Goal: Task Accomplishment & Management: Use online tool/utility

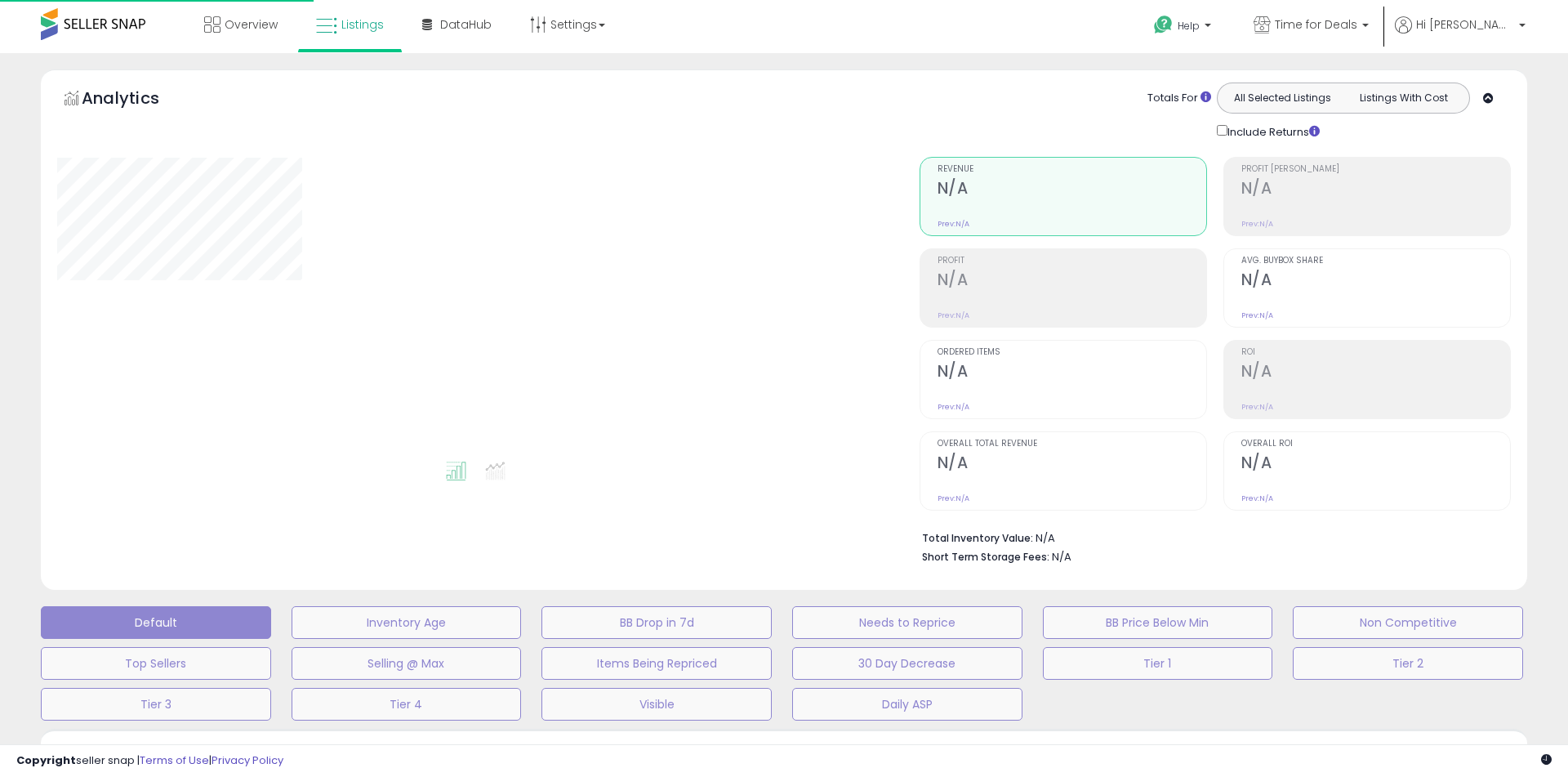
type input "**********"
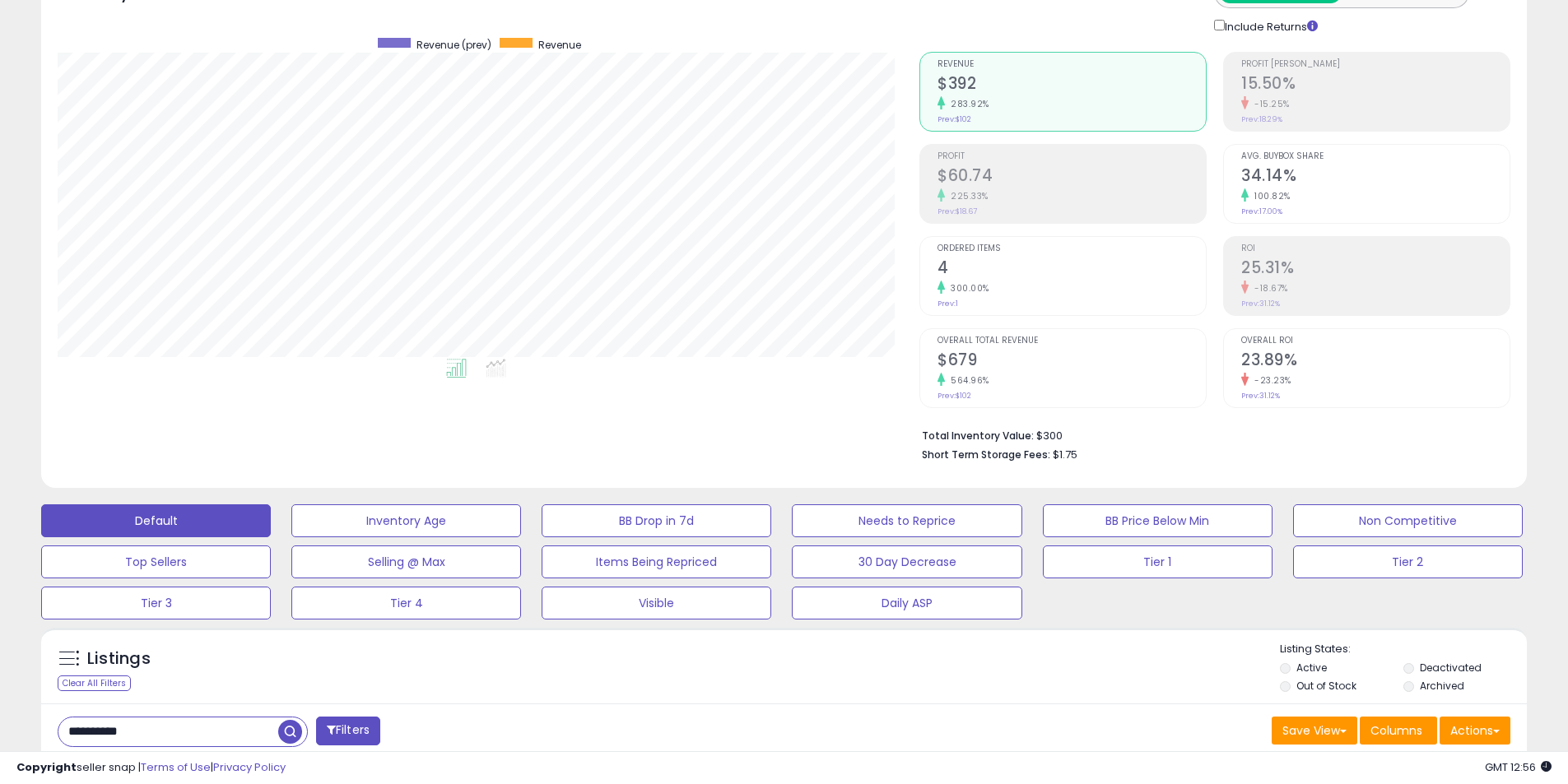
scroll to position [468, 0]
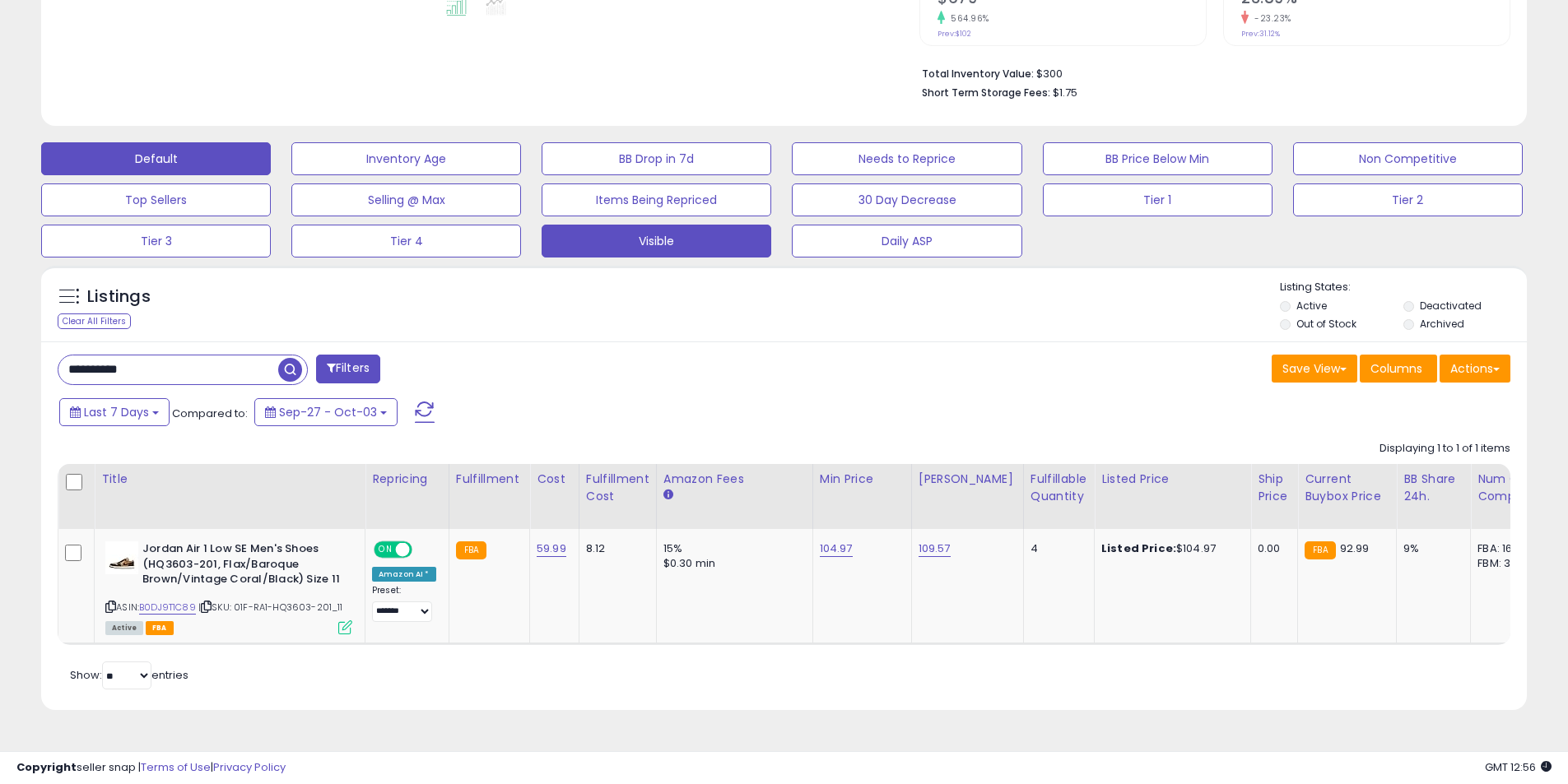
click at [665, 234] on button "Visible" at bounding box center [656, 242] width 230 height 33
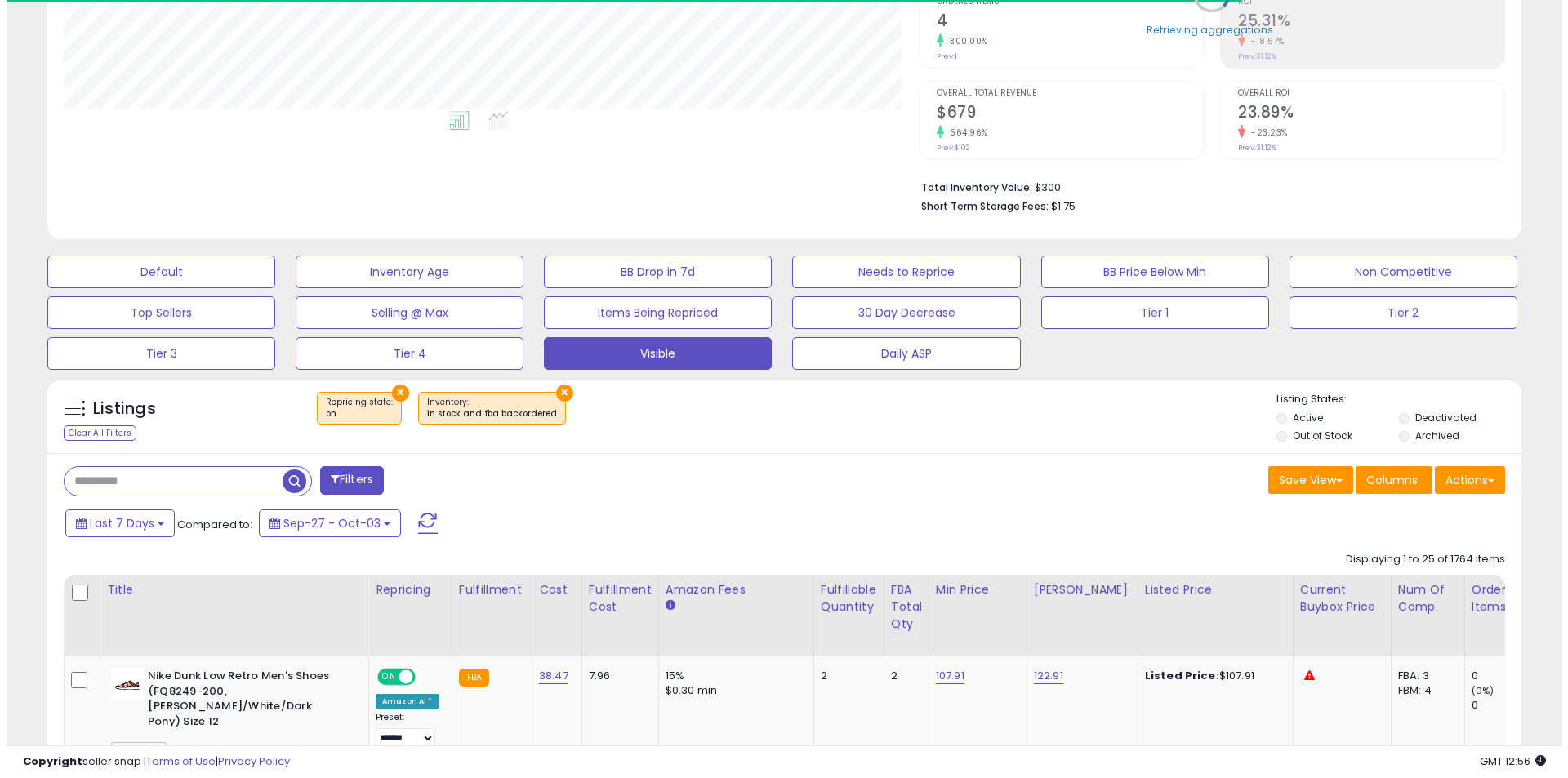
scroll to position [816245, 815905]
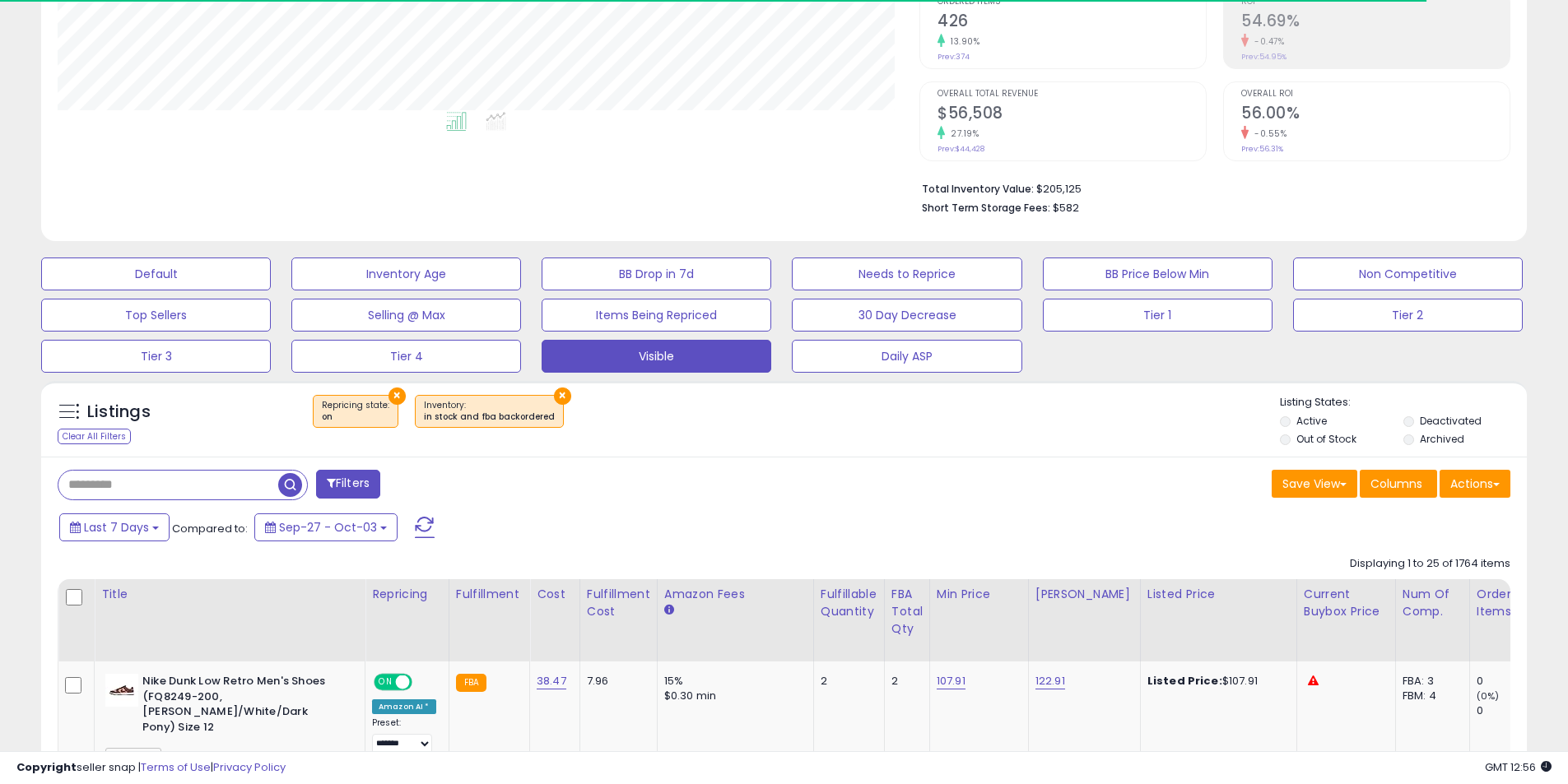
click at [602, 490] on div "Filters" at bounding box center [414, 486] width 739 height 33
click at [363, 491] on button "Filters" at bounding box center [348, 484] width 65 height 28
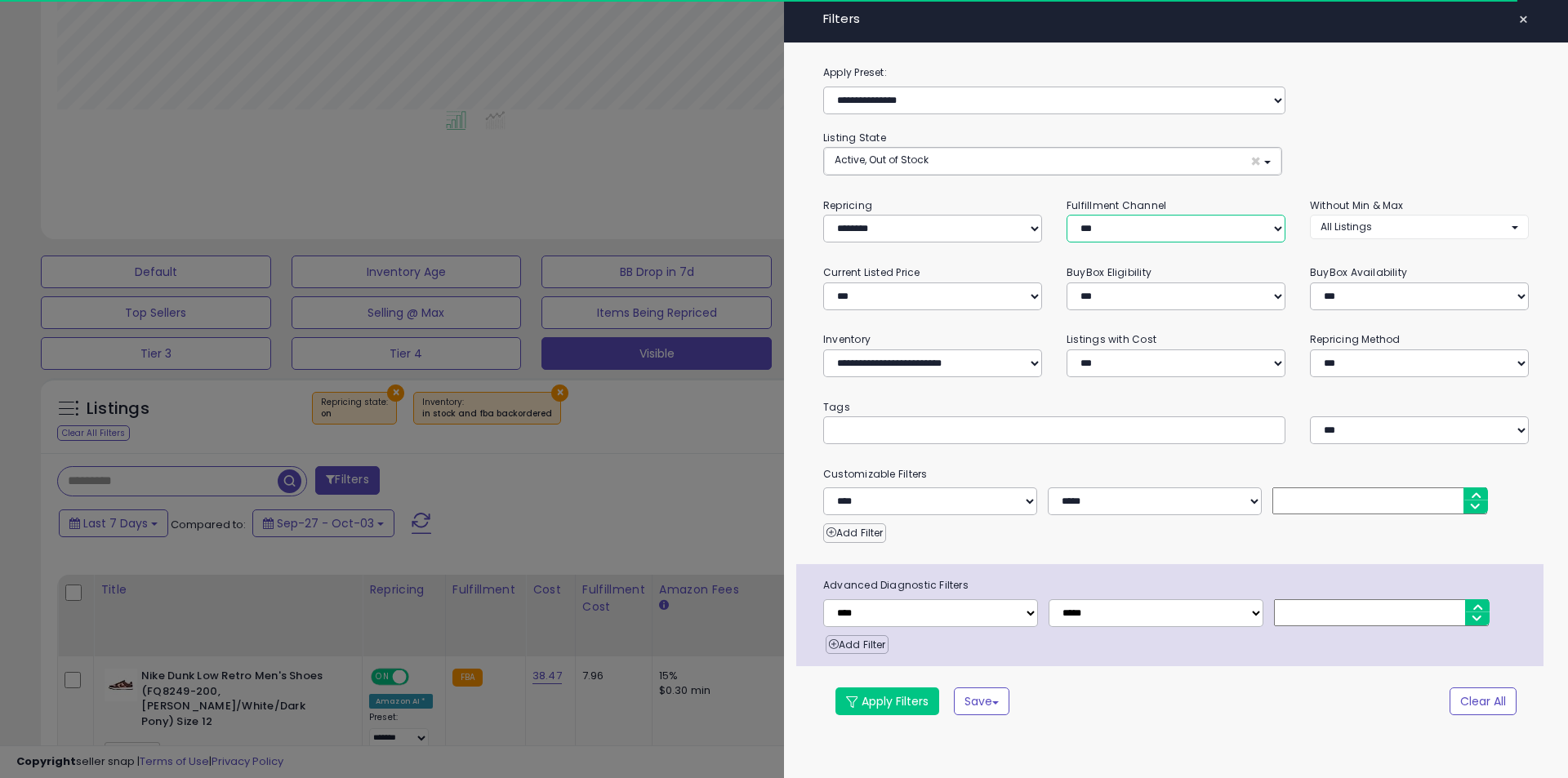
click at [1107, 230] on select "*** *** *** ***" at bounding box center [1176, 228] width 219 height 28
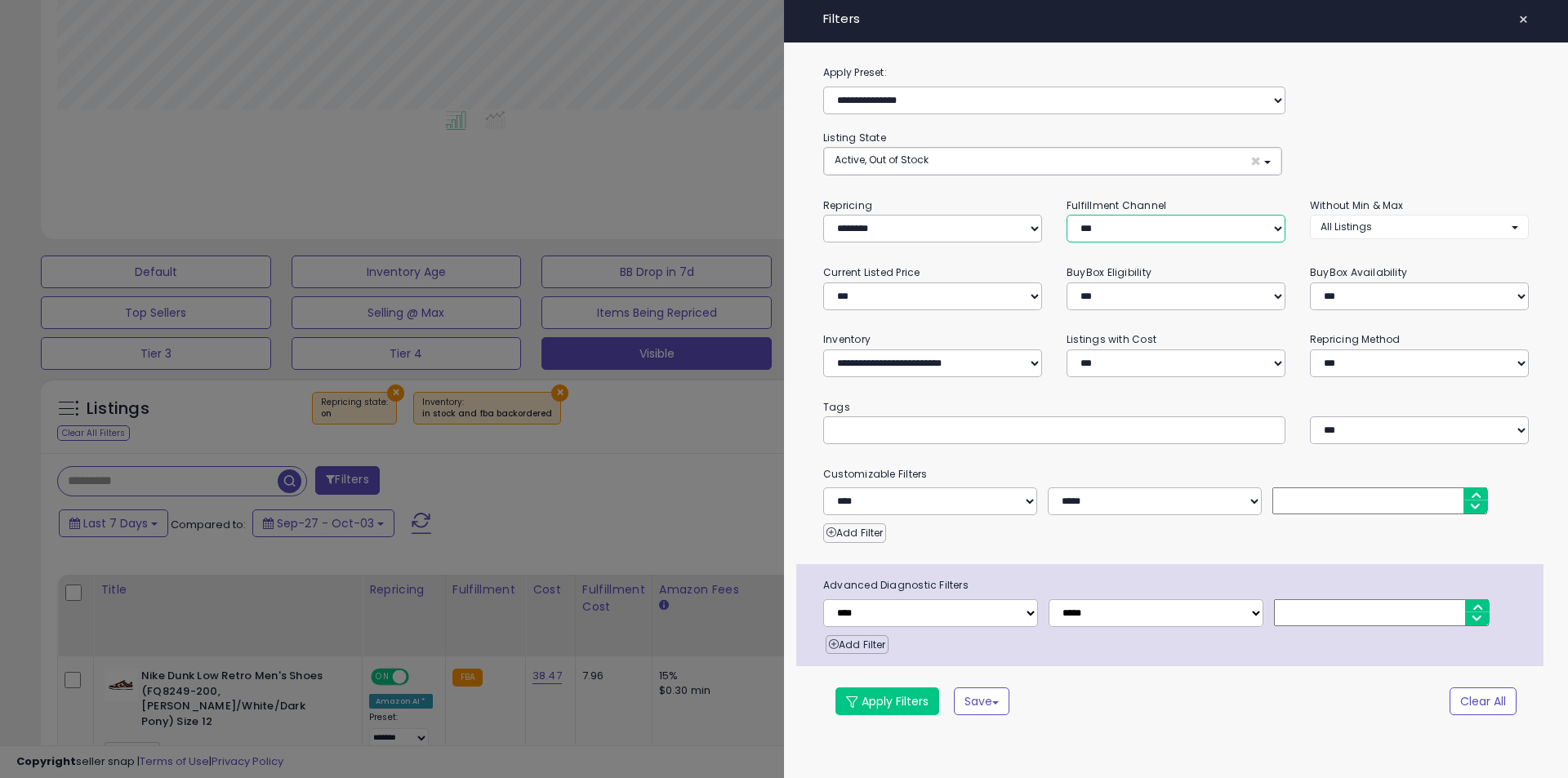
select select "***"
click at [1067, 215] on select "*** *** *** ***" at bounding box center [1176, 228] width 219 height 28
click at [905, 700] on button "Apply Filters" at bounding box center [887, 701] width 104 height 28
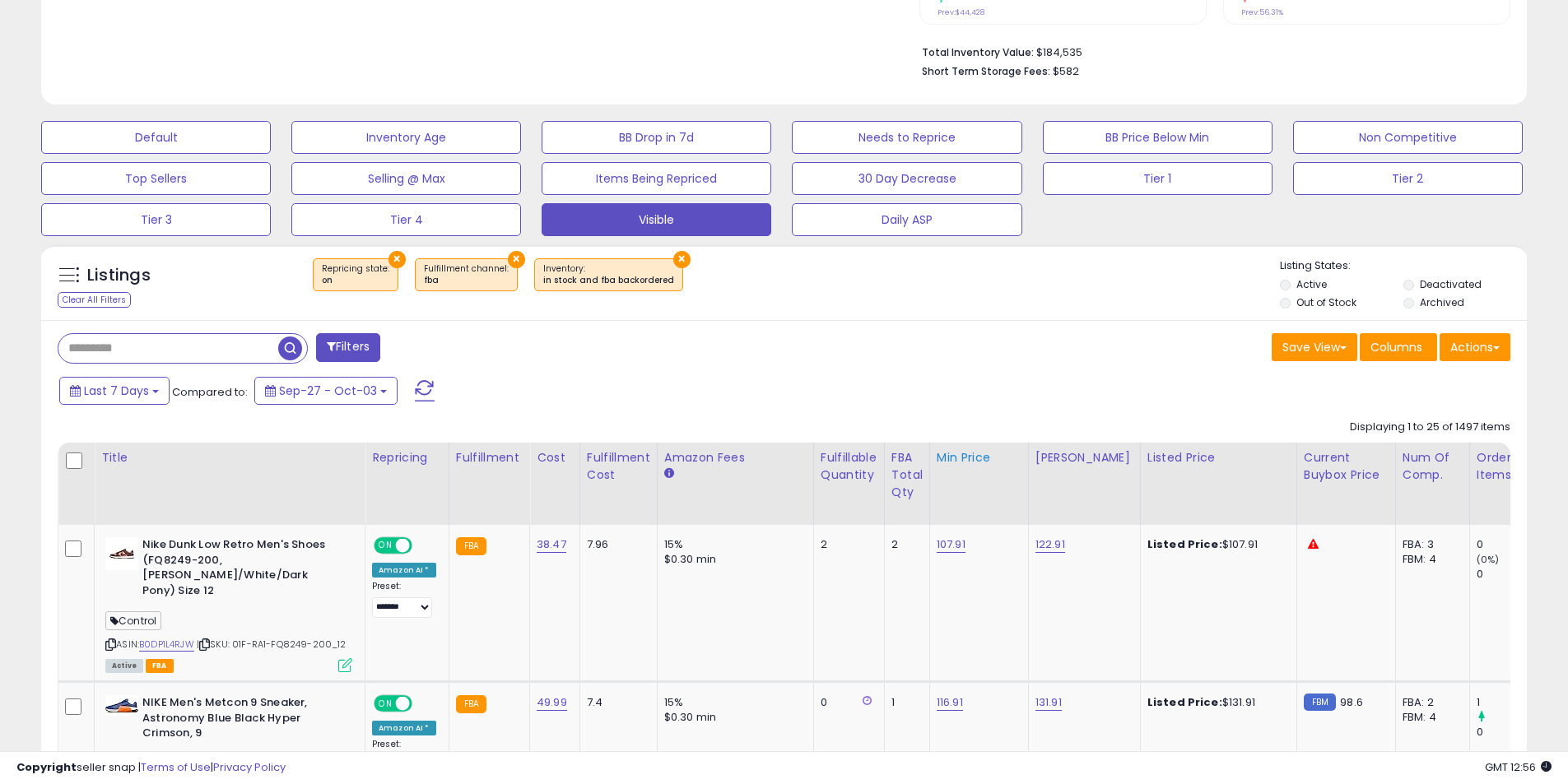
scroll to position [518, 0]
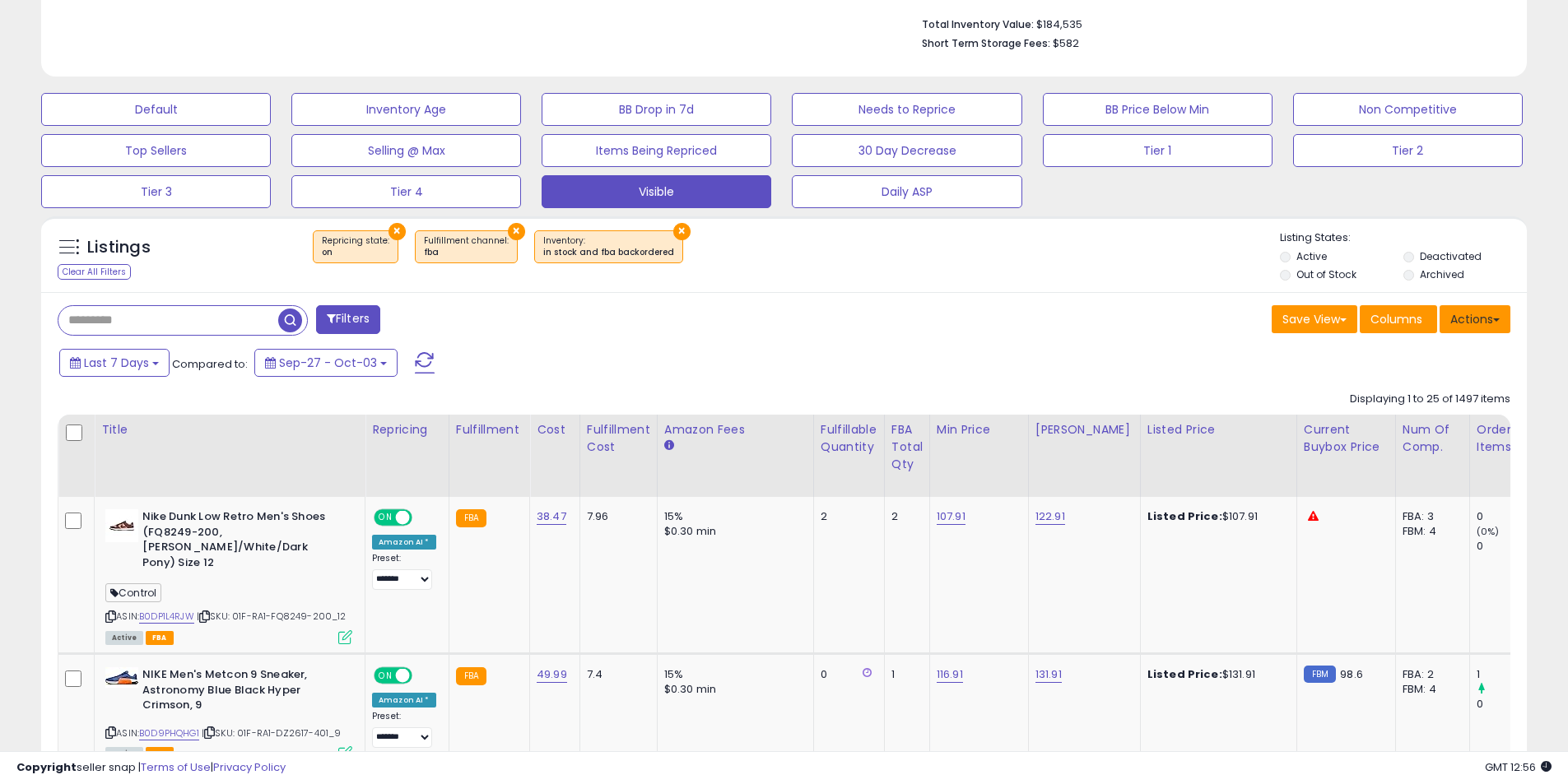
click at [1476, 327] on button "Actions" at bounding box center [1474, 319] width 70 height 28
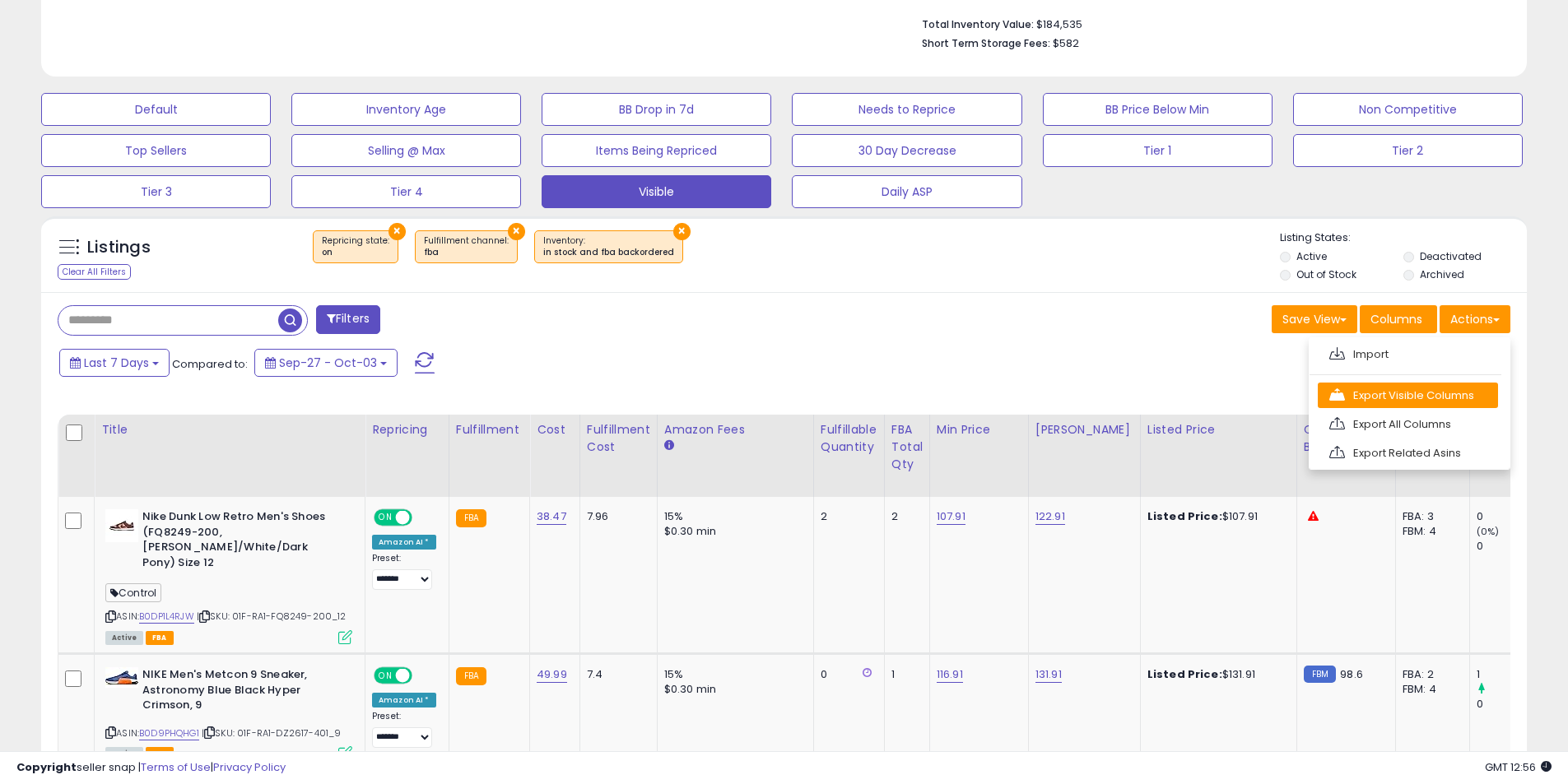
click at [1407, 390] on link "Export Visible Columns" at bounding box center [1407, 395] width 180 height 25
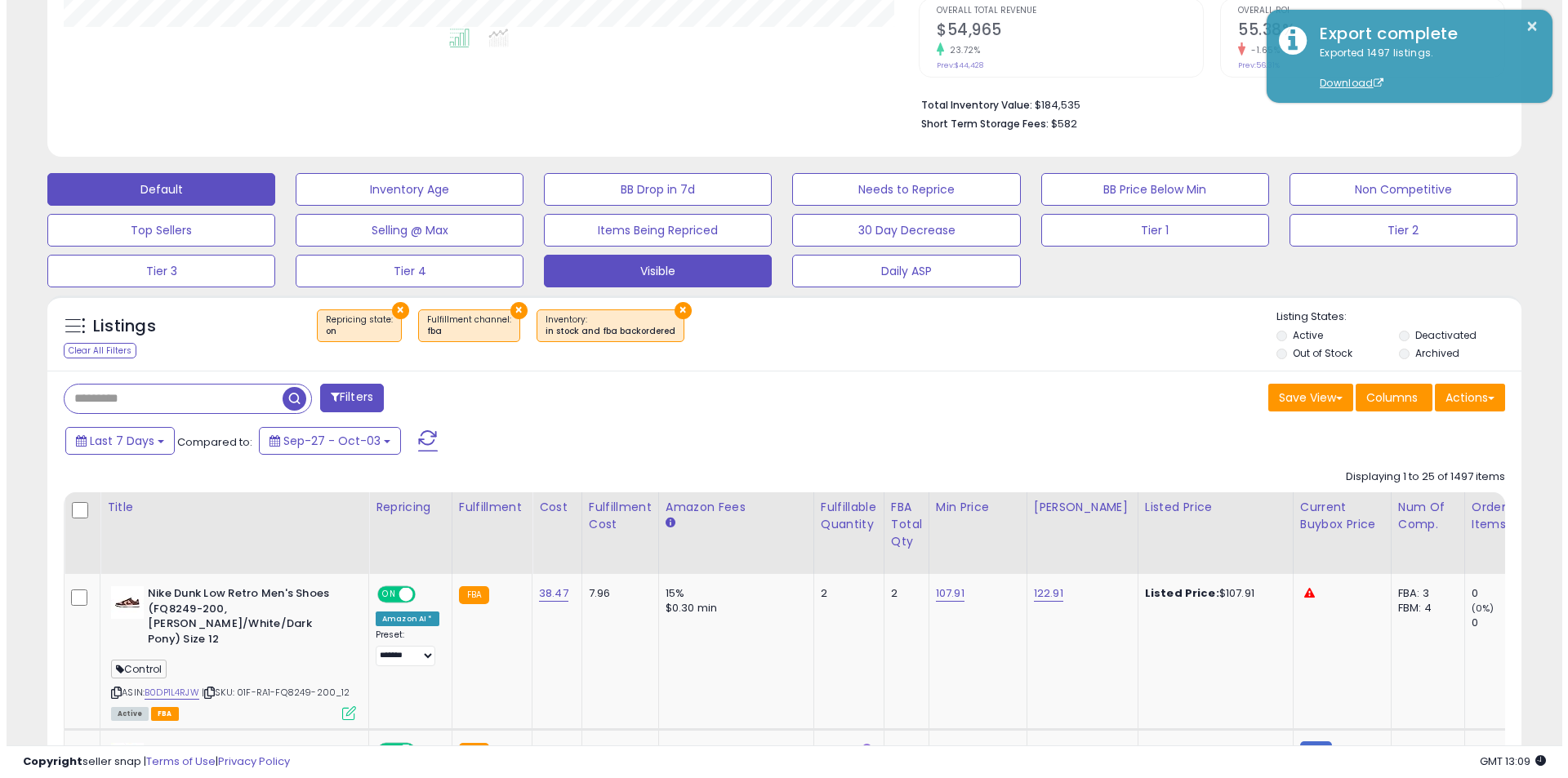
scroll to position [432, 0]
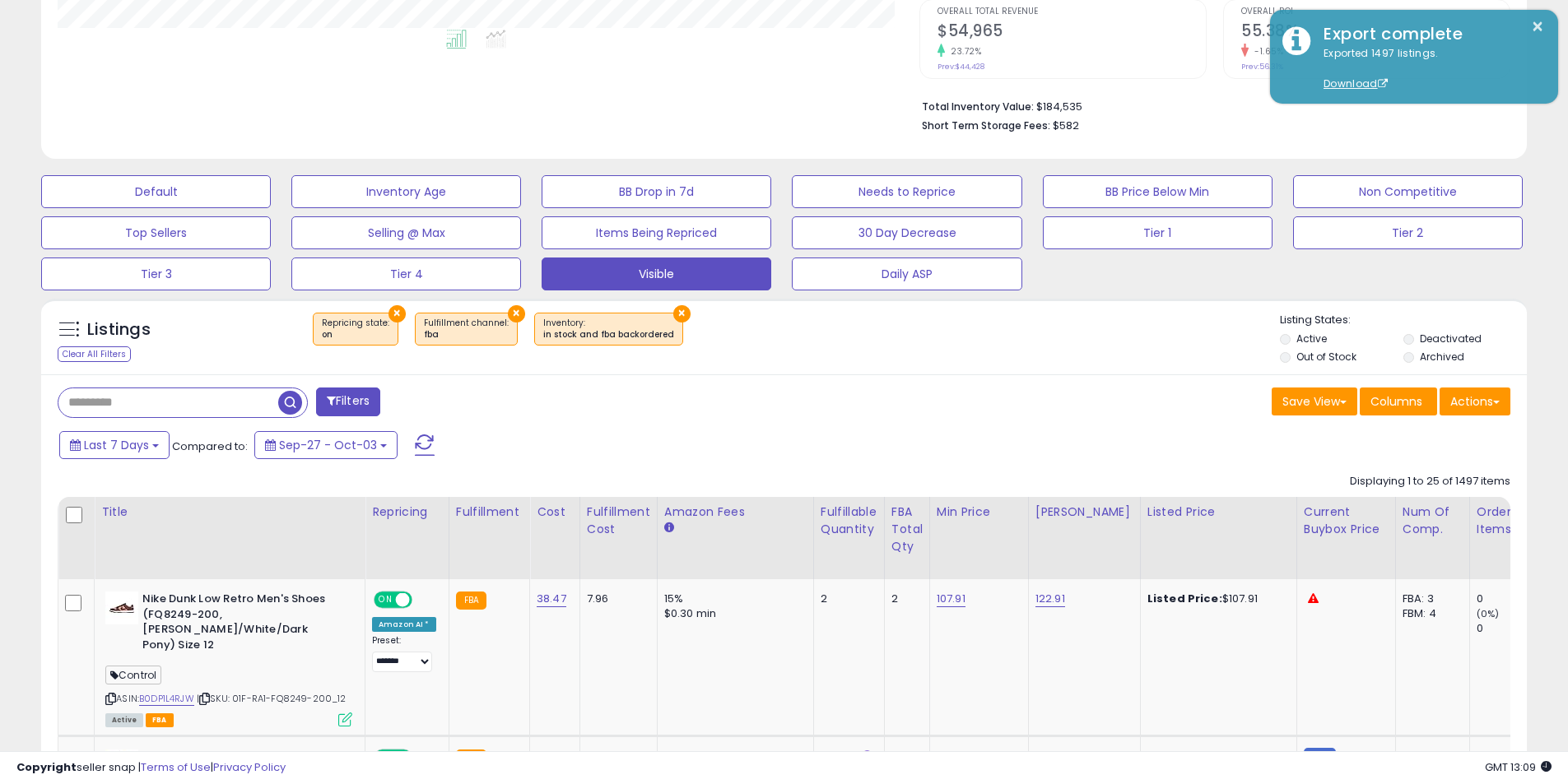
click at [348, 405] on button "Filters" at bounding box center [348, 401] width 65 height 28
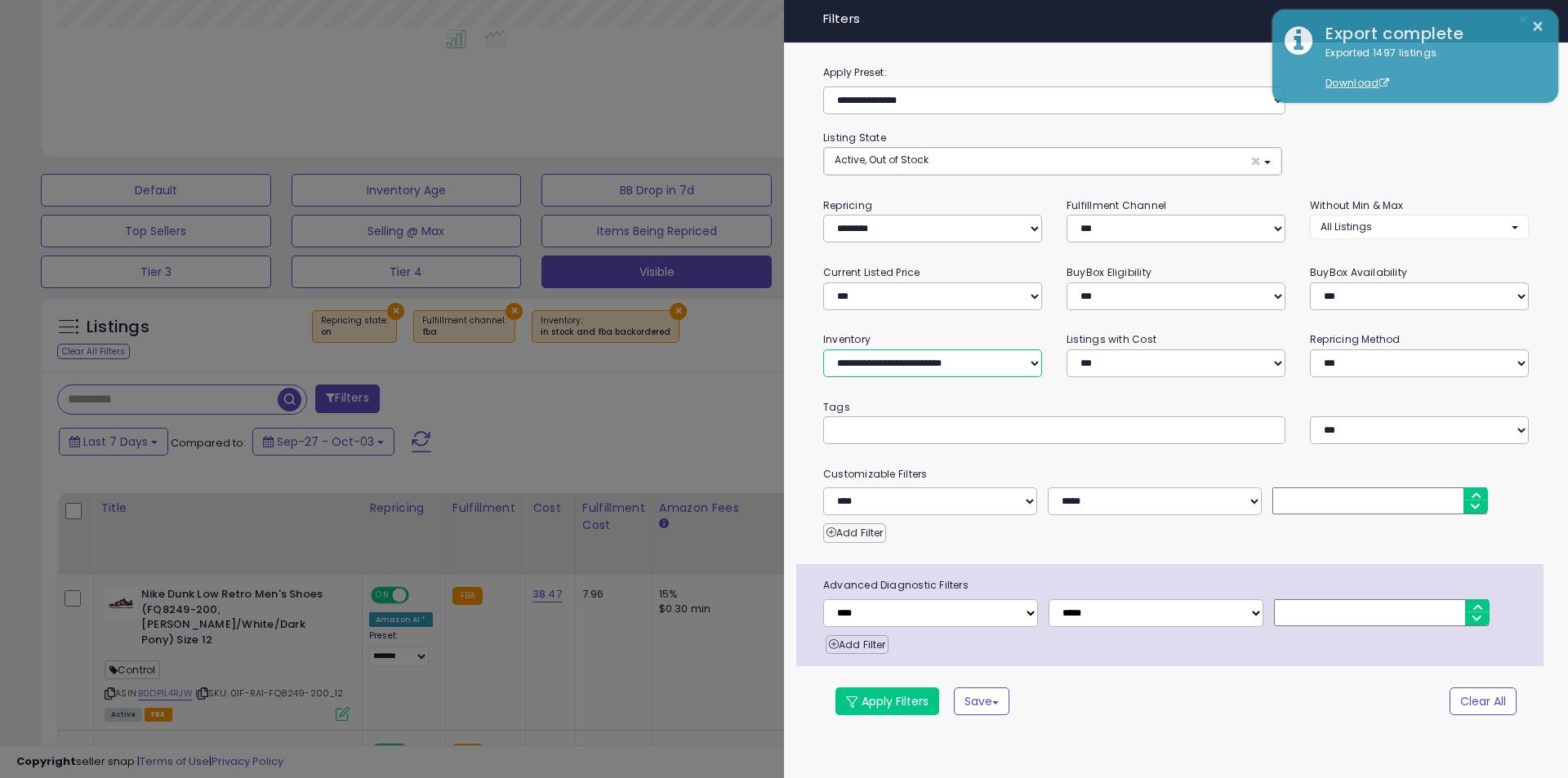
click at [913, 361] on select "**********" at bounding box center [932, 363] width 219 height 28
select select "********"
click at [823, 350] on select "**********" at bounding box center [932, 363] width 219 height 28
click at [1105, 226] on select "*** *** *** ***" at bounding box center [1176, 228] width 219 height 28
select select "***"
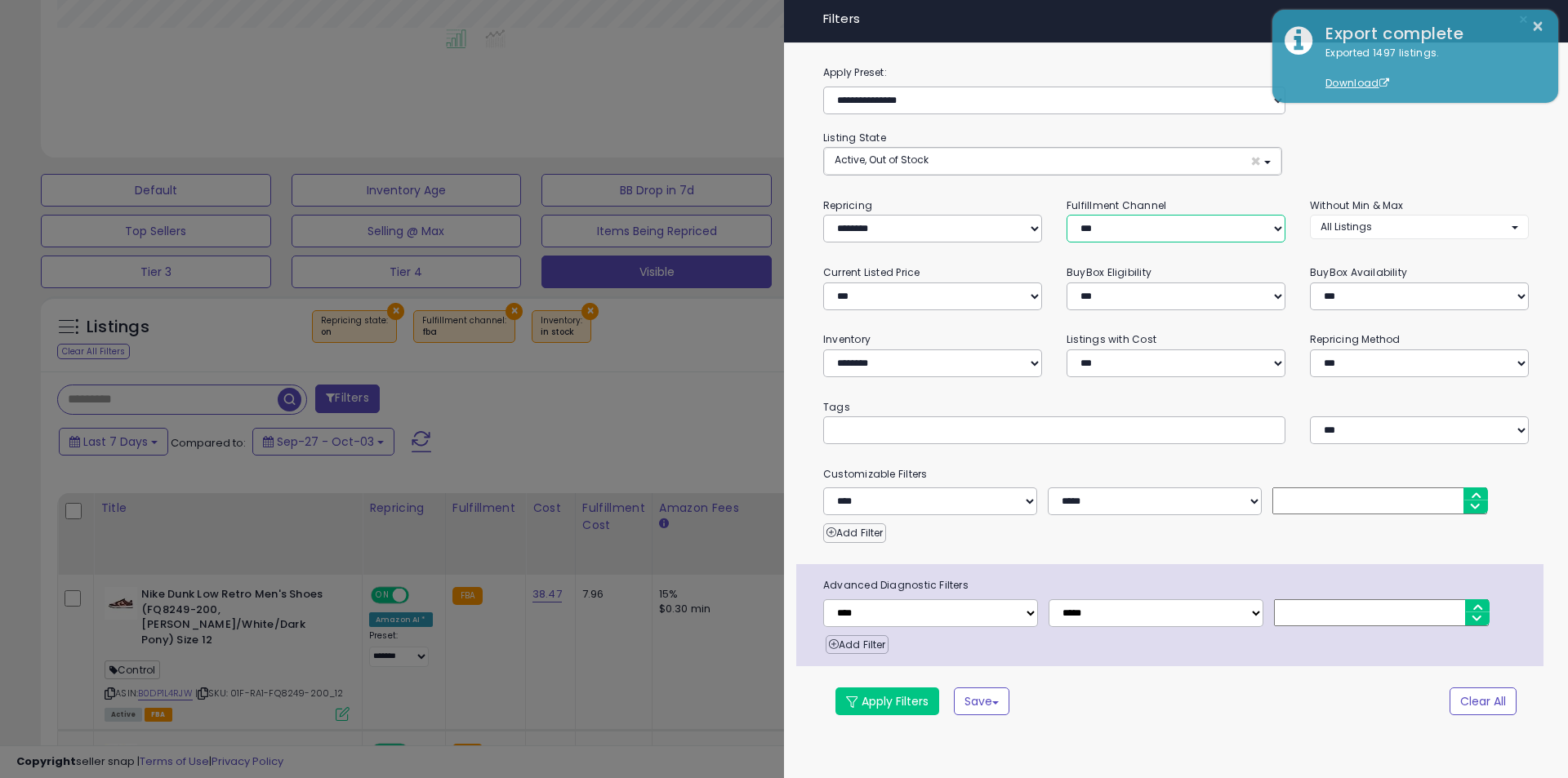
click at [1067, 215] on select "*** *** *** ***" at bounding box center [1176, 228] width 219 height 28
click at [714, 444] on div at bounding box center [784, 389] width 1568 height 778
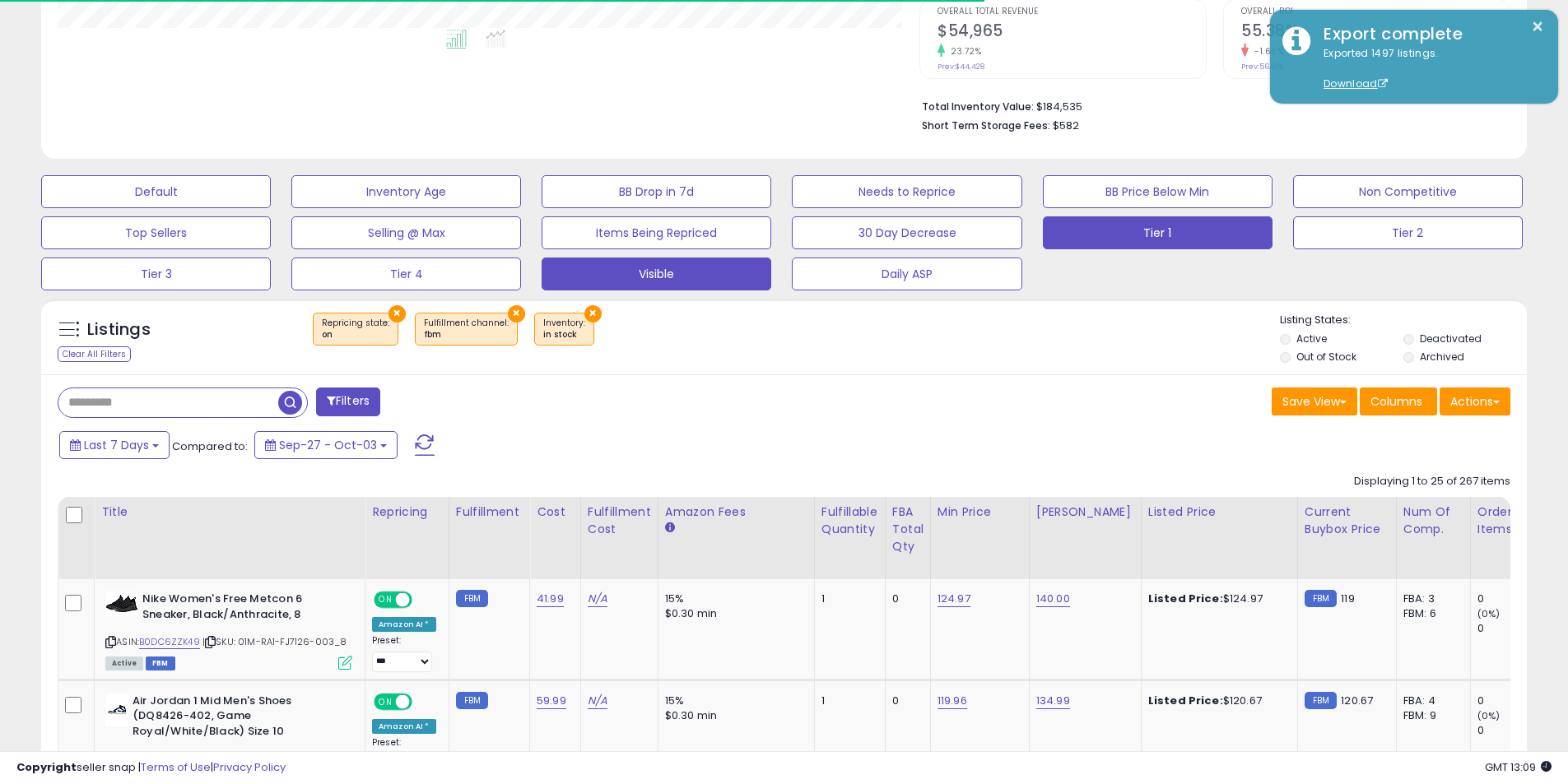
scroll to position [822540, 822017]
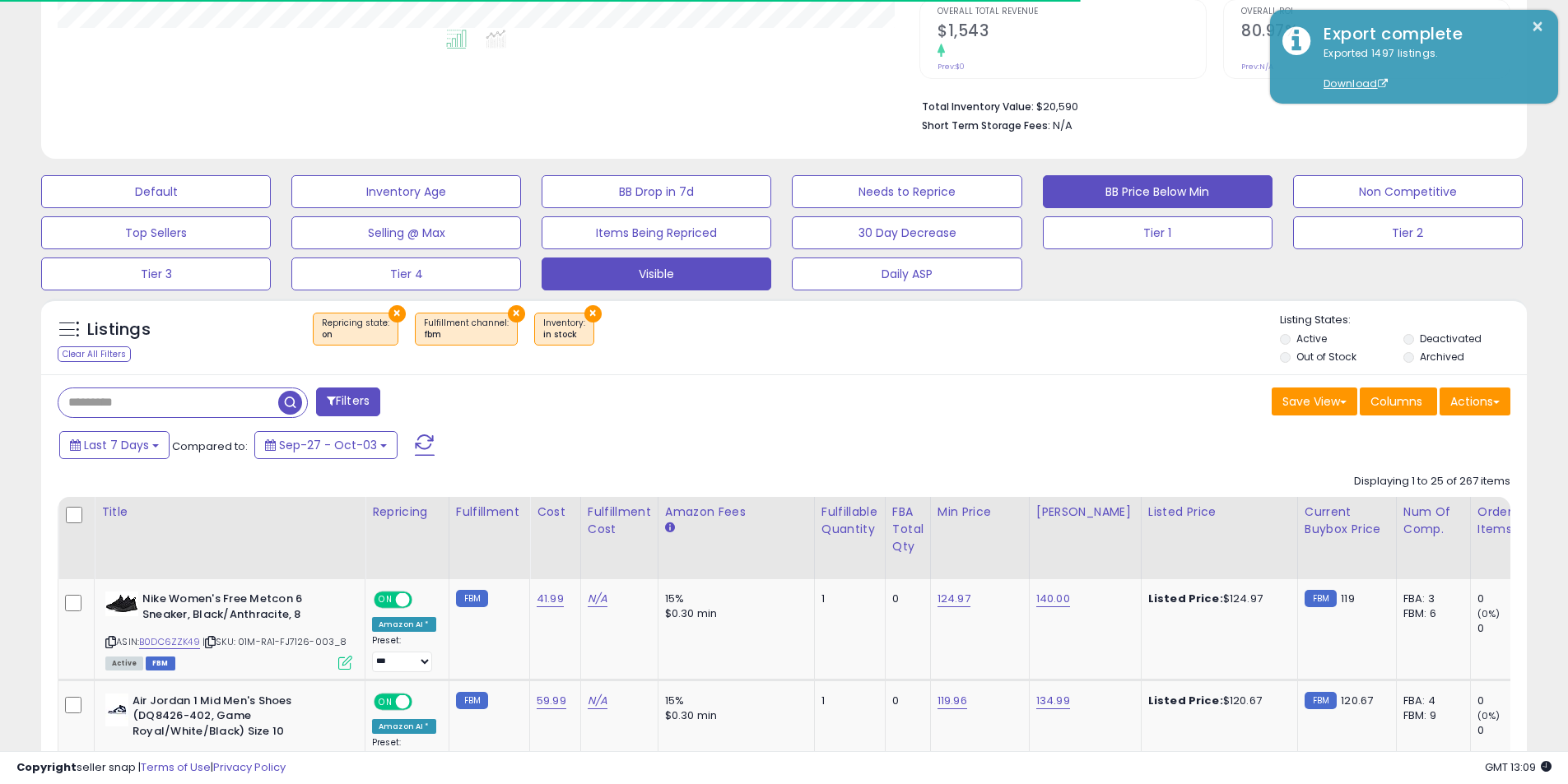
click at [1106, 205] on button "BB Price Below Min" at bounding box center [1157, 192] width 230 height 33
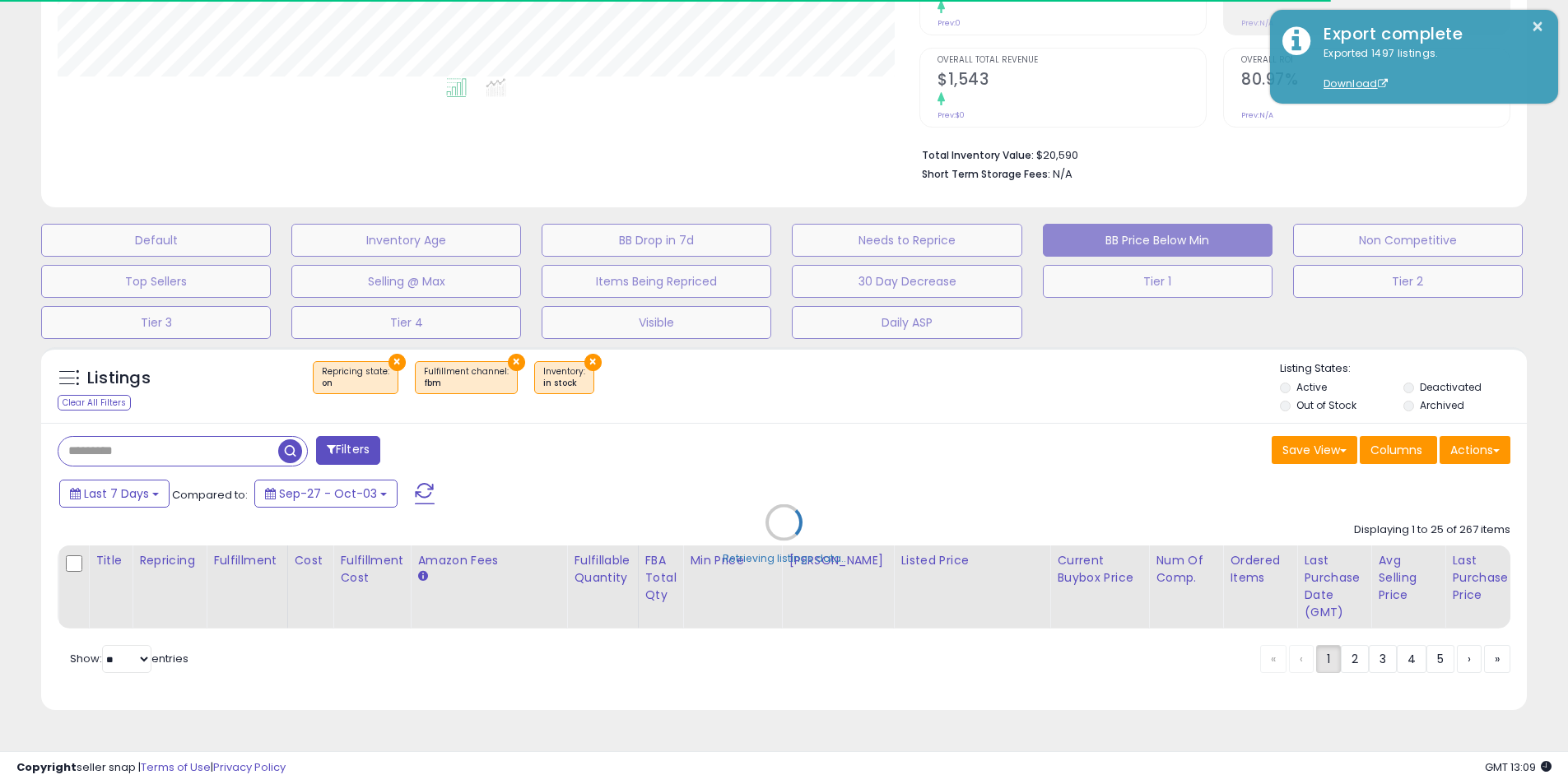
scroll to position [338, 861]
select select "**********"
select select "*"
select select
select select "*"
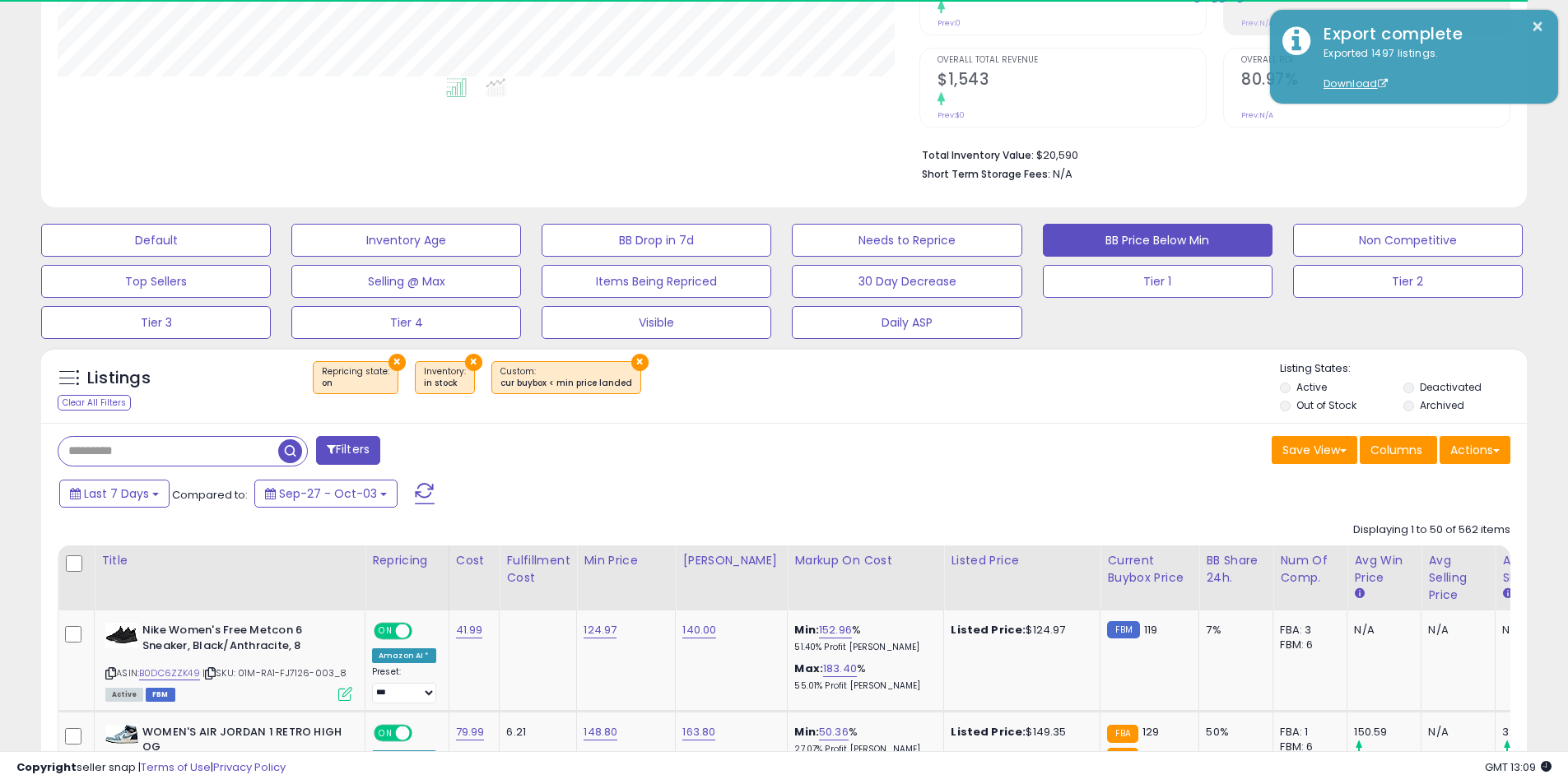
select select "***"
select select "**"
click at [347, 438] on button "Filters" at bounding box center [348, 450] width 65 height 28
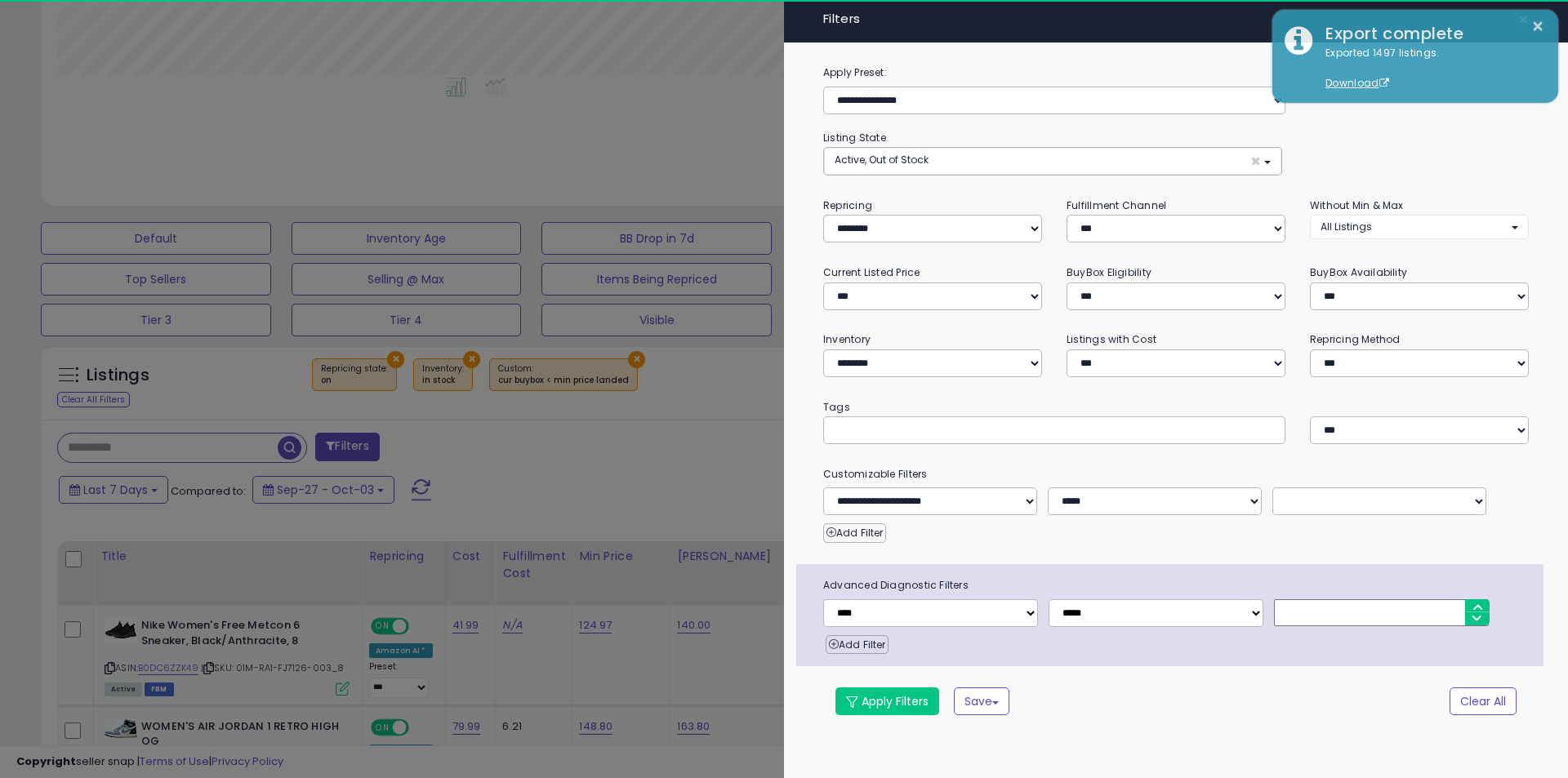
scroll to position [335, 863]
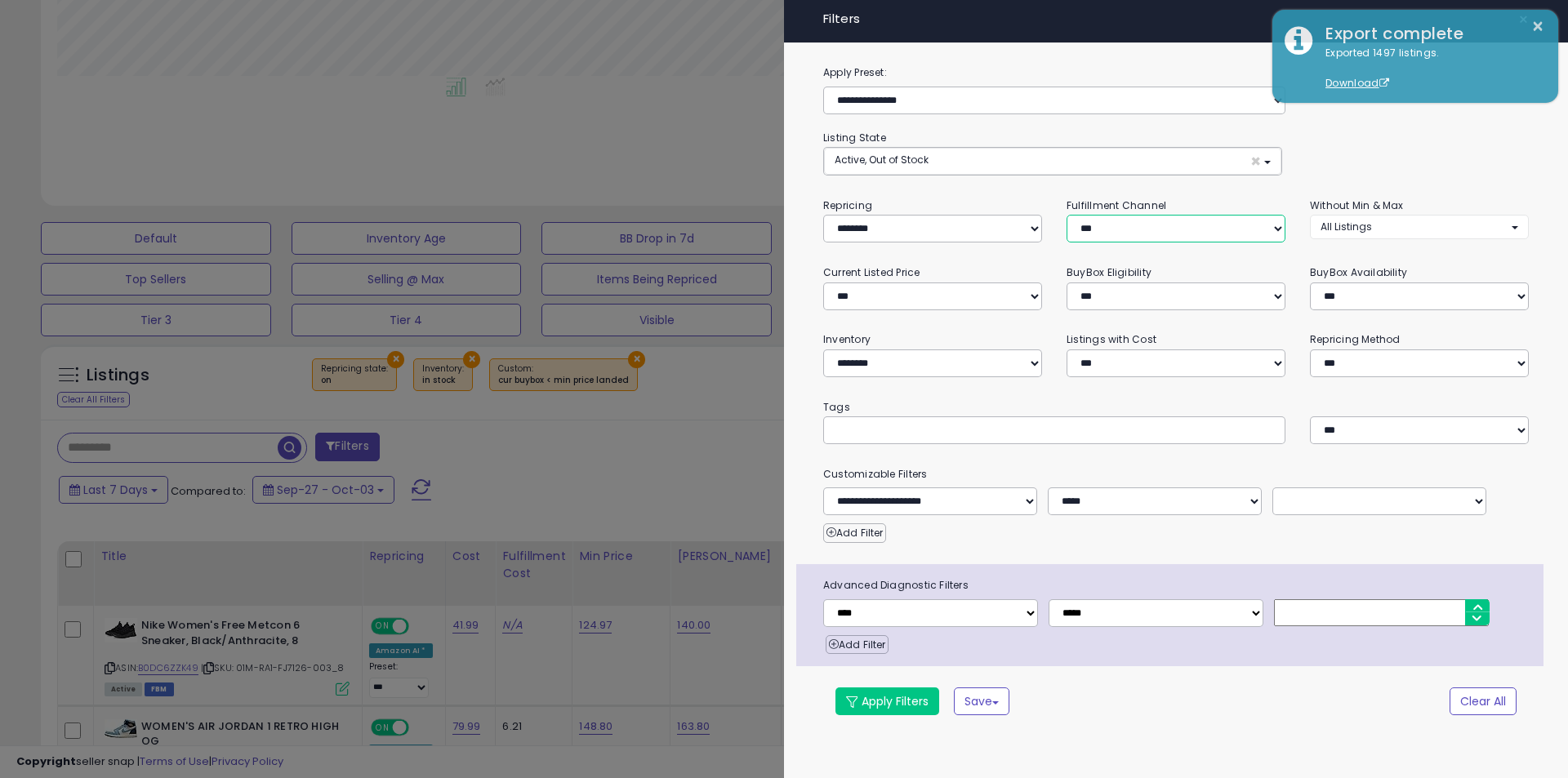
click at [1119, 222] on select "*** *** *** ***" at bounding box center [1176, 228] width 219 height 28
select select "***"
click at [1067, 215] on select "*** *** *** ***" at bounding box center [1176, 228] width 219 height 28
click at [900, 694] on button "Apply Filters" at bounding box center [887, 701] width 104 height 28
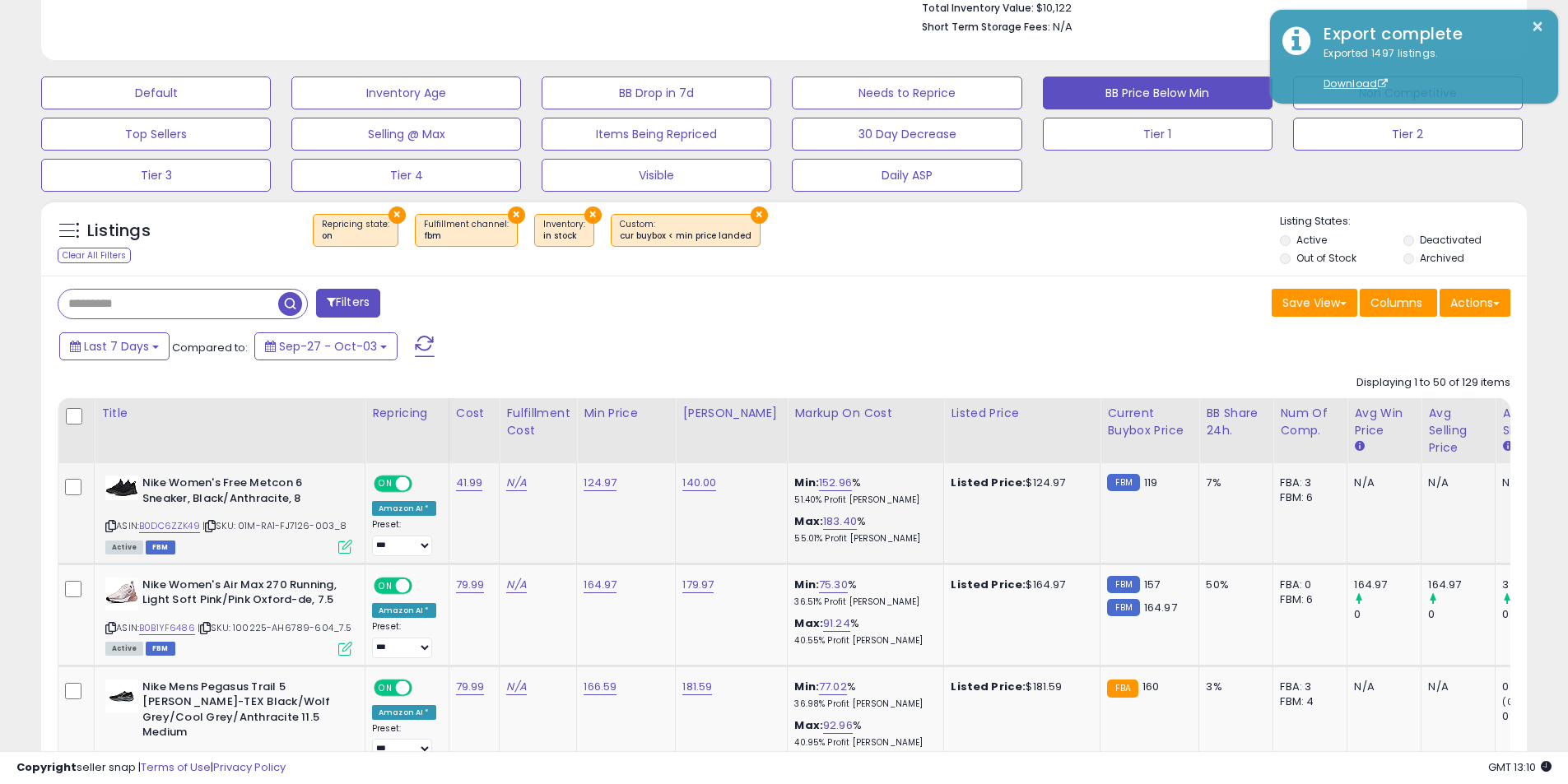
scroll to position [338, 861]
click at [112, 523] on icon at bounding box center [111, 526] width 11 height 9
click at [600, 484] on link "124.97" at bounding box center [600, 483] width 33 height 17
drag, startPoint x: 539, startPoint y: 441, endPoint x: 451, endPoint y: 437, distance: 88.1
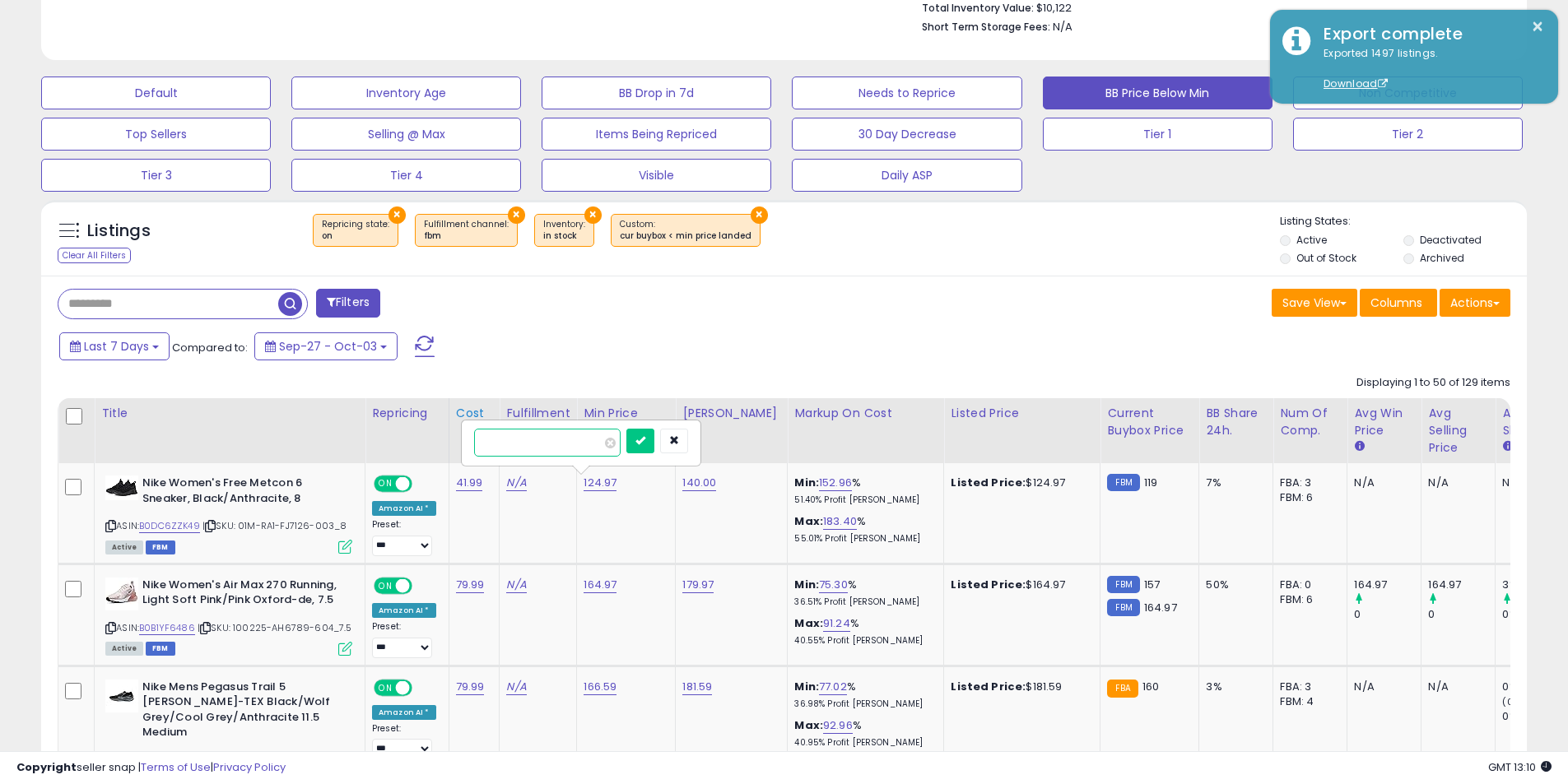
type input "******"
click button "submit" at bounding box center [640, 440] width 28 height 24
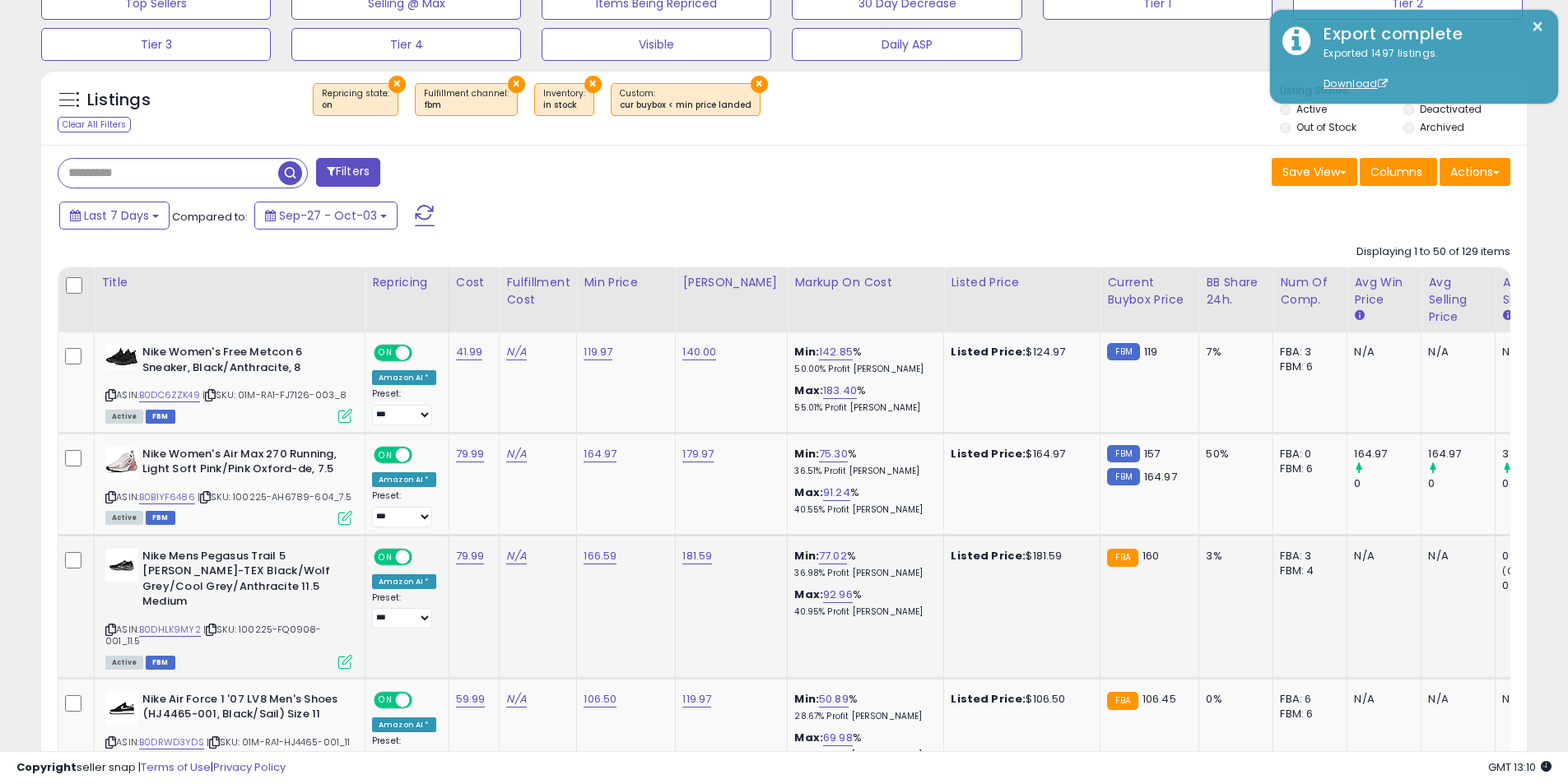
scroll to position [699, 0]
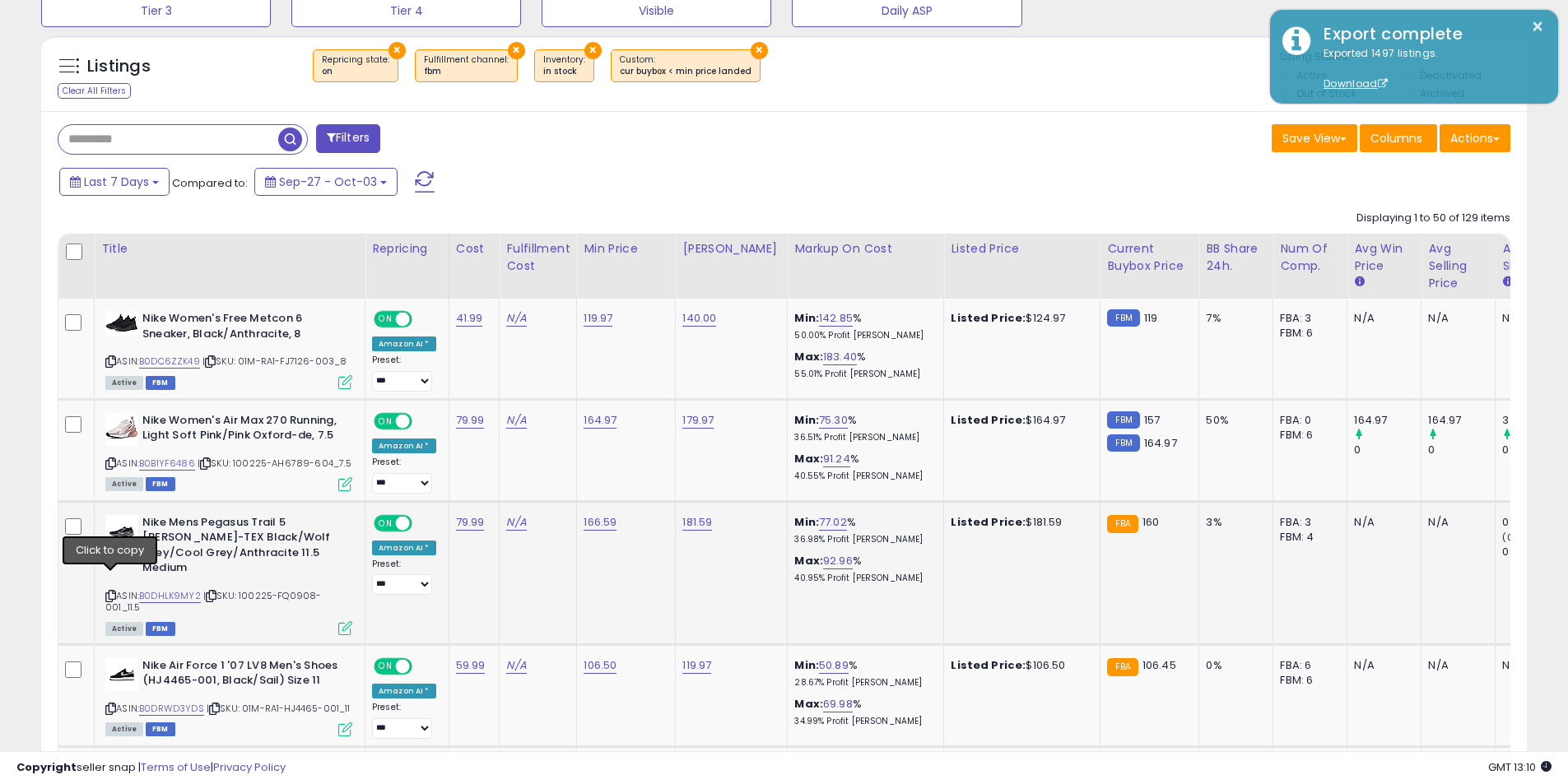
click at [111, 591] on icon at bounding box center [111, 595] width 11 height 9
click at [600, 526] on link "166.59" at bounding box center [600, 522] width 33 height 17
drag, startPoint x: 434, startPoint y: 471, endPoint x: 407, endPoint y: 467, distance: 27.3
type input "******"
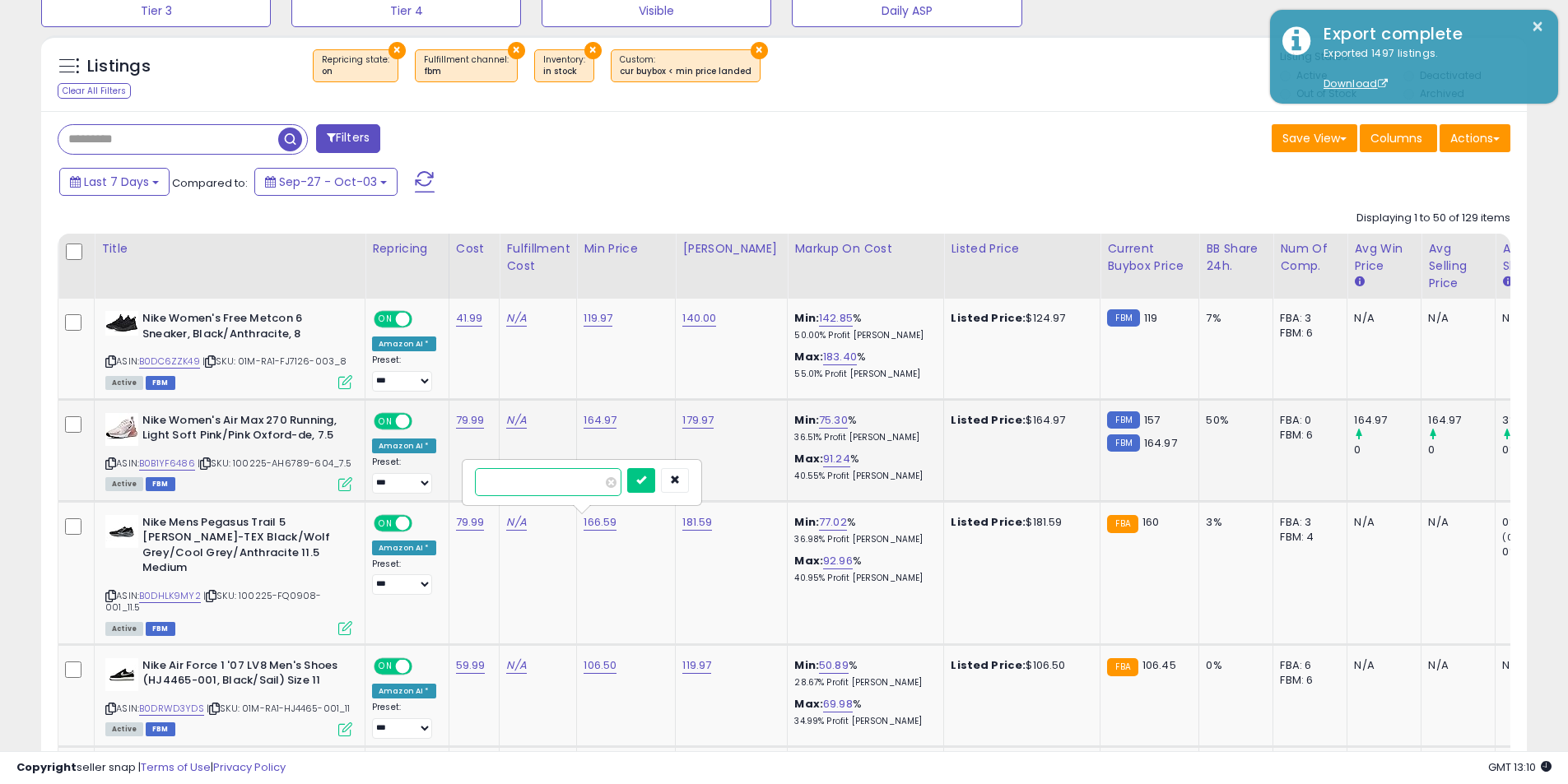
click button "submit" at bounding box center [641, 480] width 28 height 24
click at [692, 525] on link "181.59" at bounding box center [697, 522] width 29 height 17
drag, startPoint x: 648, startPoint y: 486, endPoint x: 486, endPoint y: 461, distance: 163.9
type input "******"
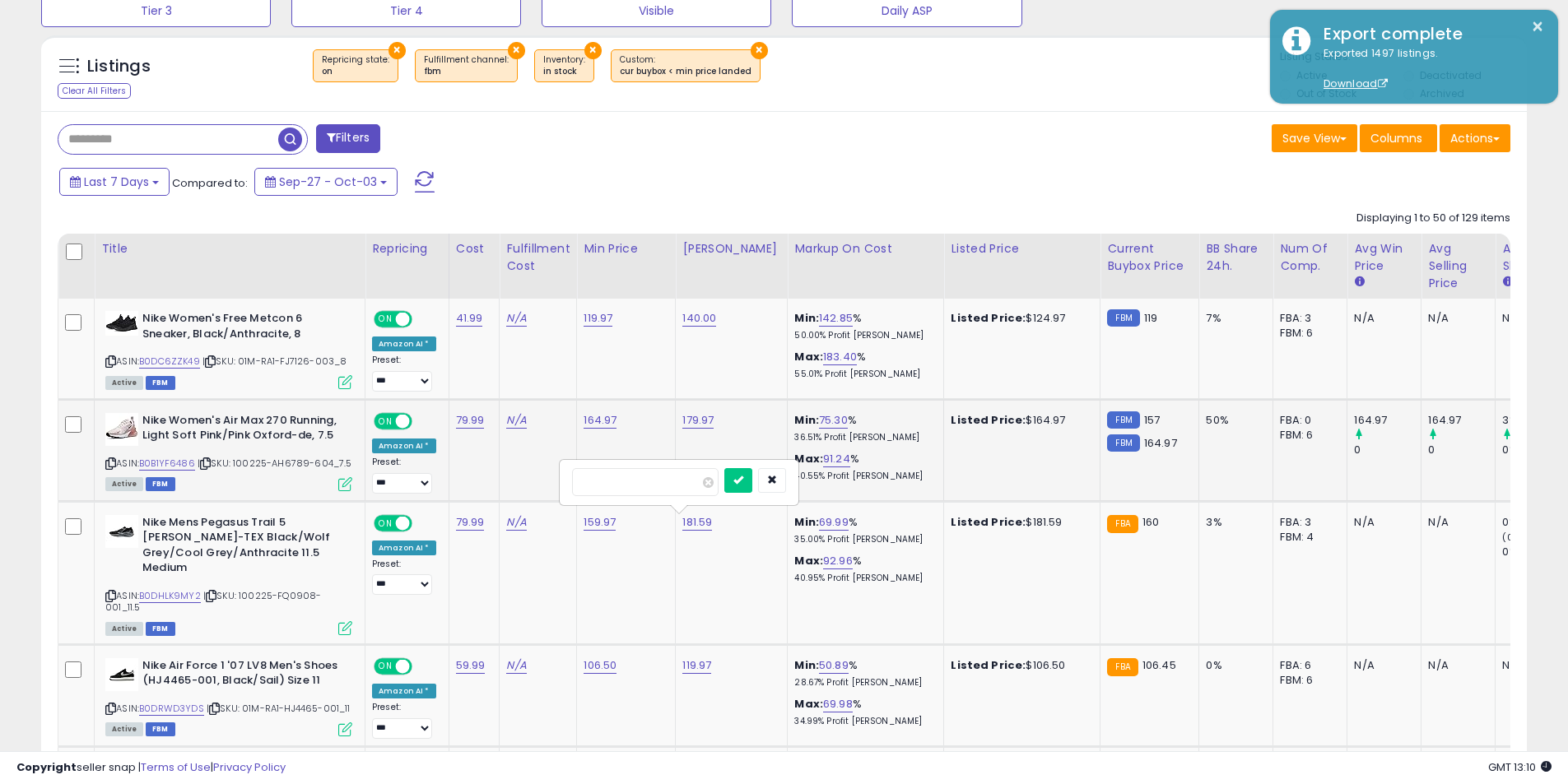
click button "submit" at bounding box center [738, 480] width 28 height 24
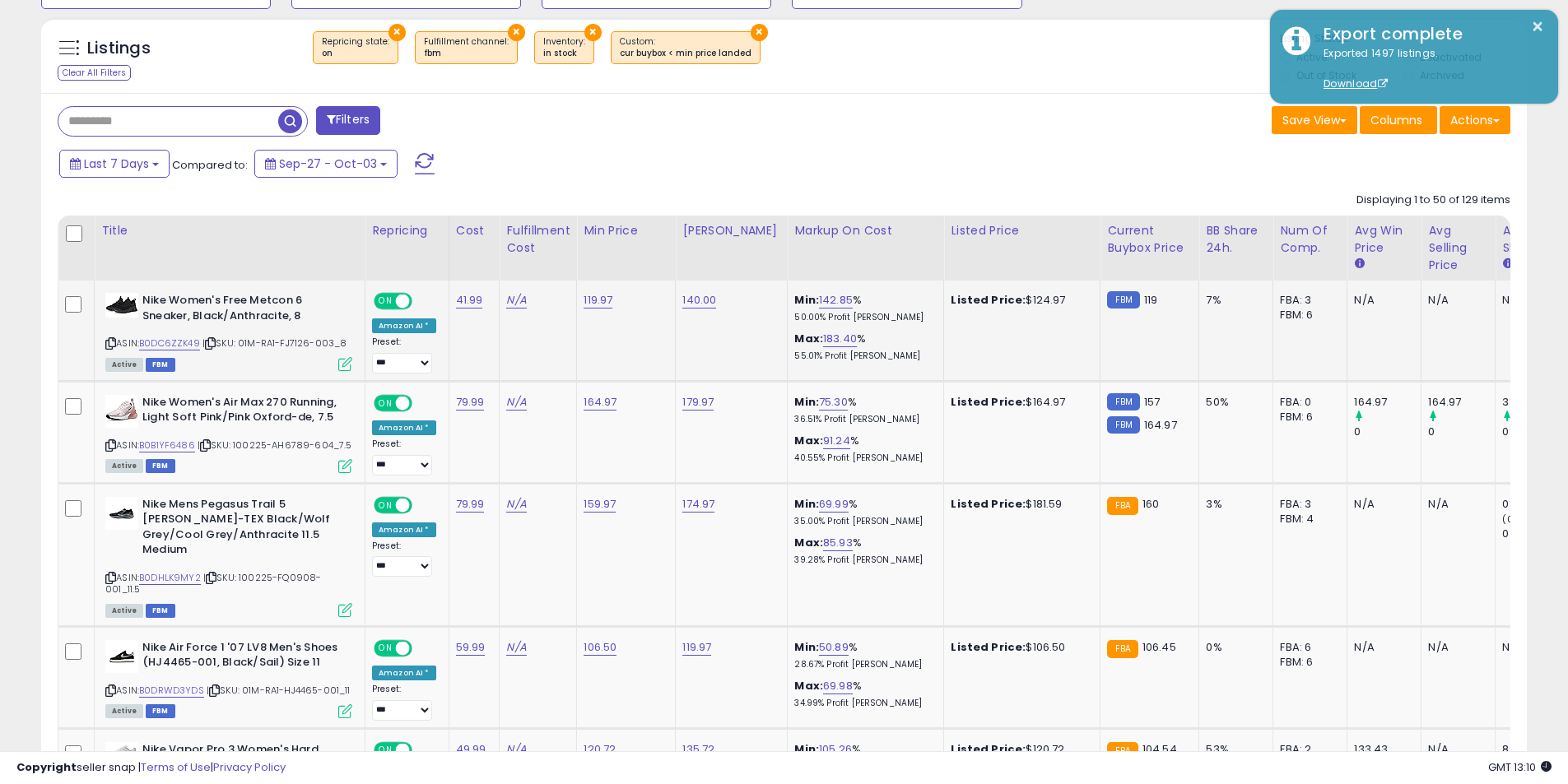
scroll to position [863, 0]
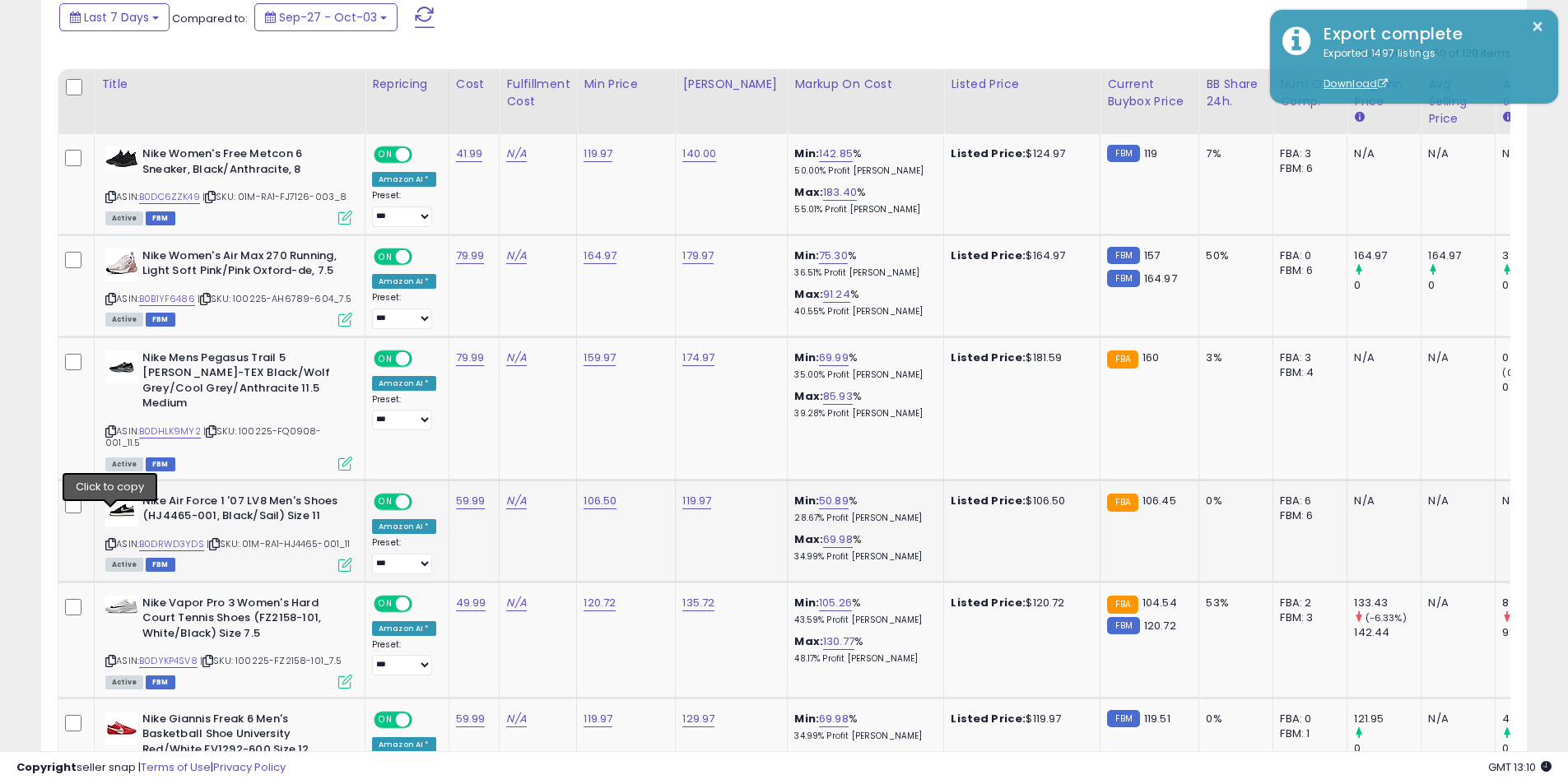
click at [110, 540] on icon at bounding box center [111, 544] width 11 height 9
click at [594, 493] on link "106.50" at bounding box center [600, 501] width 33 height 17
type input "*****"
click button "submit" at bounding box center [641, 432] width 28 height 24
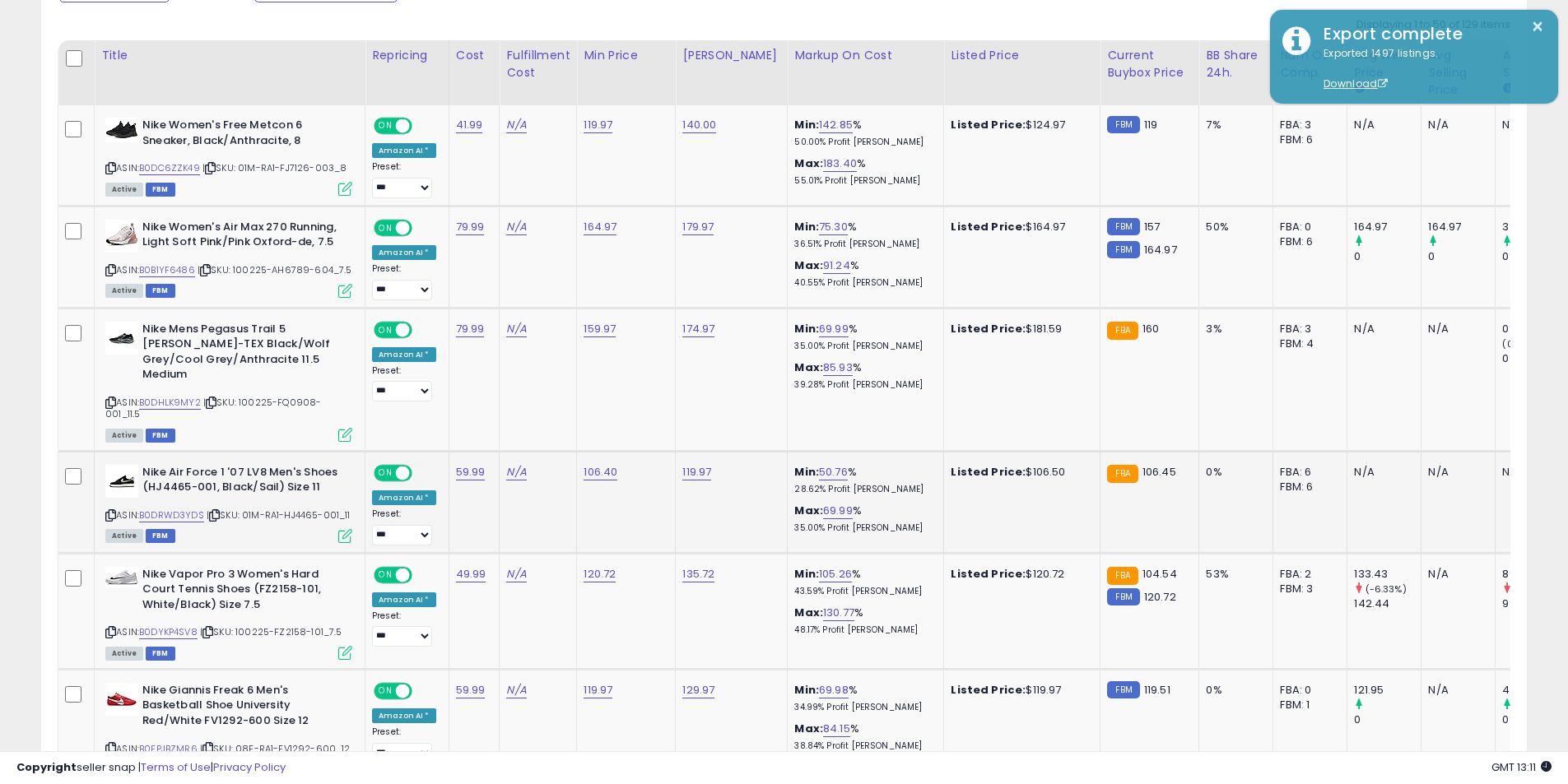
scroll to position [945, 0]
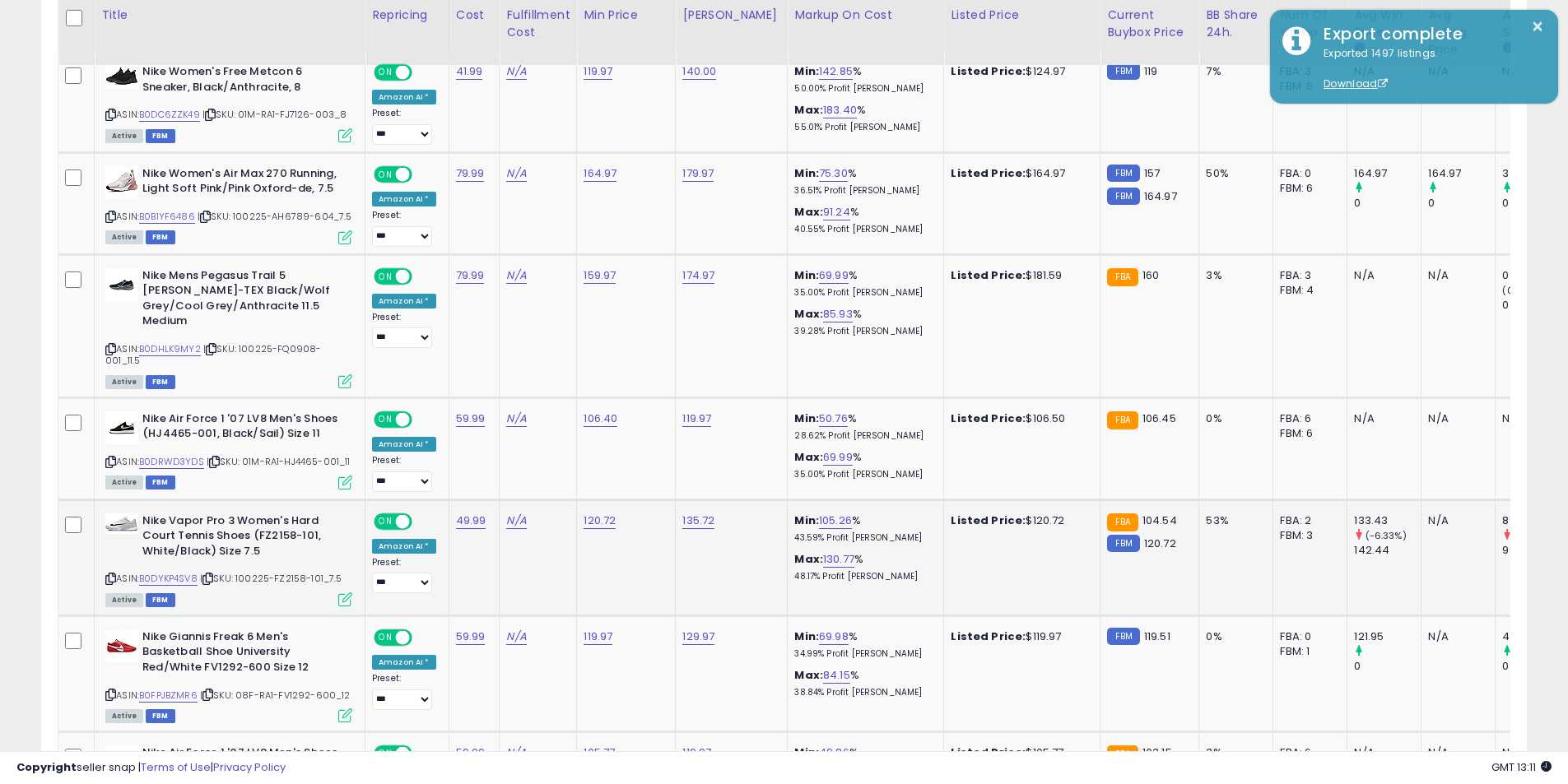
click at [111, 575] on icon at bounding box center [111, 578] width 11 height 9
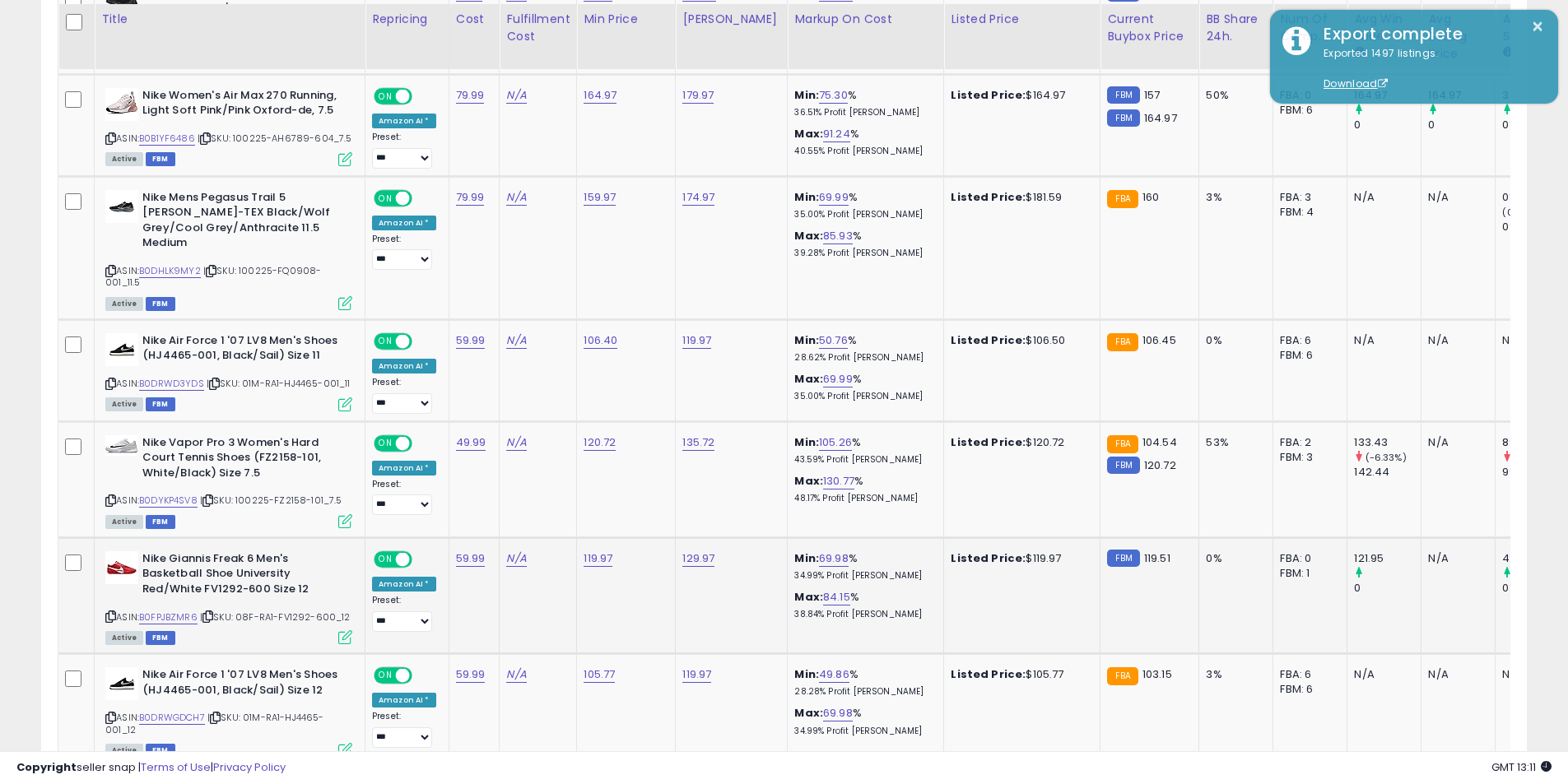
scroll to position [1028, 0]
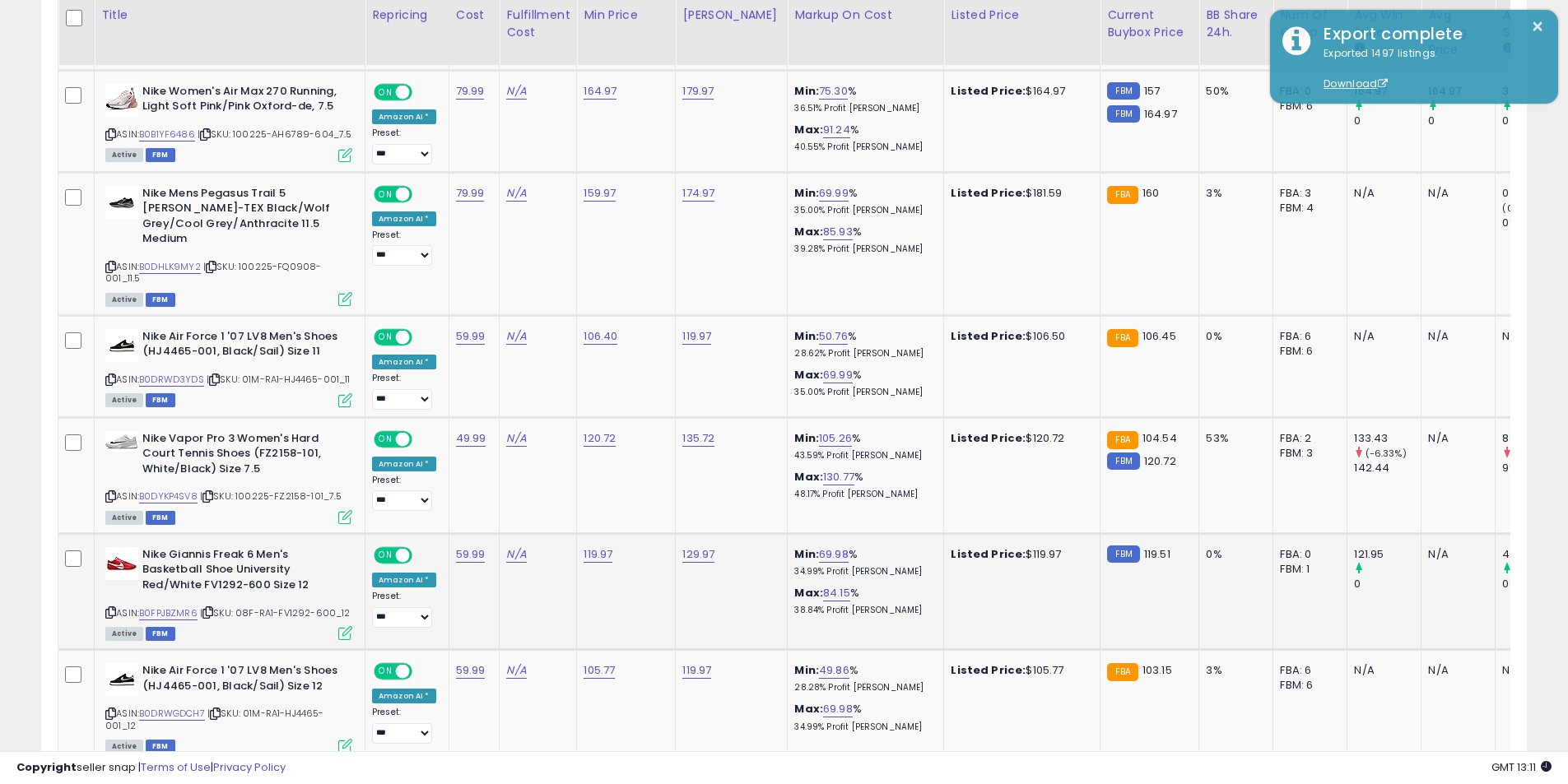
click at [110, 608] on icon at bounding box center [111, 612] width 11 height 9
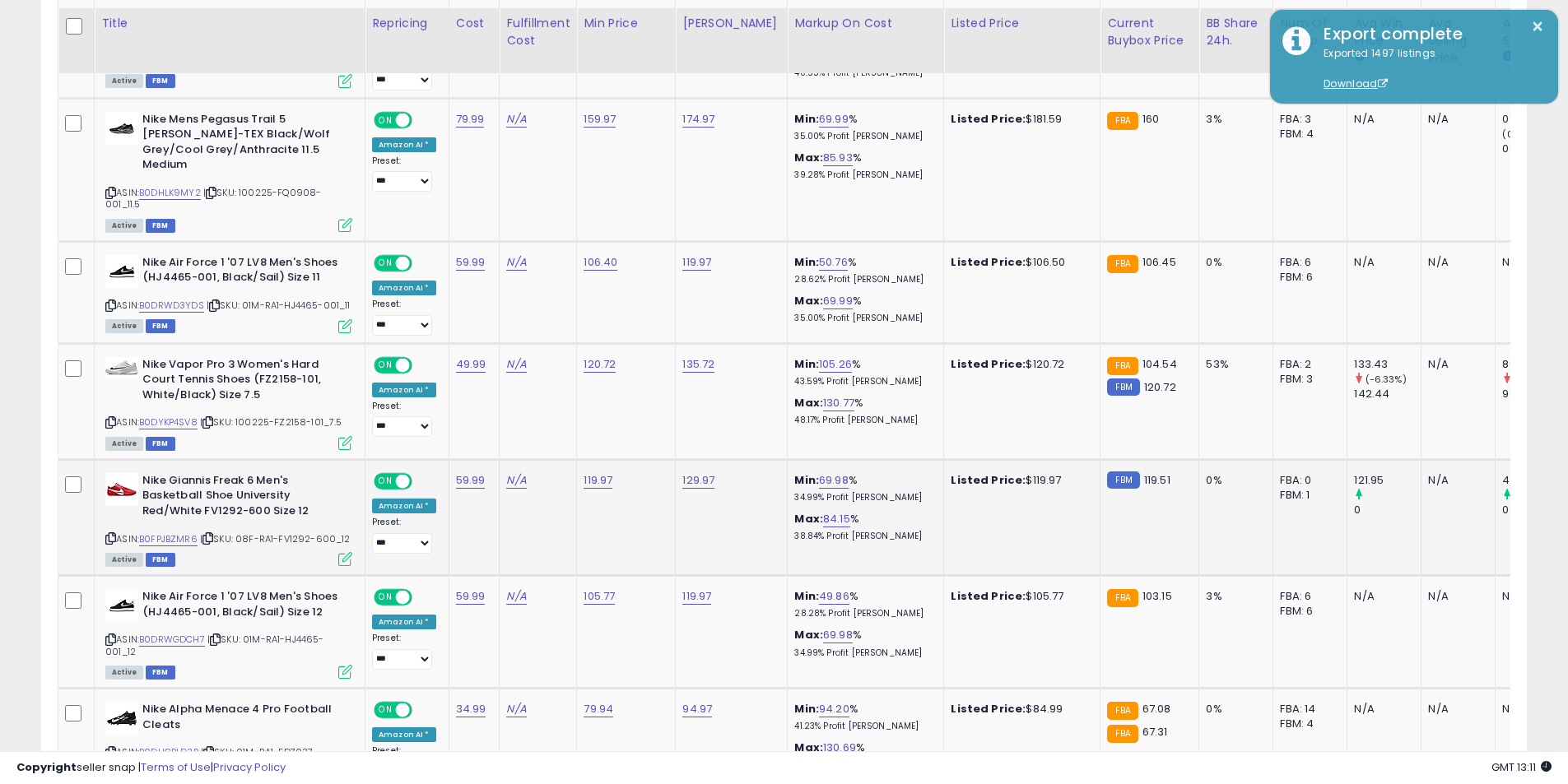
scroll to position [1110, 0]
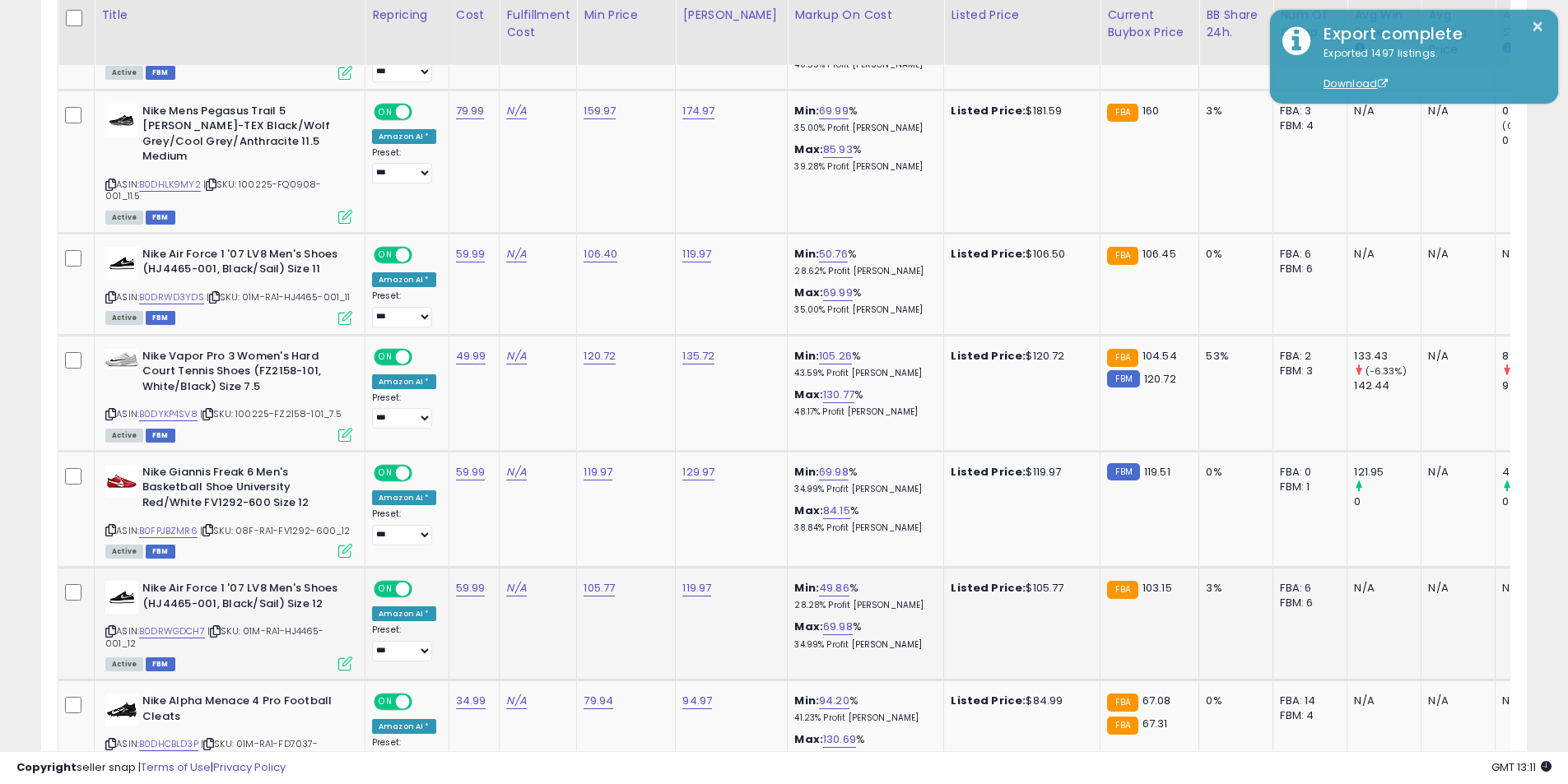
click at [111, 597] on div "ASIN: B0DRWGDCH7 | SKU: 01M-RA1-HJ4465-001_12 Active FBM" at bounding box center [229, 625] width 247 height 88
click at [111, 627] on icon at bounding box center [111, 631] width 11 height 9
click at [591, 580] on link "105.77" at bounding box center [599, 588] width 31 height 17
drag, startPoint x: 539, startPoint y: 518, endPoint x: 422, endPoint y: 509, distance: 117.3
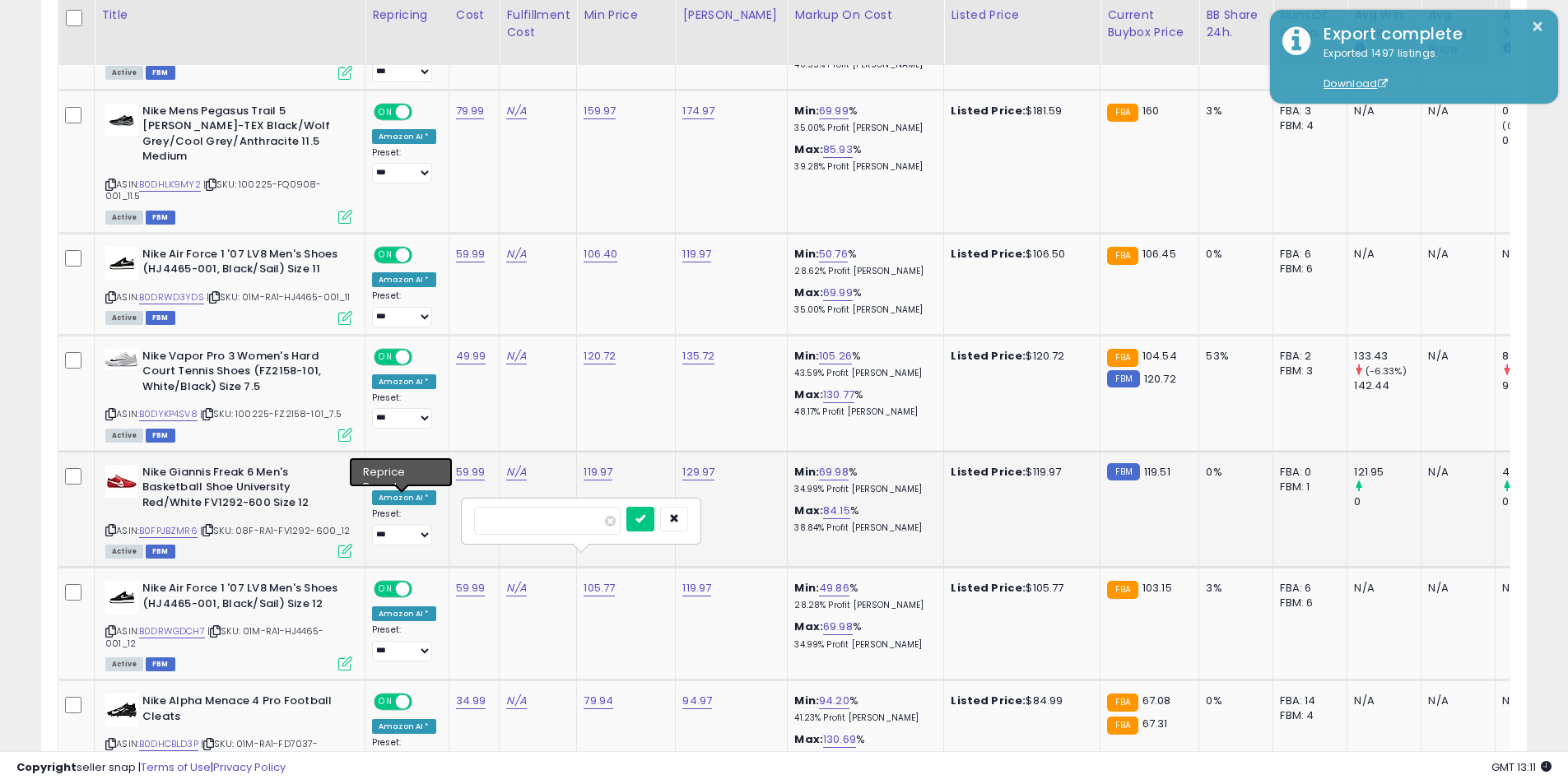
type input "******"
click button "submit" at bounding box center [640, 519] width 28 height 24
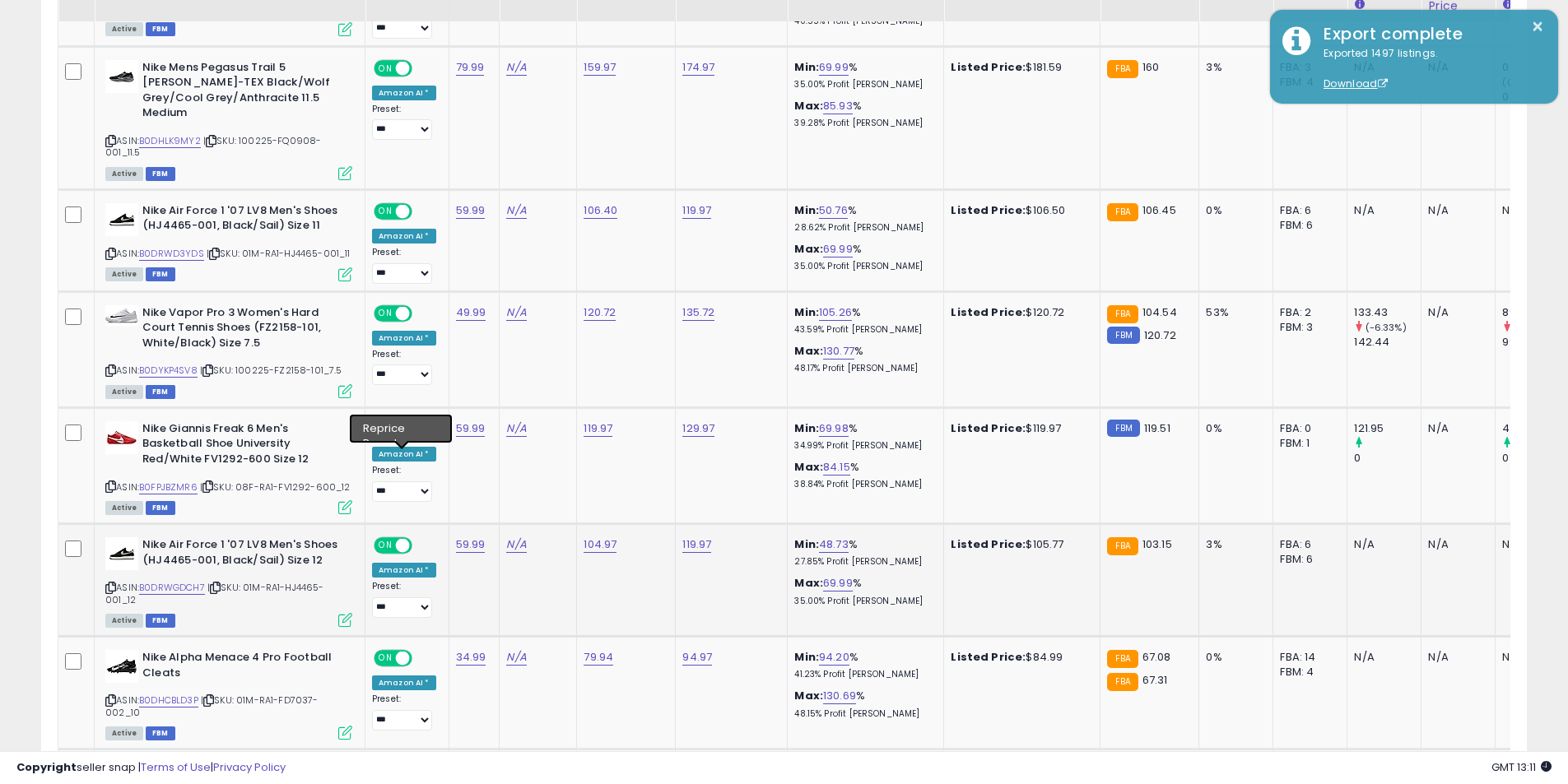
scroll to position [1274, 0]
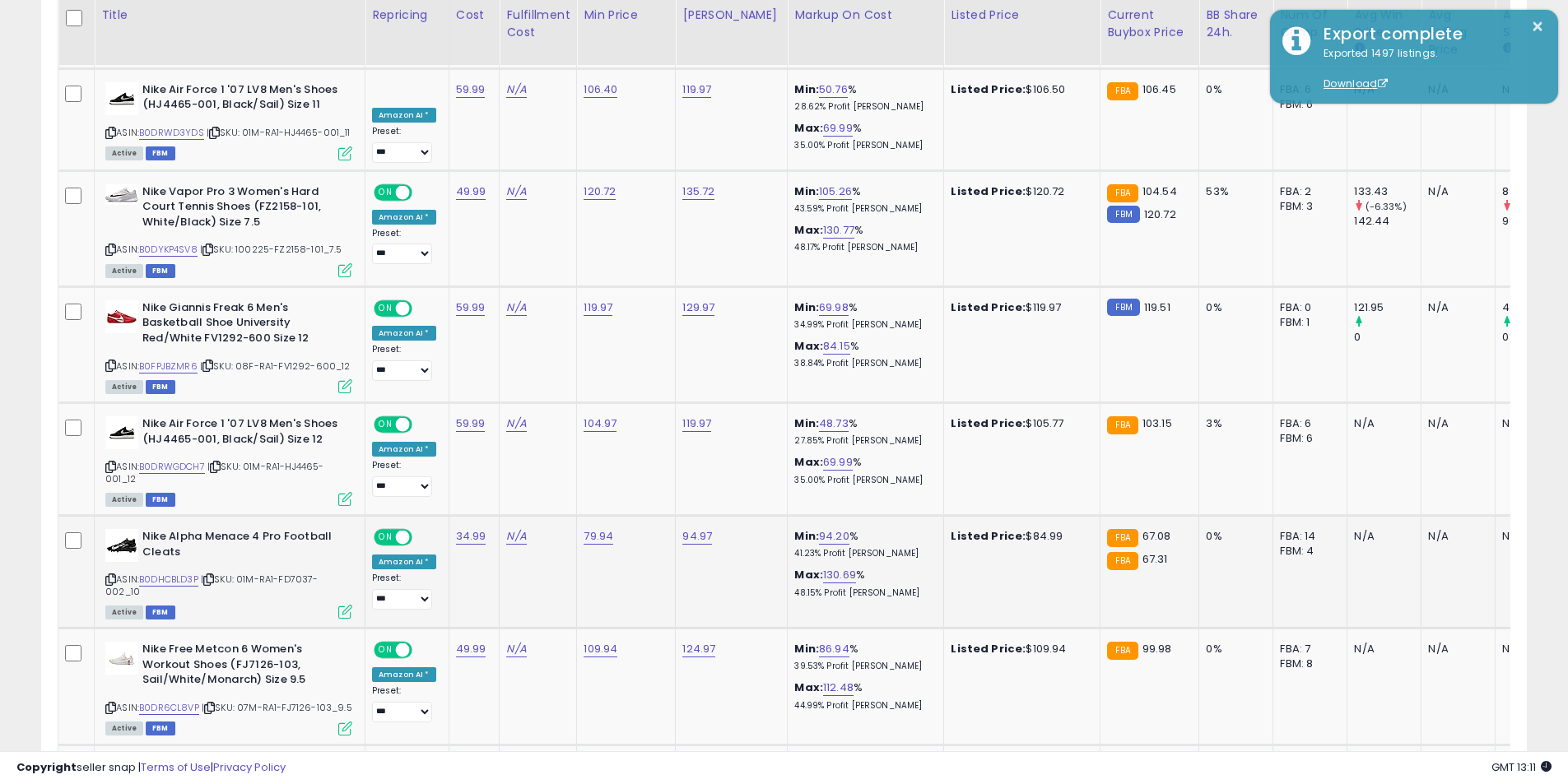
click at [112, 576] on icon at bounding box center [111, 579] width 11 height 9
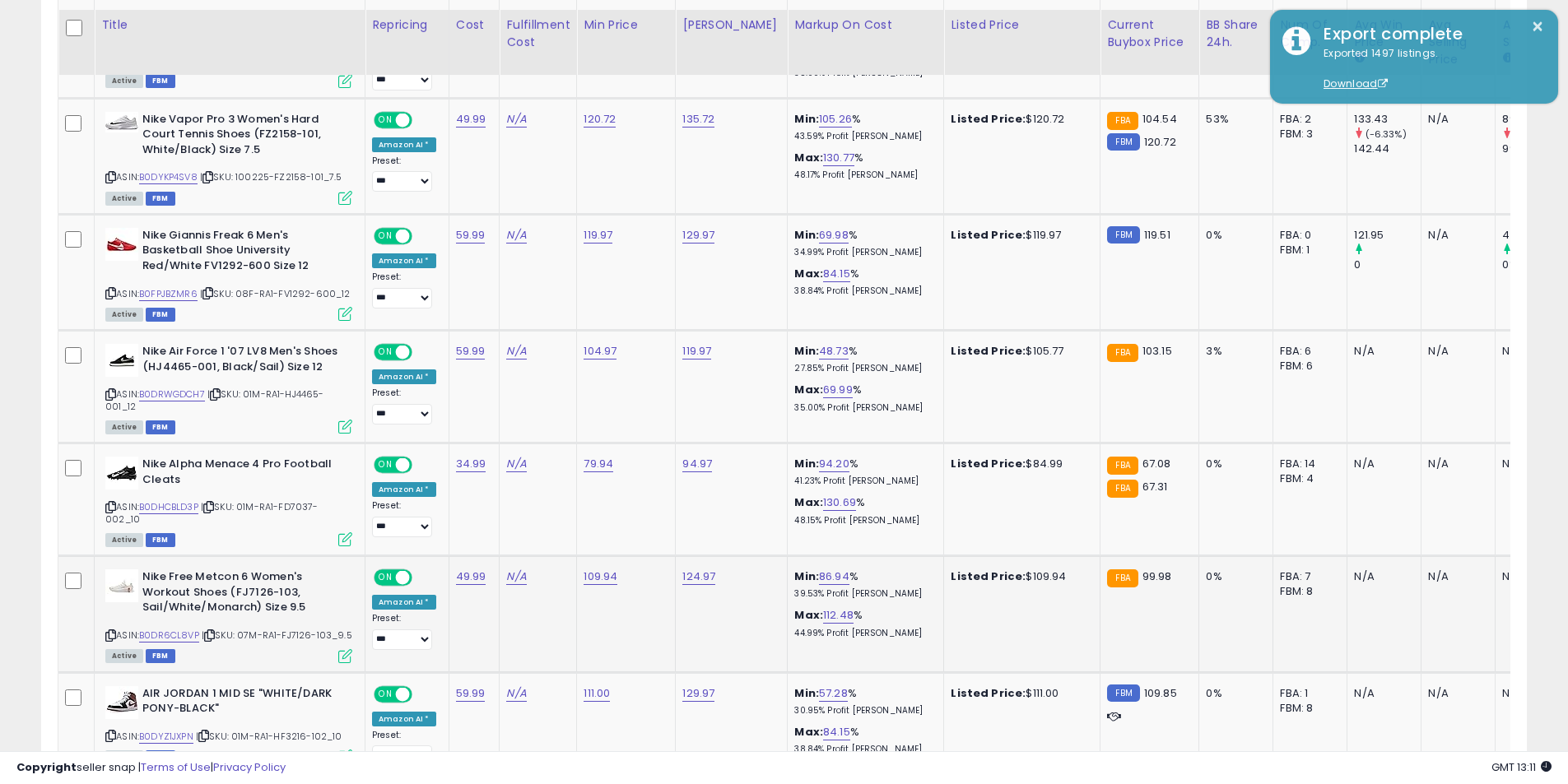
scroll to position [1357, 0]
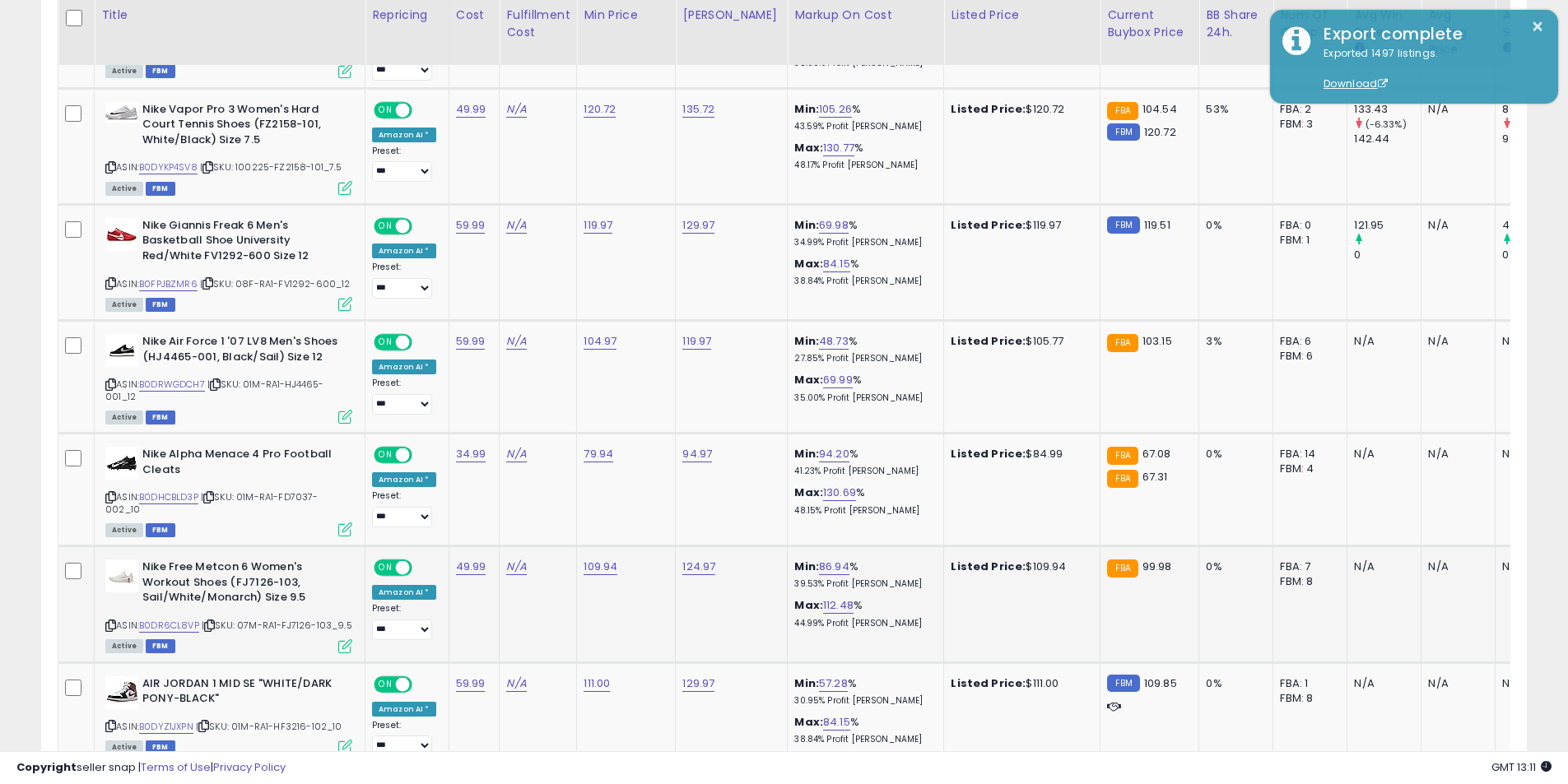
click at [111, 622] on icon at bounding box center [111, 625] width 11 height 9
click at [587, 559] on link "109.94" at bounding box center [600, 567] width 33 height 17
drag, startPoint x: 571, startPoint y: 484, endPoint x: 434, endPoint y: 473, distance: 137.4
type input "*****"
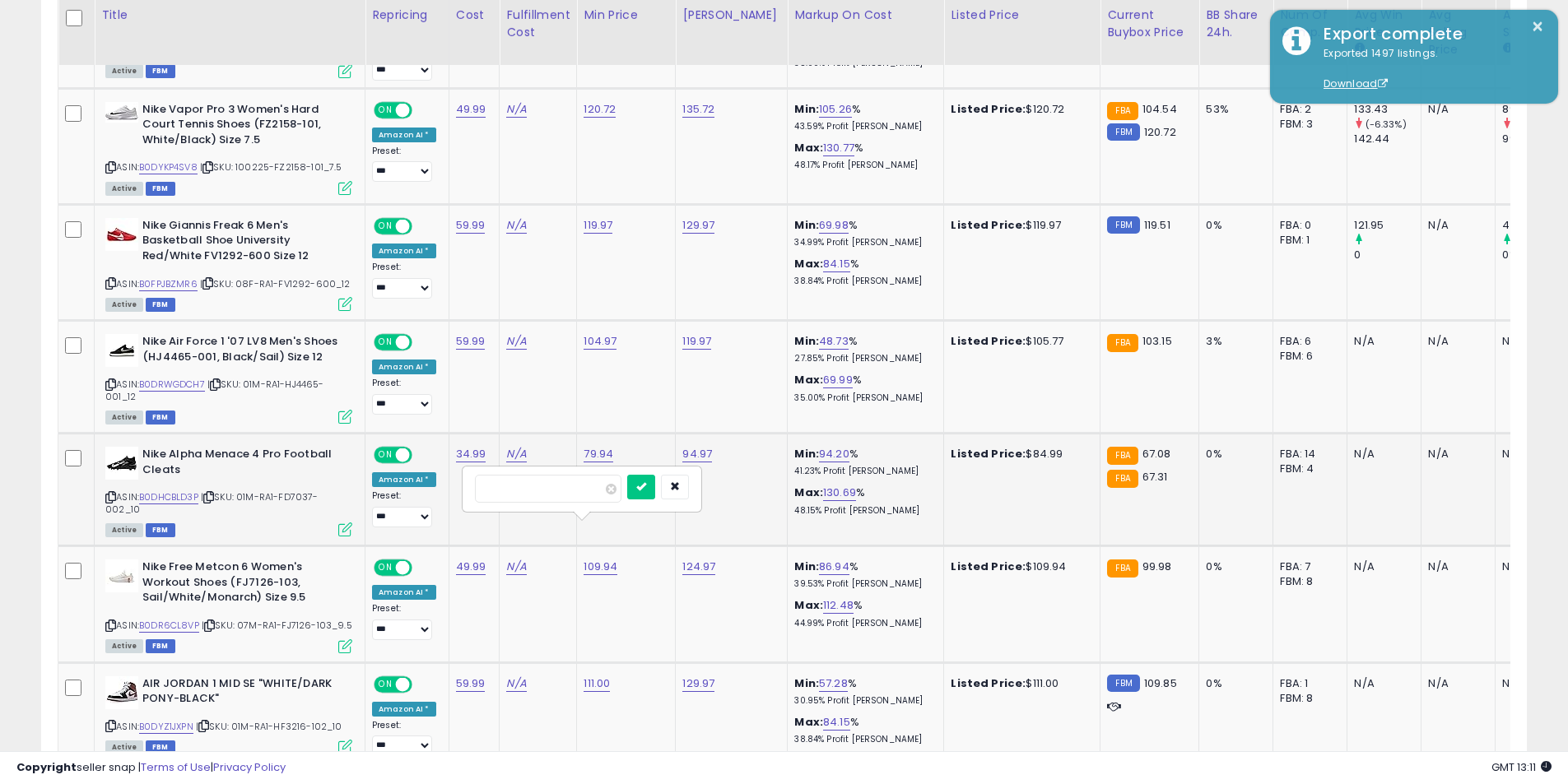
click button "submit" at bounding box center [641, 486] width 28 height 24
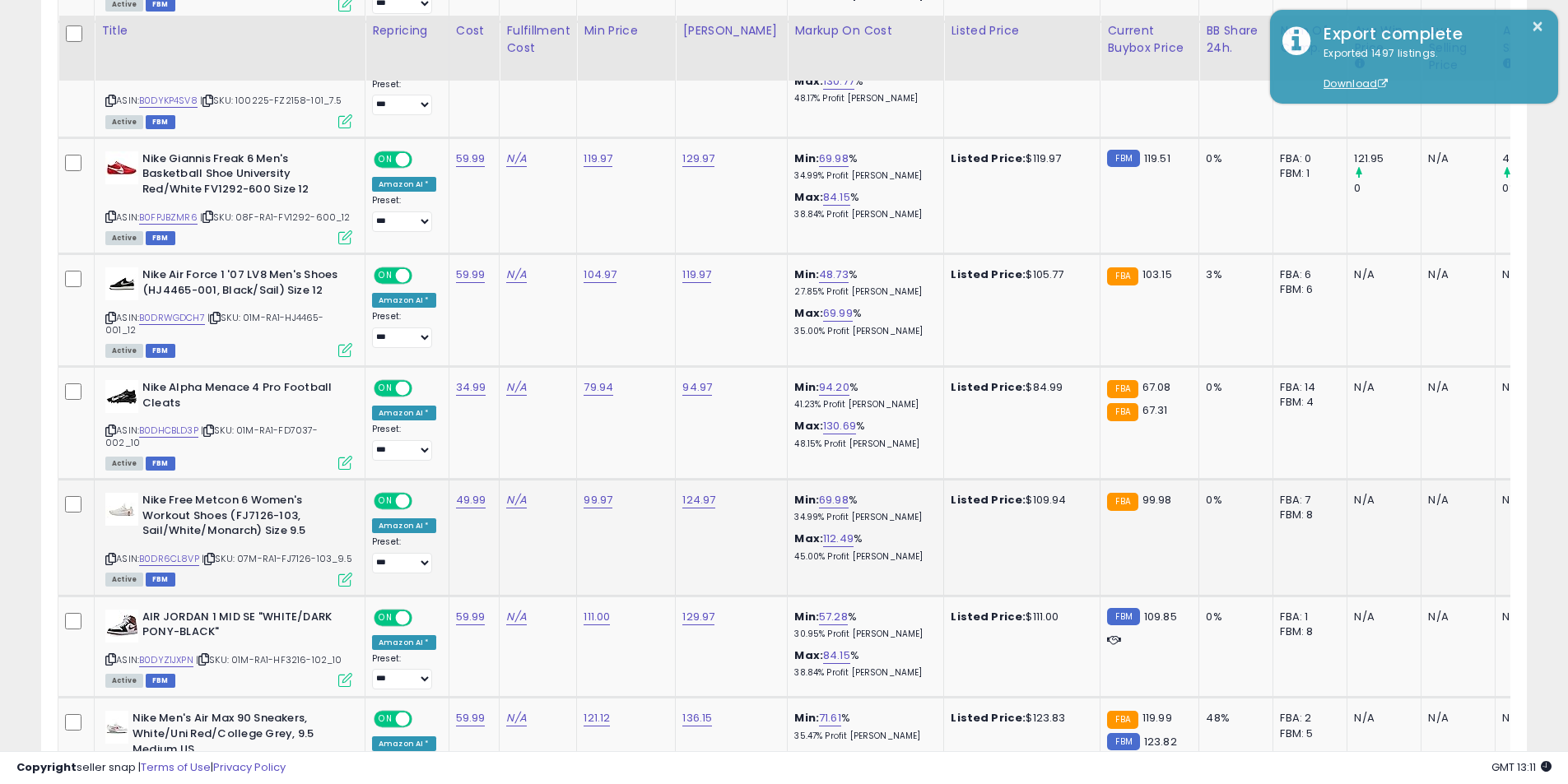
scroll to position [1439, 0]
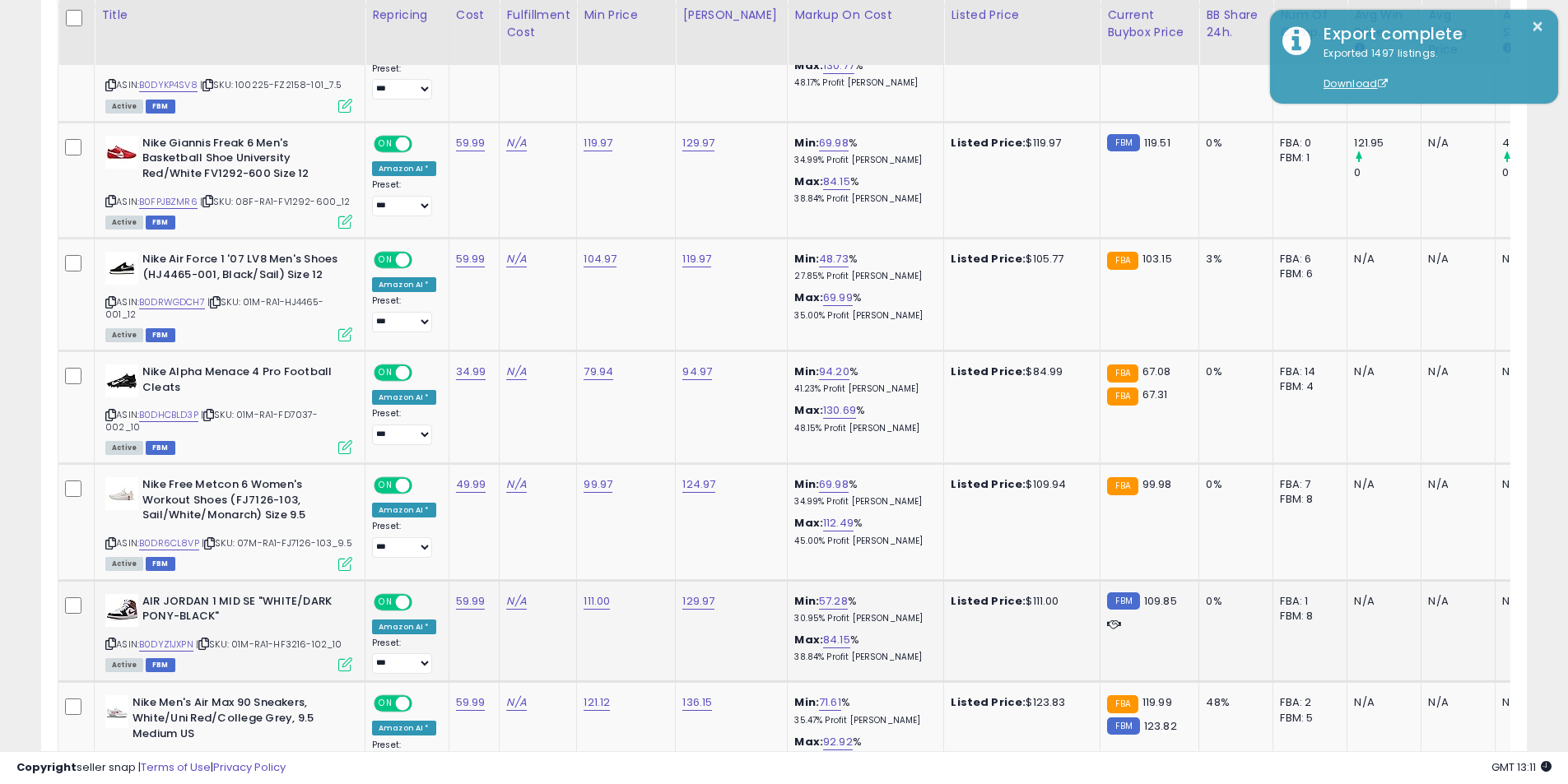
click at [113, 639] on icon at bounding box center [111, 643] width 11 height 9
click at [595, 593] on link "111.00" at bounding box center [596, 601] width 26 height 17
drag, startPoint x: 553, startPoint y: 527, endPoint x: 491, endPoint y: 520, distance: 62.4
click at [489, 525] on input "******" at bounding box center [545, 523] width 147 height 28
type input "******"
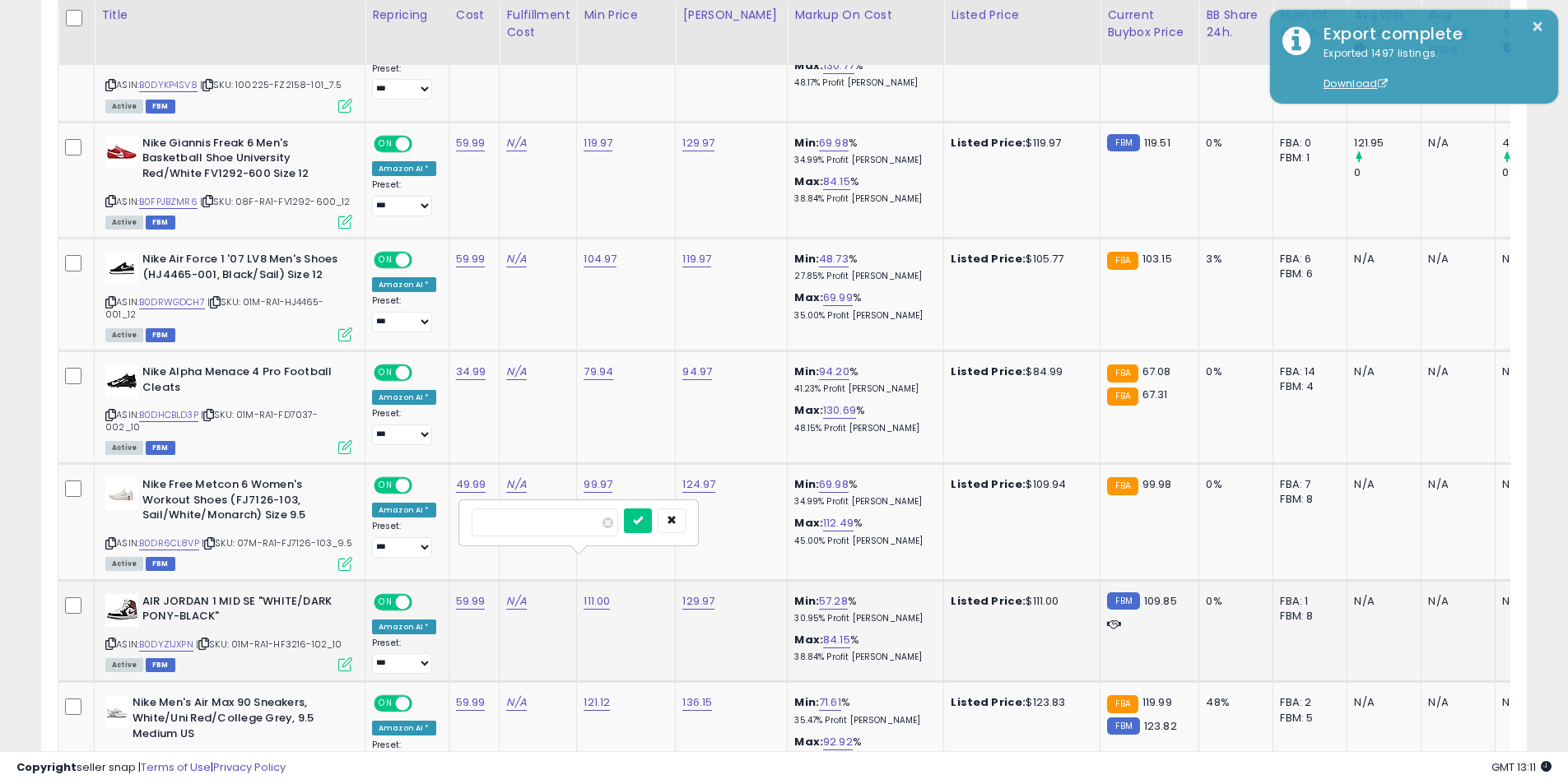
click button "submit" at bounding box center [637, 521] width 28 height 24
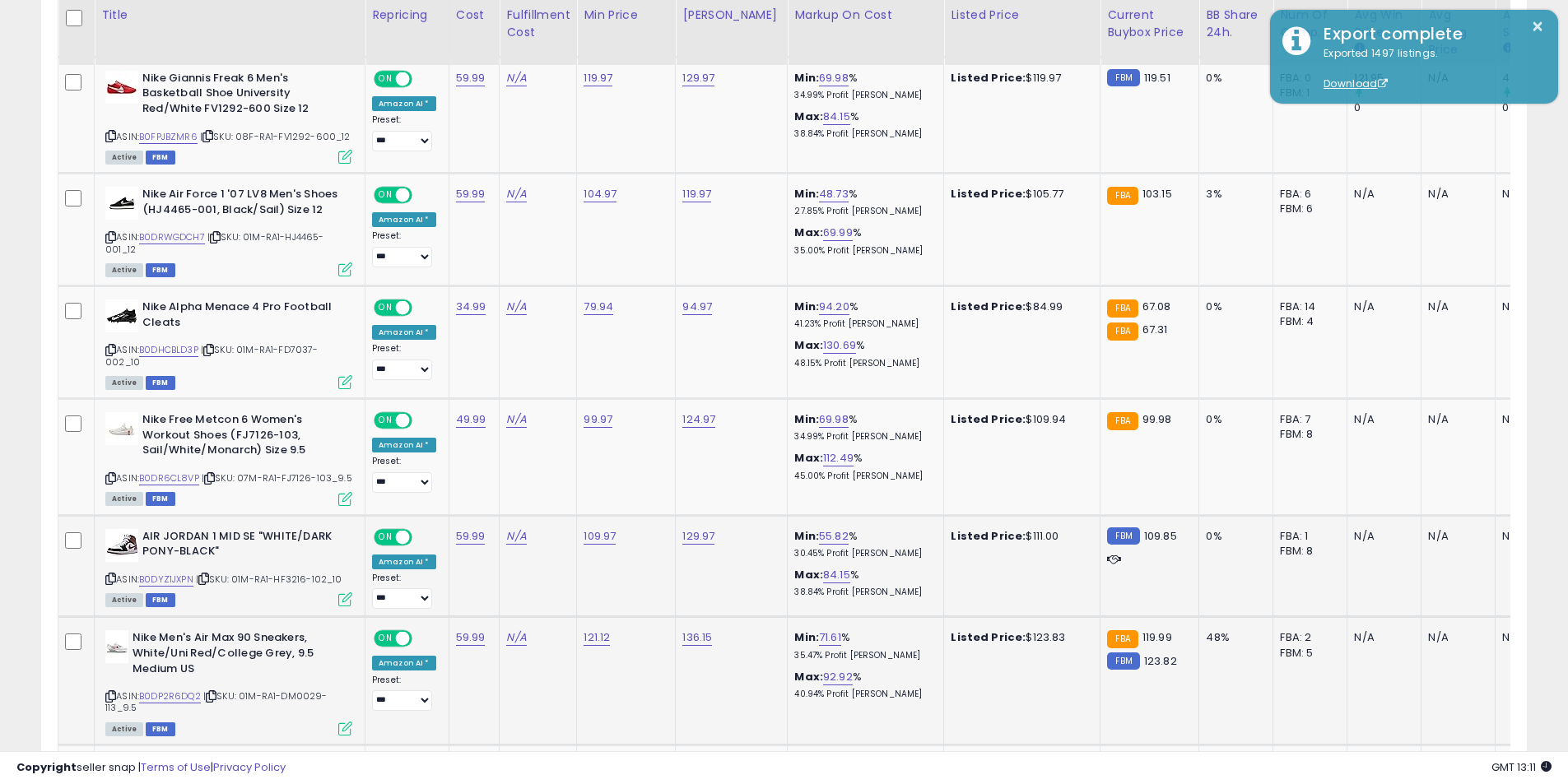
scroll to position [1521, 0]
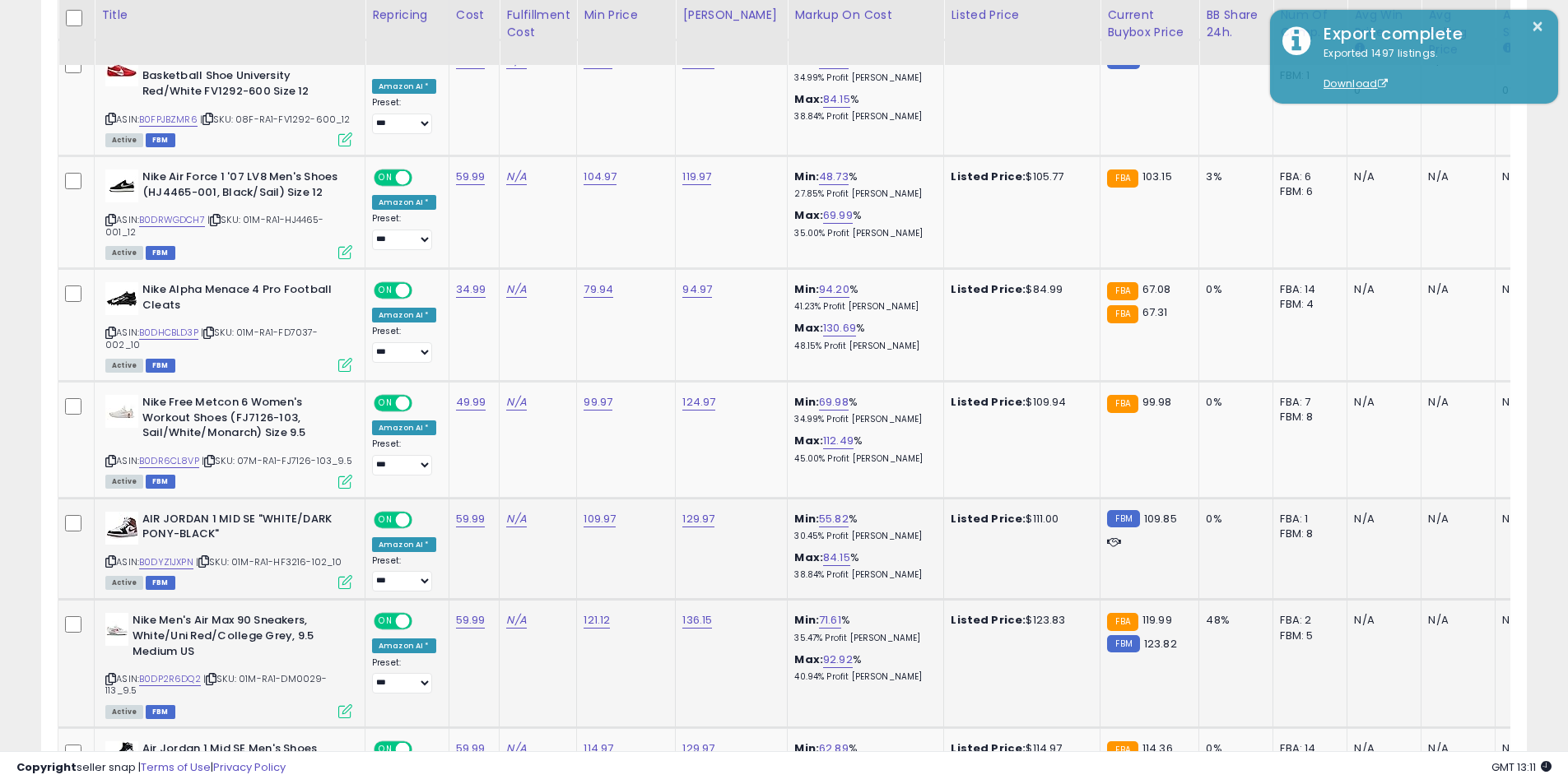
click at [107, 674] on icon at bounding box center [111, 678] width 11 height 9
click at [583, 612] on link "121.12" at bounding box center [596, 620] width 26 height 17
drag, startPoint x: 529, startPoint y: 543, endPoint x: 462, endPoint y: 537, distance: 67.3
click at [462, 537] on div "******" at bounding box center [577, 542] width 237 height 44
click at [699, 635] on td "136.15" at bounding box center [731, 664] width 112 height 128
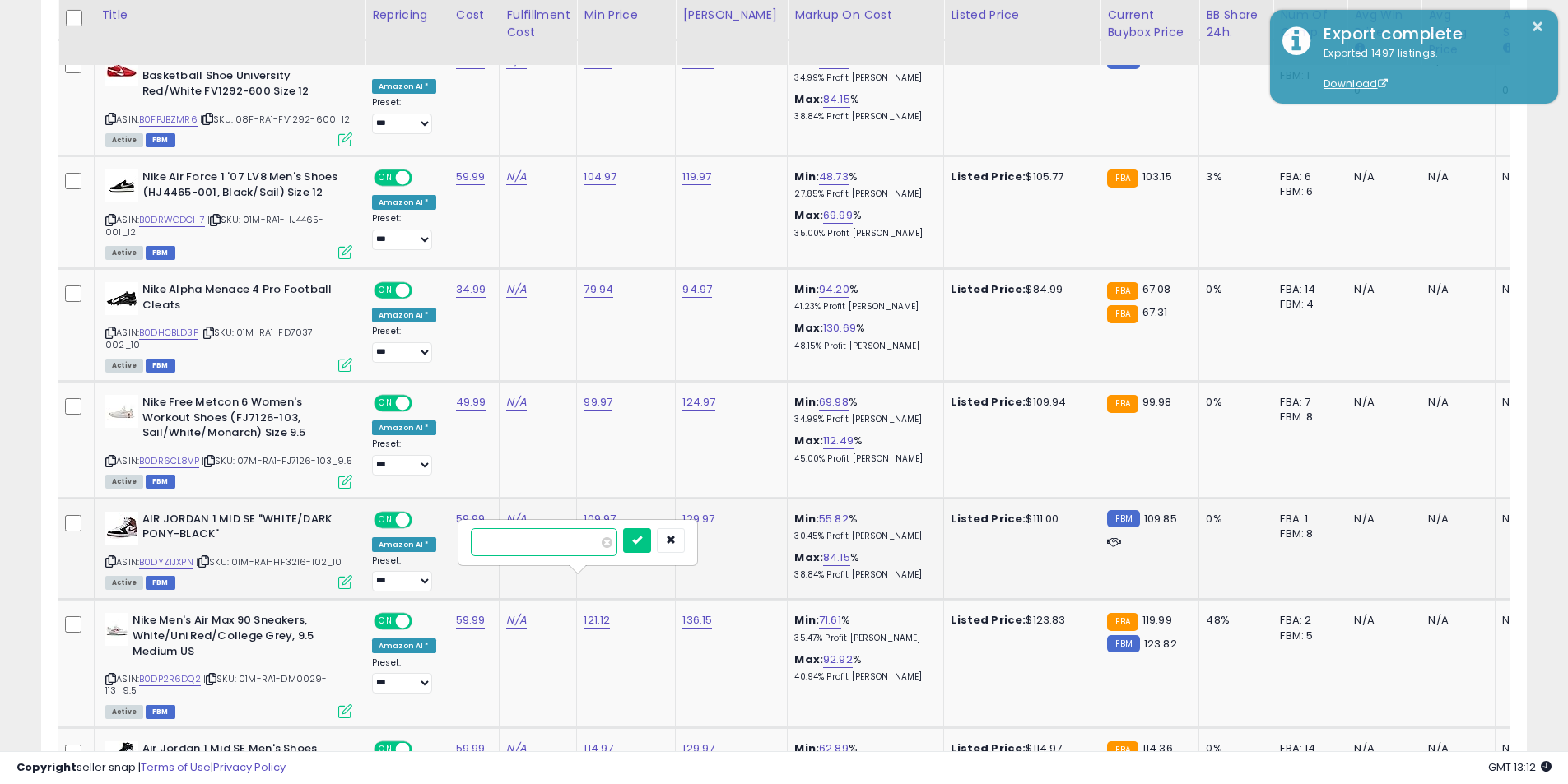
drag, startPoint x: 526, startPoint y: 544, endPoint x: 341, endPoint y: 537, distance: 185.1
type input "******"
click button "submit" at bounding box center [636, 540] width 28 height 24
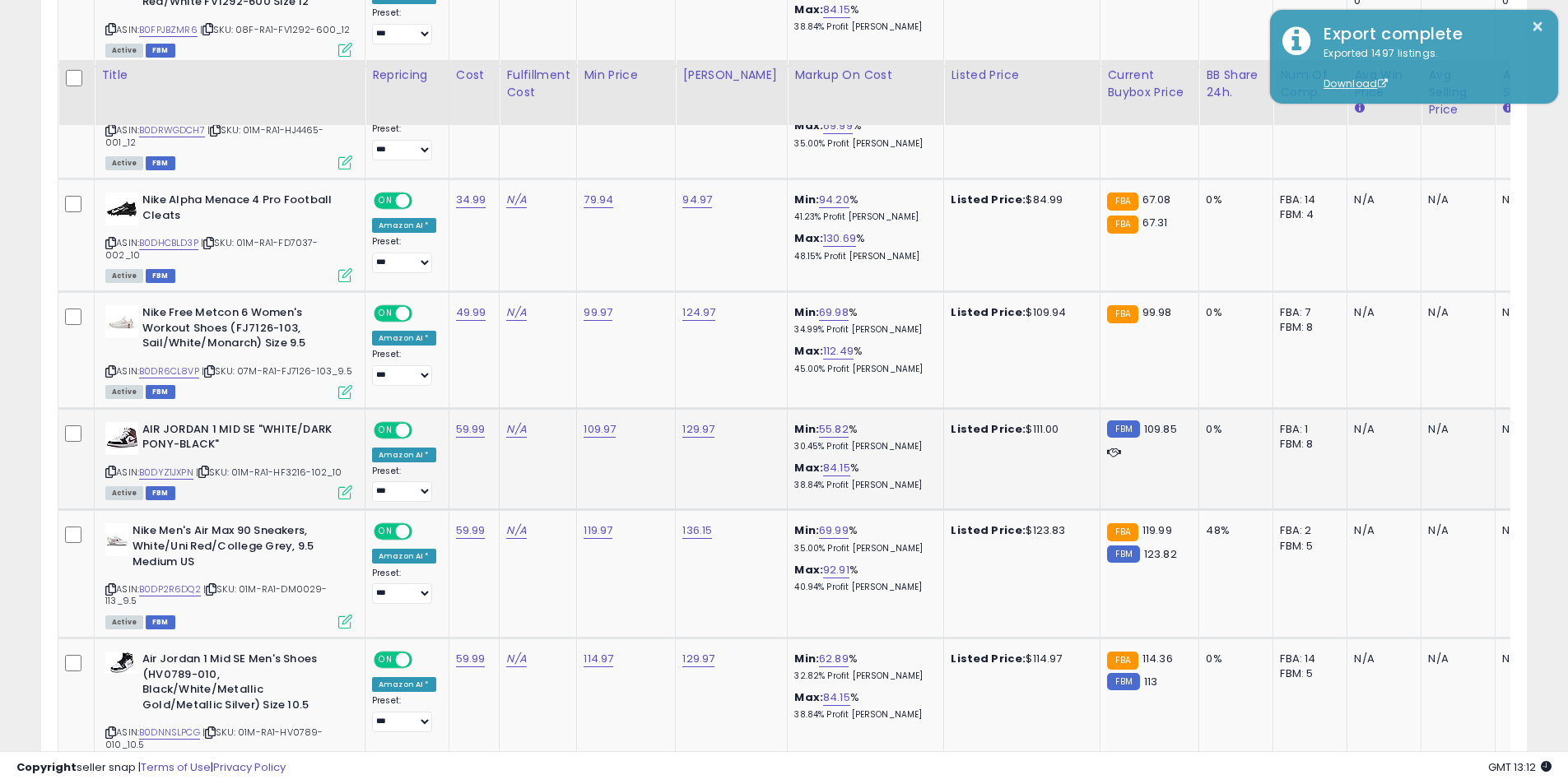
scroll to position [1686, 0]
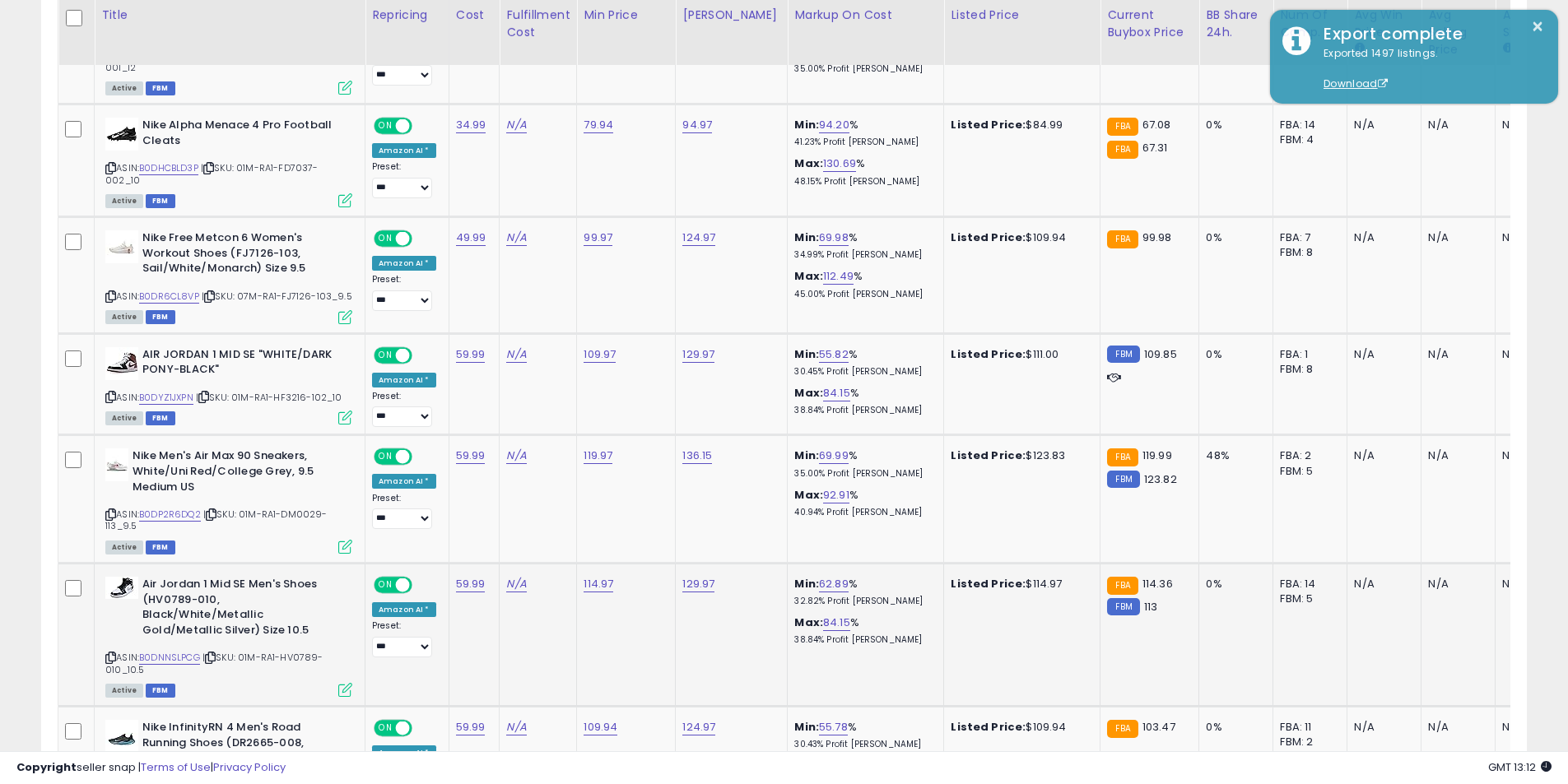
click at [112, 654] on icon at bounding box center [111, 658] width 11 height 9
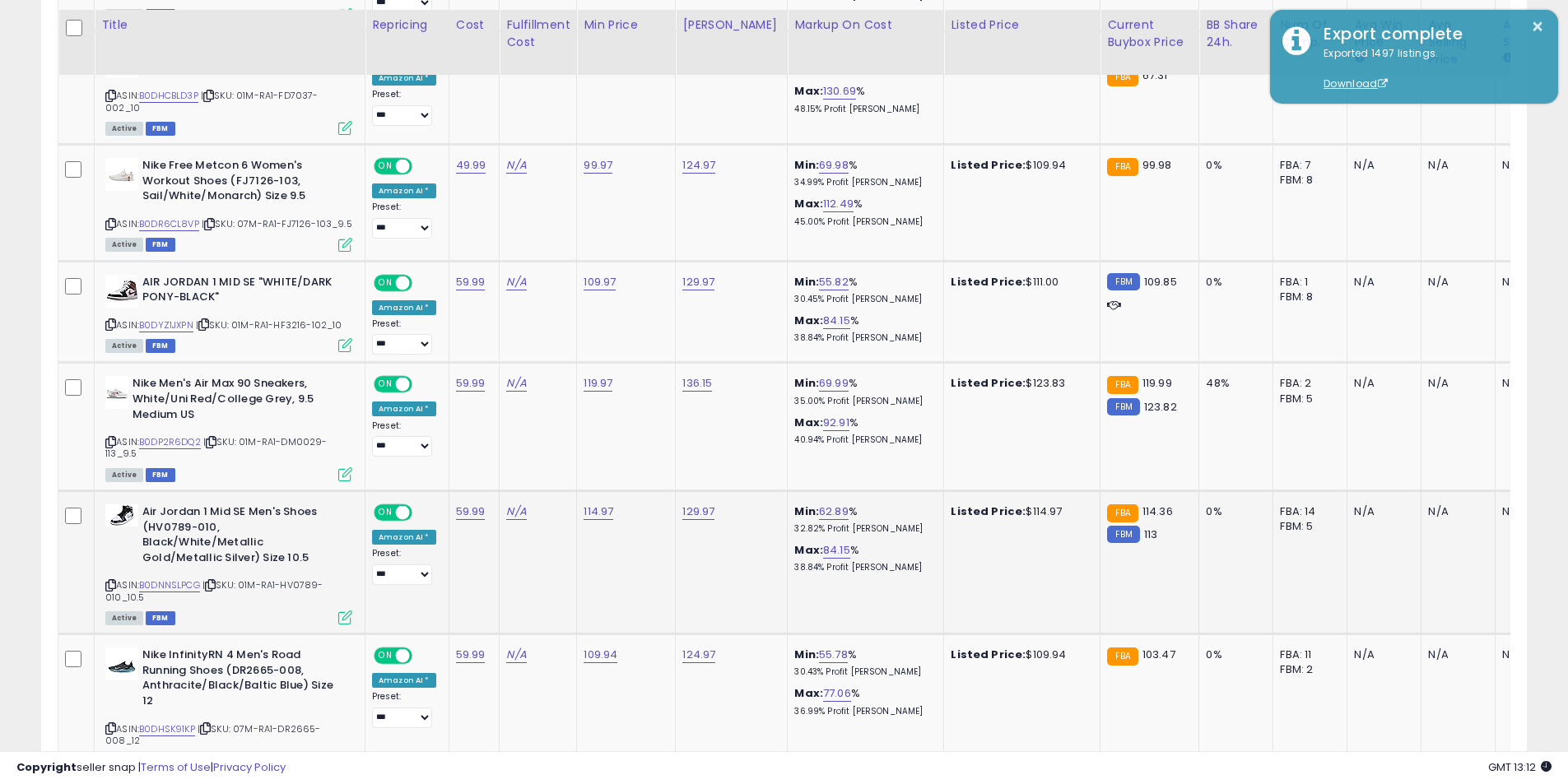
scroll to position [1769, 0]
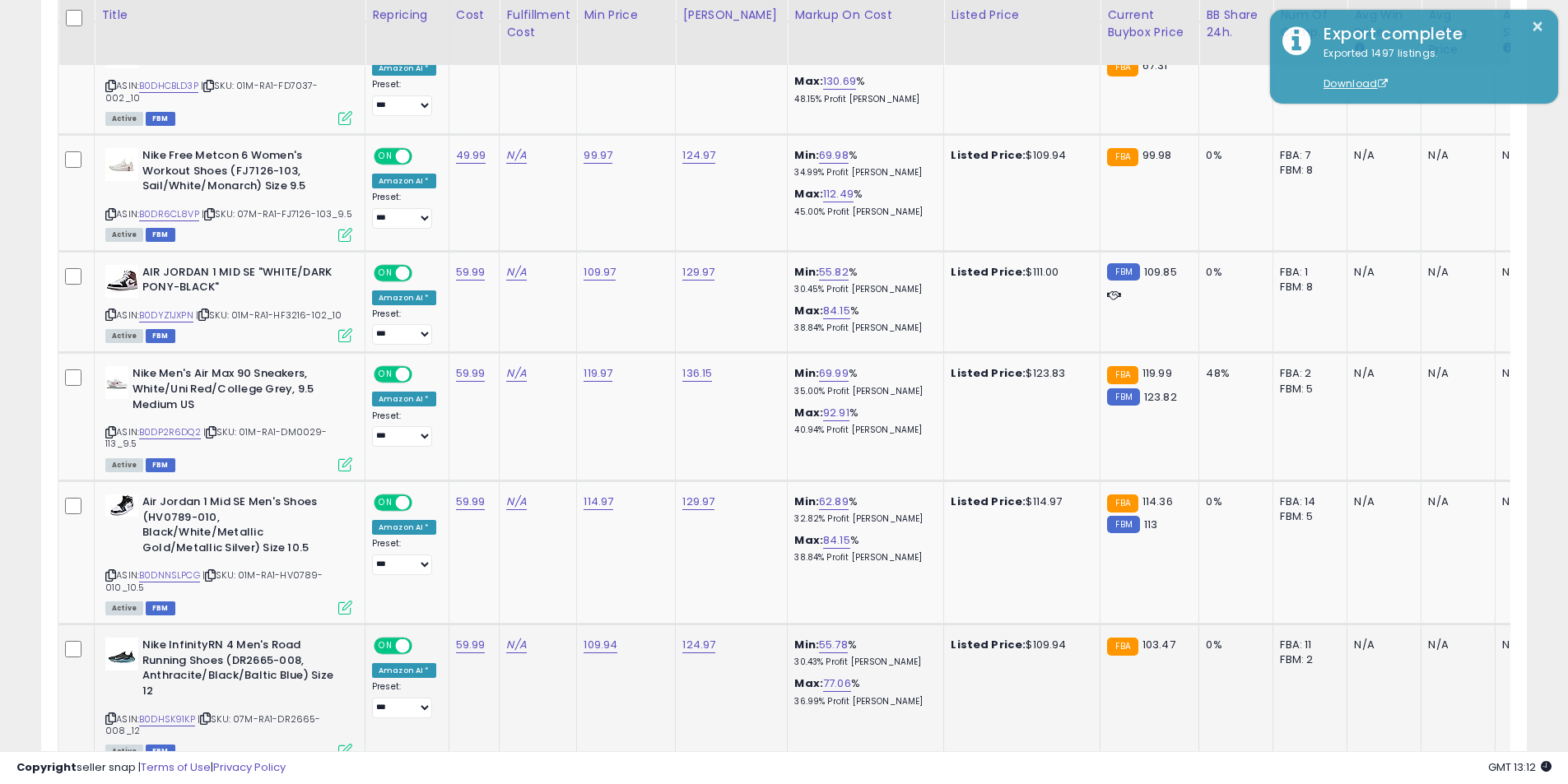
click at [108, 715] on icon at bounding box center [111, 718] width 11 height 9
click at [602, 637] on link "109.94" at bounding box center [600, 645] width 33 height 17
click at [679, 554] on icon "button" at bounding box center [674, 549] width 10 height 10
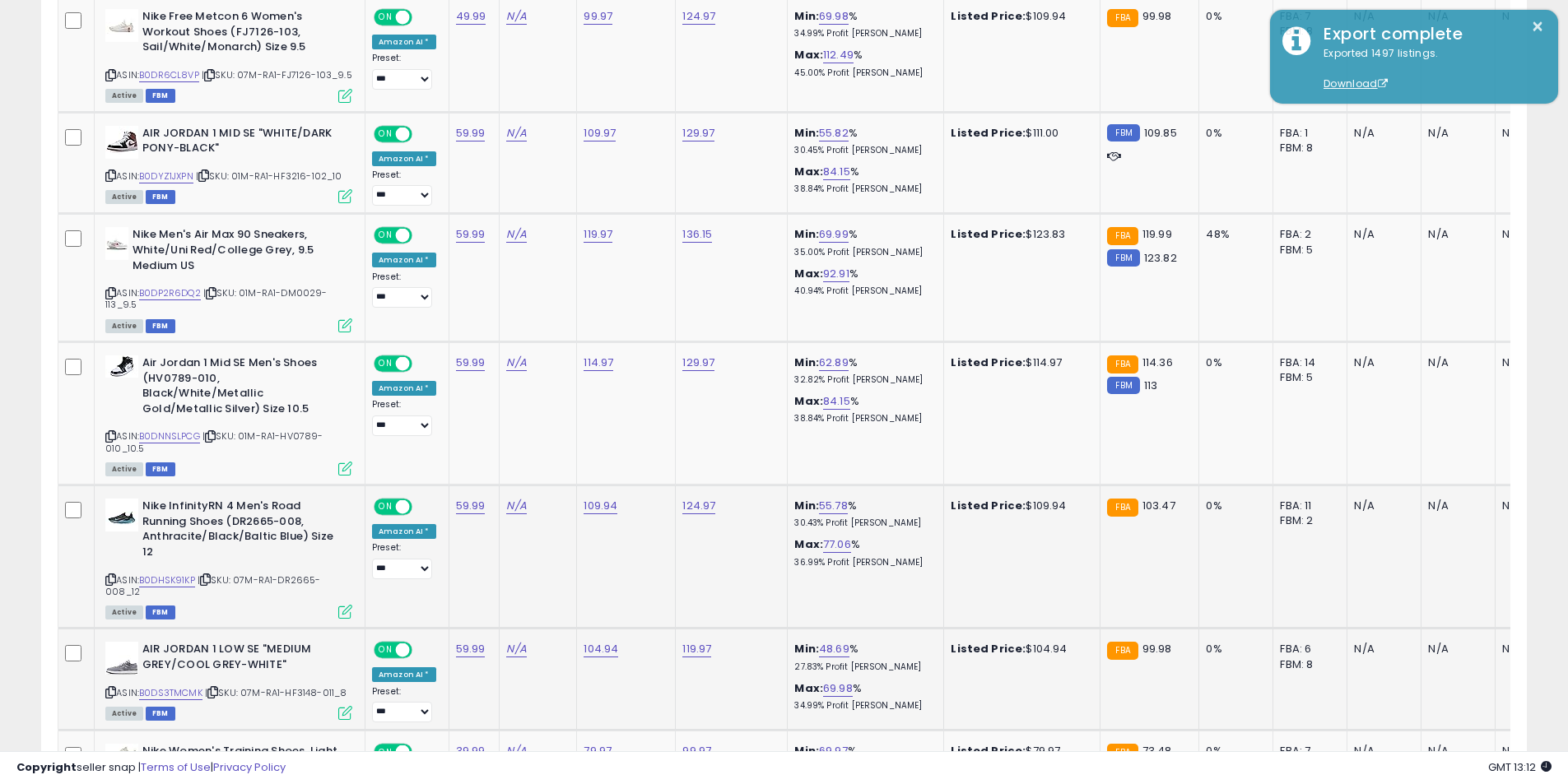
scroll to position [2015, 0]
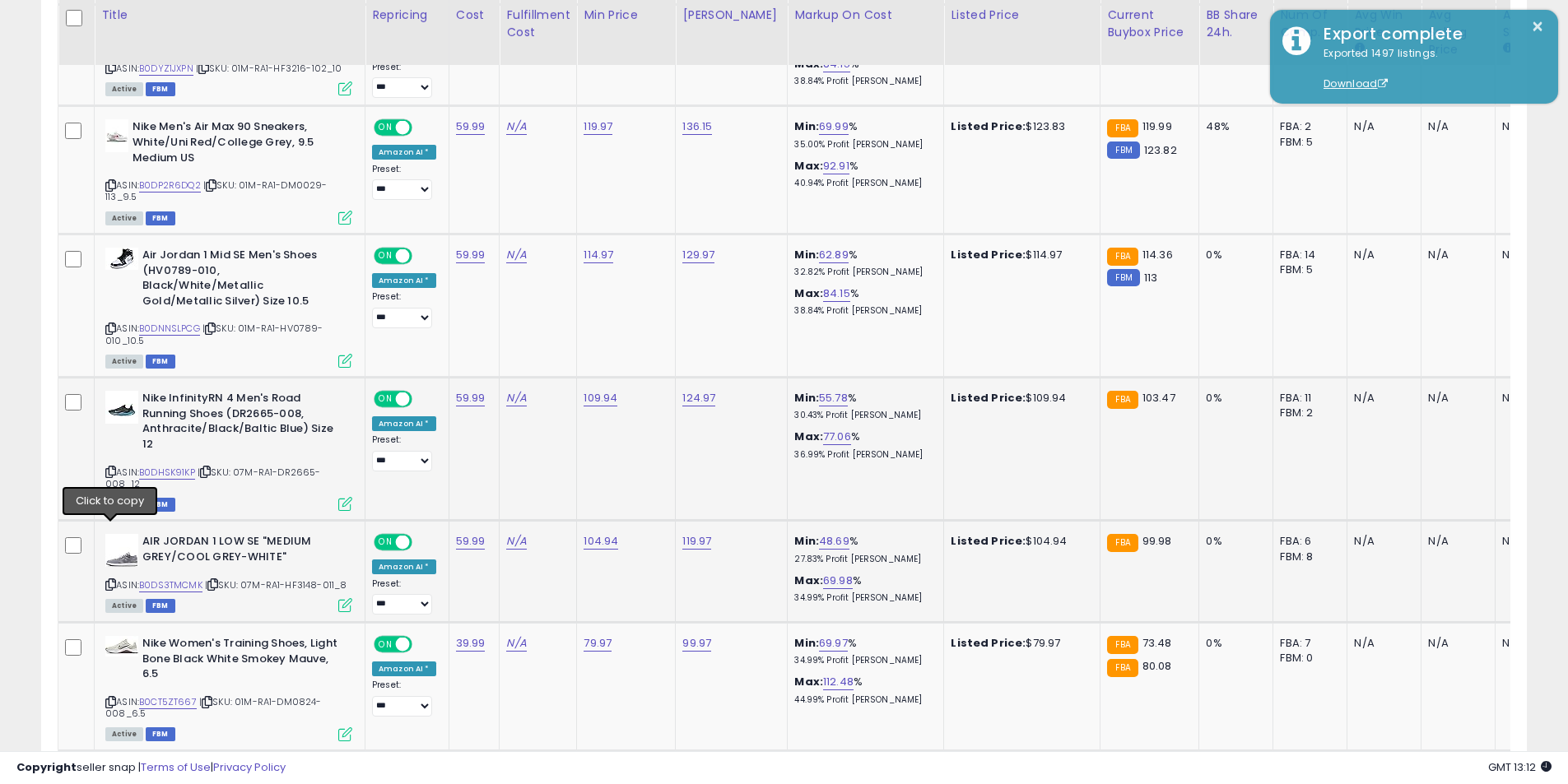
click at [109, 580] on icon at bounding box center [111, 584] width 11 height 9
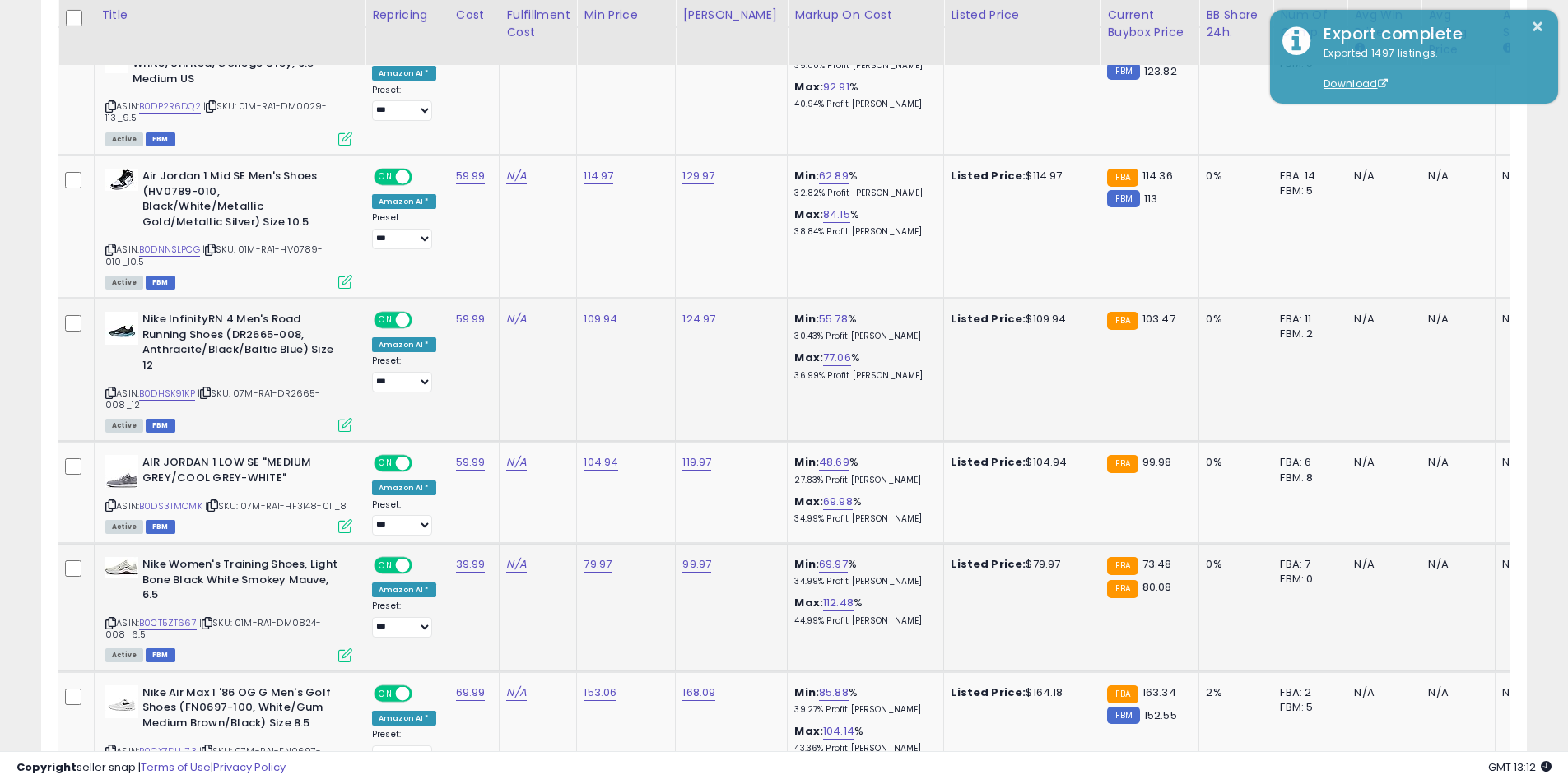
scroll to position [2098, 0]
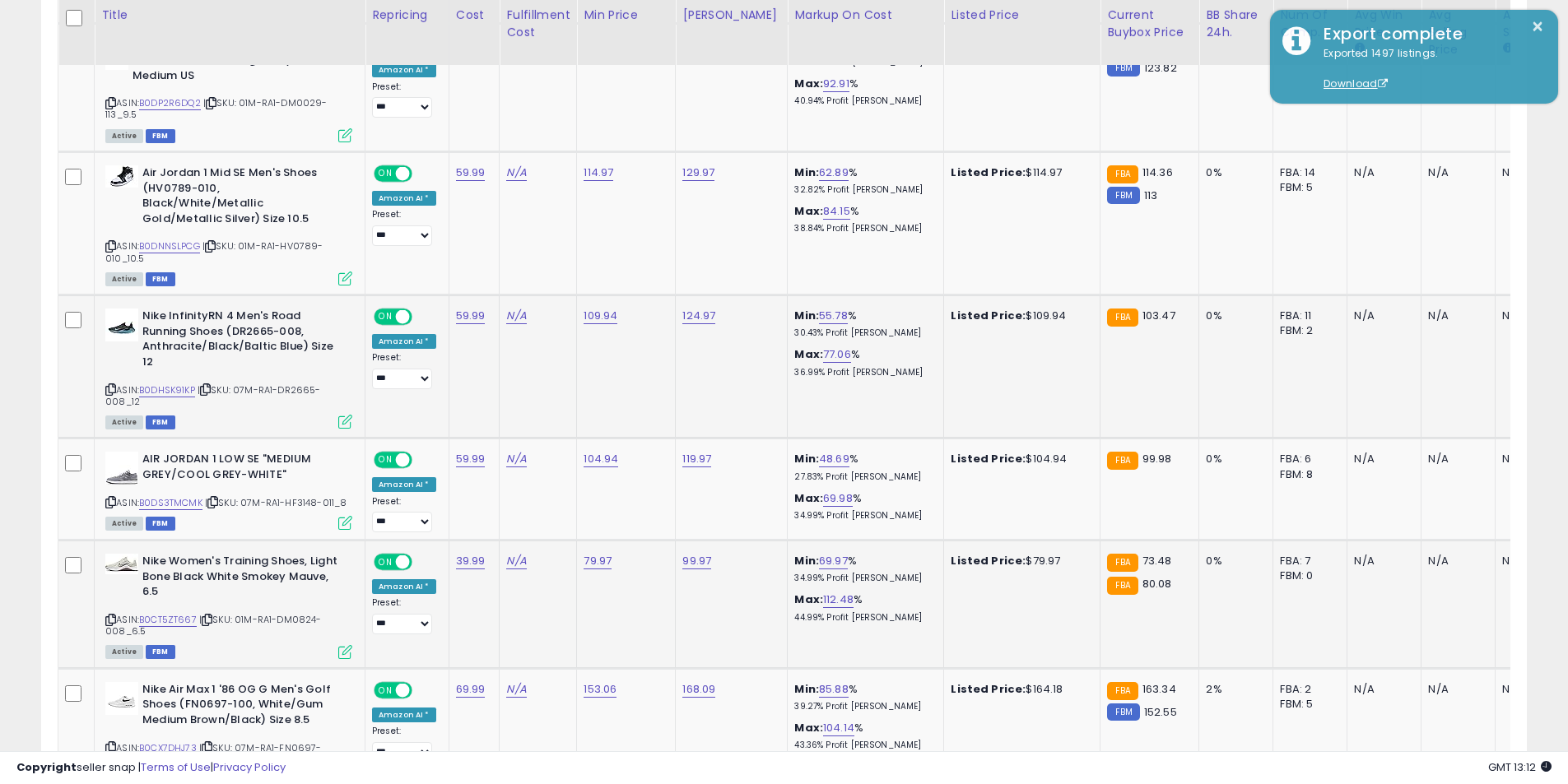
click at [111, 616] on icon at bounding box center [111, 620] width 11 height 9
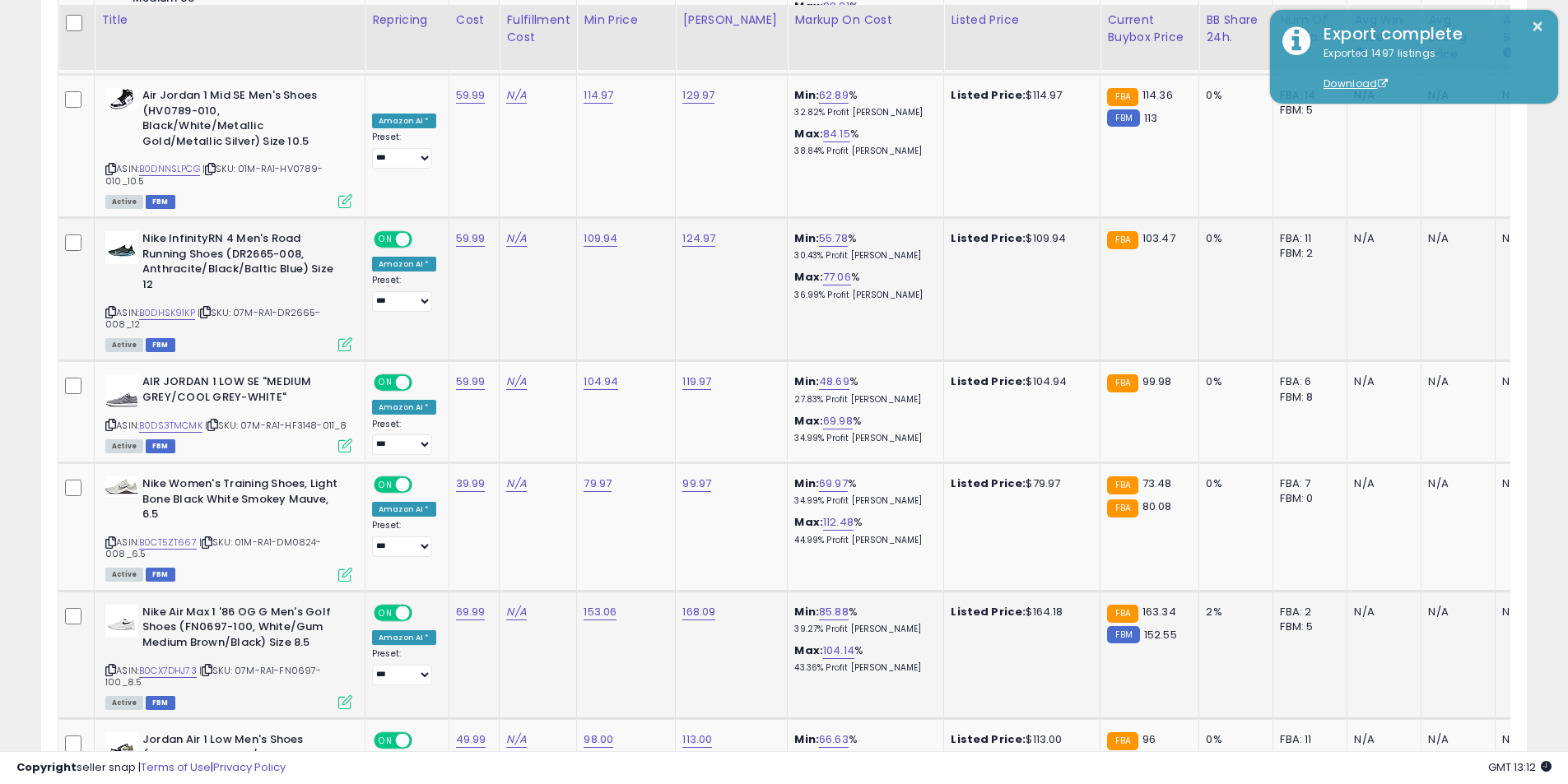
scroll to position [2180, 0]
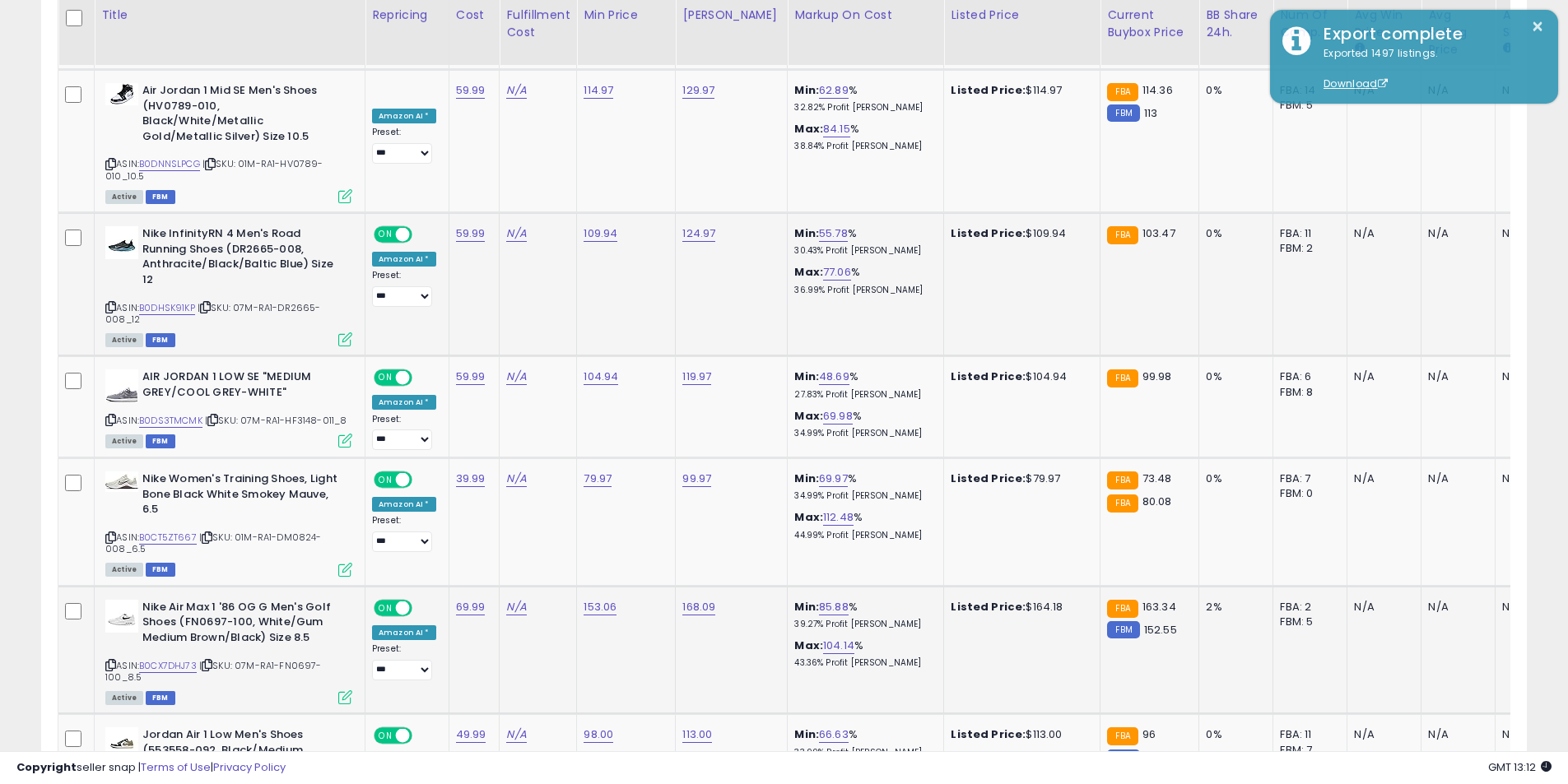
click at [112, 661] on icon at bounding box center [111, 665] width 11 height 9
click at [597, 599] on link "153.06" at bounding box center [600, 607] width 33 height 17
drag, startPoint x: 572, startPoint y: 509, endPoint x: 433, endPoint y: 499, distance: 139.4
type input "******"
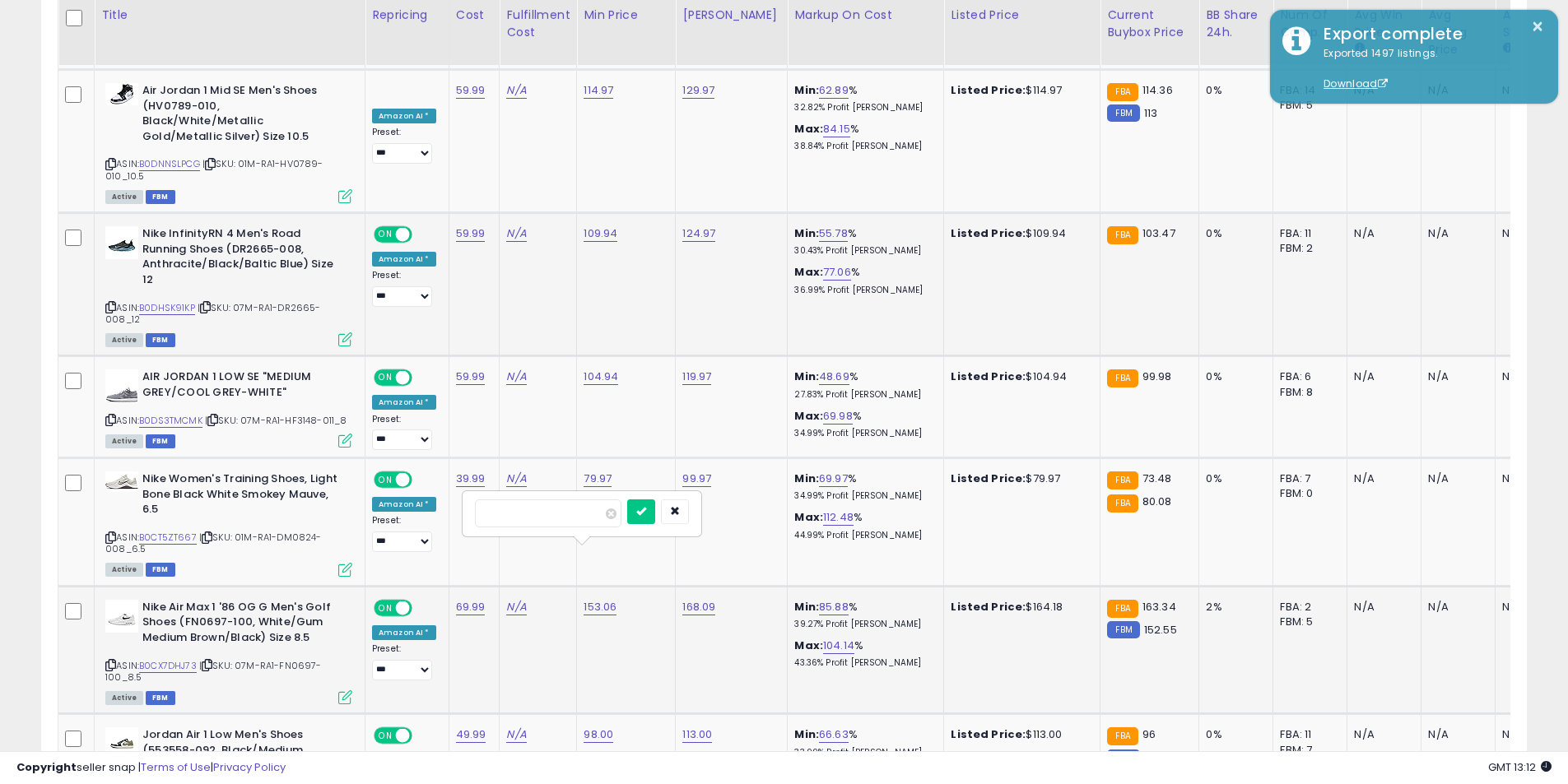
click button "submit" at bounding box center [641, 511] width 28 height 24
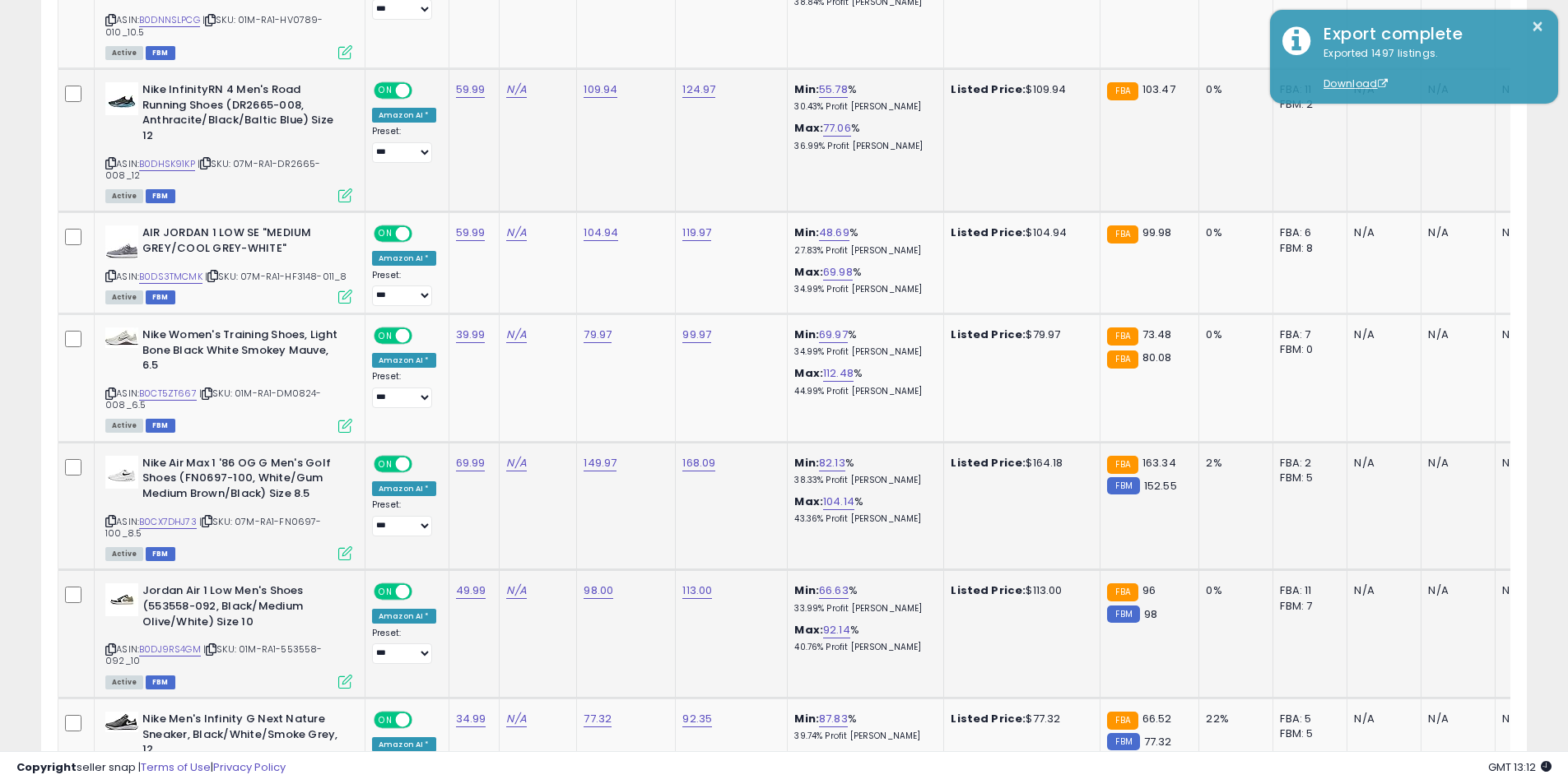
scroll to position [2344, 0]
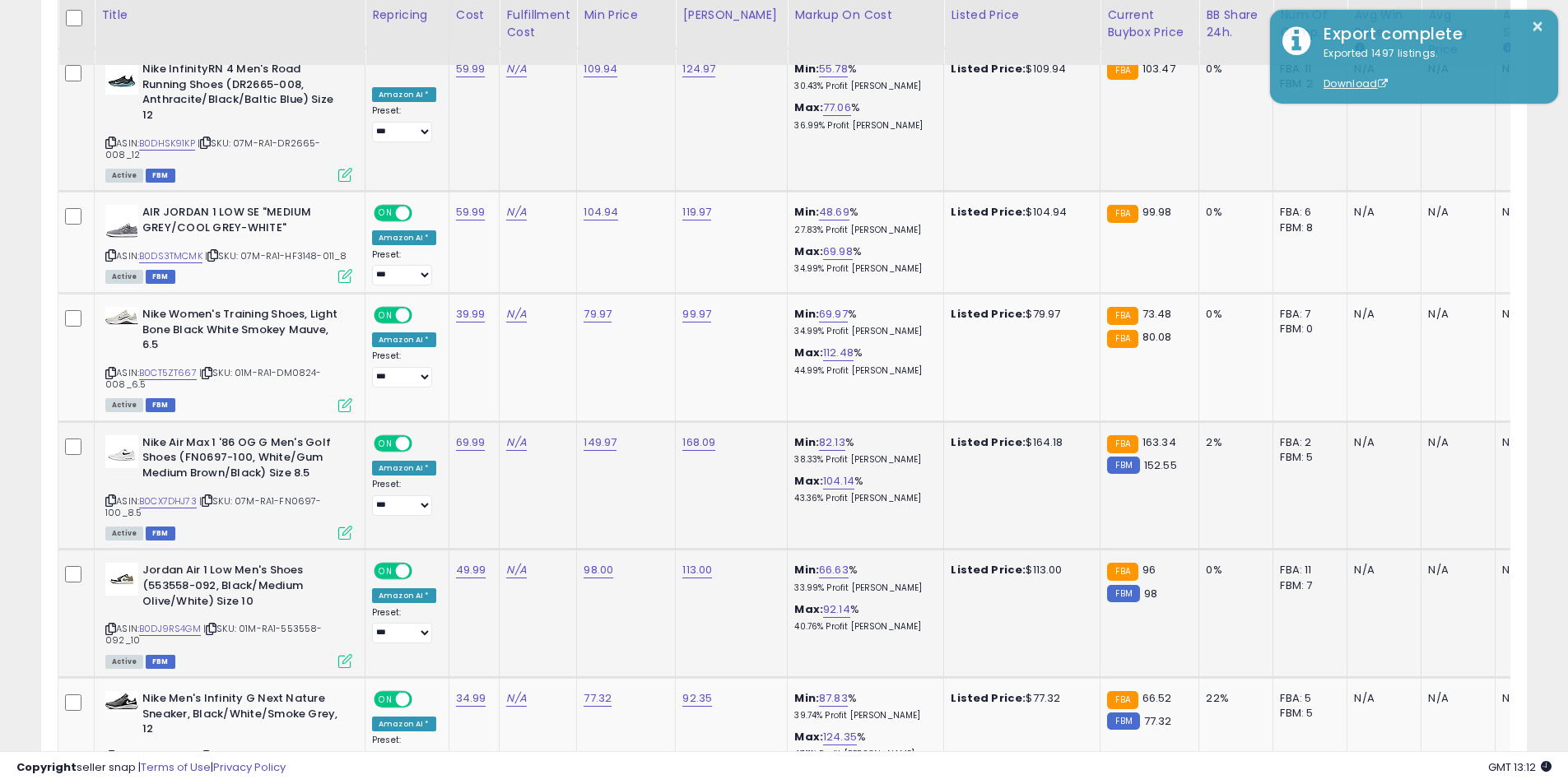
click at [106, 624] on icon at bounding box center [111, 628] width 11 height 9
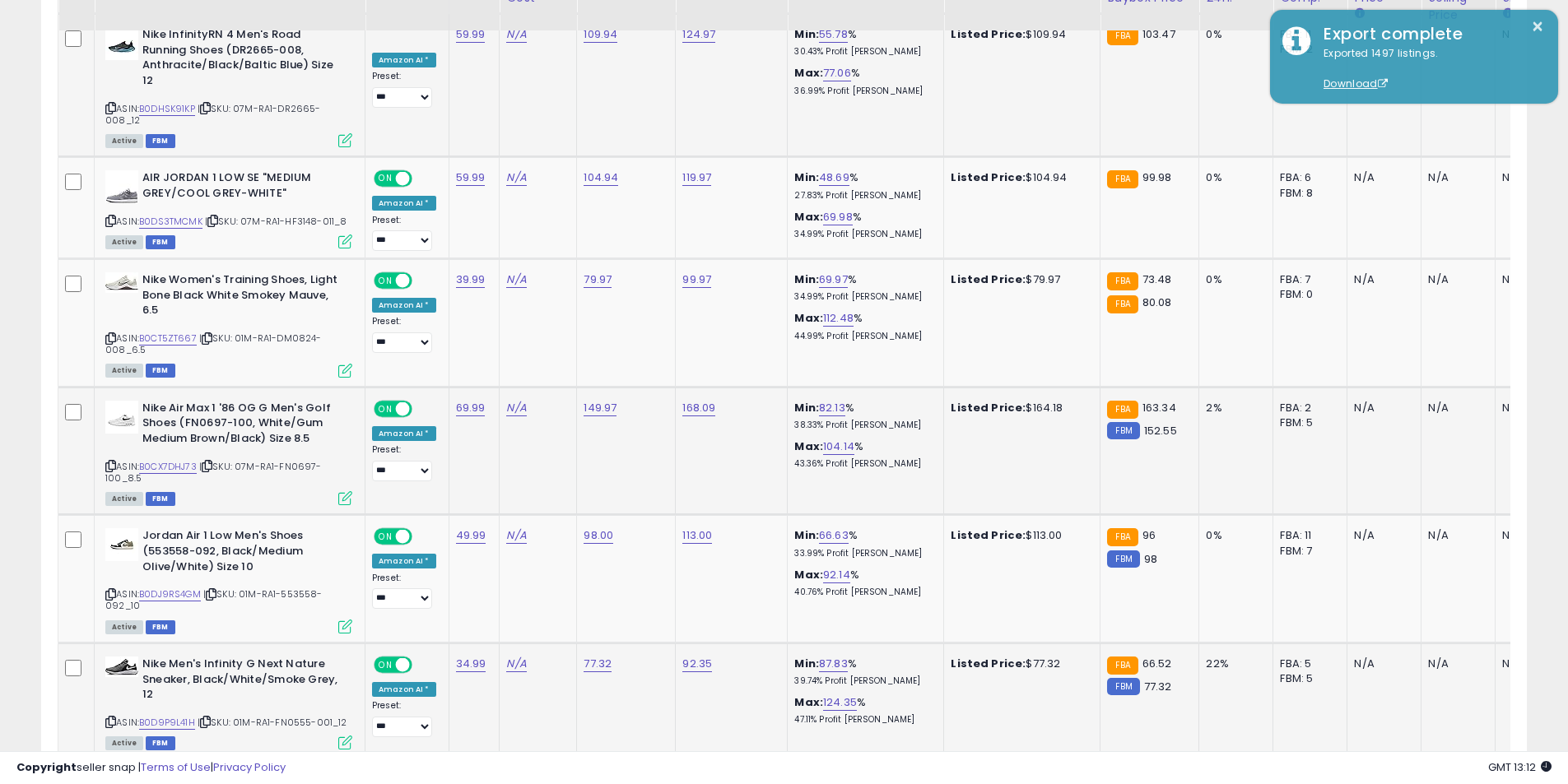
scroll to position [2426, 0]
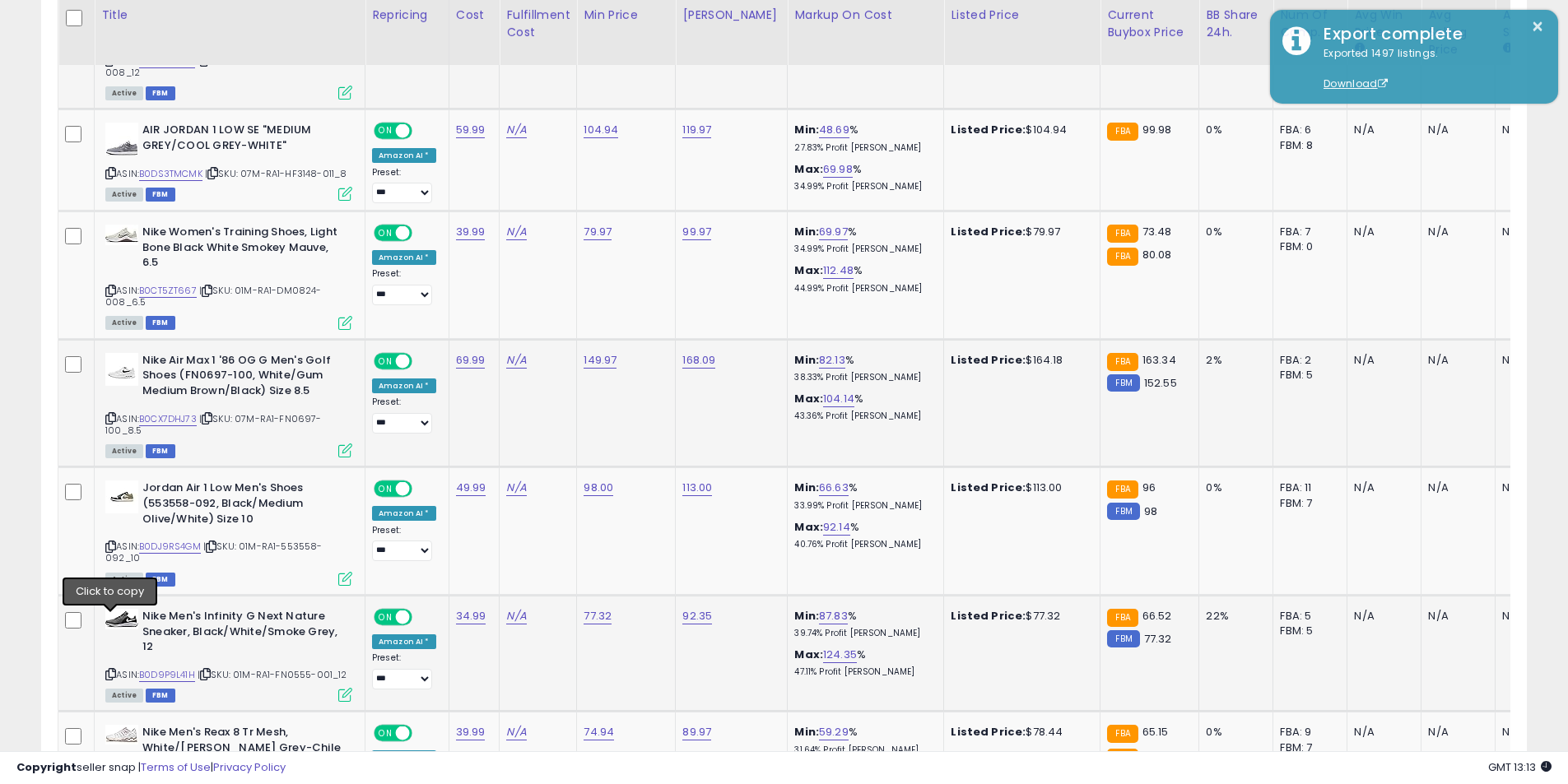
click at [110, 669] on icon at bounding box center [111, 673] width 11 height 9
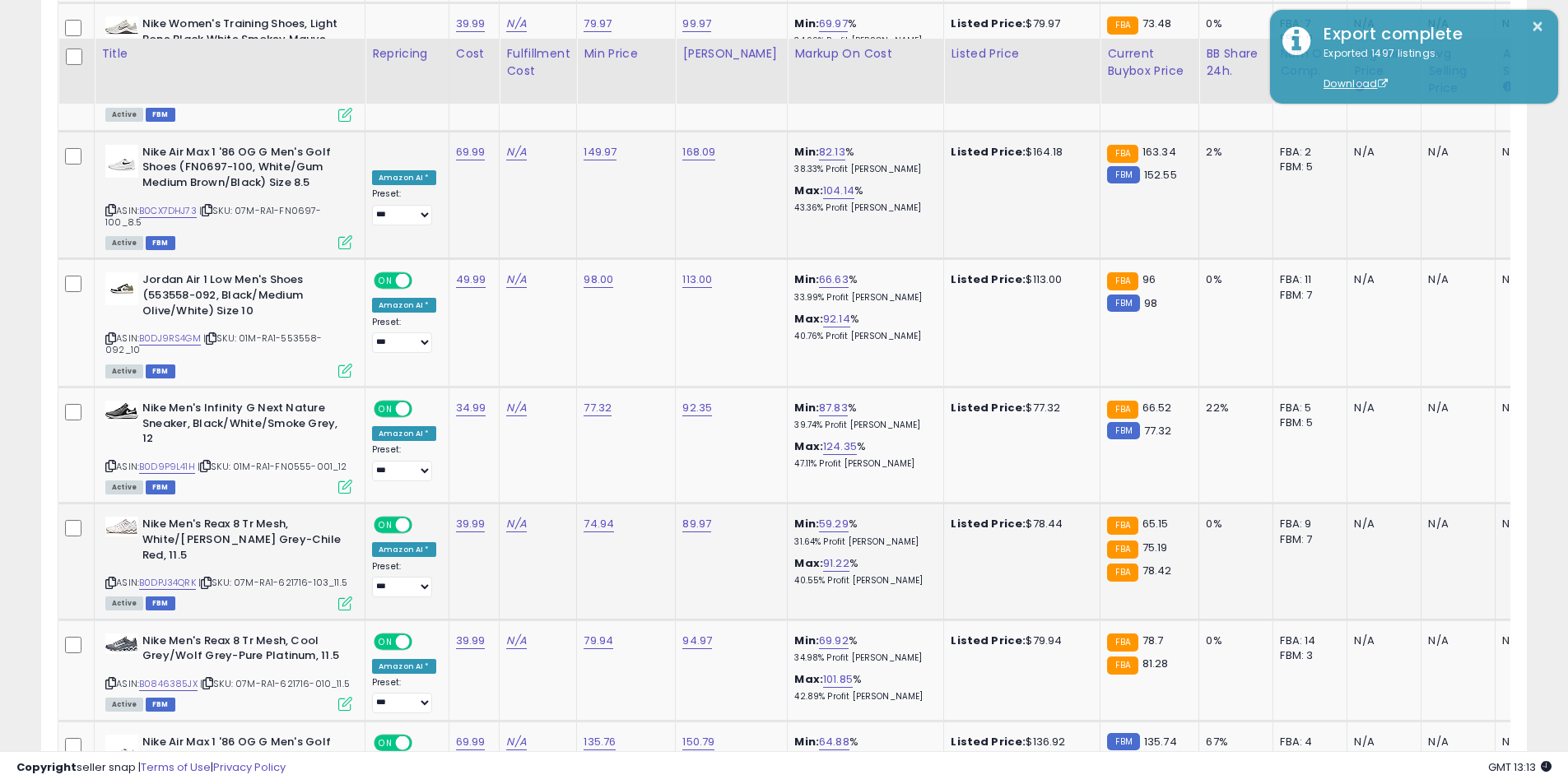
scroll to position [2674, 0]
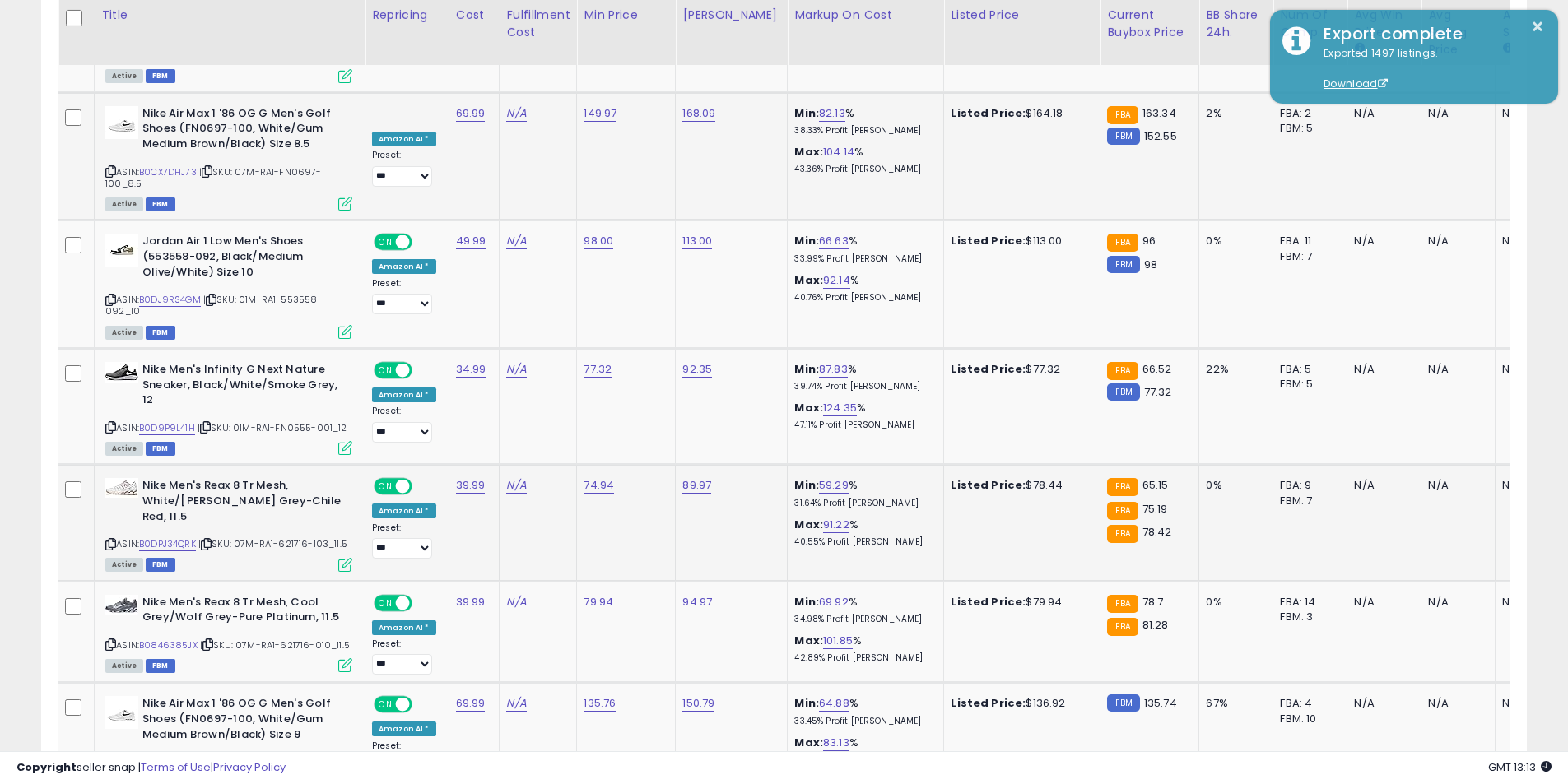
click at [114, 540] on icon at bounding box center [111, 544] width 11 height 9
click at [111, 640] on icon at bounding box center [111, 644] width 11 height 9
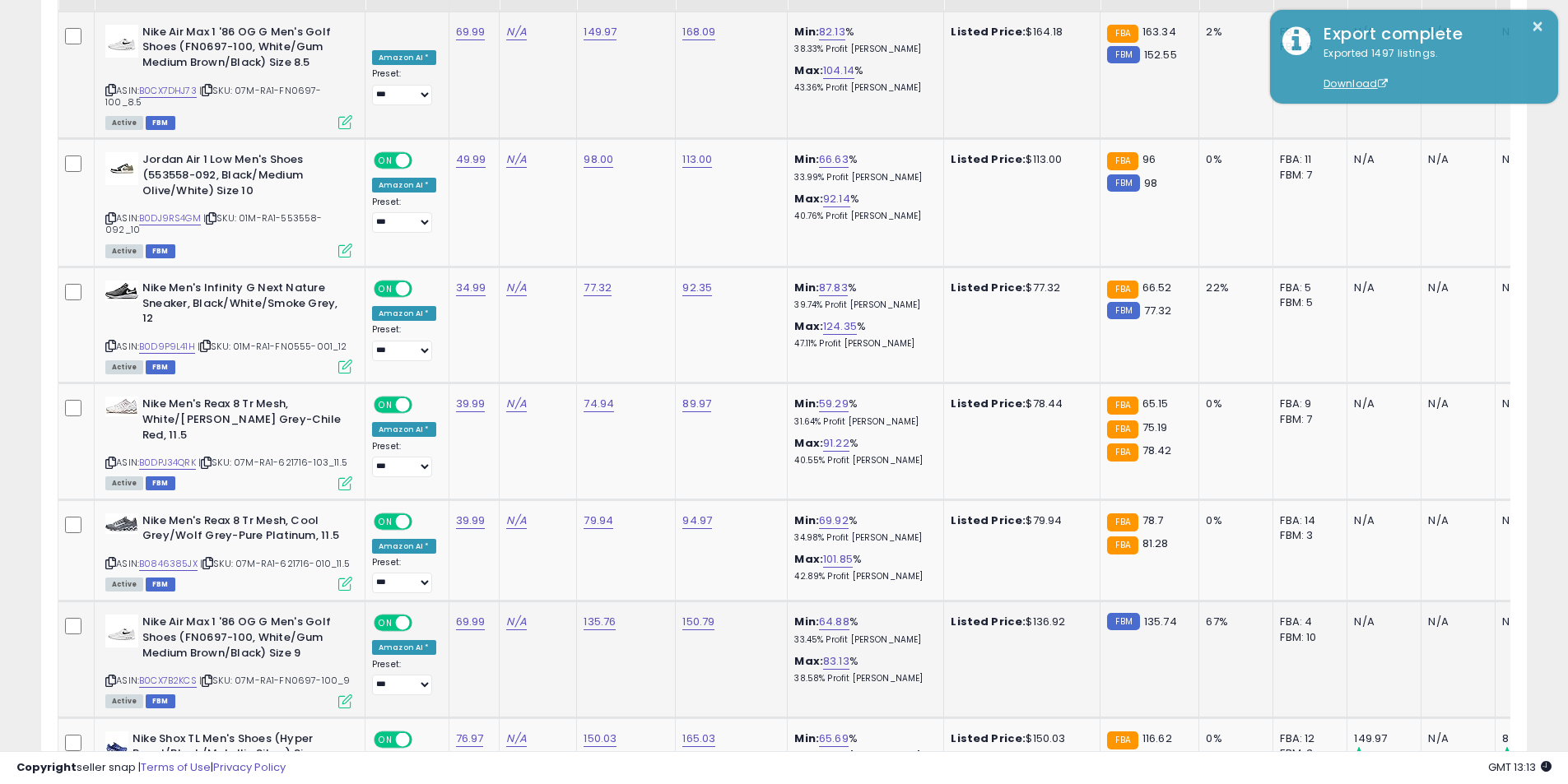
scroll to position [2756, 0]
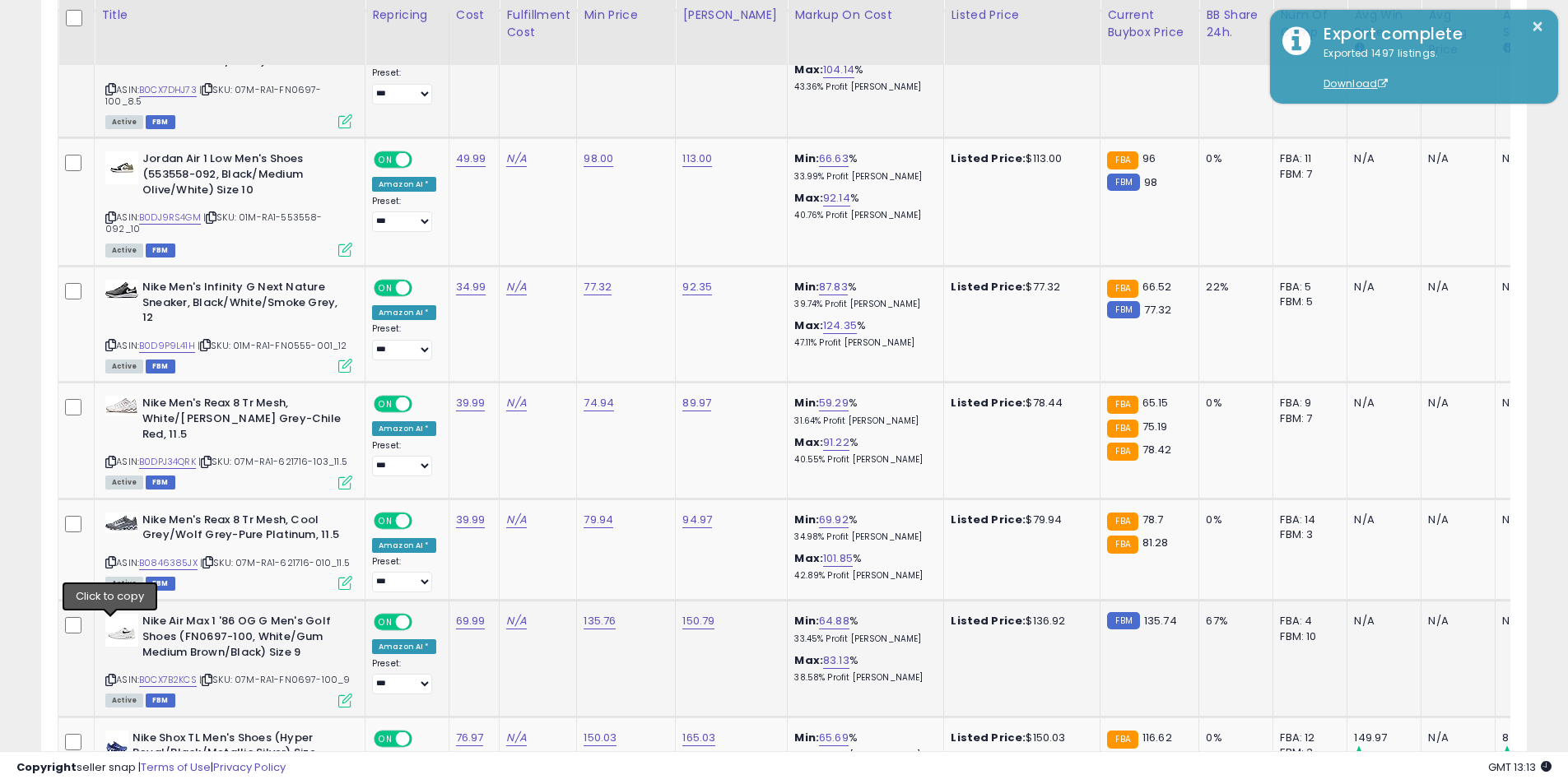
click at [108, 675] on icon at bounding box center [111, 679] width 11 height 9
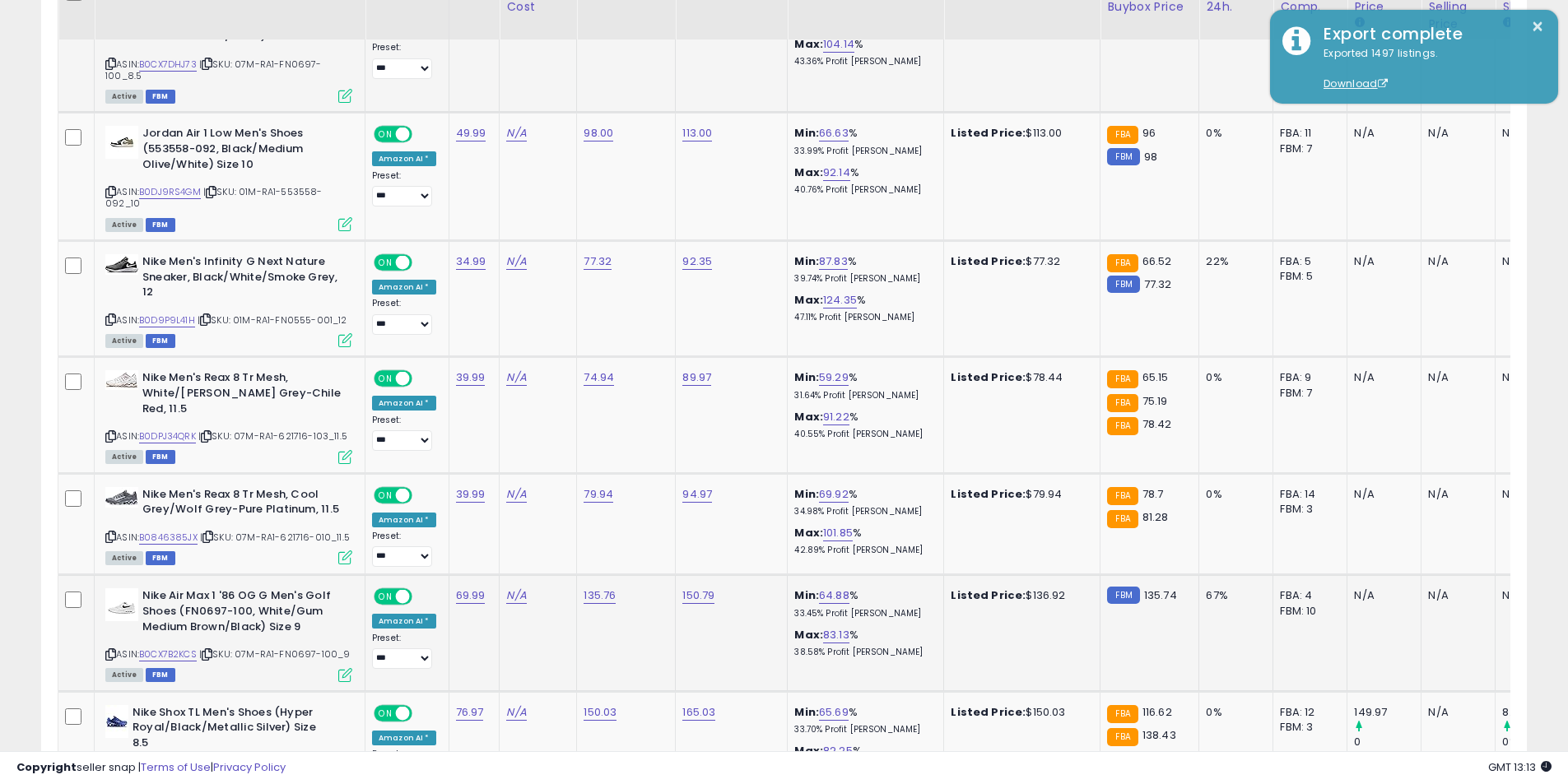
scroll to position [2838, 0]
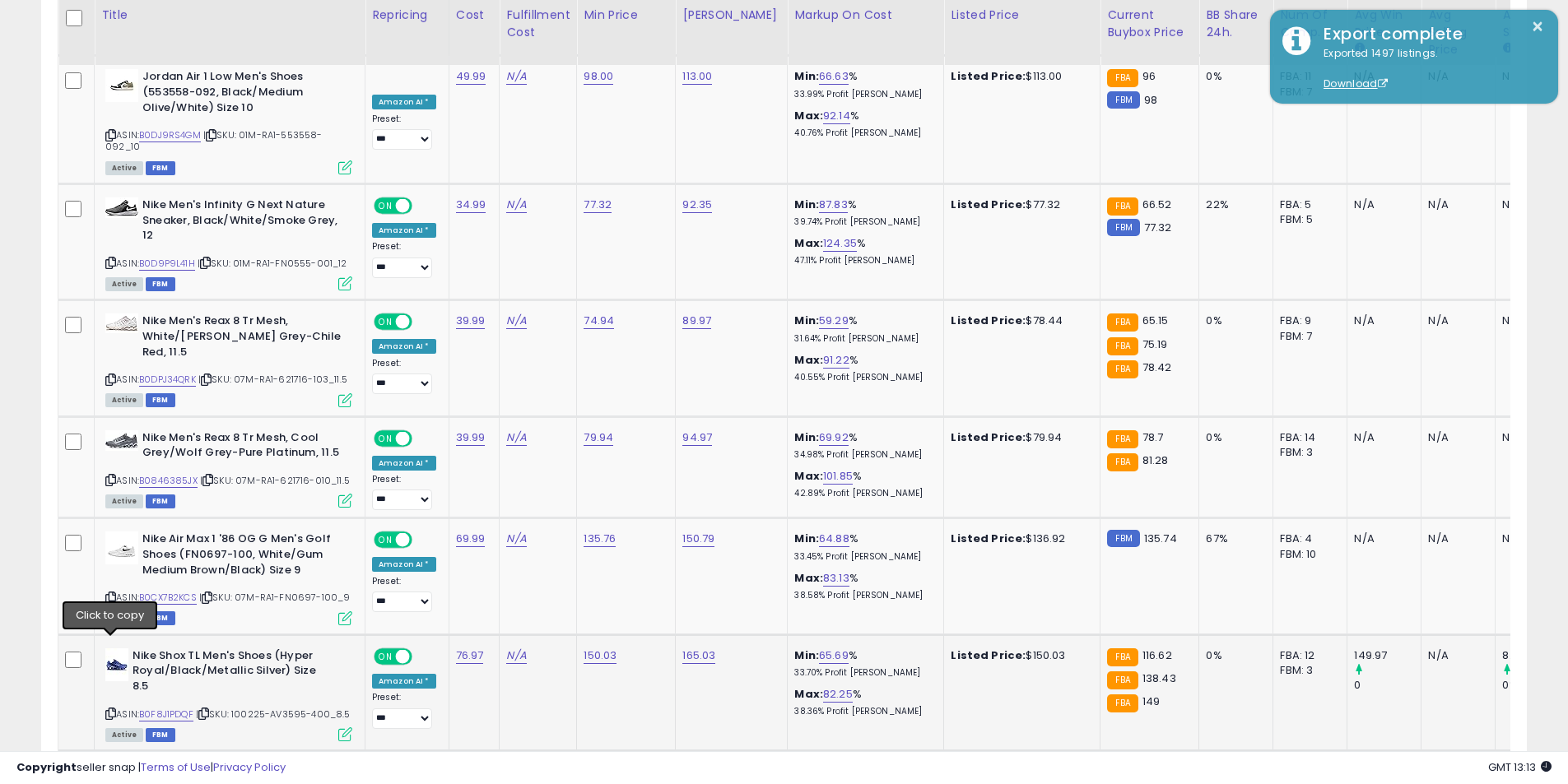
click at [108, 710] on icon at bounding box center [111, 714] width 11 height 9
click at [596, 648] on link "150.03" at bounding box center [600, 656] width 33 height 17
drag, startPoint x: 530, startPoint y: 567, endPoint x: 483, endPoint y: 561, distance: 47.4
click at [483, 561] on input "******" at bounding box center [548, 562] width 147 height 28
type input "******"
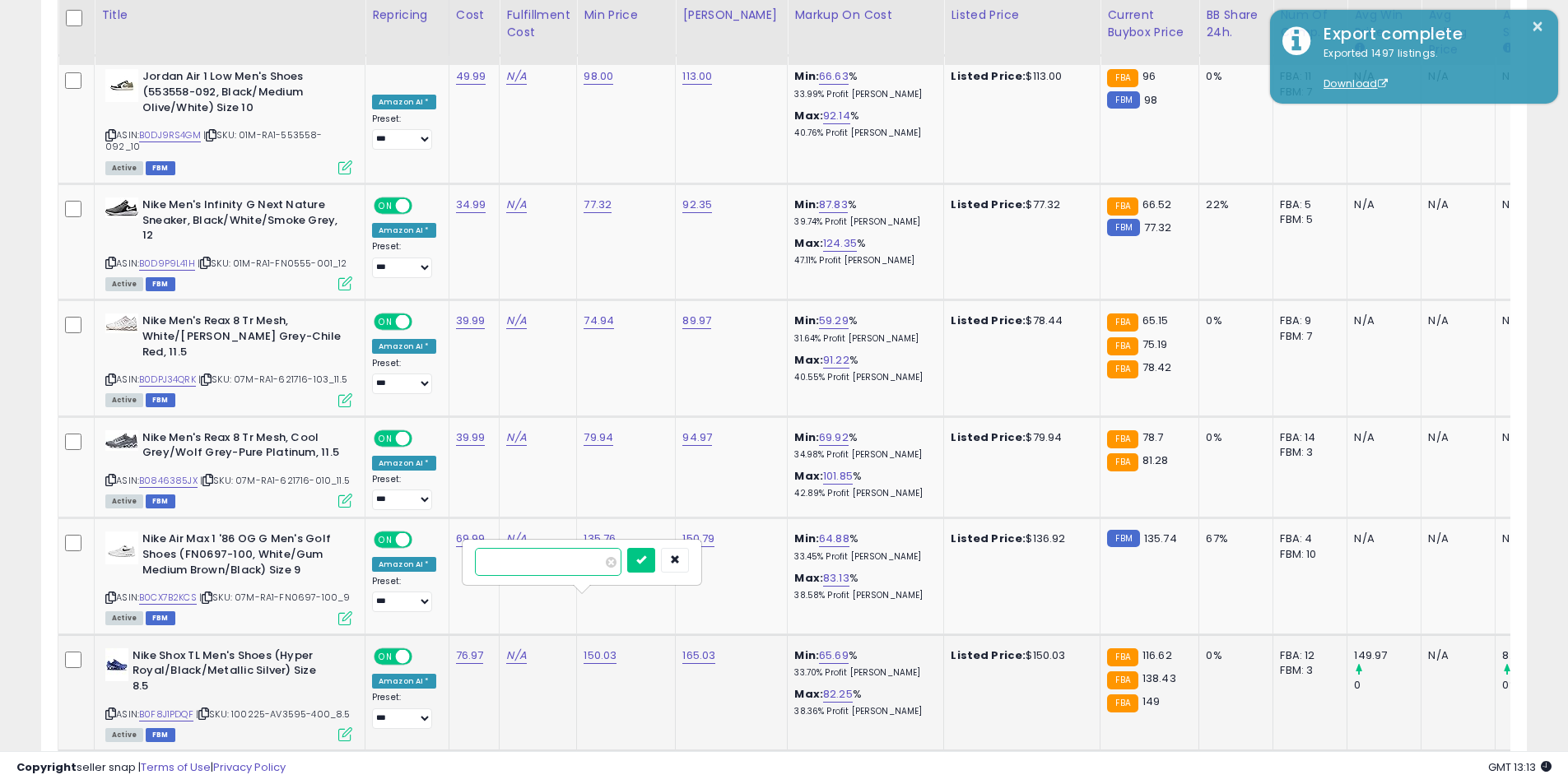
click button "submit" at bounding box center [641, 560] width 28 height 24
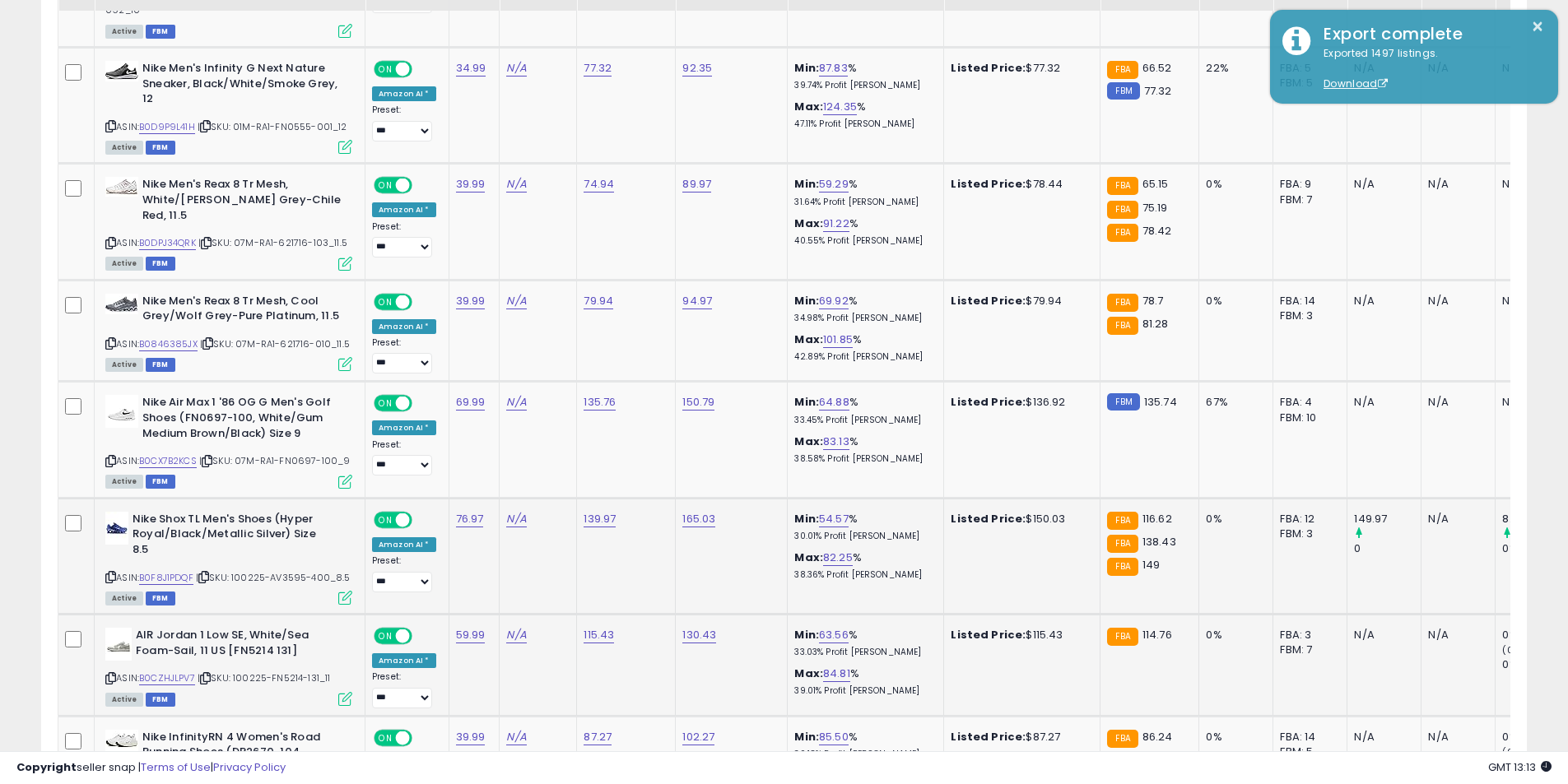
scroll to position [3003, 0]
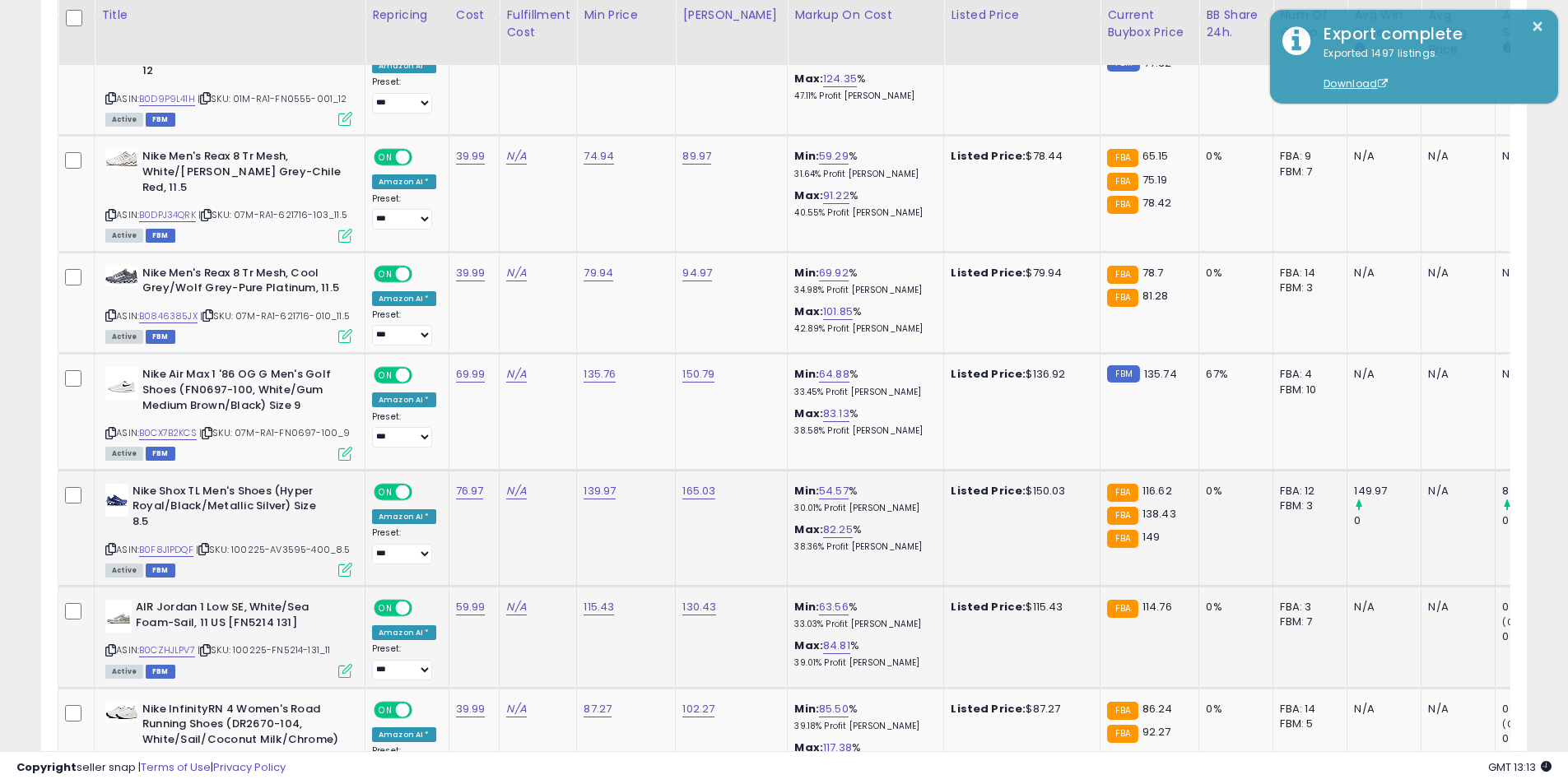
click at [111, 646] on icon at bounding box center [111, 650] width 11 height 9
click at [585, 599] on link "115.43" at bounding box center [598, 607] width 30 height 17
drag, startPoint x: 546, startPoint y: 507, endPoint x: 411, endPoint y: 491, distance: 135.9
type input "*****"
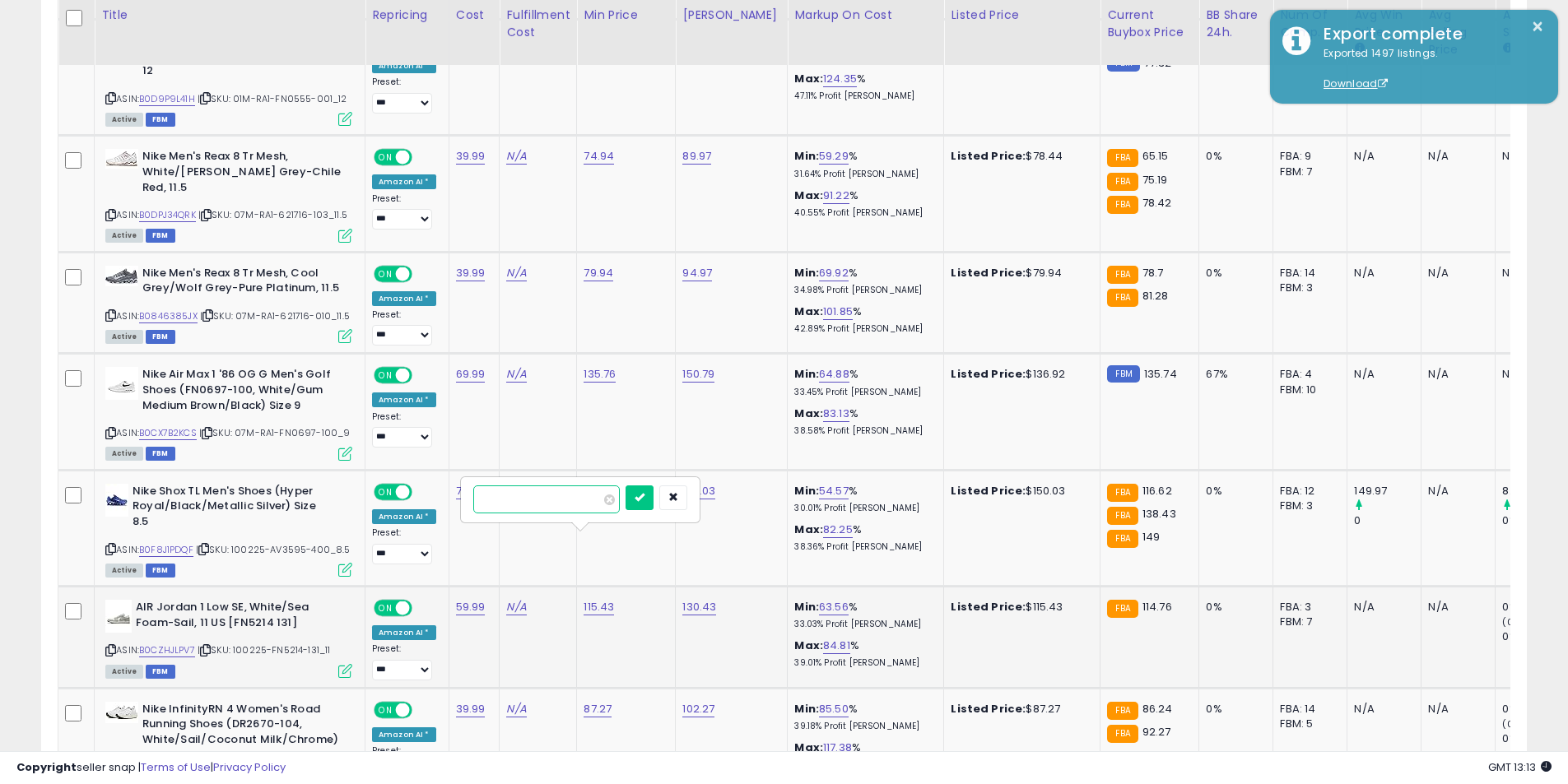
click button "submit" at bounding box center [639, 497] width 28 height 24
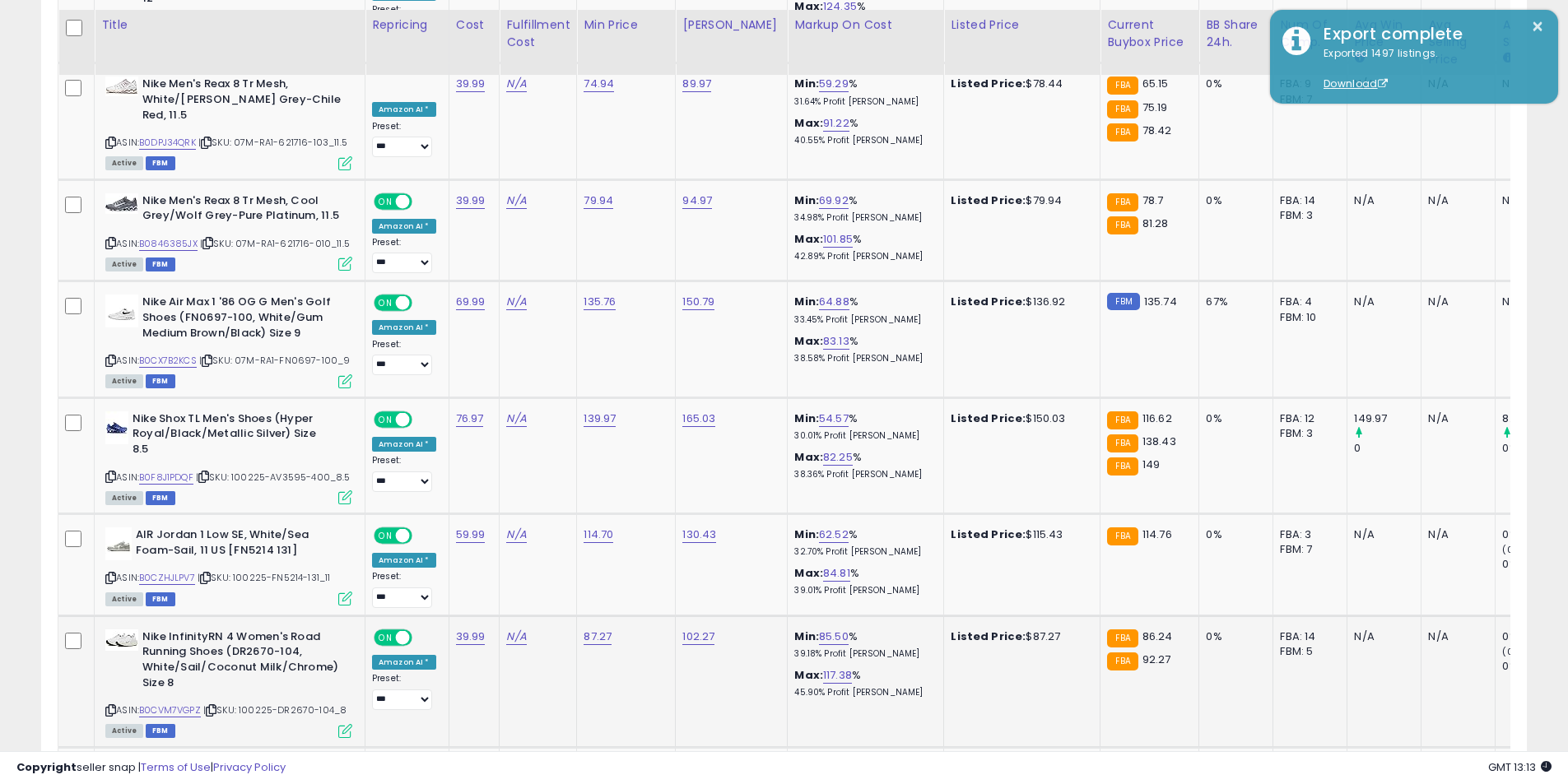
scroll to position [3085, 0]
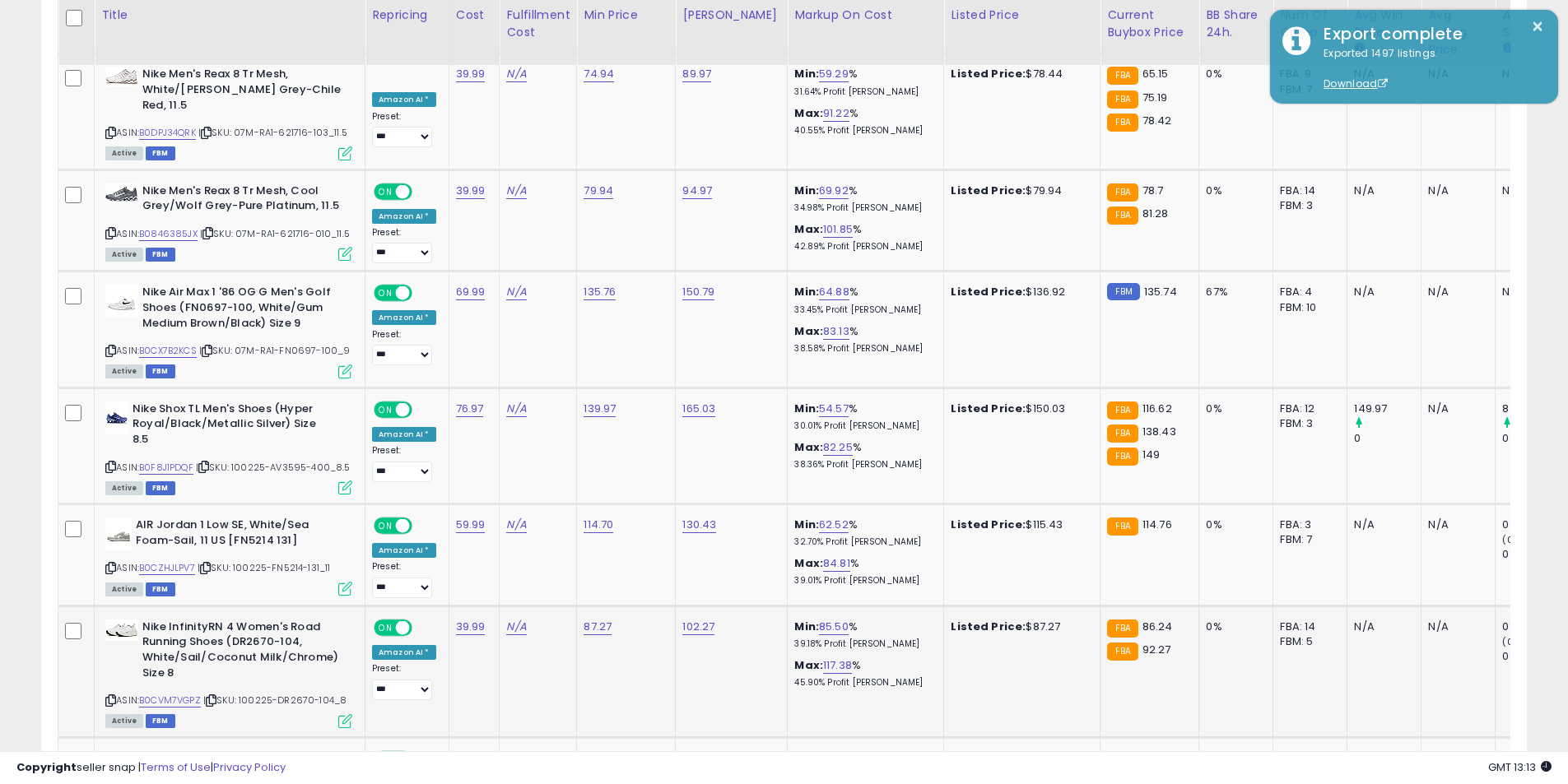
click at [112, 625] on div "ASIN: B0CVM7VGPZ | SKU: 100225-DR2670-104_8 Active FBM" at bounding box center [229, 672] width 247 height 107
click at [109, 696] on icon at bounding box center [111, 700] width 11 height 9
click at [592, 619] on link "87.27" at bounding box center [597, 626] width 28 height 17
drag, startPoint x: 576, startPoint y: 516, endPoint x: 391, endPoint y: 476, distance: 189.3
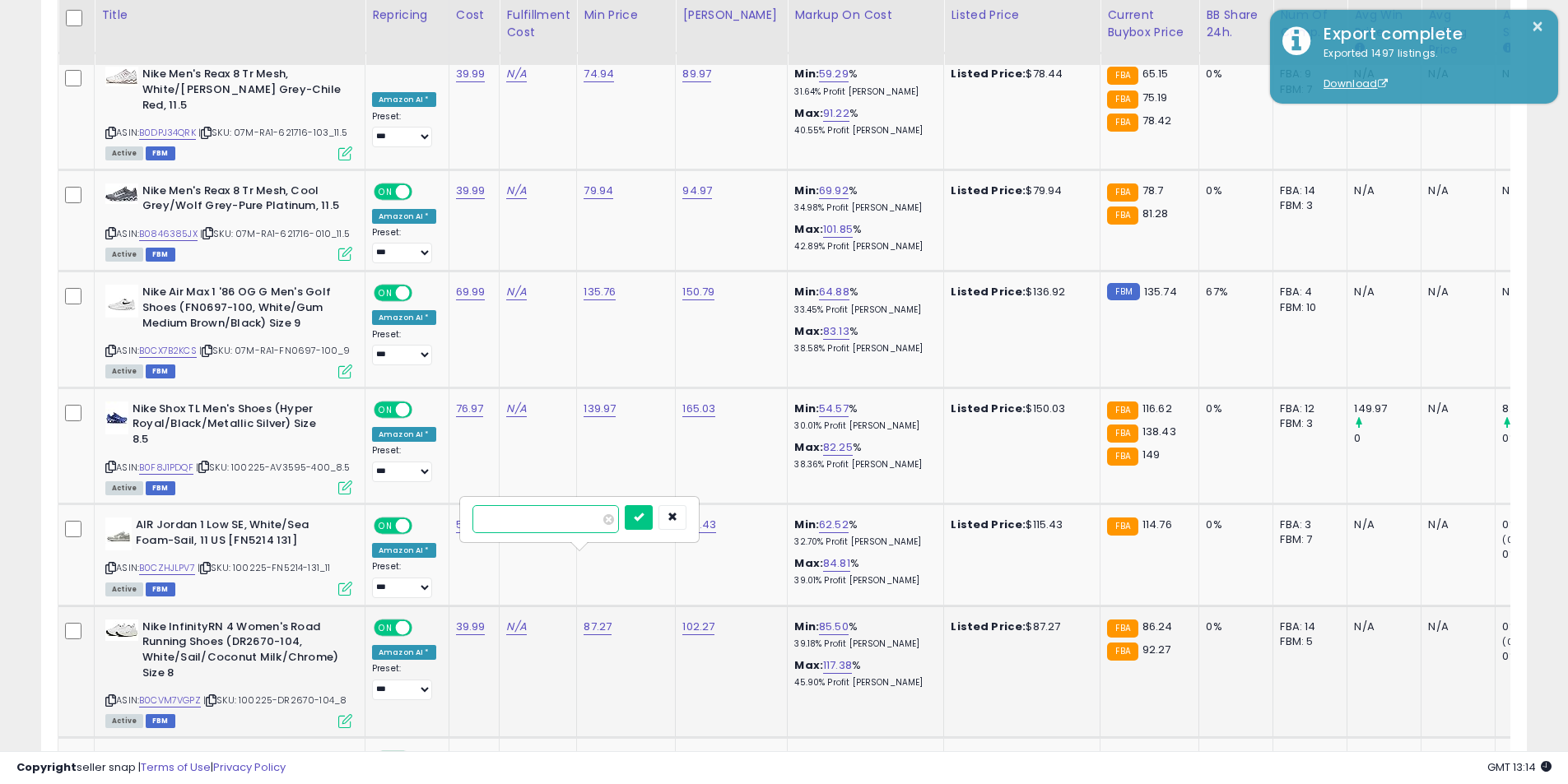
type input "****"
click button "submit" at bounding box center [638, 517] width 28 height 24
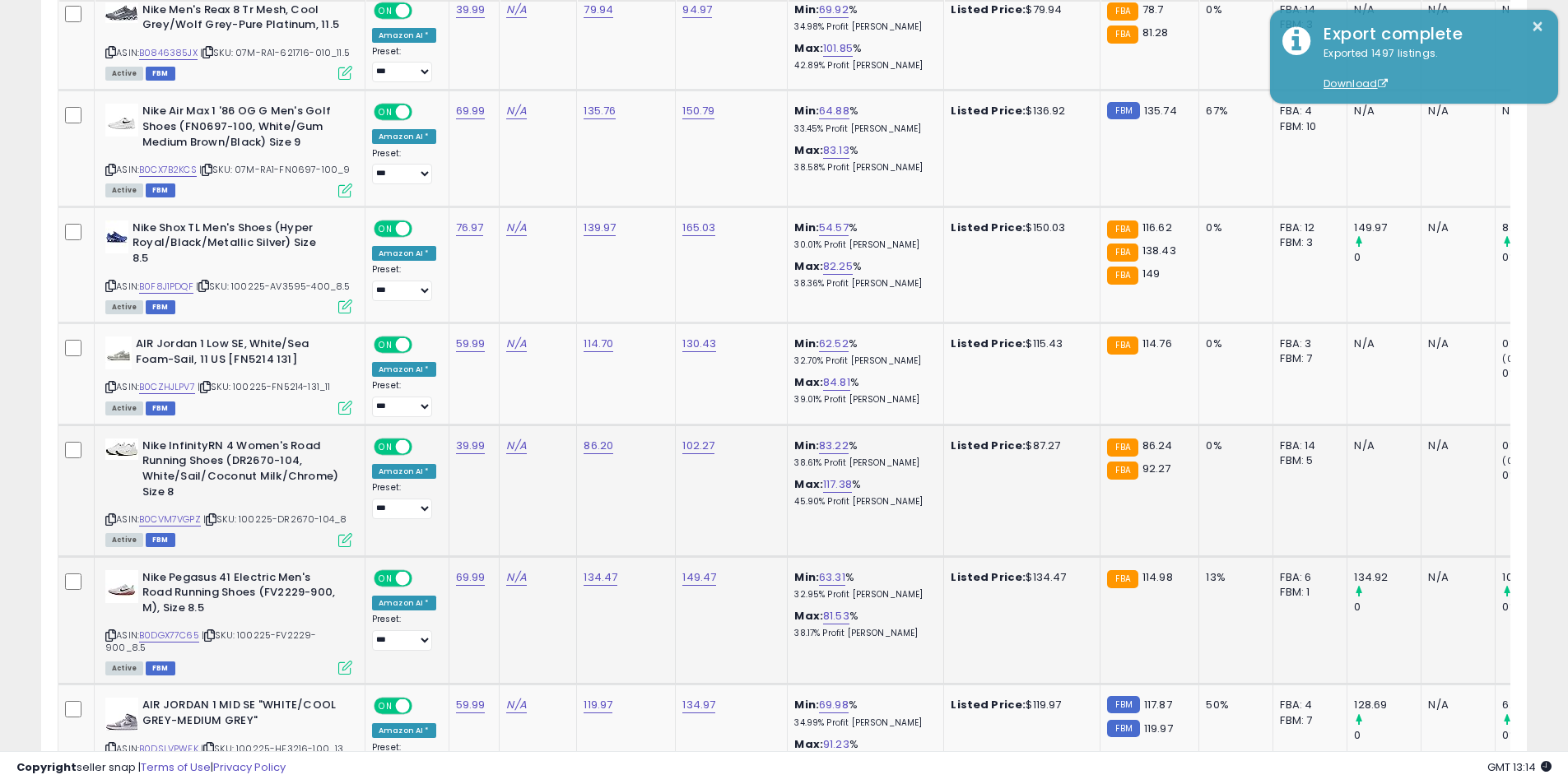
scroll to position [3332, 0]
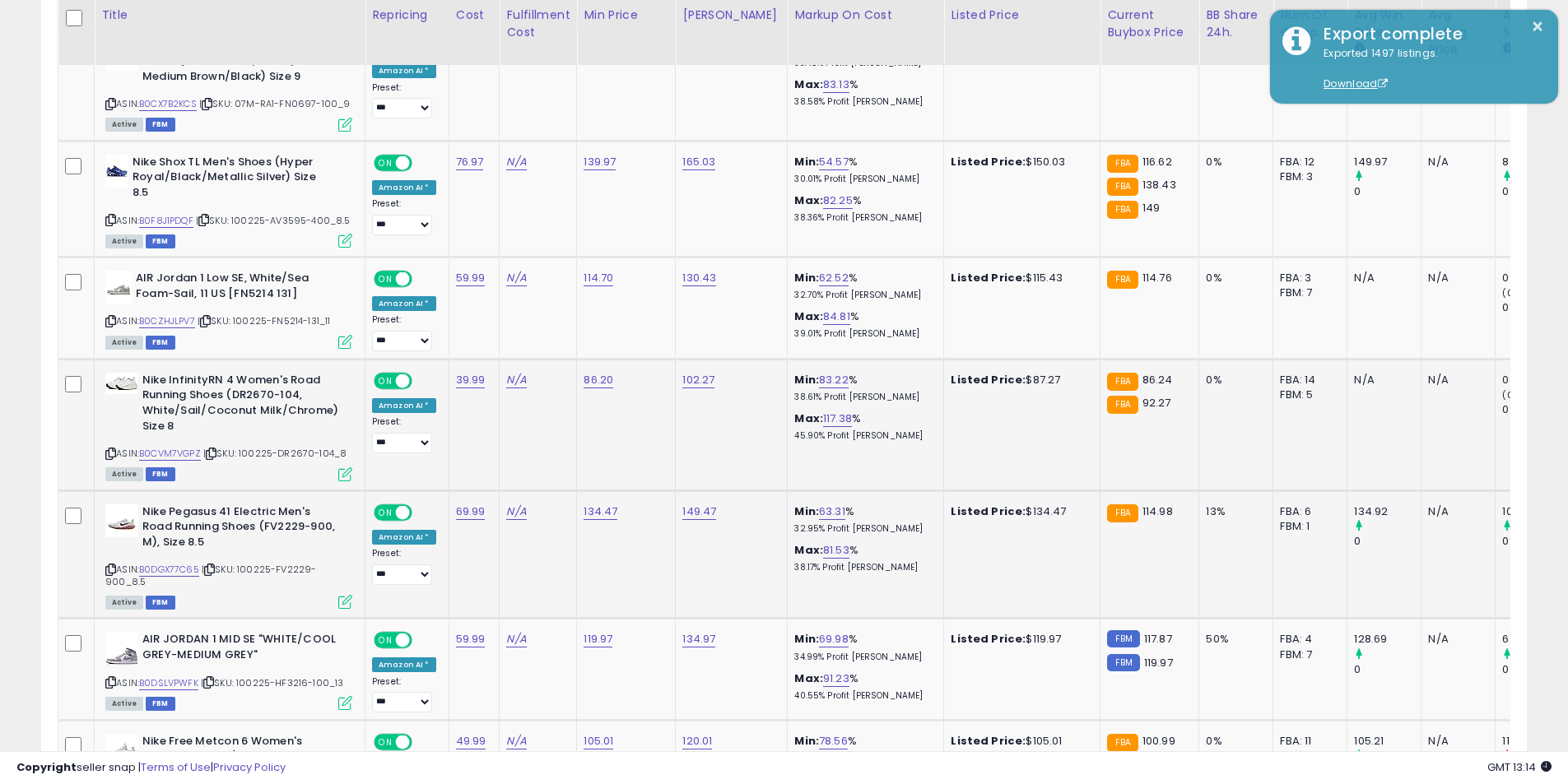
click at [112, 566] on icon at bounding box center [111, 570] width 11 height 9
drag, startPoint x: 108, startPoint y: 616, endPoint x: 2, endPoint y: 545, distance: 127.6
click at [108, 678] on icon at bounding box center [111, 682] width 11 height 9
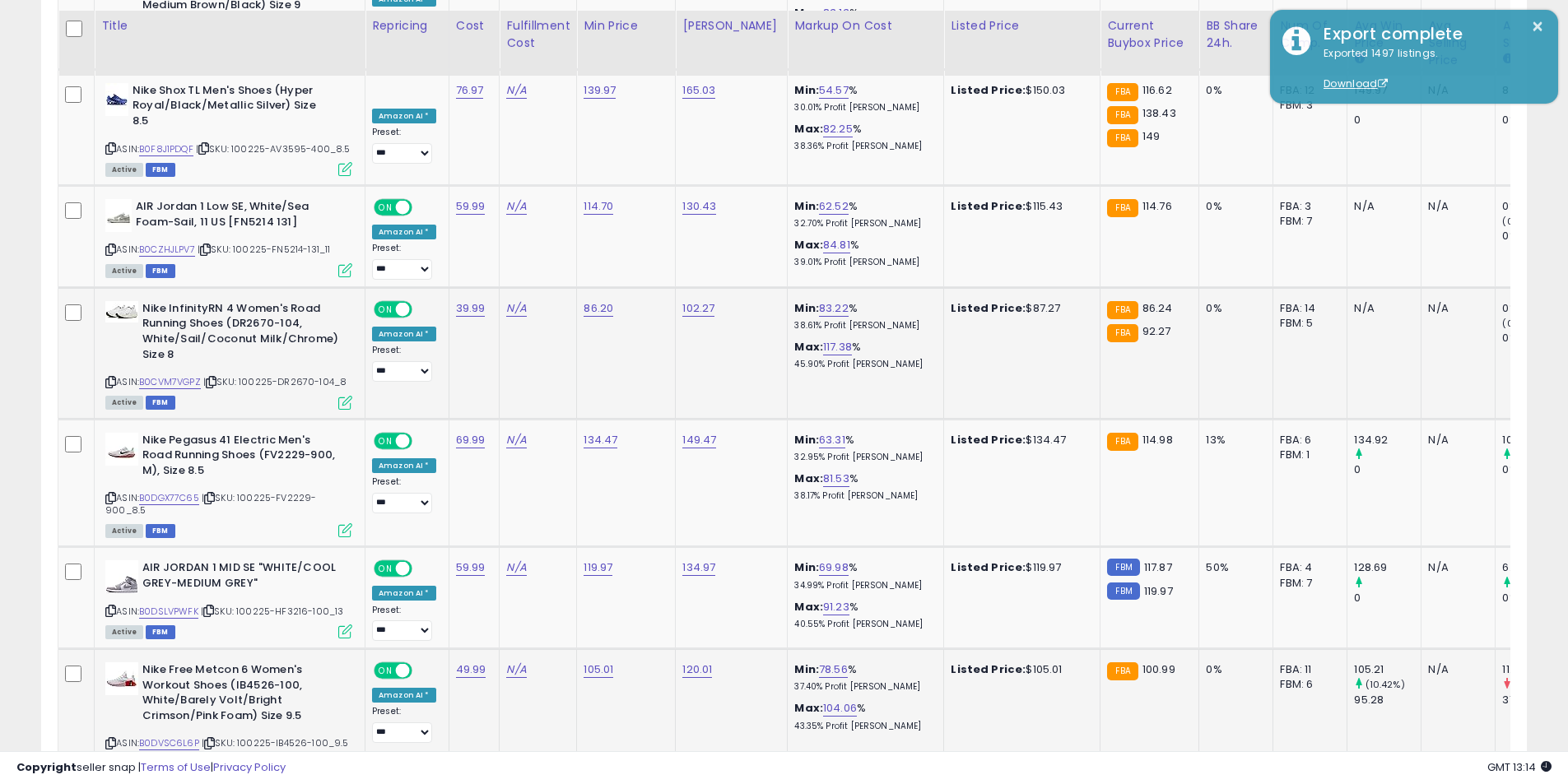
scroll to position [3414, 0]
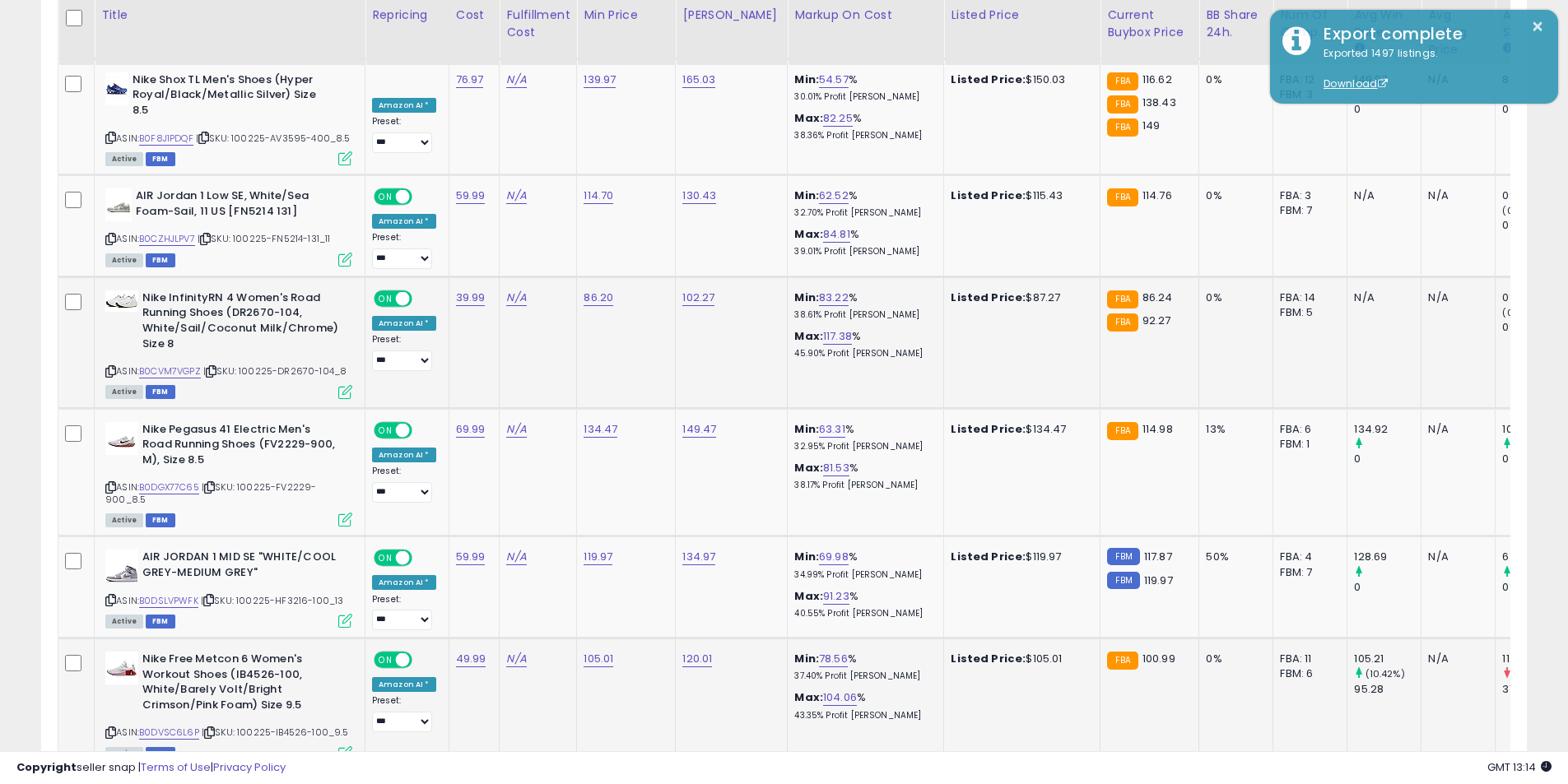
drag, startPoint x: 107, startPoint y: 664, endPoint x: 90, endPoint y: 653, distance: 20.2
click at [107, 728] on icon at bounding box center [111, 732] width 11 height 9
click at [583, 651] on link "105.01" at bounding box center [598, 659] width 29 height 17
drag, startPoint x: 539, startPoint y: 552, endPoint x: 441, endPoint y: 540, distance: 98.7
click at [441, 541] on tbody "**********" at bounding box center [981, 566] width 1845 height 5965
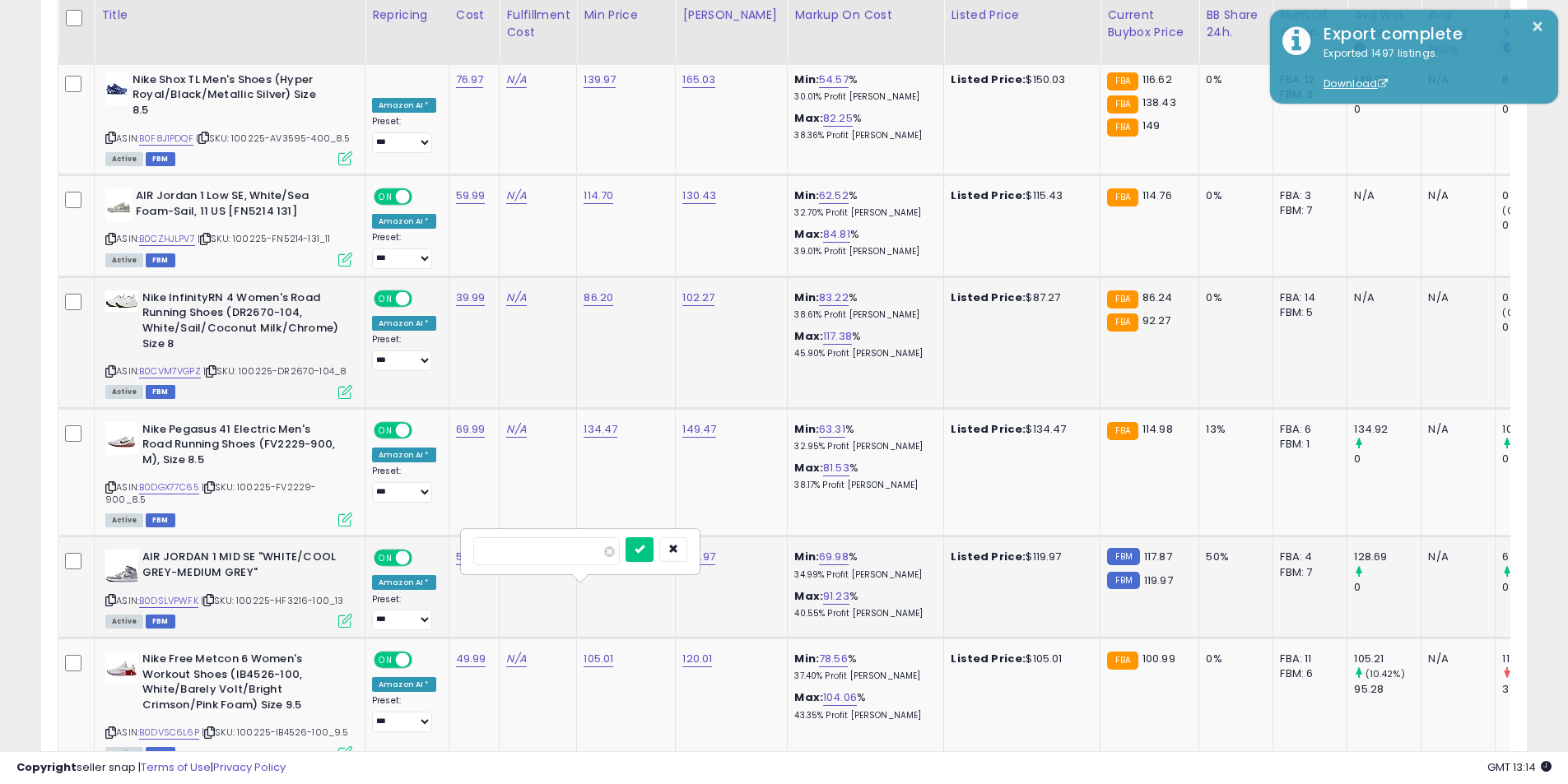
type input "******"
click button "submit" at bounding box center [639, 549] width 28 height 24
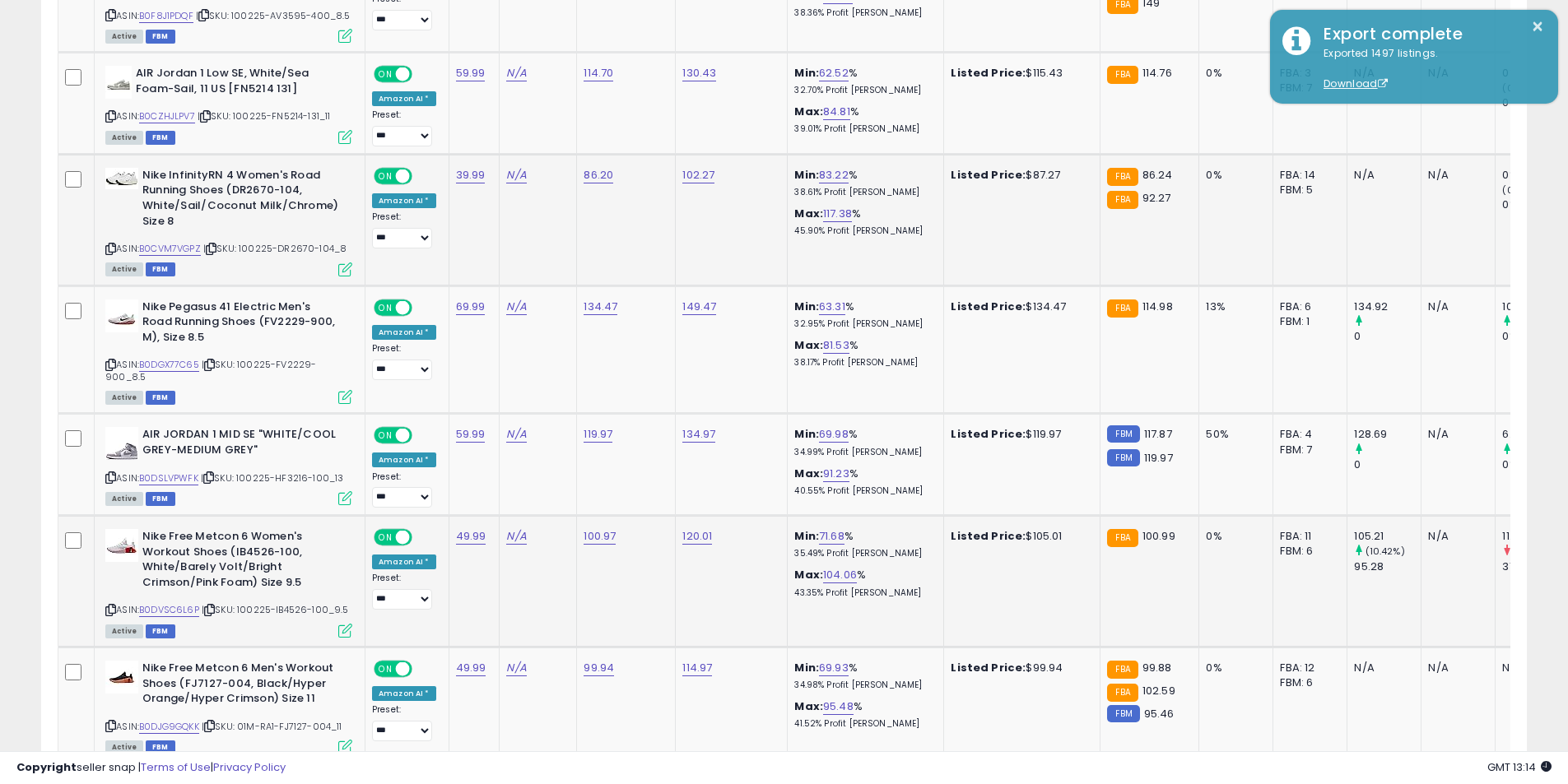
scroll to position [3578, 0]
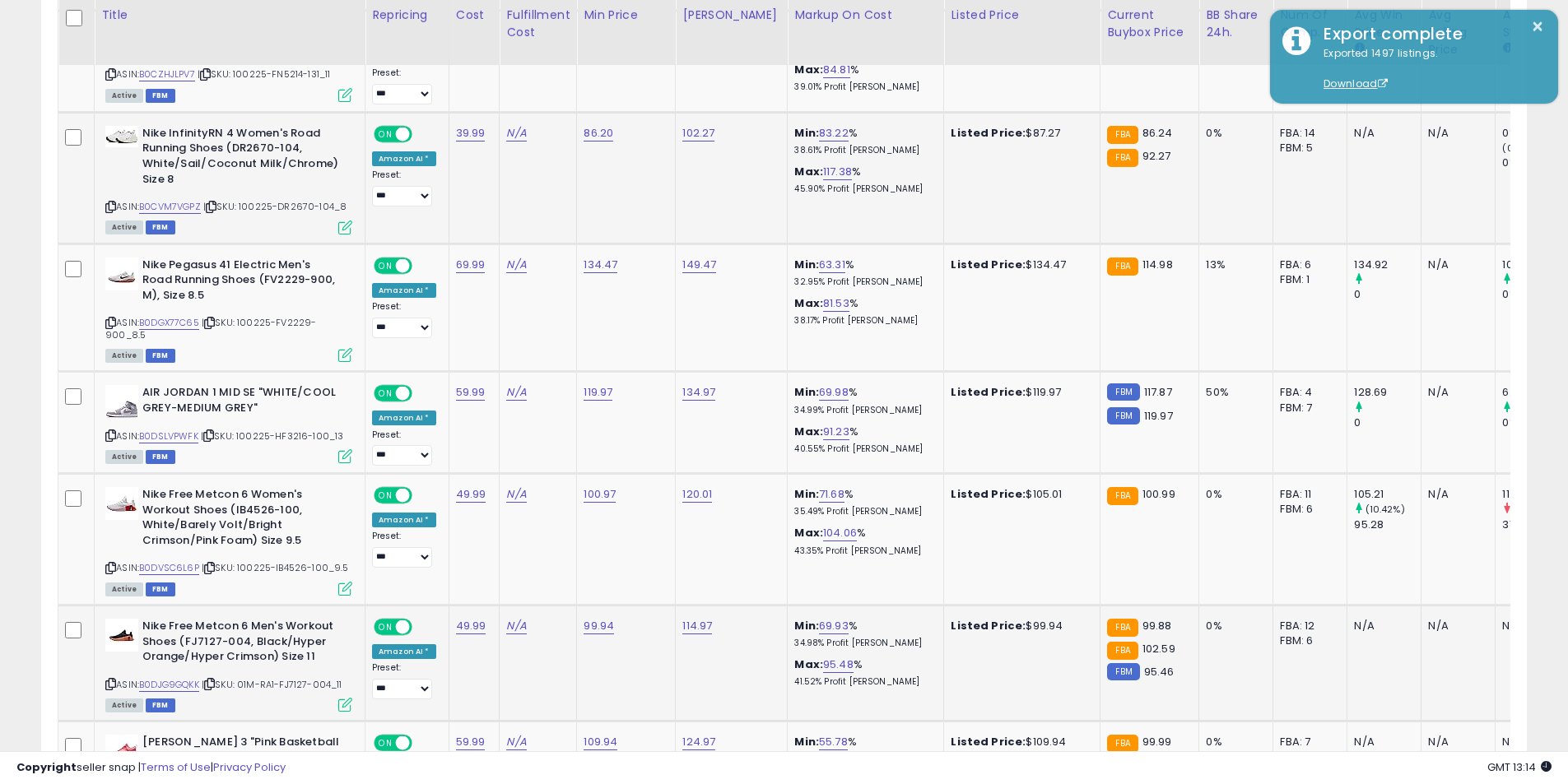
click at [107, 679] on icon at bounding box center [111, 683] width 11 height 9
click at [593, 618] on link "99.94" at bounding box center [598, 625] width 30 height 17
type input "****"
click button "submit" at bounding box center [639, 516] width 28 height 24
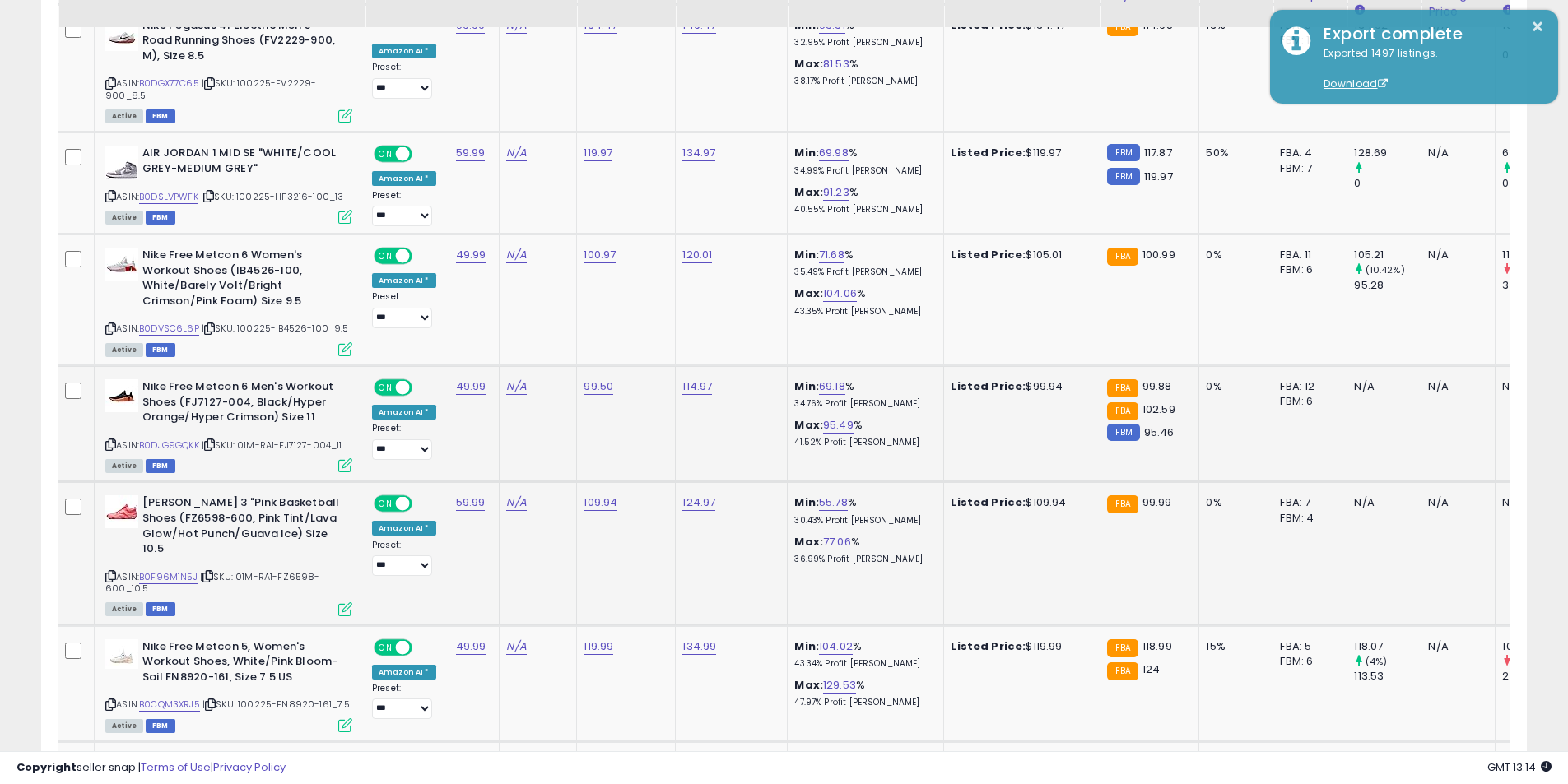
scroll to position [3826, 0]
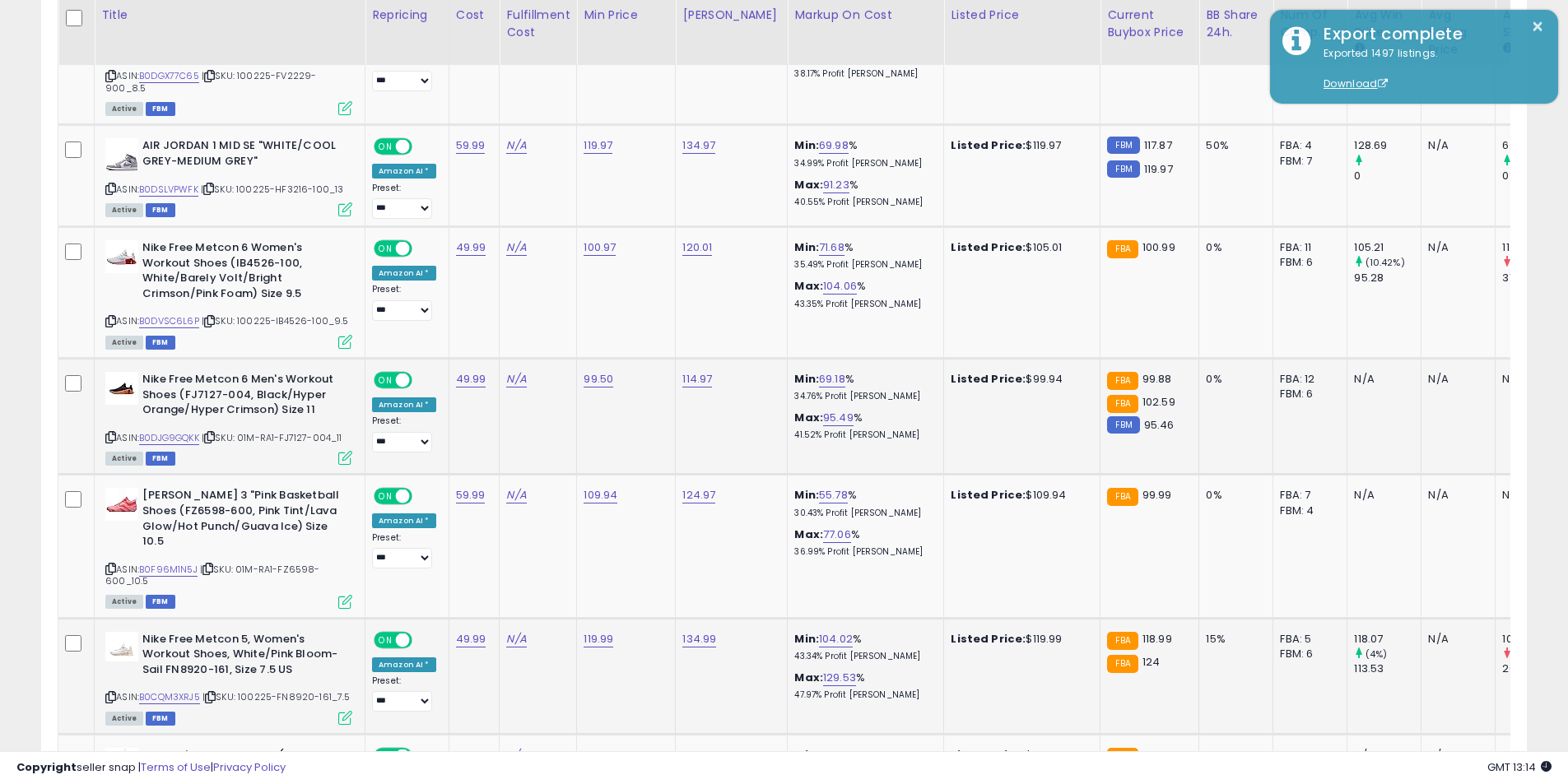
click at [110, 693] on icon at bounding box center [111, 697] width 11 height 9
click at [590, 631] on link "119.99" at bounding box center [598, 639] width 29 height 17
type input "******"
click button "submit" at bounding box center [639, 529] width 28 height 24
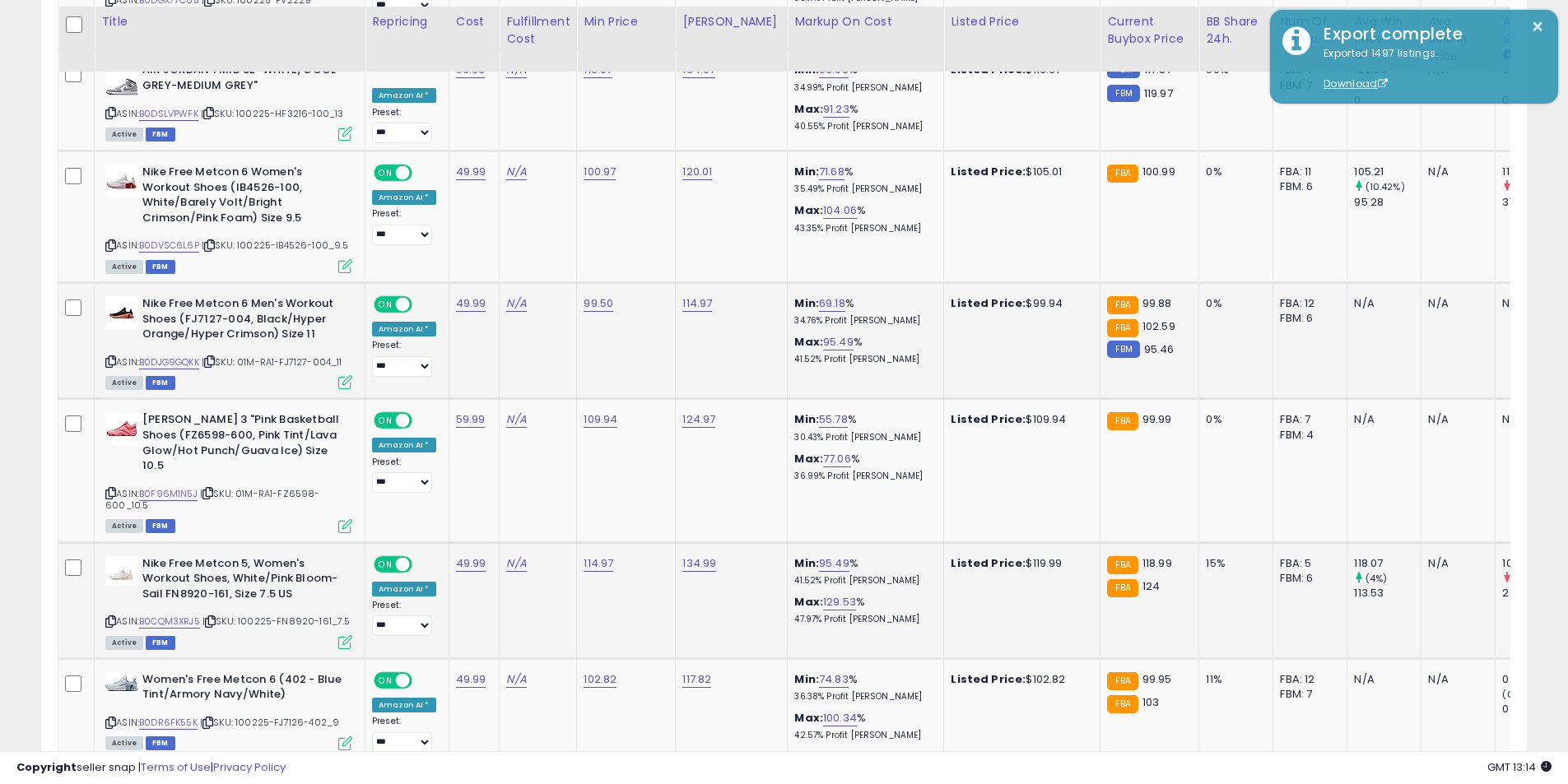
scroll to position [3908, 0]
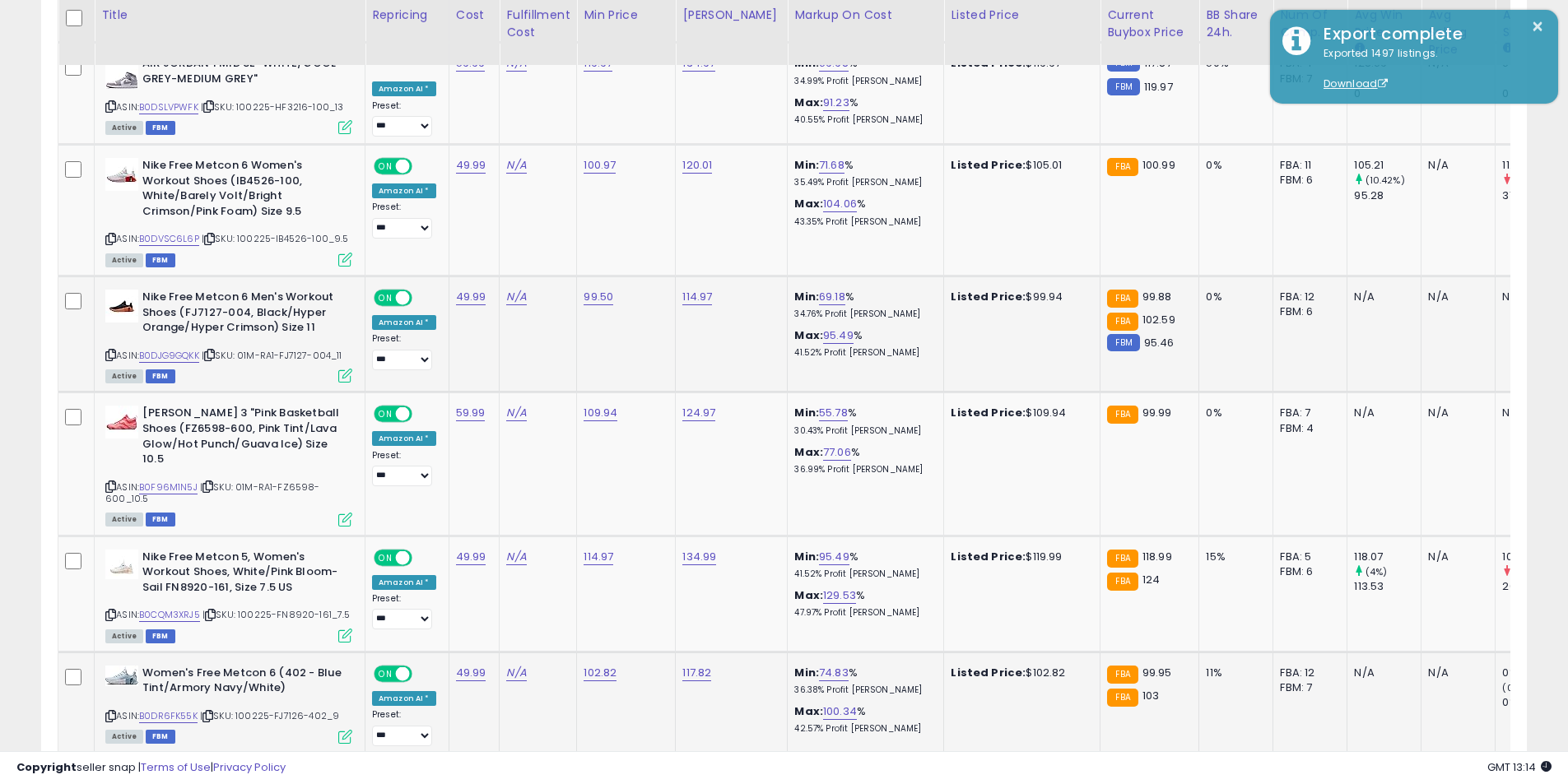
click at [111, 712] on icon at bounding box center [111, 715] width 11 height 9
click at [596, 665] on link "102.82" at bounding box center [600, 672] width 33 height 17
drag, startPoint x: 554, startPoint y: 576, endPoint x: 433, endPoint y: 564, distance: 121.6
click at [433, 564] on tbody "**********" at bounding box center [981, 71] width 1845 height 5965
type input "*****"
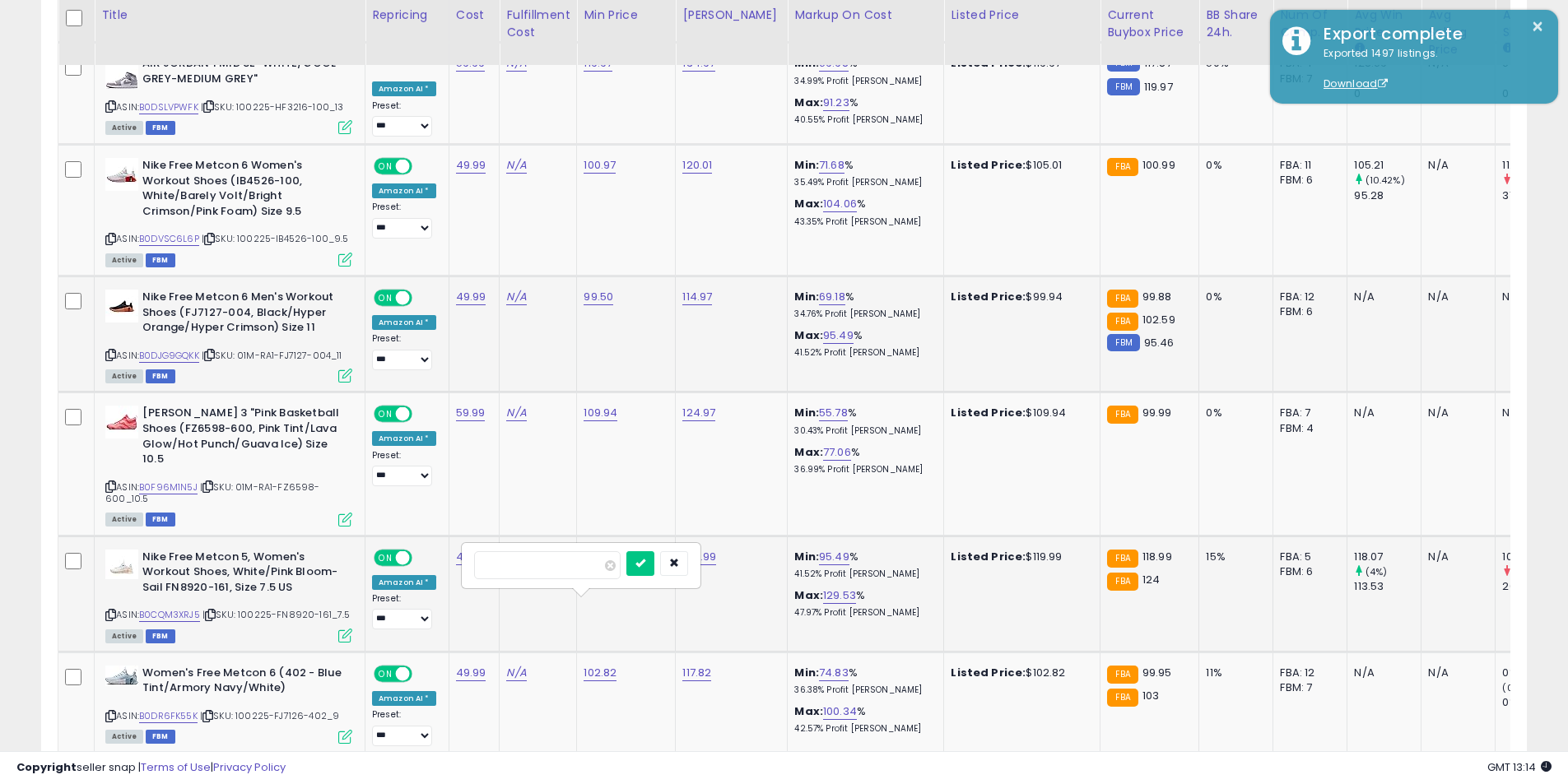
click button "submit" at bounding box center [640, 563] width 28 height 24
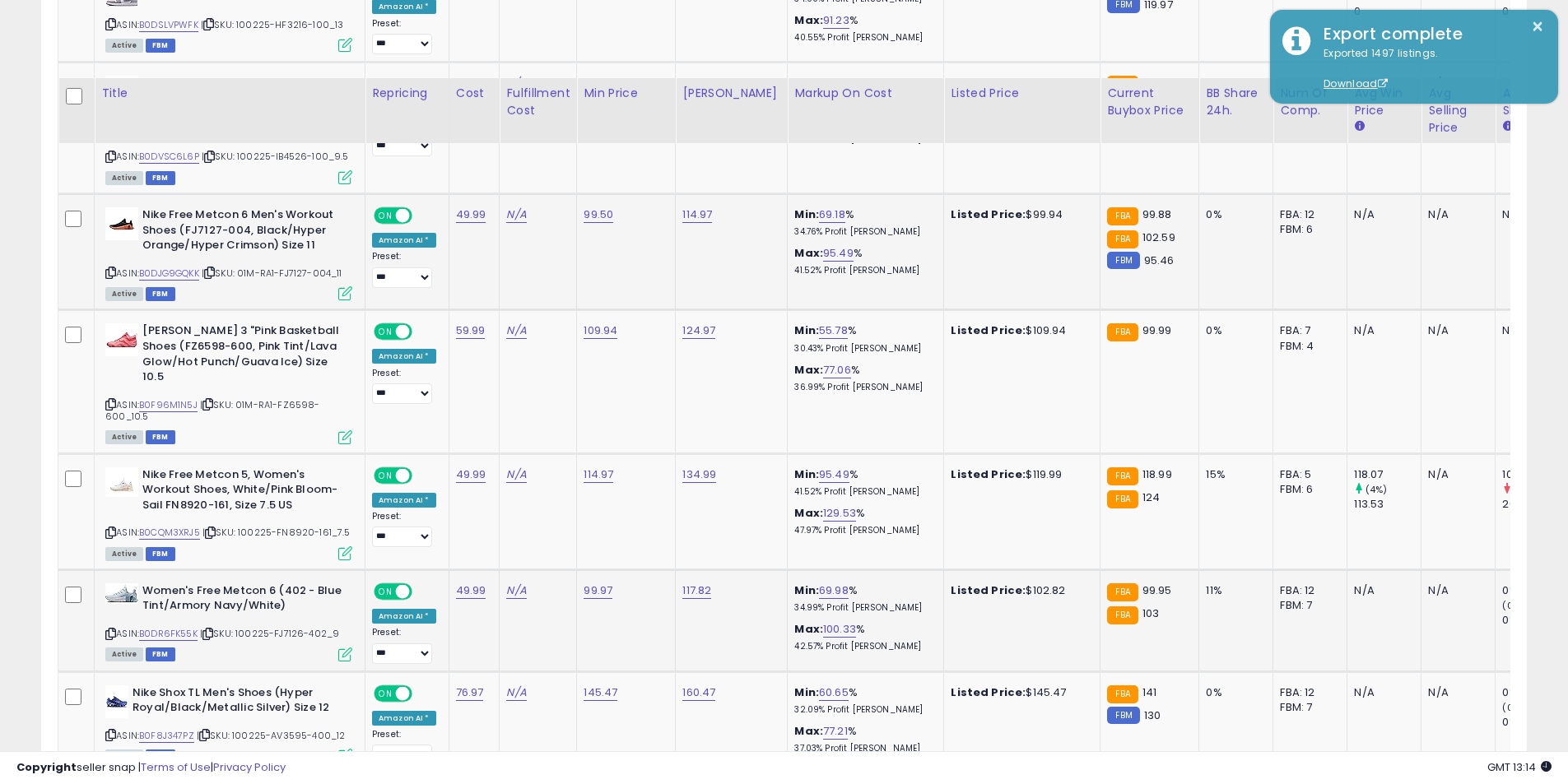
scroll to position [4073, 0]
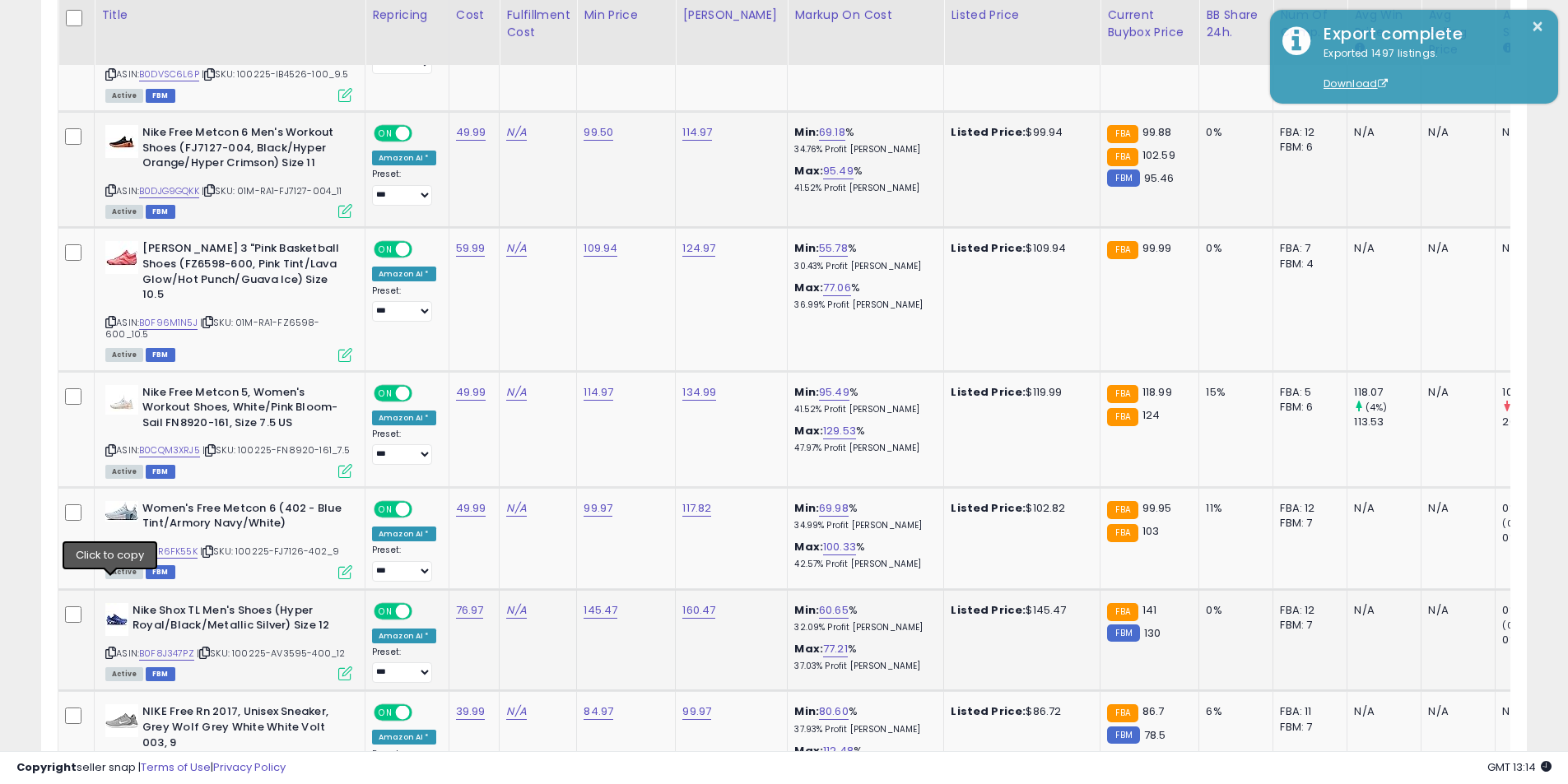
click at [113, 648] on icon at bounding box center [111, 652] width 11 height 9
click at [596, 602] on link "145.47" at bounding box center [600, 610] width 33 height 17
drag, startPoint x: 561, startPoint y: 503, endPoint x: 438, endPoint y: 508, distance: 123.1
type input "******"
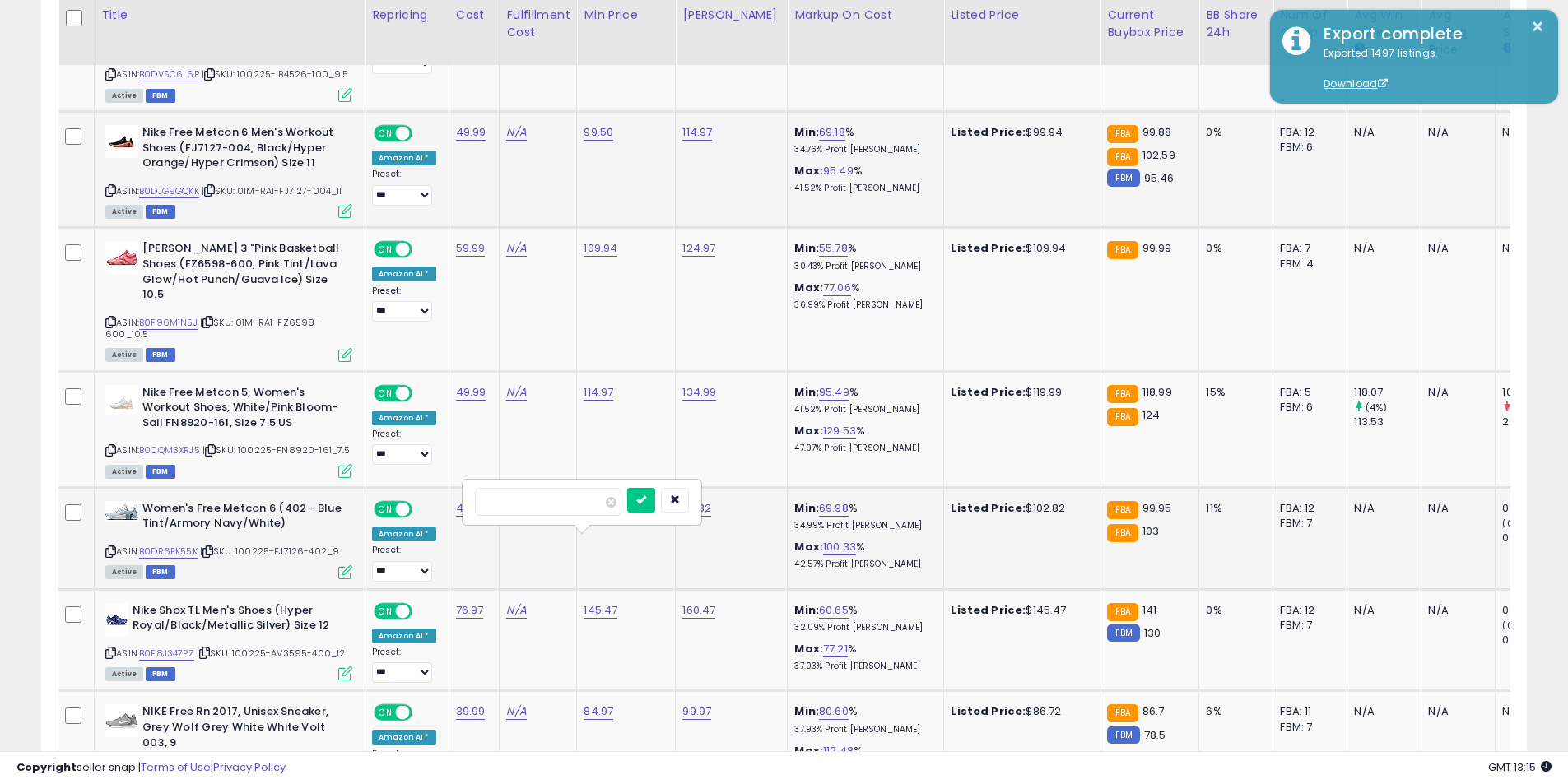
click button "submit" at bounding box center [641, 500] width 28 height 24
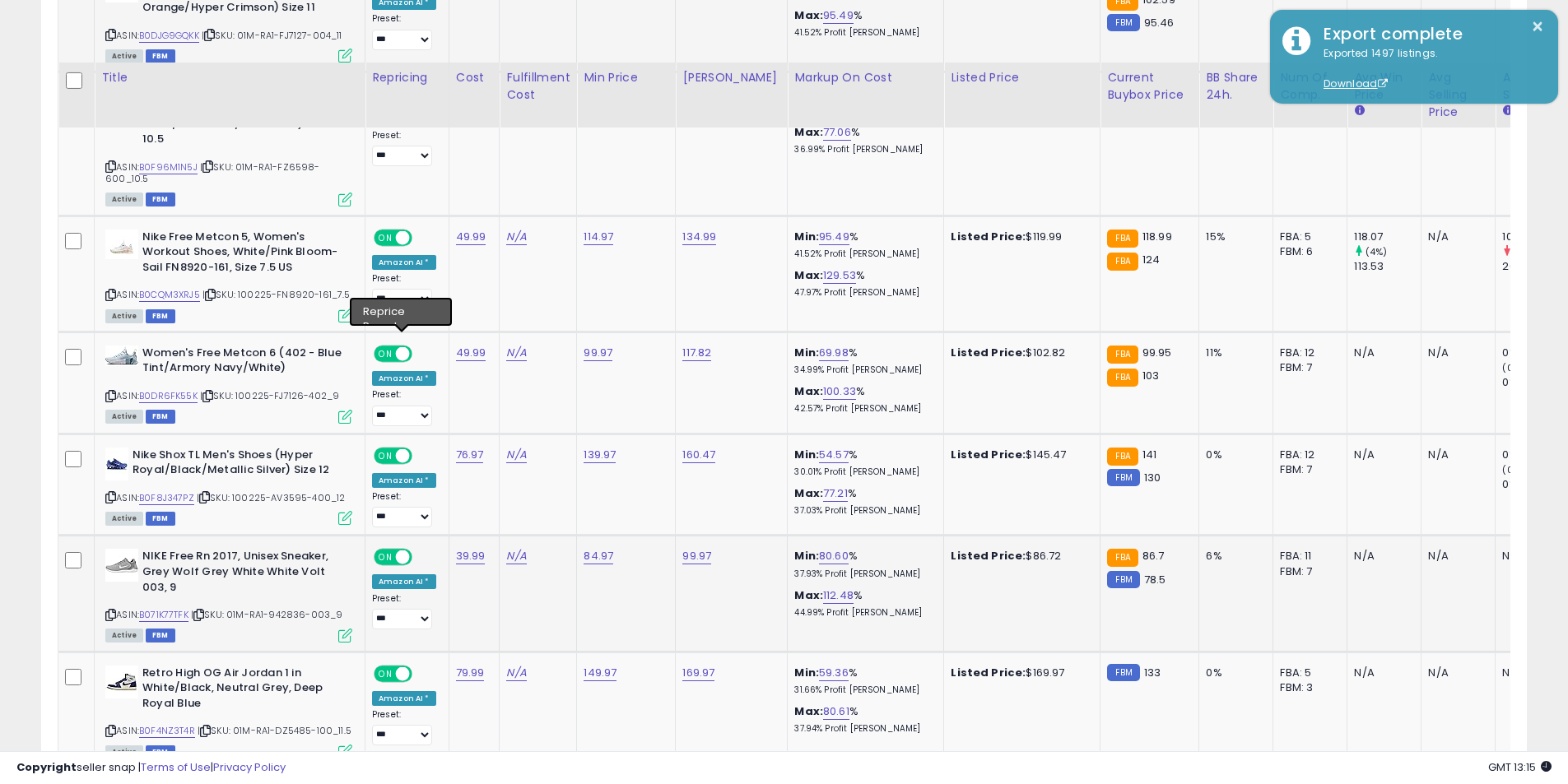
scroll to position [4319, 0]
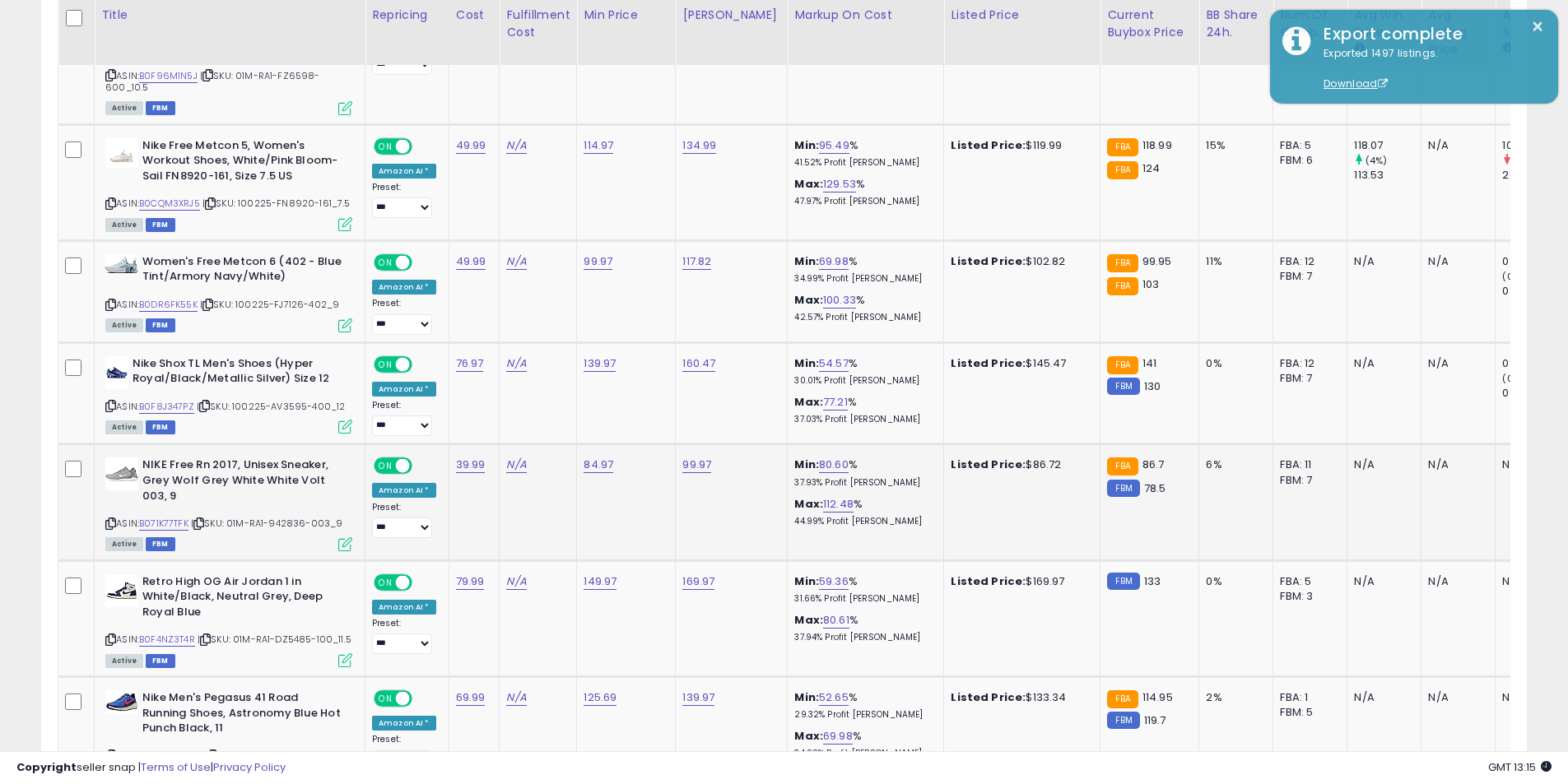
click at [114, 519] on icon at bounding box center [111, 523] width 11 height 9
click at [593, 457] on link "84.97" at bounding box center [598, 465] width 29 height 17
drag, startPoint x: 551, startPoint y: 362, endPoint x: 393, endPoint y: 347, distance: 158.7
type input "*****"
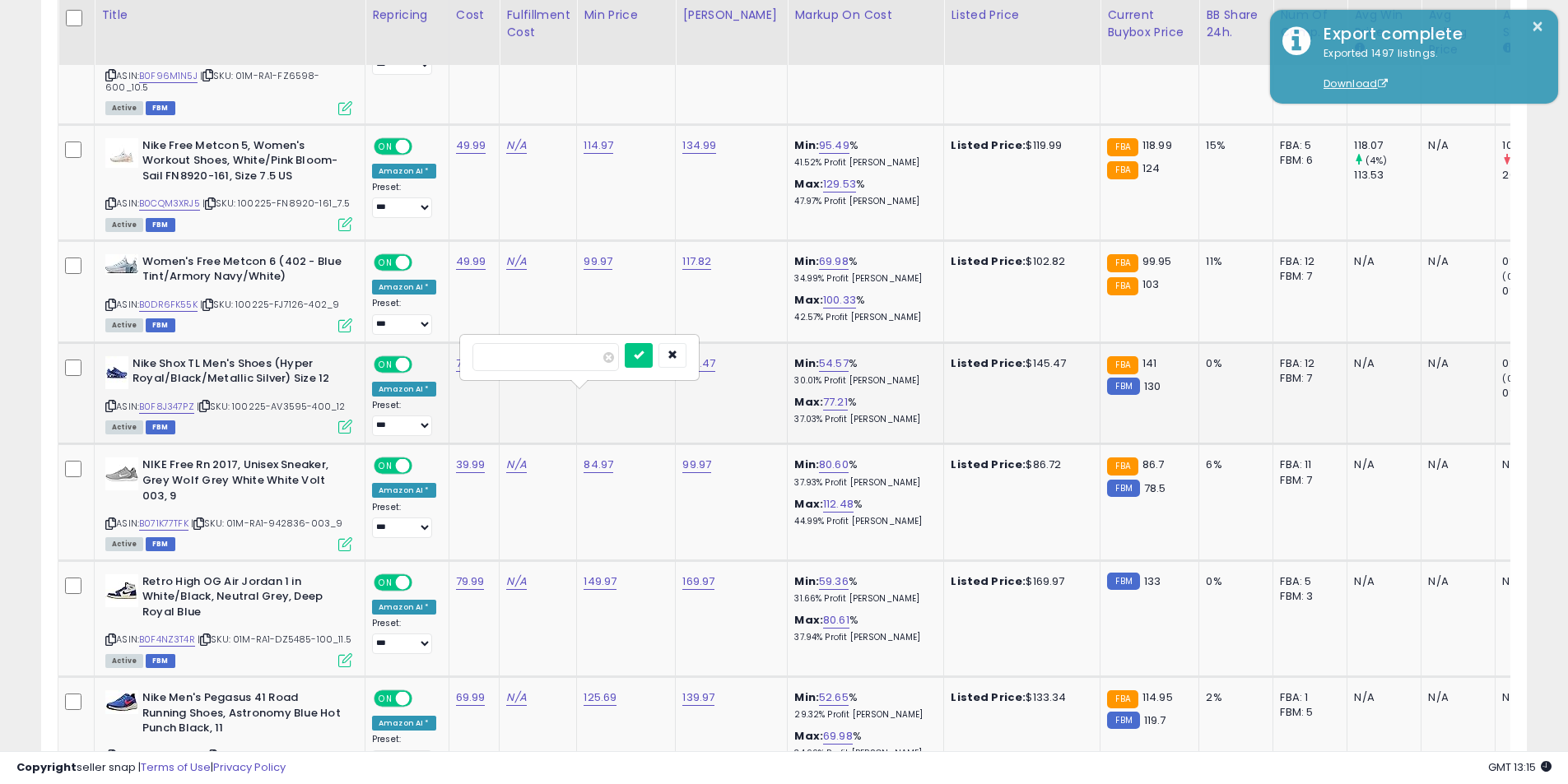
click button "submit" at bounding box center [638, 355] width 28 height 24
click at [112, 635] on icon at bounding box center [111, 639] width 11 height 9
click at [598, 574] on link "149.97" at bounding box center [600, 581] width 33 height 17
click at [534, 465] on input "******" at bounding box center [548, 473] width 147 height 28
click at [679, 470] on icon "button" at bounding box center [674, 471] width 10 height 10
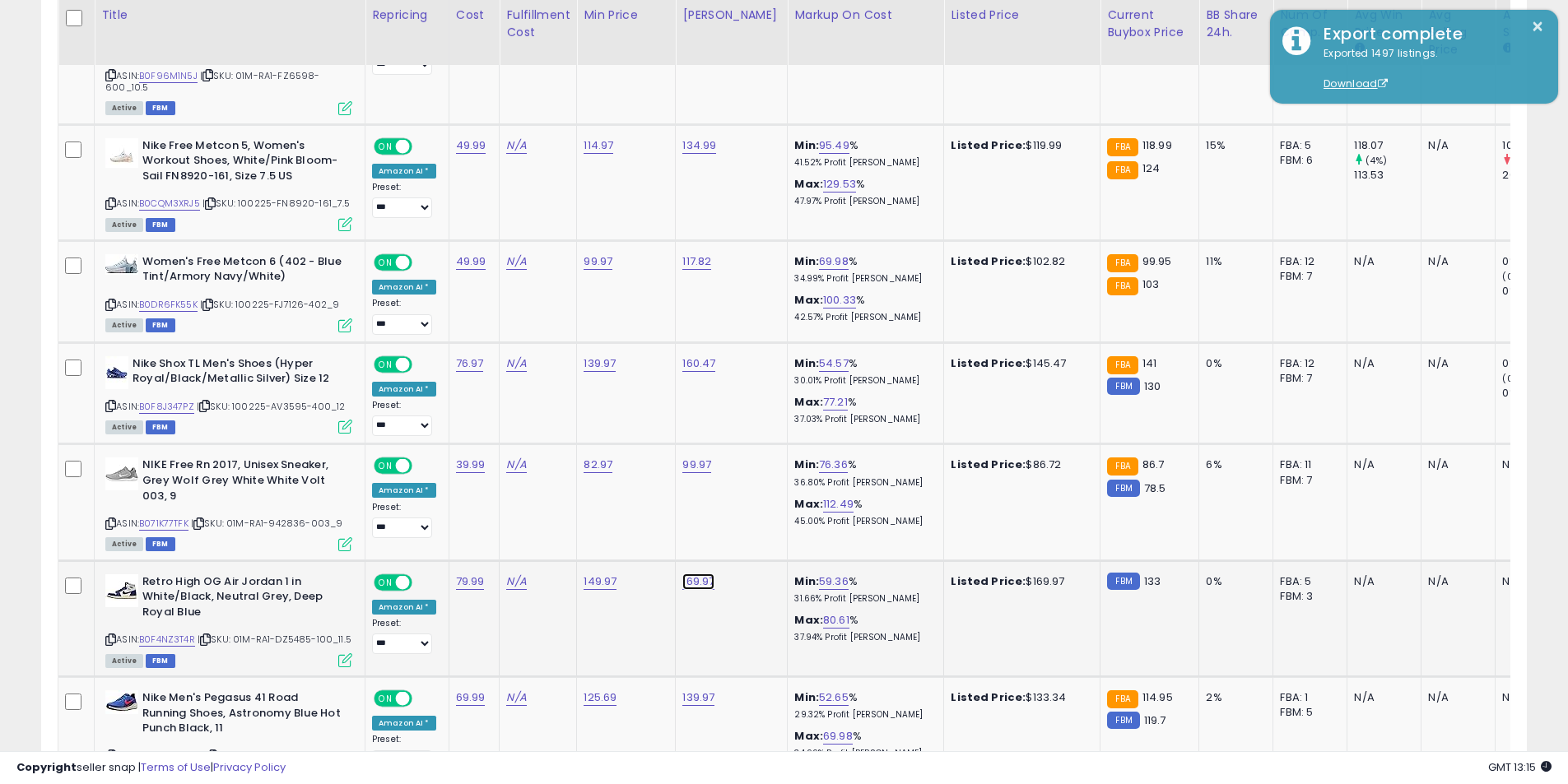
click at [690, 574] on link "169.97" at bounding box center [698, 581] width 32 height 17
drag, startPoint x: 656, startPoint y: 481, endPoint x: 555, endPoint y: 480, distance: 101.0
type input "******"
click at [726, 459] on button "submit" at bounding box center [740, 471] width 28 height 24
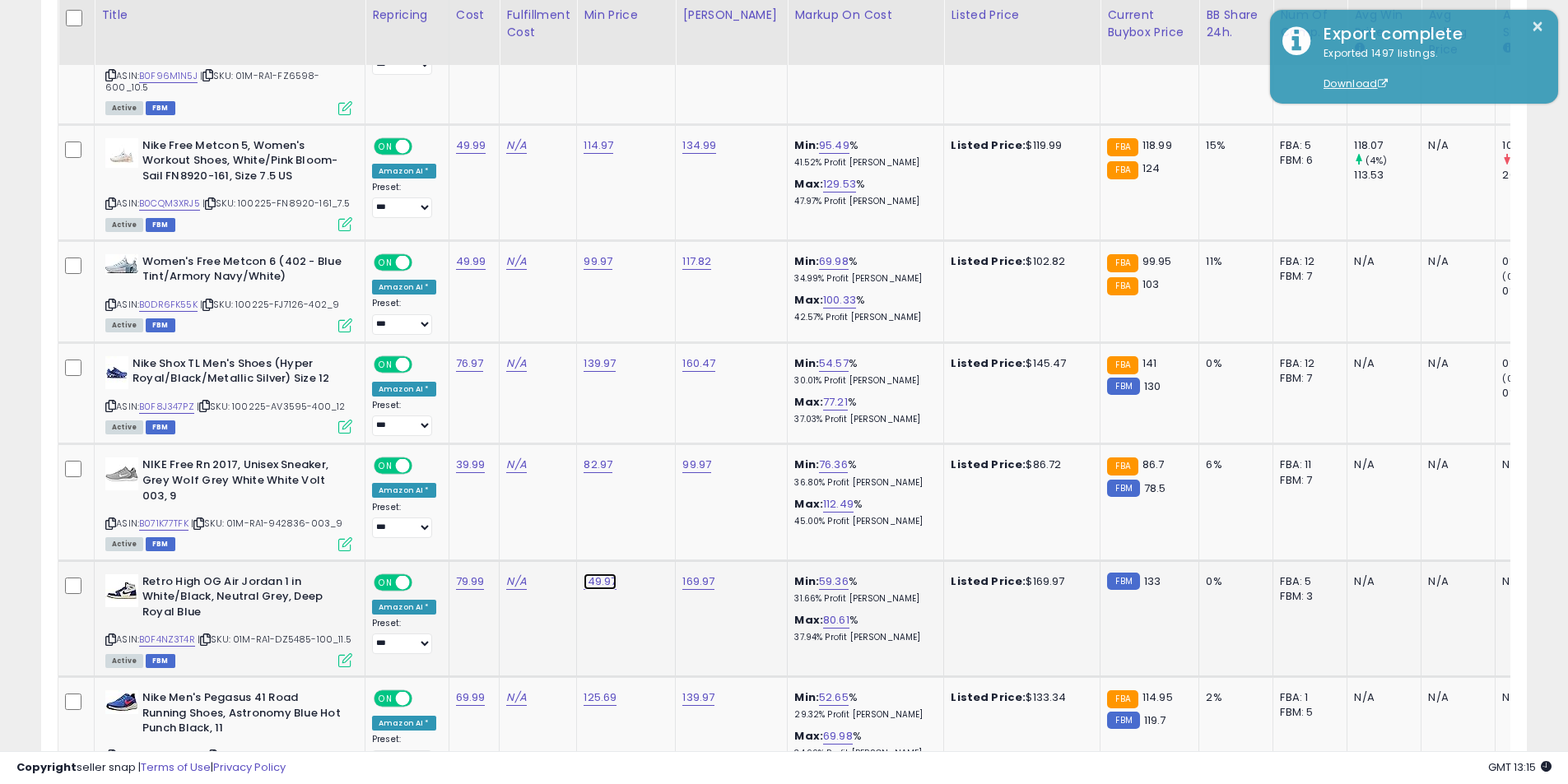
click at [594, 574] on link "149.97" at bounding box center [600, 581] width 33 height 17
drag, startPoint x: 539, startPoint y: 474, endPoint x: 437, endPoint y: 477, distance: 102.0
type input "******"
click button "submit" at bounding box center [641, 471] width 28 height 24
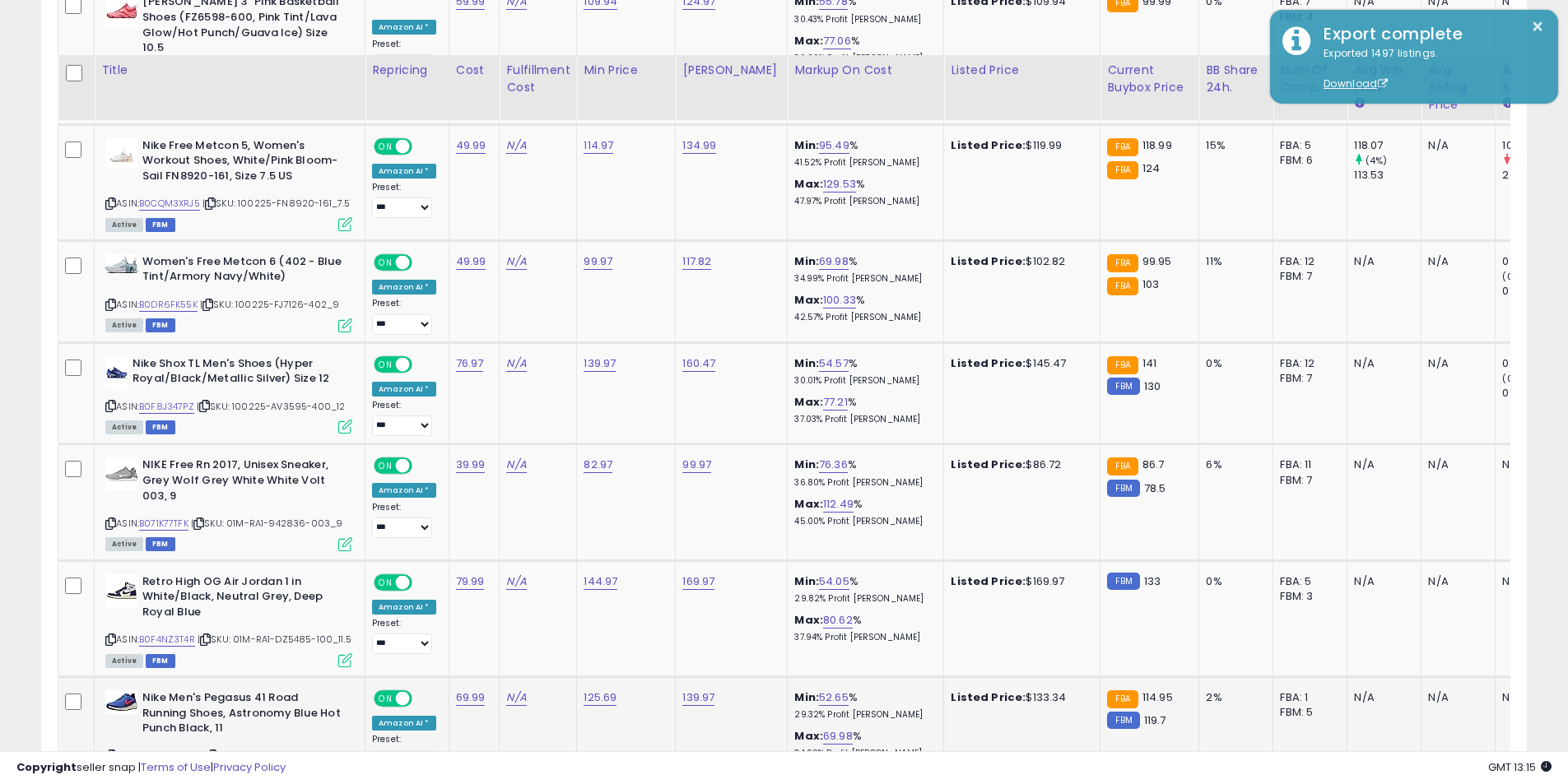
scroll to position [4402, 0]
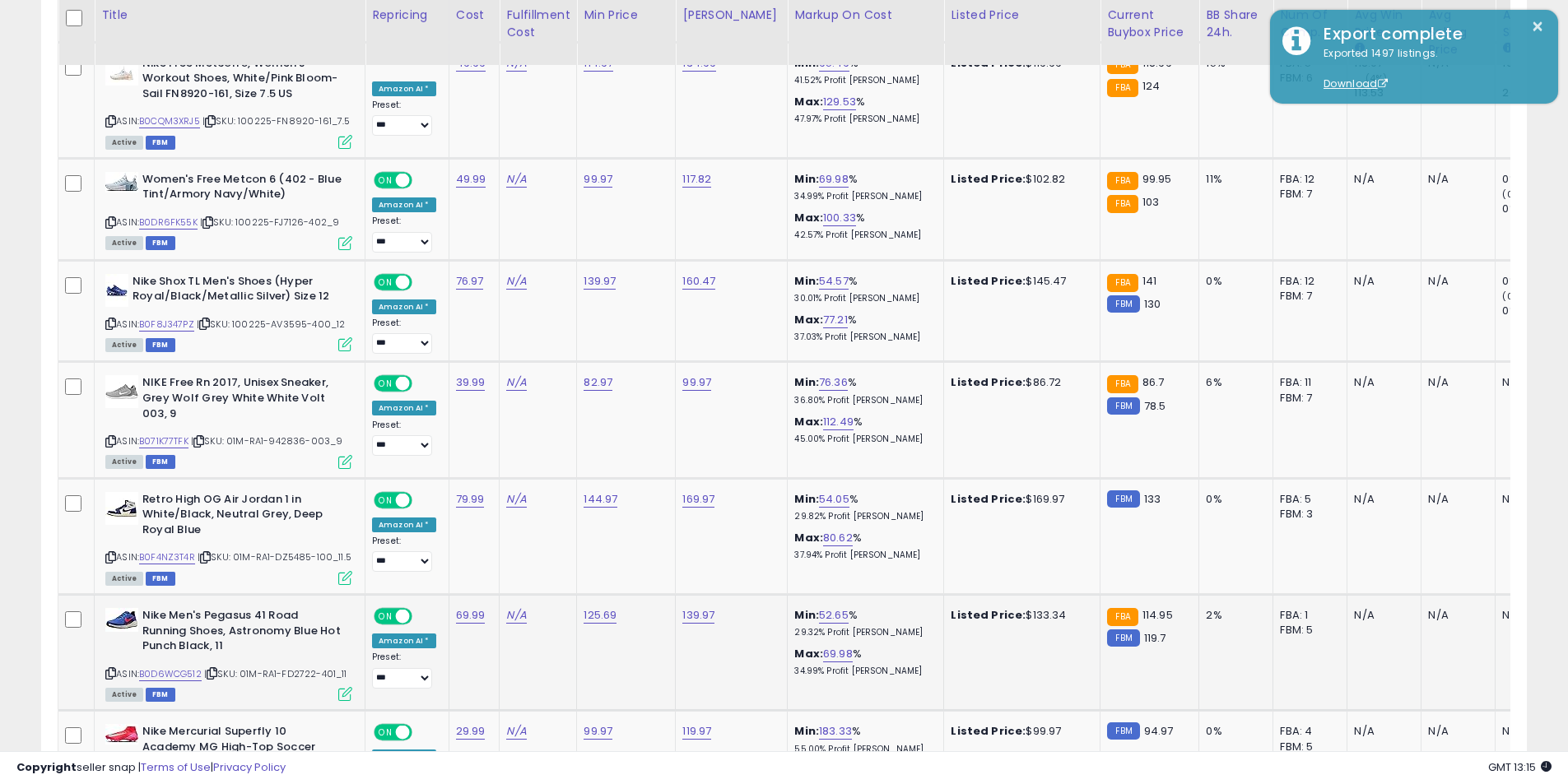
click at [111, 669] on icon at bounding box center [111, 673] width 11 height 9
click at [584, 607] on link "125.69" at bounding box center [600, 615] width 33 height 17
drag, startPoint x: 575, startPoint y: 514, endPoint x: 441, endPoint y: 496, distance: 135.2
click at [679, 520] on icon "button" at bounding box center [674, 517] width 10 height 10
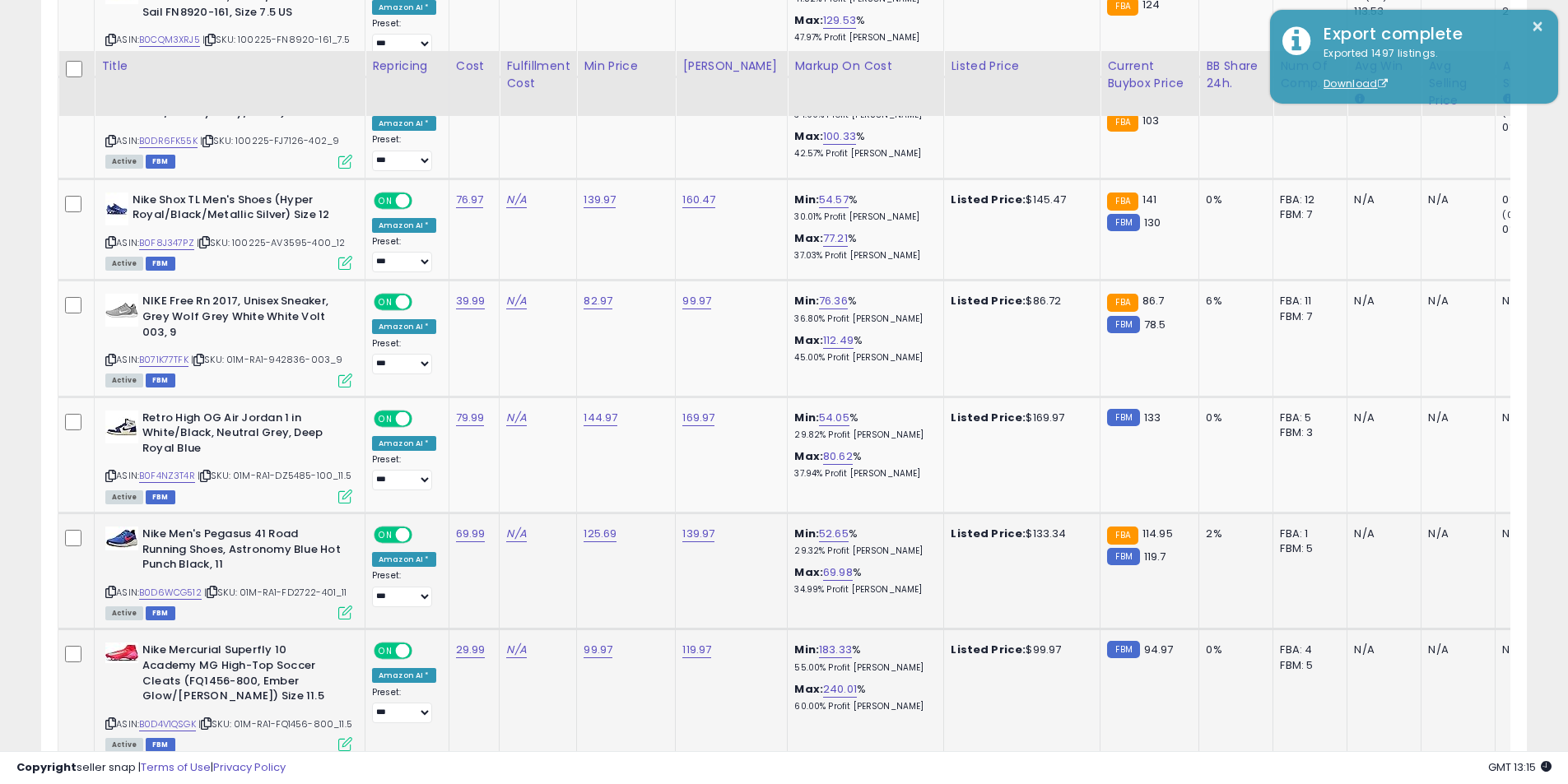
scroll to position [4566, 0]
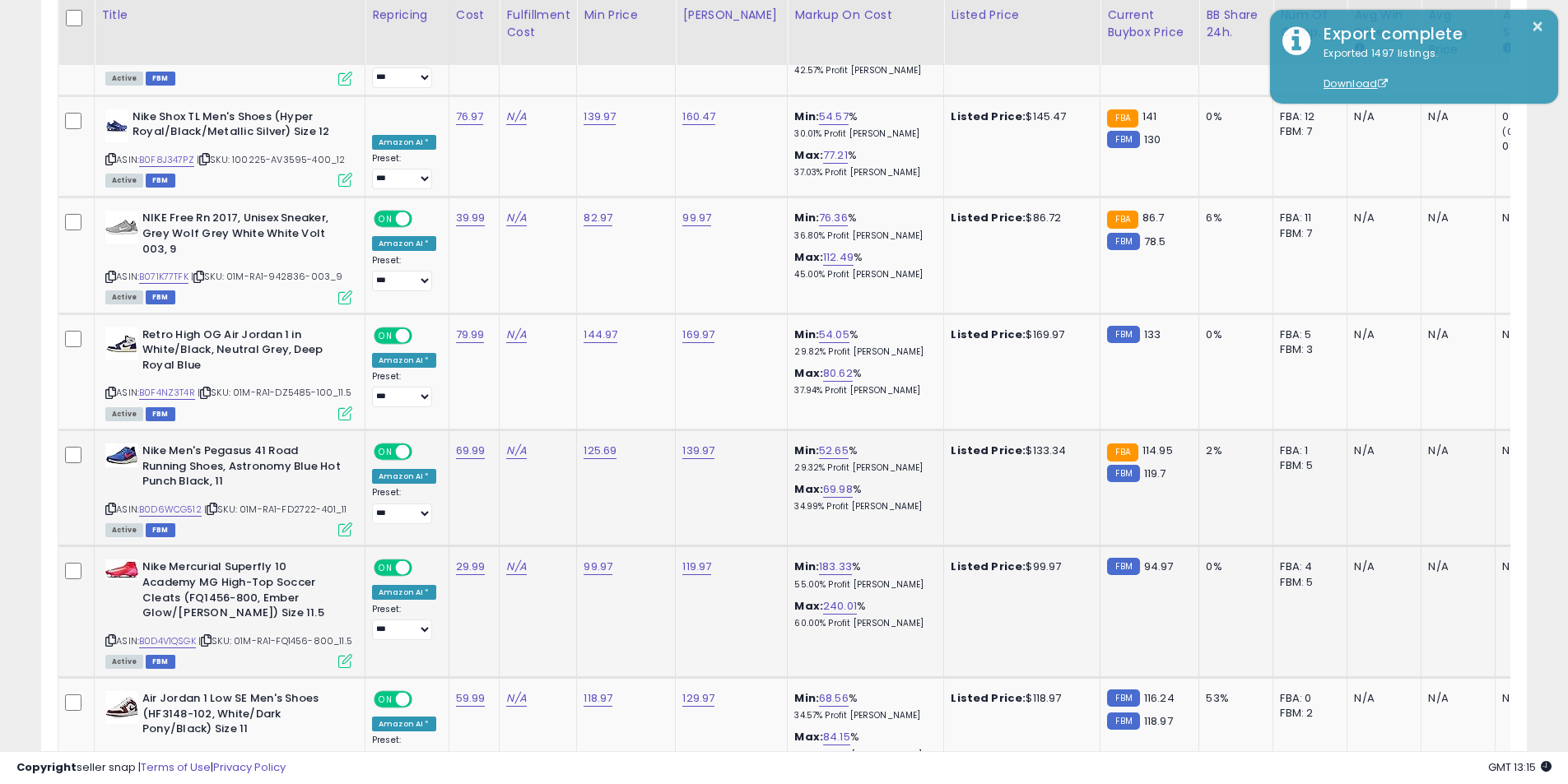
click at [109, 636] on icon at bounding box center [111, 640] width 11 height 9
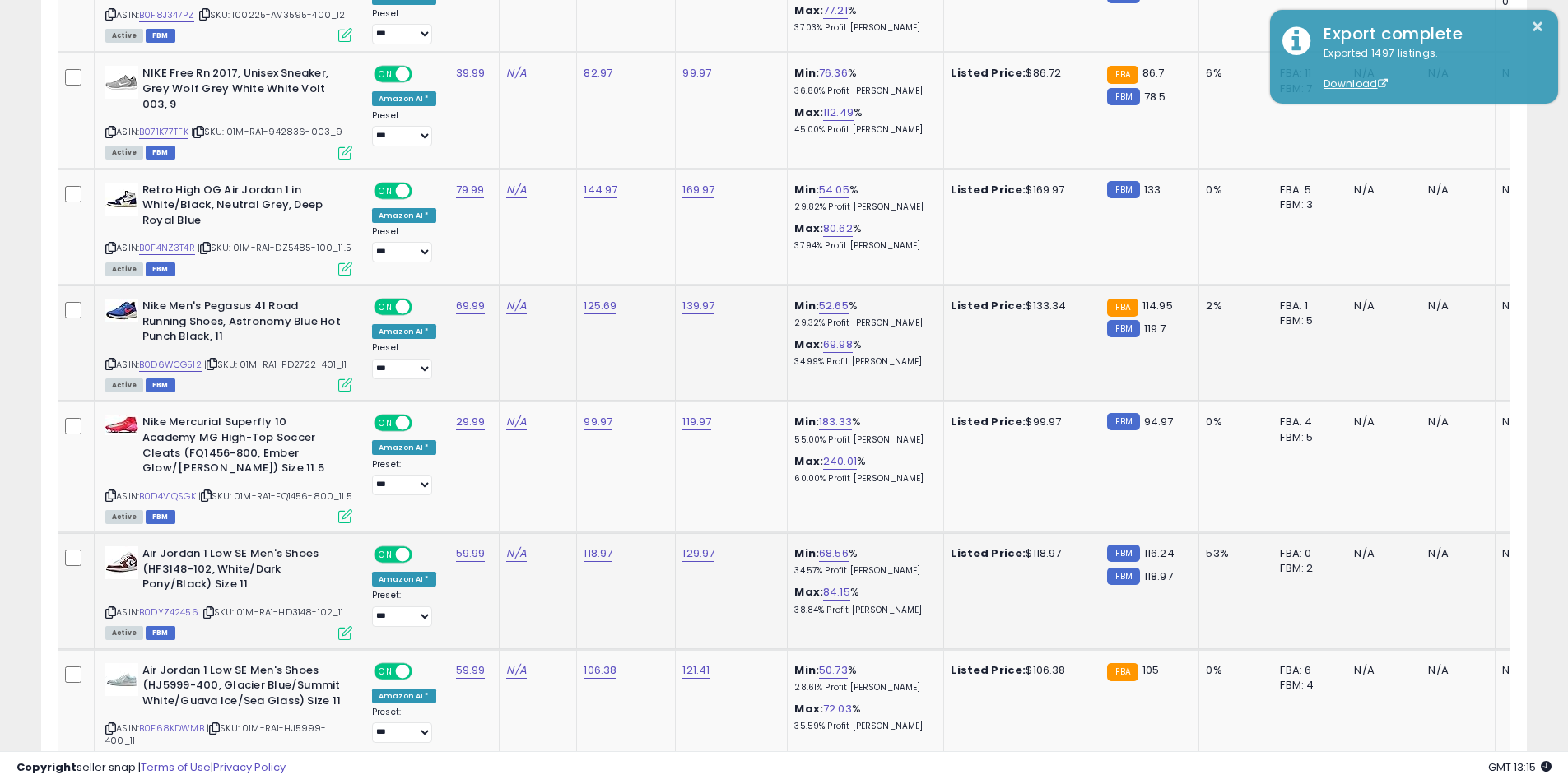
scroll to position [4730, 0]
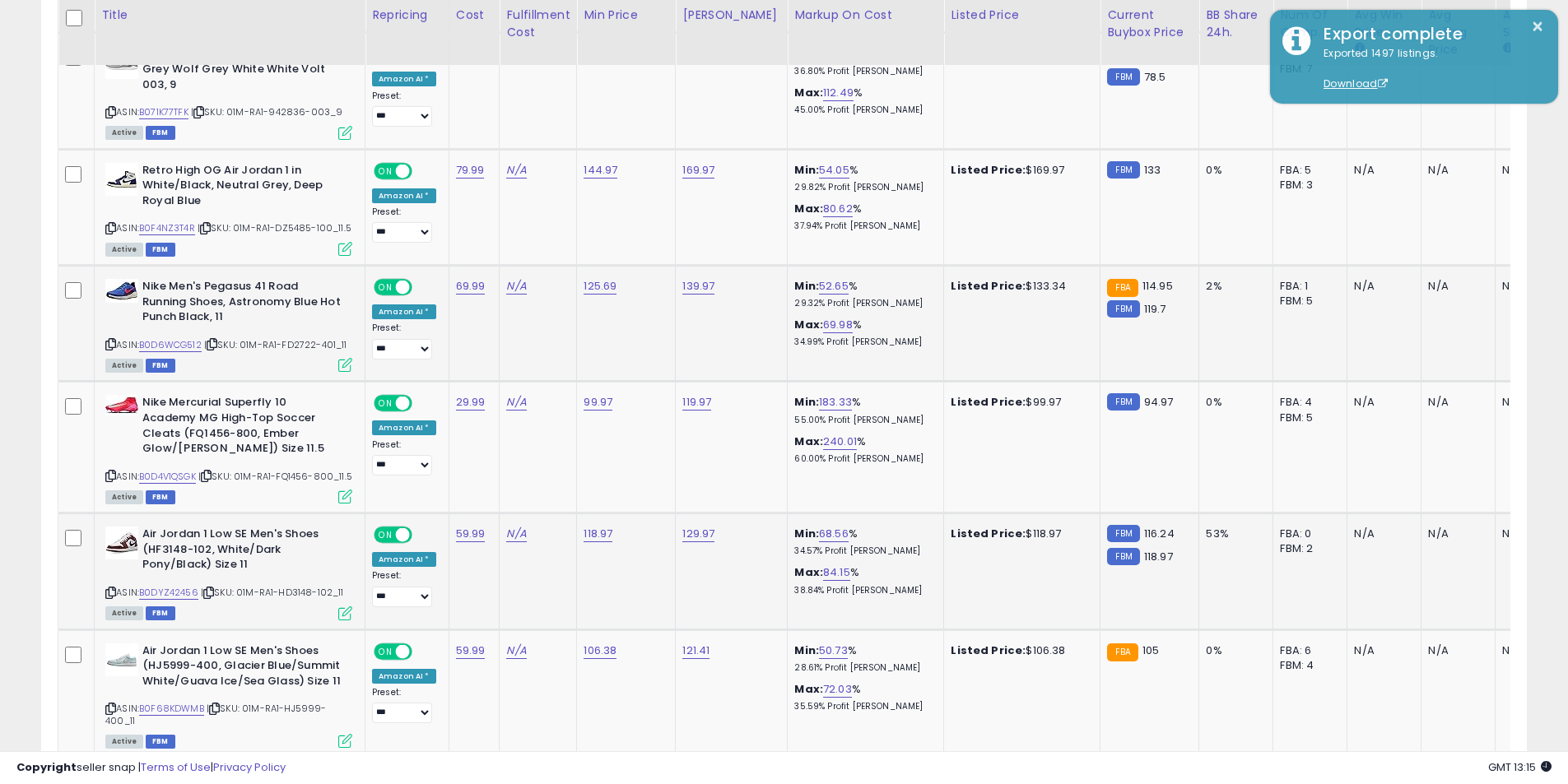
click at [111, 588] on icon at bounding box center [111, 592] width 11 height 9
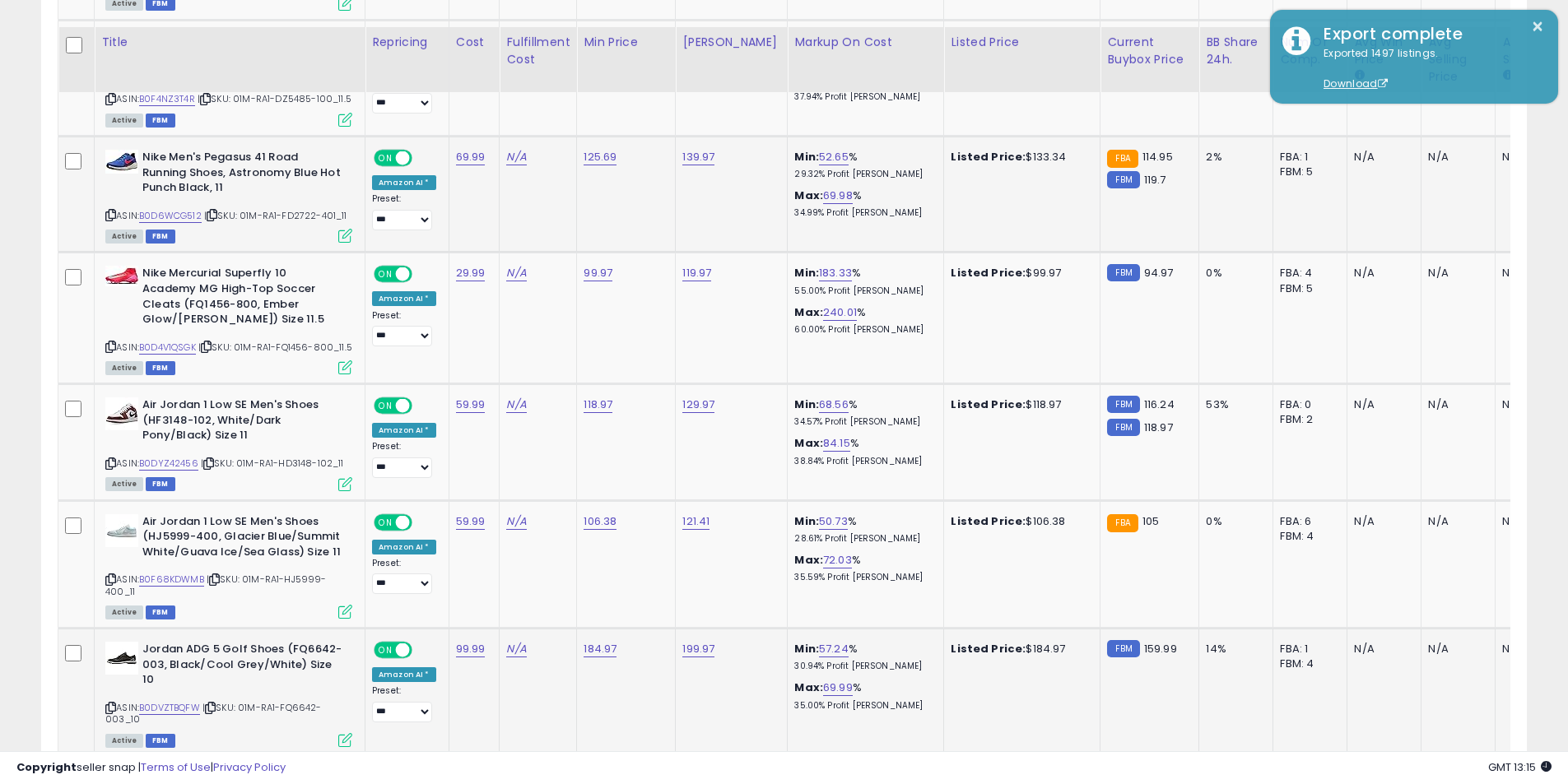
scroll to position [4895, 0]
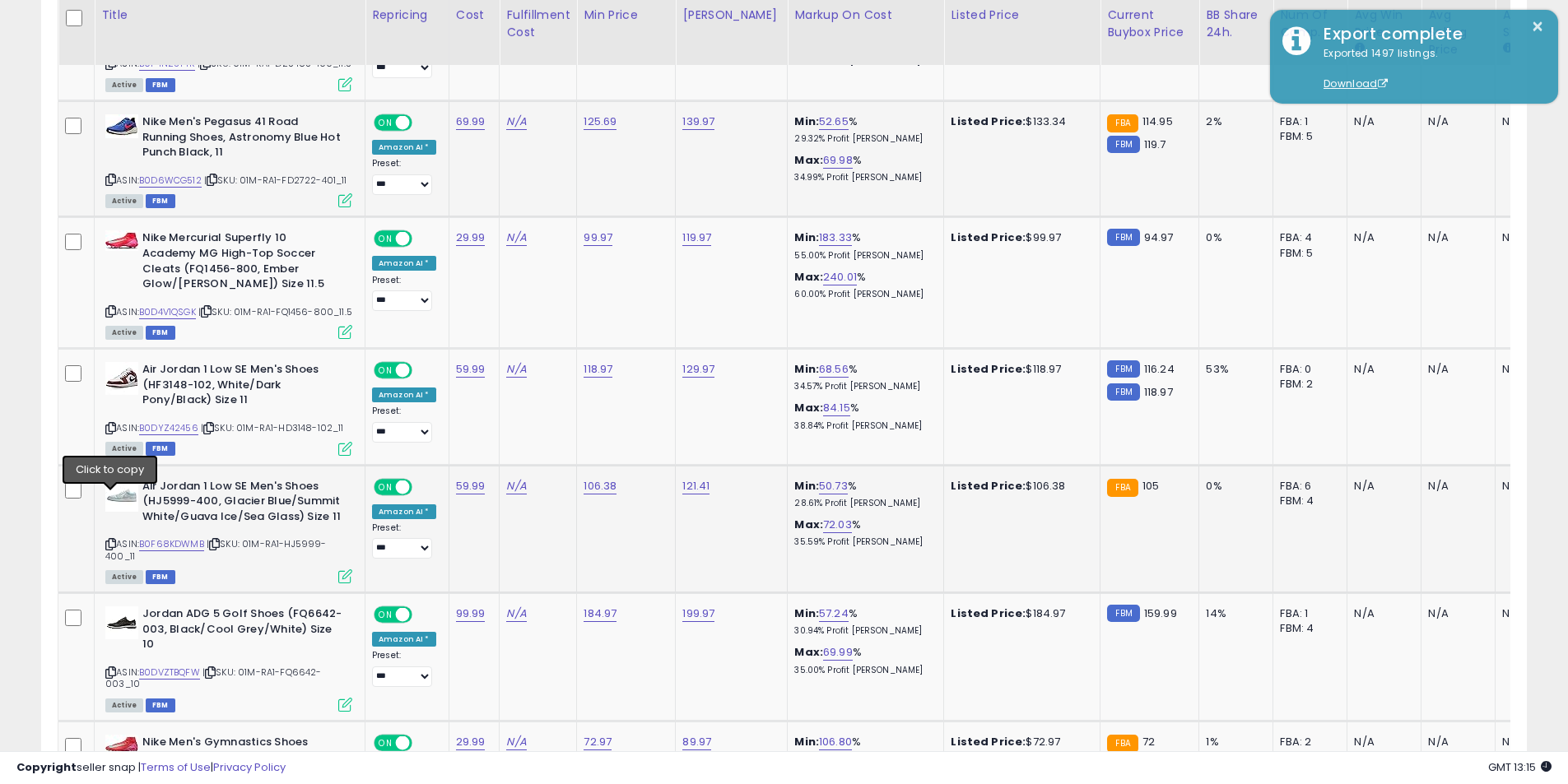
click at [110, 540] on icon at bounding box center [111, 544] width 11 height 9
click at [597, 478] on link "106.38" at bounding box center [600, 485] width 33 height 17
drag, startPoint x: 380, startPoint y: 391, endPoint x: 367, endPoint y: 391, distance: 13.0
type input "******"
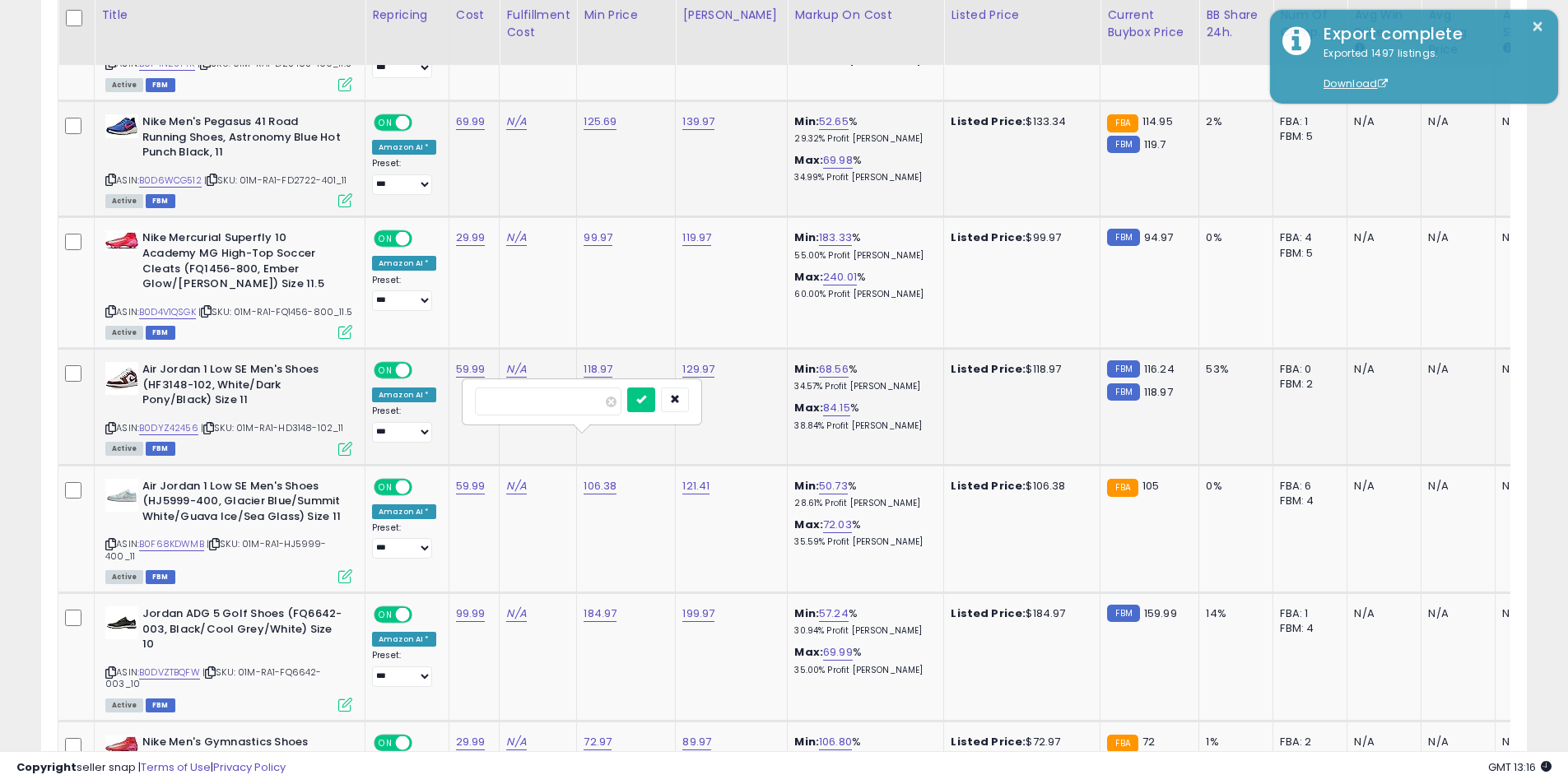
click button "submit" at bounding box center [641, 399] width 28 height 24
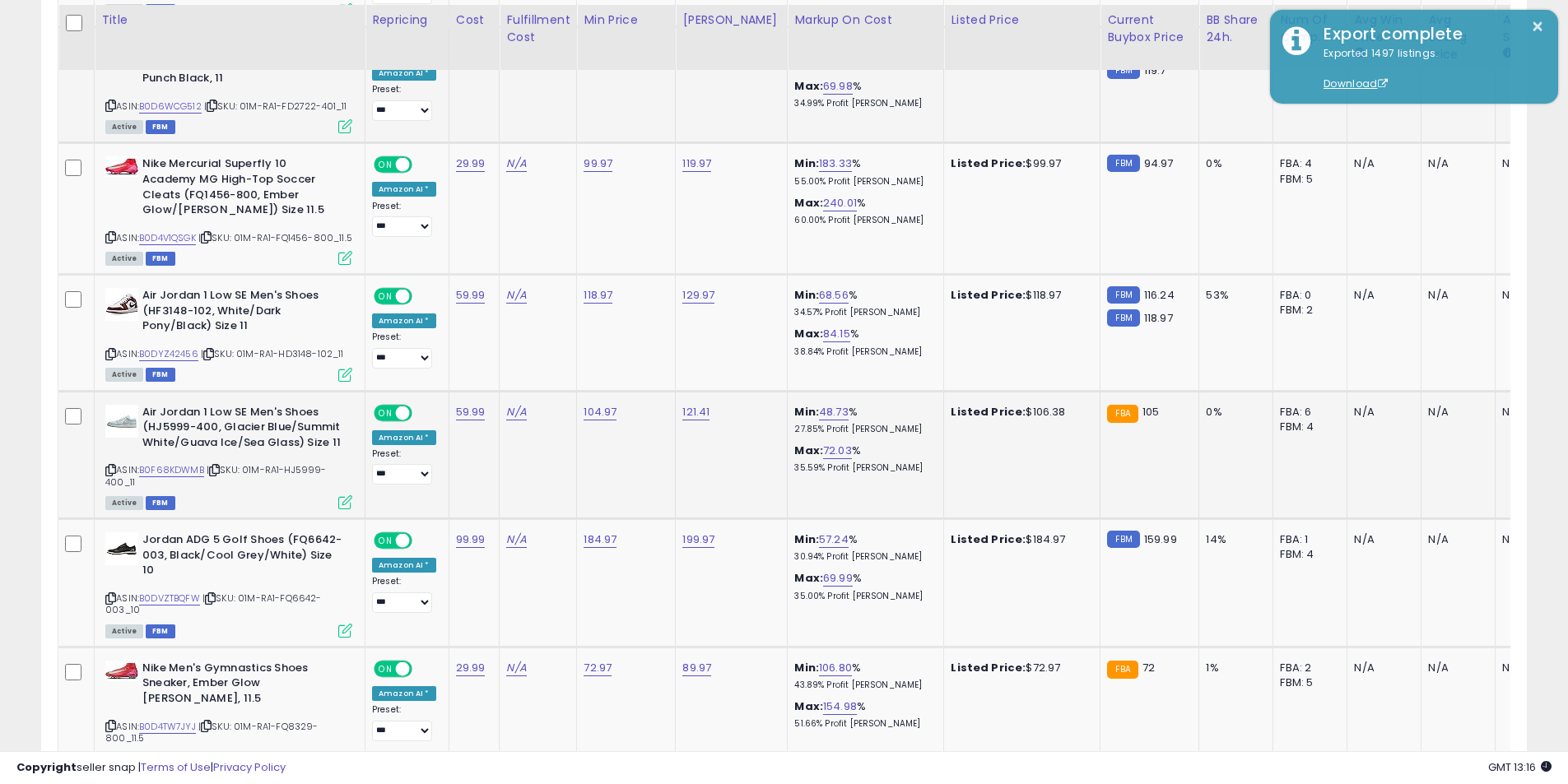
scroll to position [4978, 0]
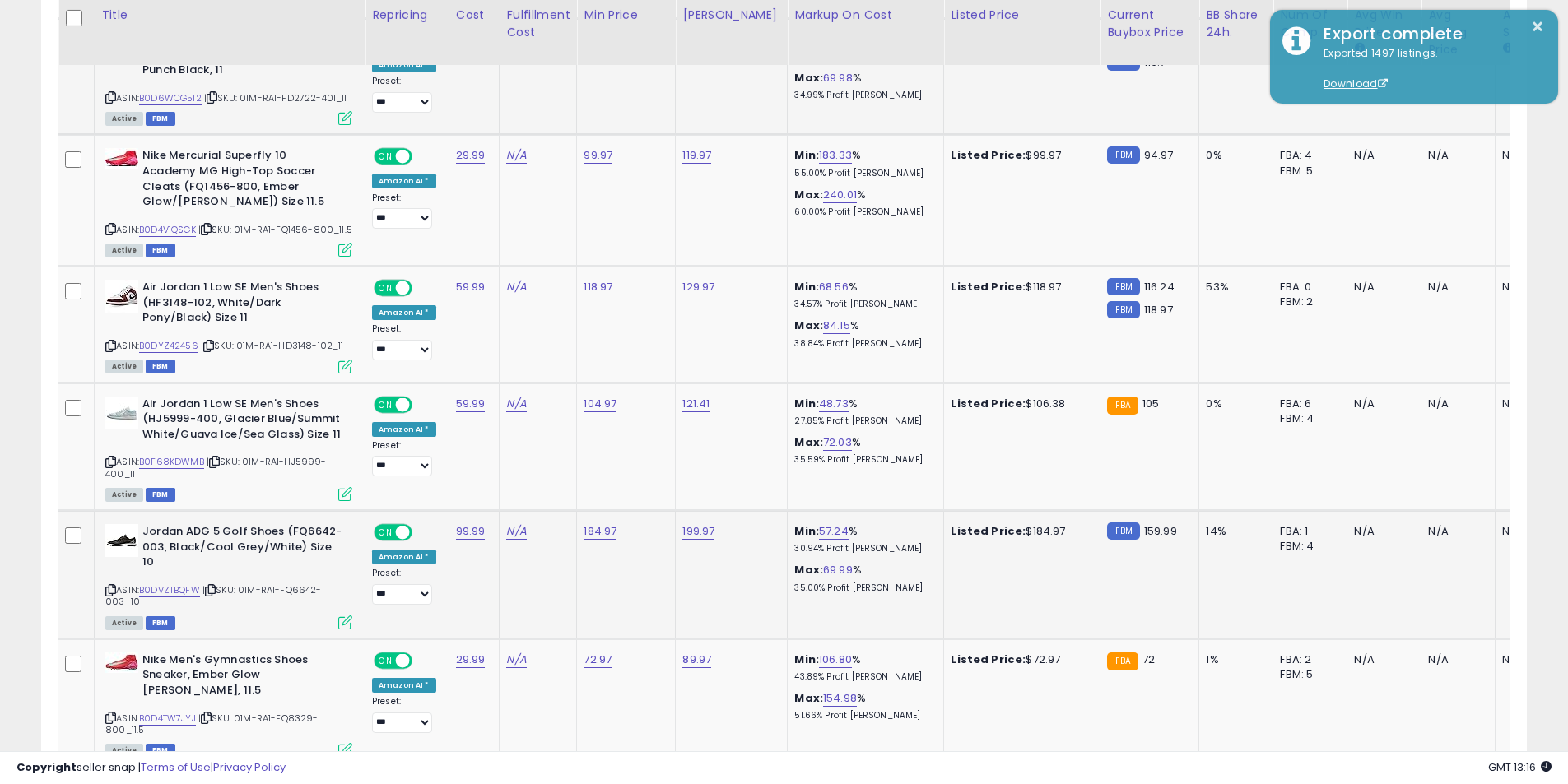
click at [111, 586] on icon at bounding box center [111, 590] width 11 height 9
click at [599, 524] on link "184.97" at bounding box center [600, 531] width 33 height 17
drag, startPoint x: 569, startPoint y: 448, endPoint x: 454, endPoint y: 428, distance: 116.7
type input "******"
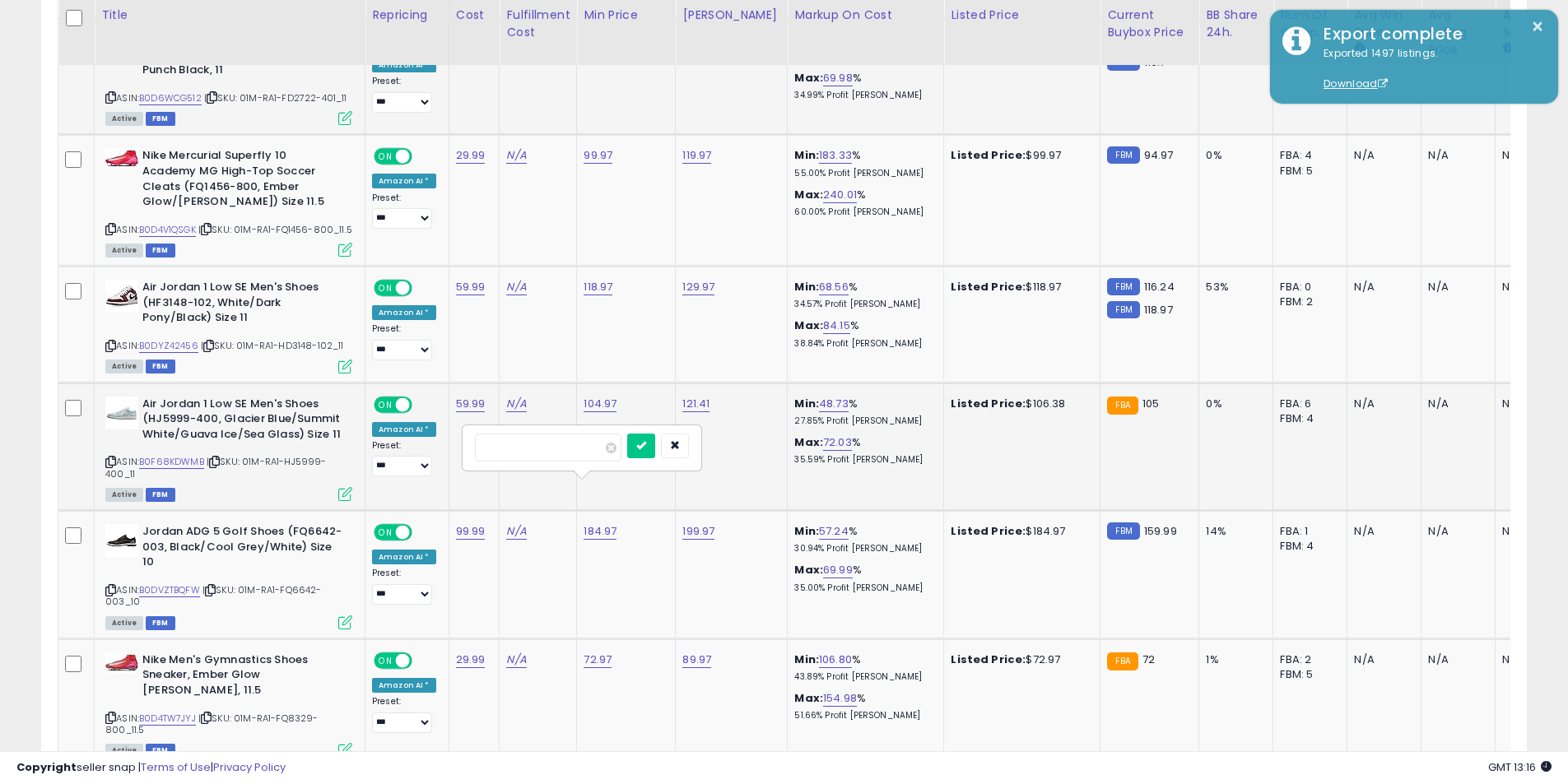
click button "submit" at bounding box center [641, 445] width 28 height 24
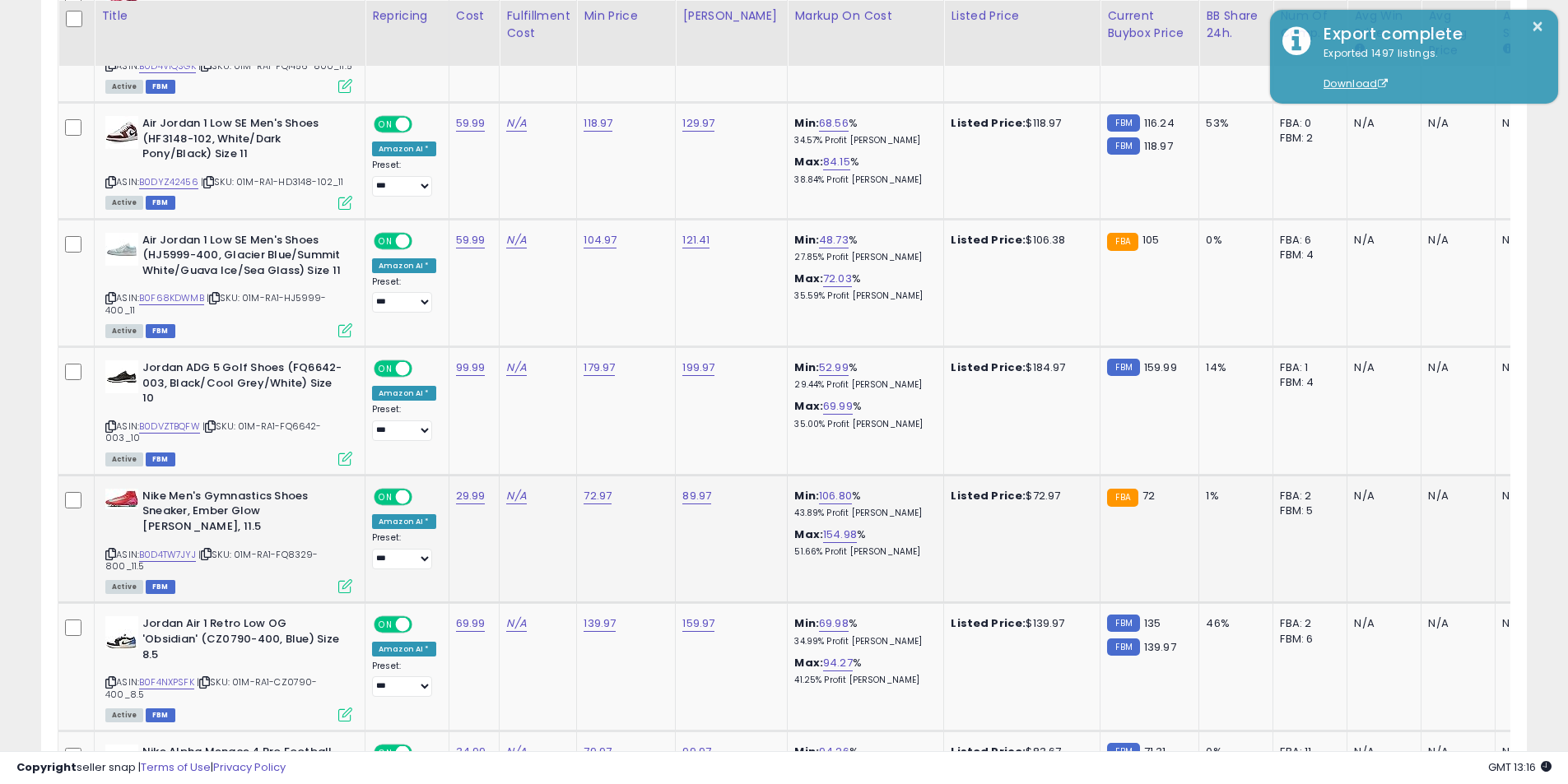
scroll to position [5142, 0]
click at [114, 549] on icon at bounding box center [111, 553] width 11 height 9
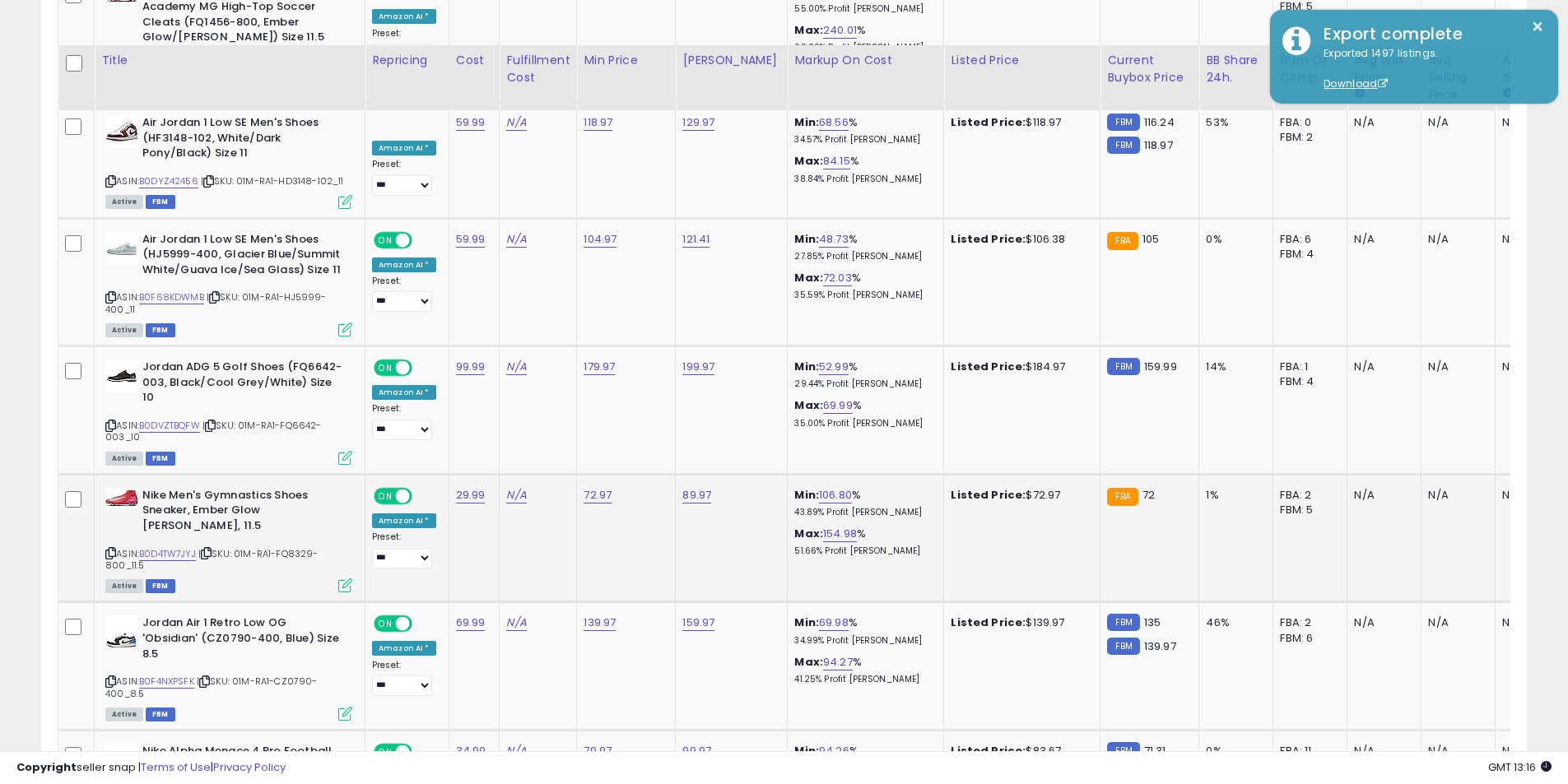
scroll to position [5225, 0]
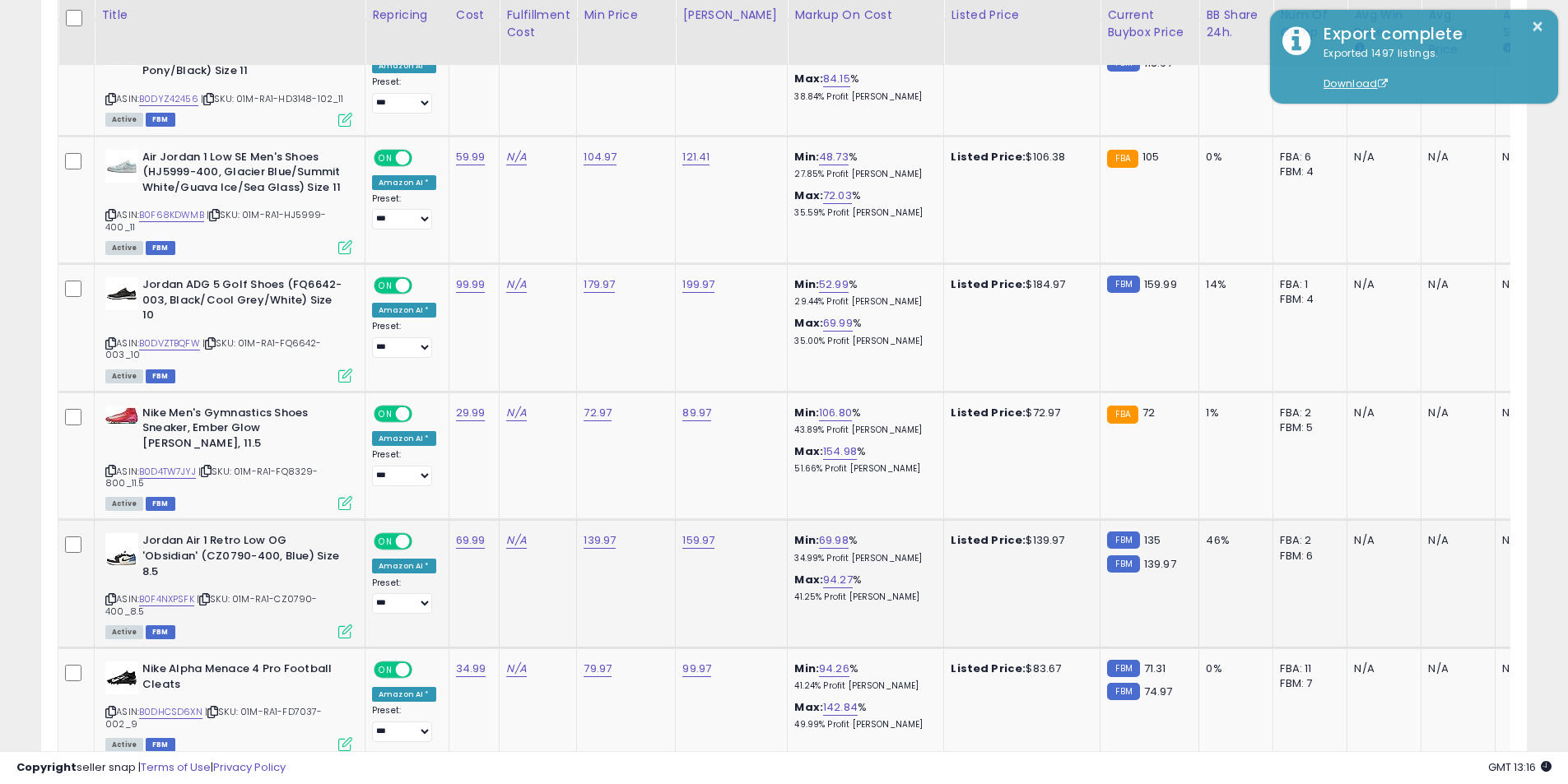
click at [112, 595] on icon at bounding box center [111, 599] width 11 height 9
click at [111, 708] on icon at bounding box center [111, 712] width 11 height 9
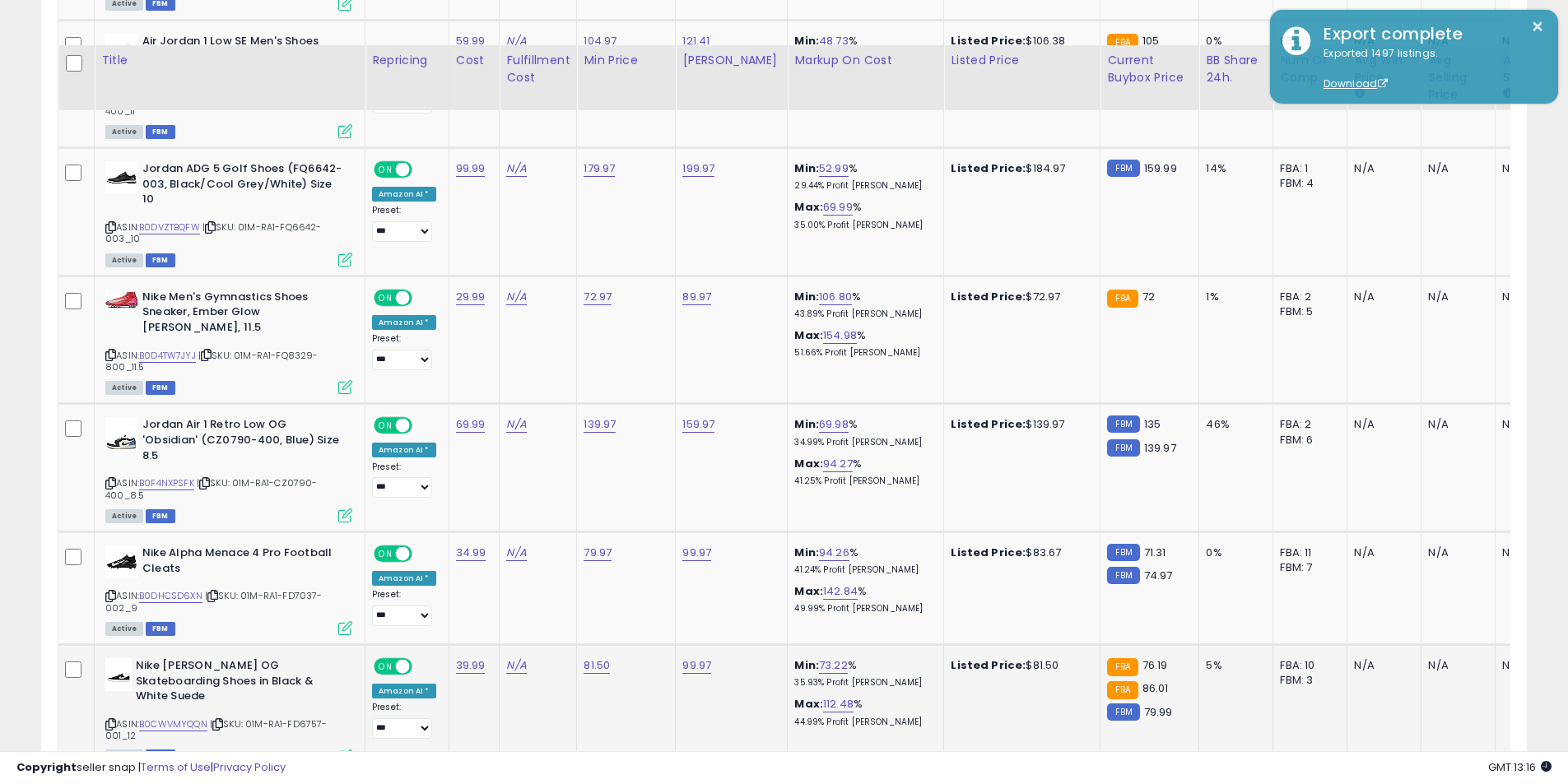
scroll to position [5389, 0]
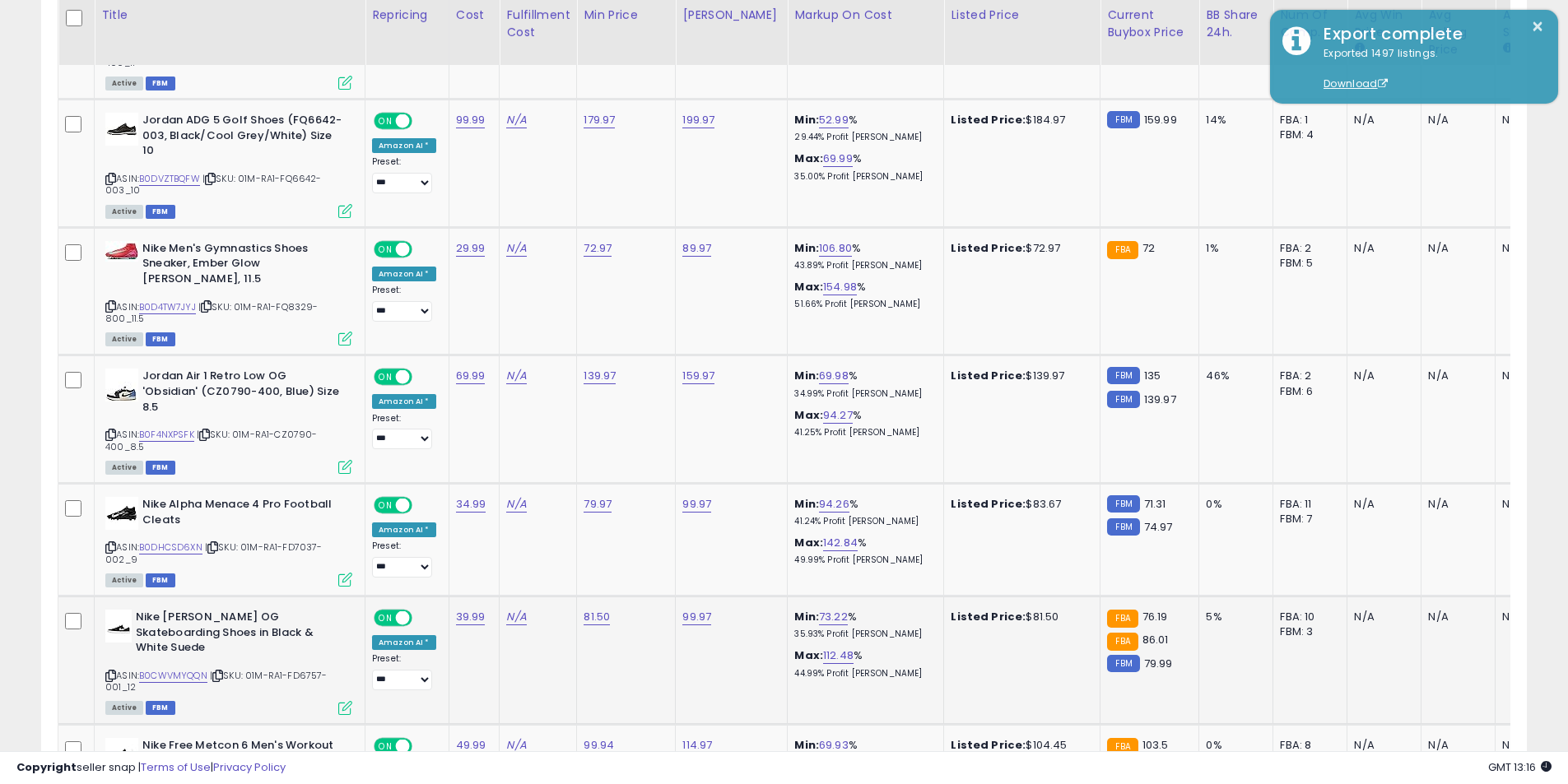
click at [111, 671] on icon at bounding box center [111, 675] width 11 height 9
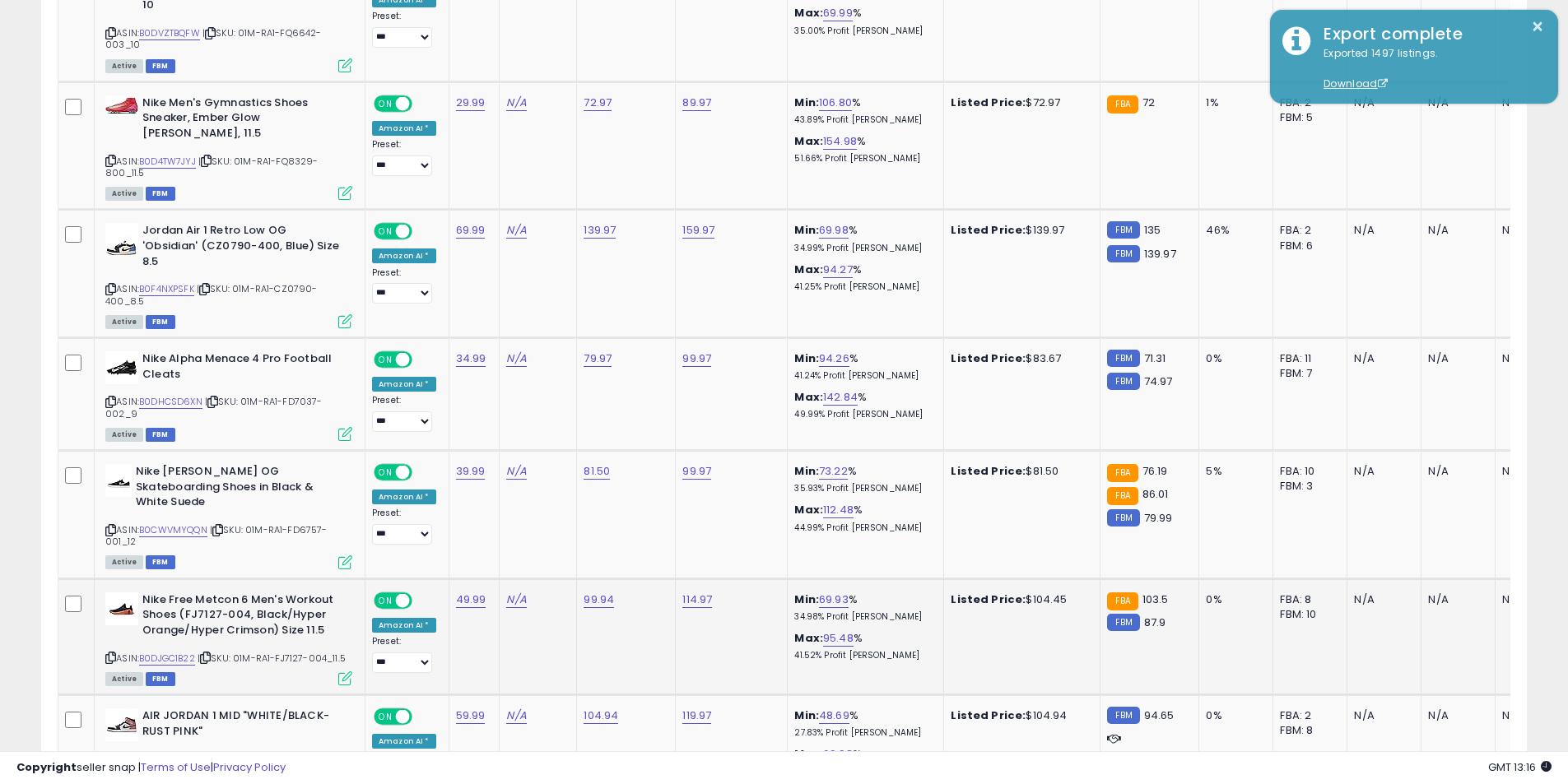
scroll to position [5554, 0]
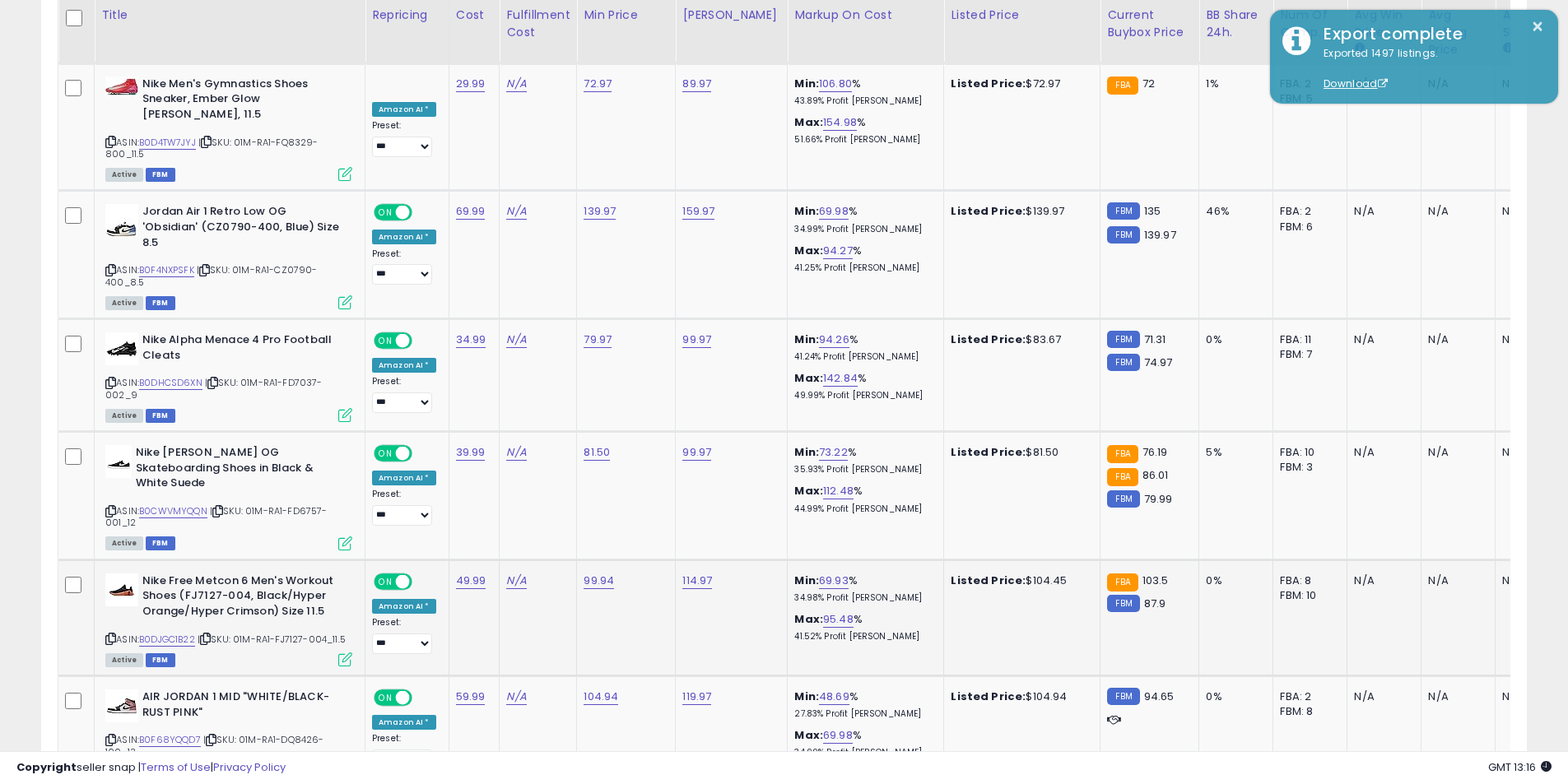
click at [113, 634] on icon at bounding box center [111, 638] width 11 height 9
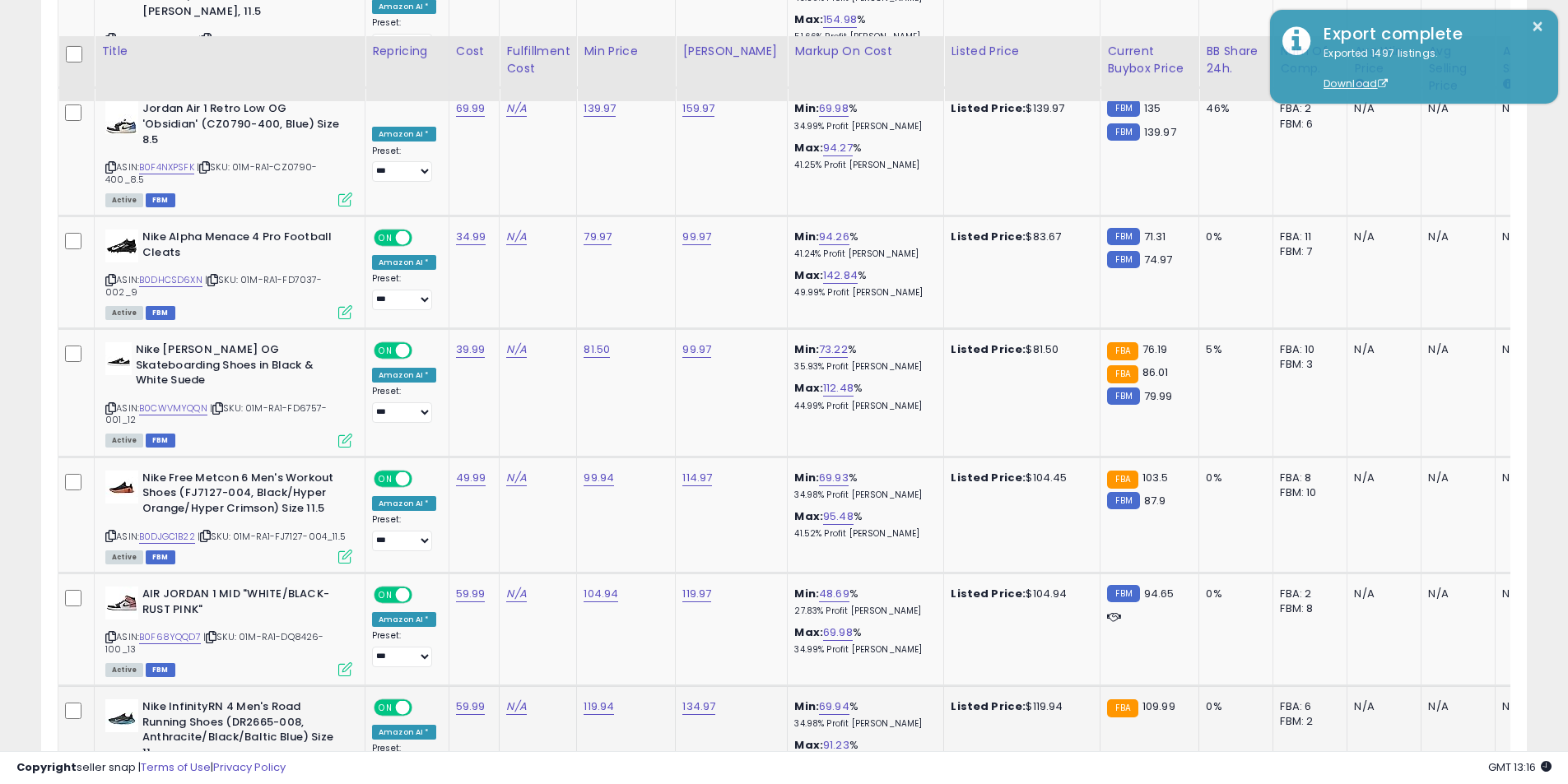
scroll to position [5718, 0]
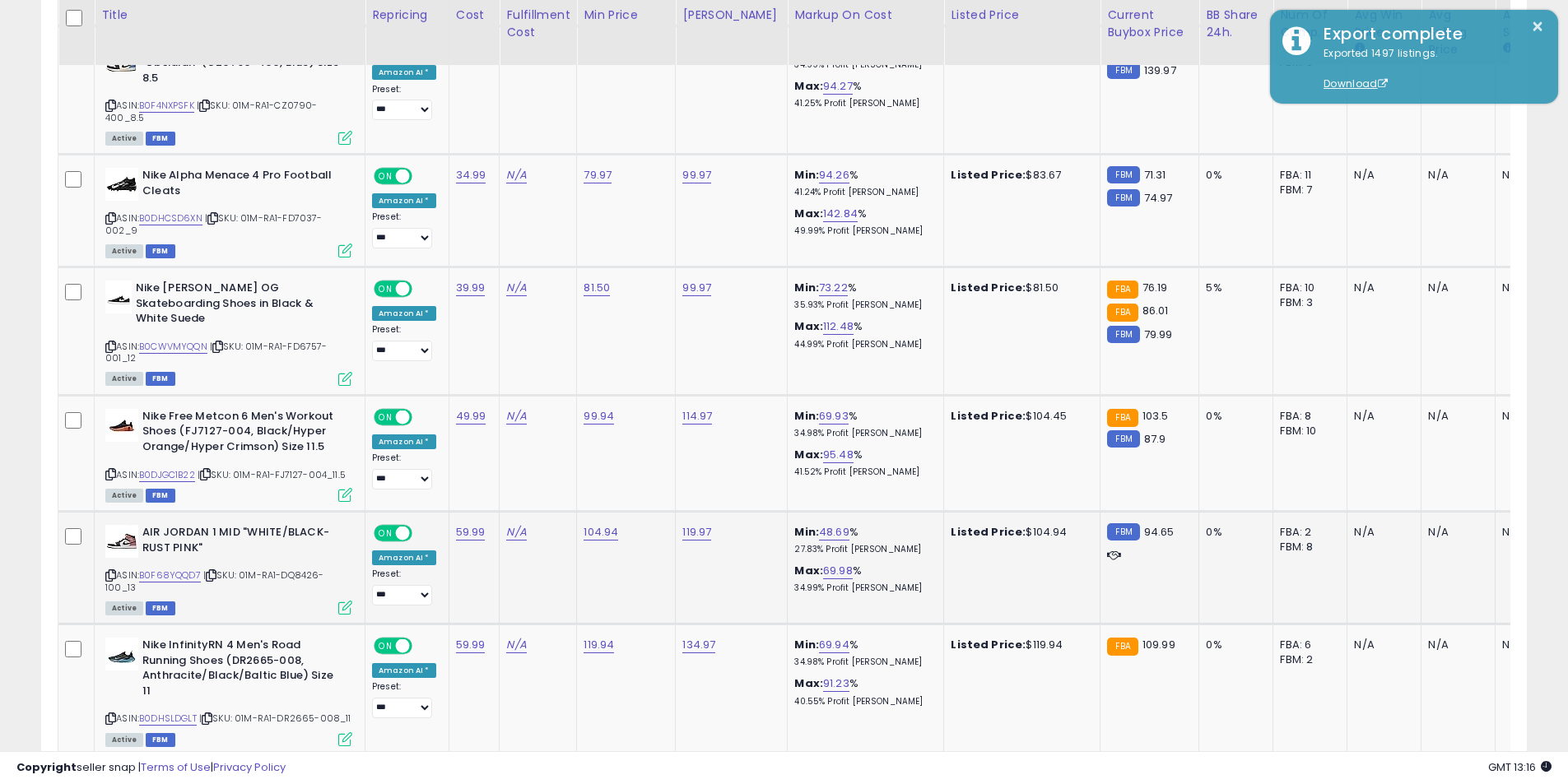
click at [111, 571] on icon at bounding box center [111, 575] width 11 height 9
click at [111, 715] on icon at bounding box center [111, 718] width 11 height 9
click at [591, 637] on link "119.94" at bounding box center [598, 645] width 30 height 17
drag, startPoint x: 488, startPoint y: 506, endPoint x: 458, endPoint y: 502, distance: 30.3
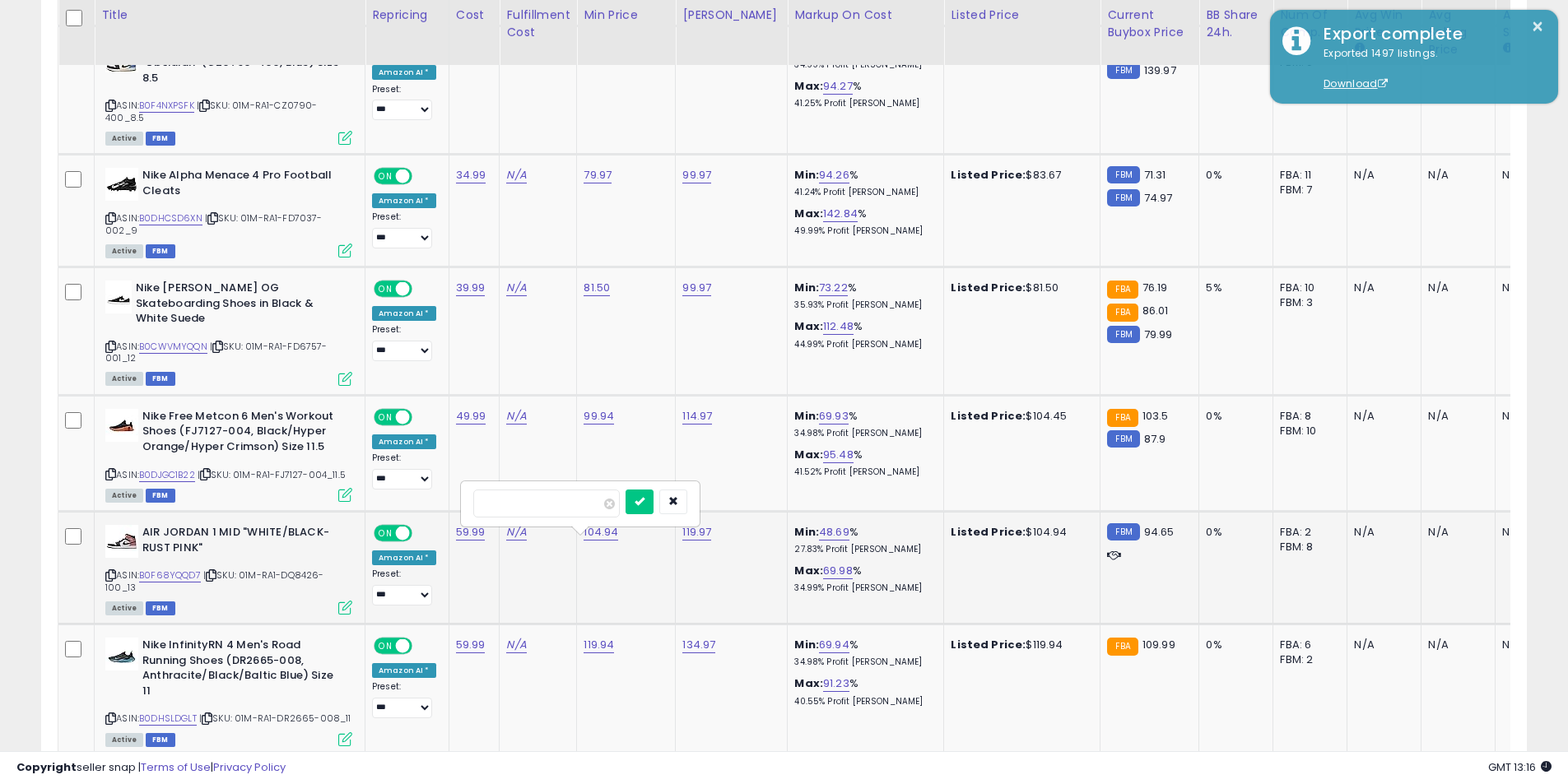
type input "******"
click button "submit" at bounding box center [639, 501] width 28 height 24
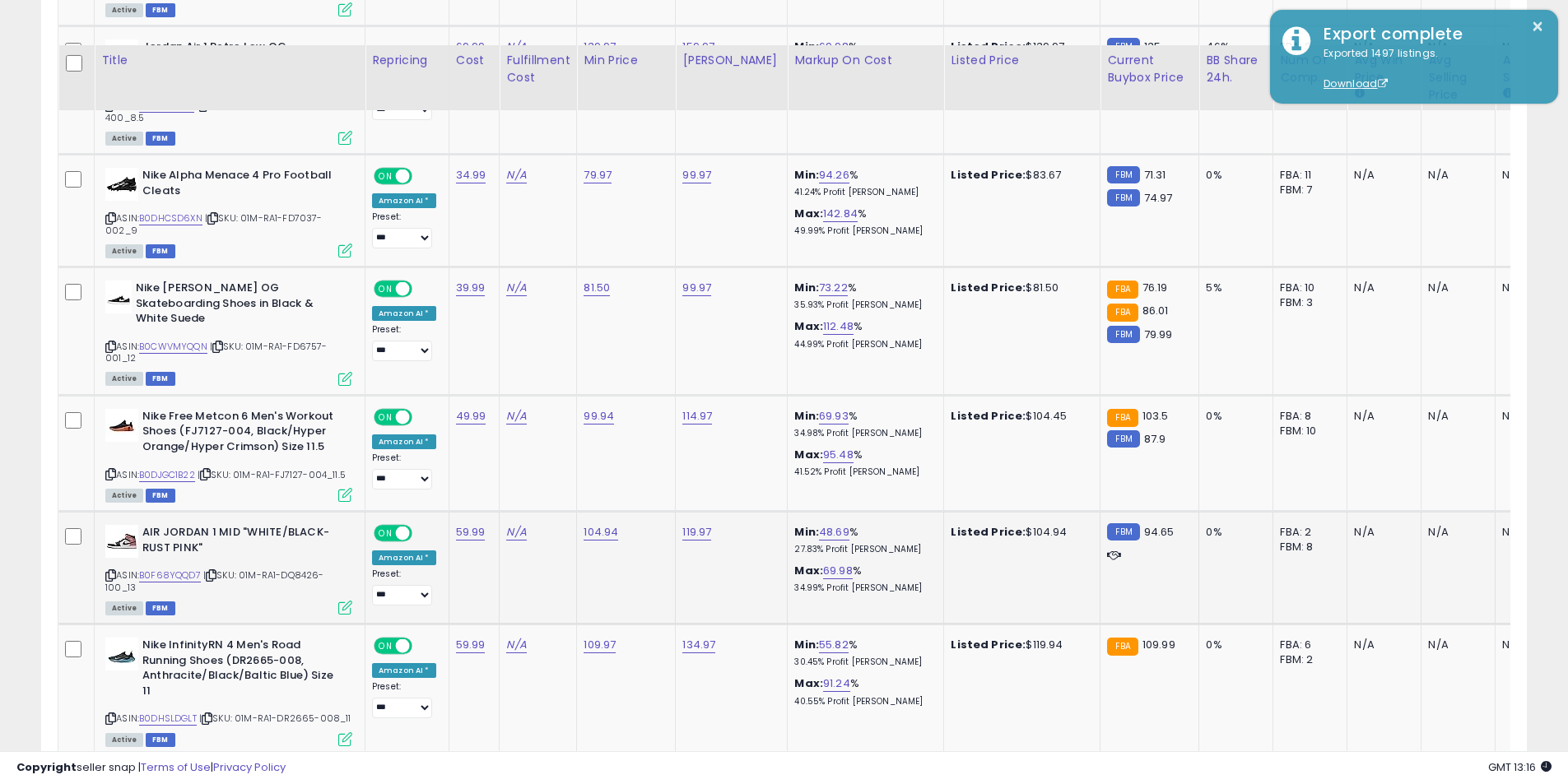
scroll to position [5800, 0]
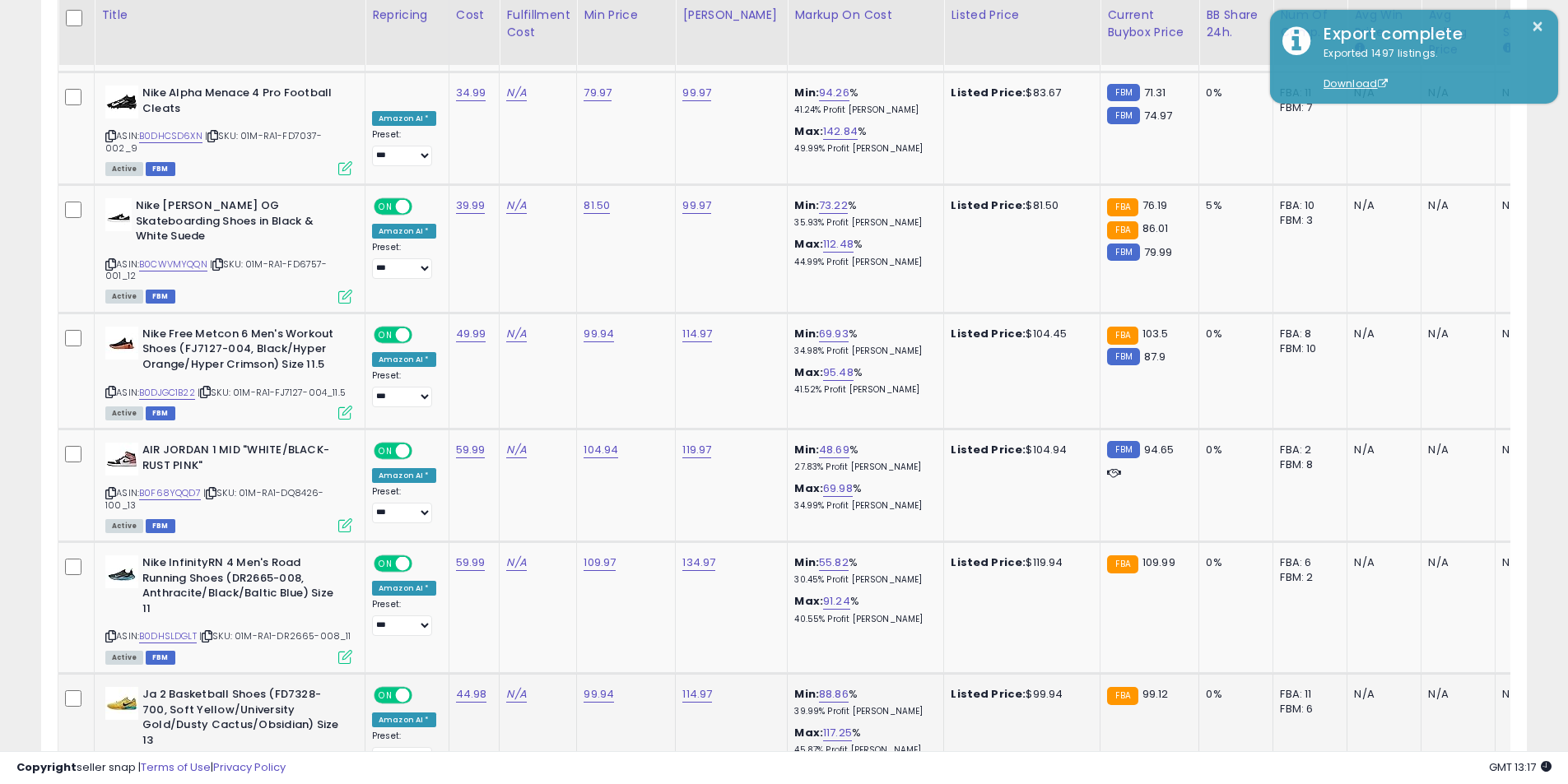
click at [114, 763] on icon at bounding box center [111, 767] width 11 height 9
click at [592, 686] on link "99.94" at bounding box center [598, 694] width 30 height 17
type input "**"
click at [678, 534] on icon "button" at bounding box center [673, 535] width 10 height 10
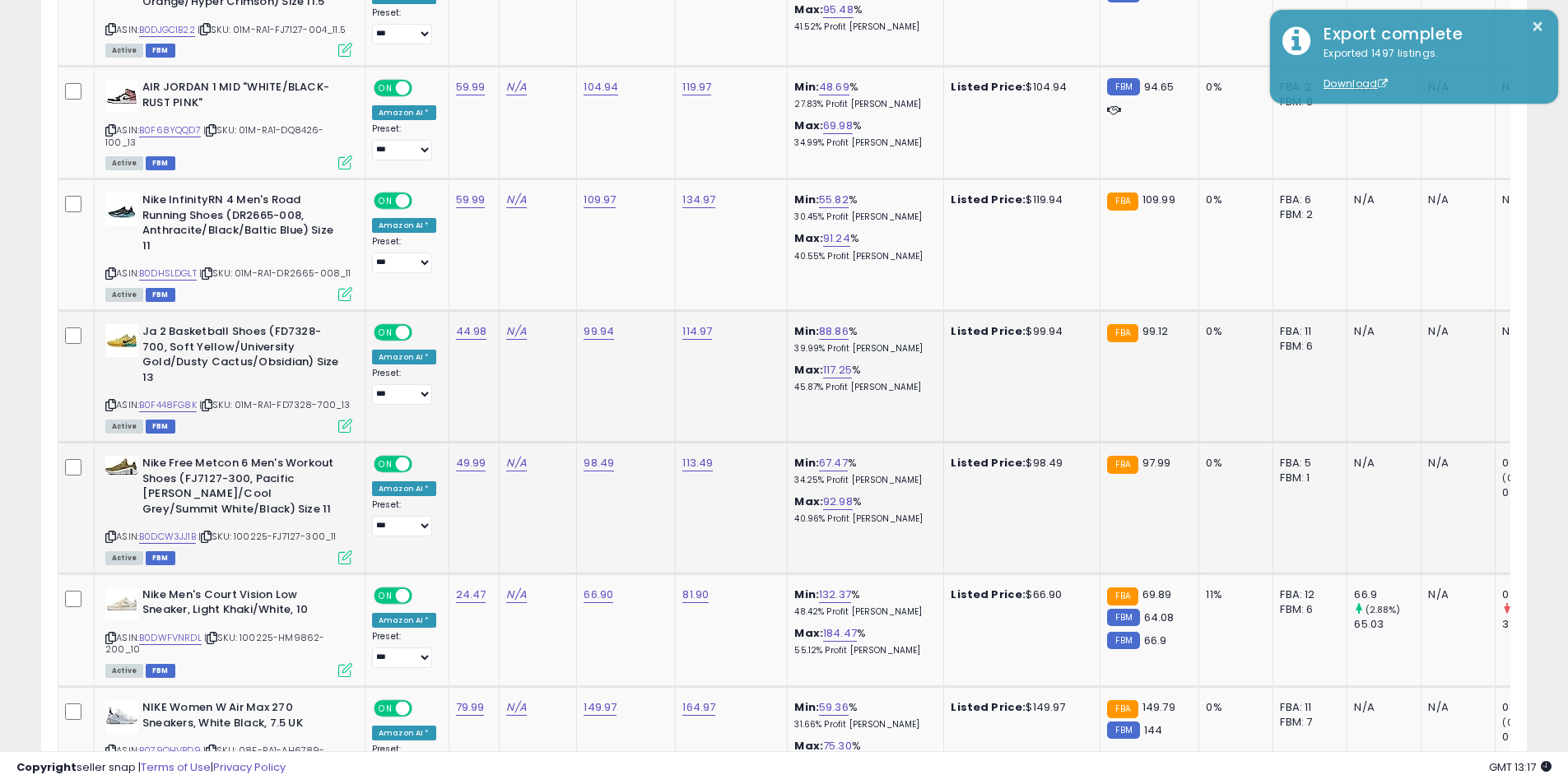
scroll to position [6203, 0]
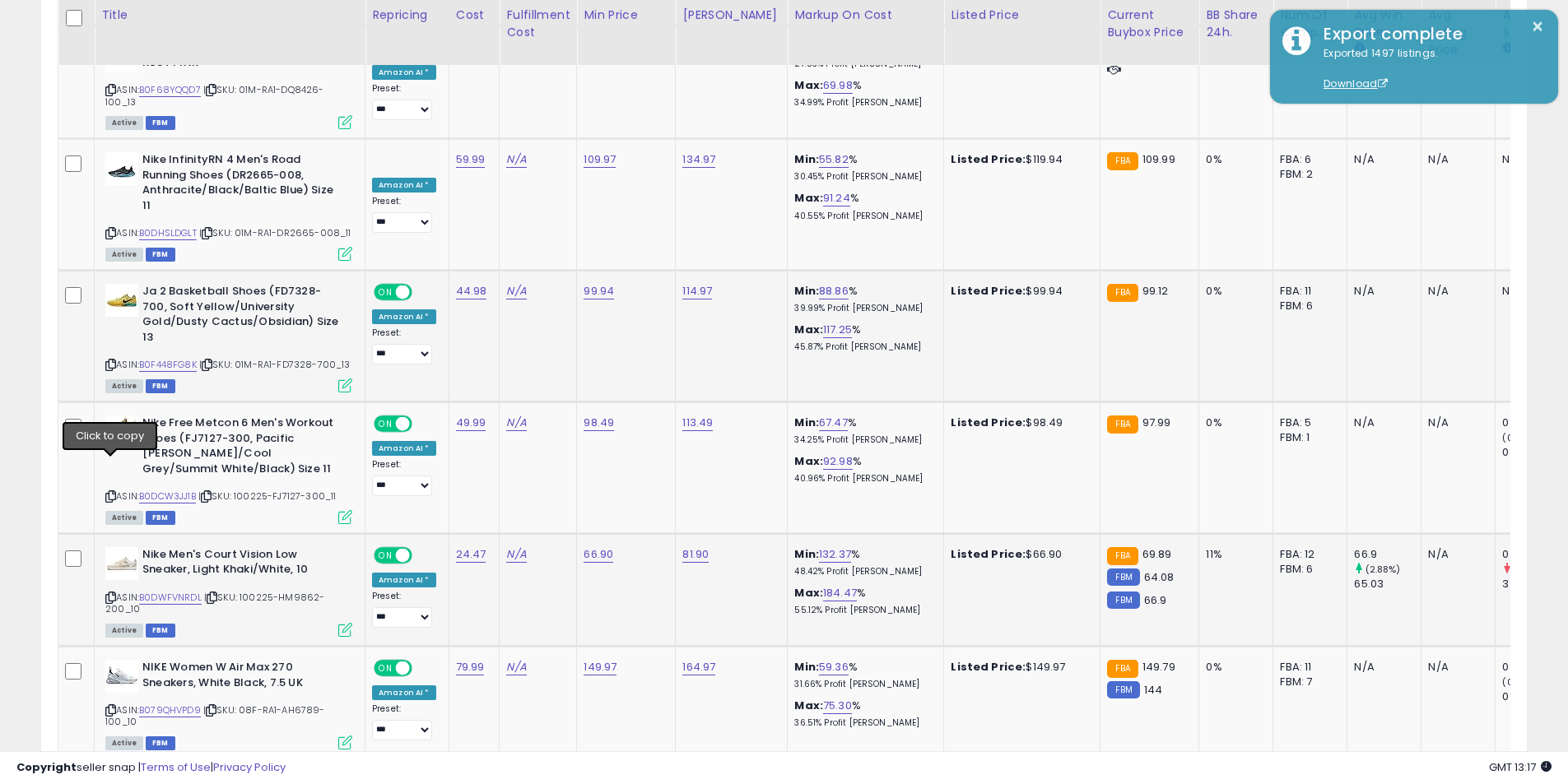
click at [109, 593] on icon at bounding box center [111, 597] width 11 height 9
click at [594, 546] on link "66.90" at bounding box center [598, 554] width 29 height 17
drag, startPoint x: 555, startPoint y: 380, endPoint x: 426, endPoint y: 367, distance: 129.7
type input "*****"
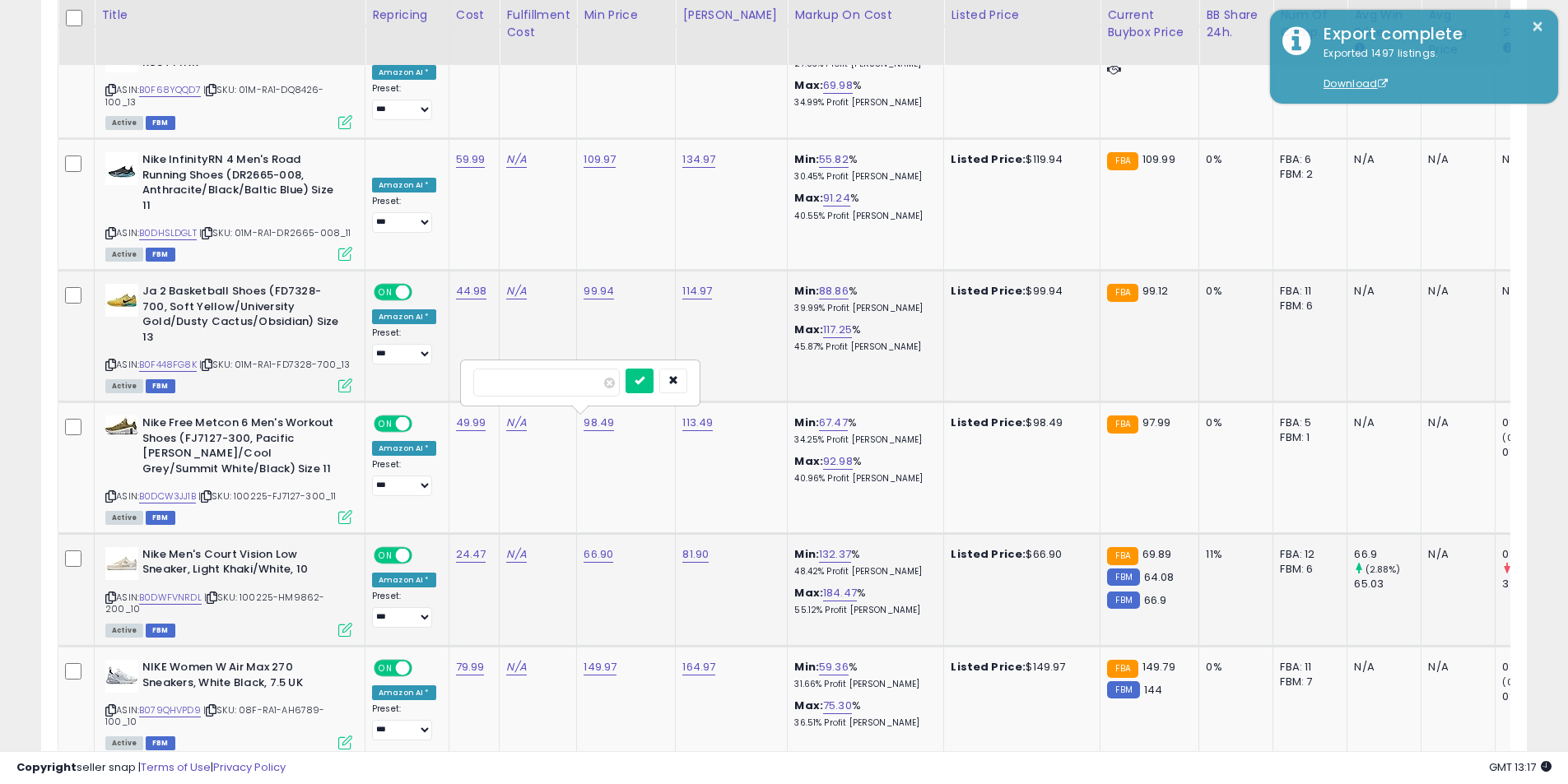
click button "submit" at bounding box center [639, 381] width 28 height 24
click at [110, 706] on icon at bounding box center [111, 710] width 11 height 9
drag, startPoint x: 1414, startPoint y: 670, endPoint x: 893, endPoint y: 711, distance: 522.6
click at [1414, 777] on link "2" at bounding box center [1411, 791] width 28 height 28
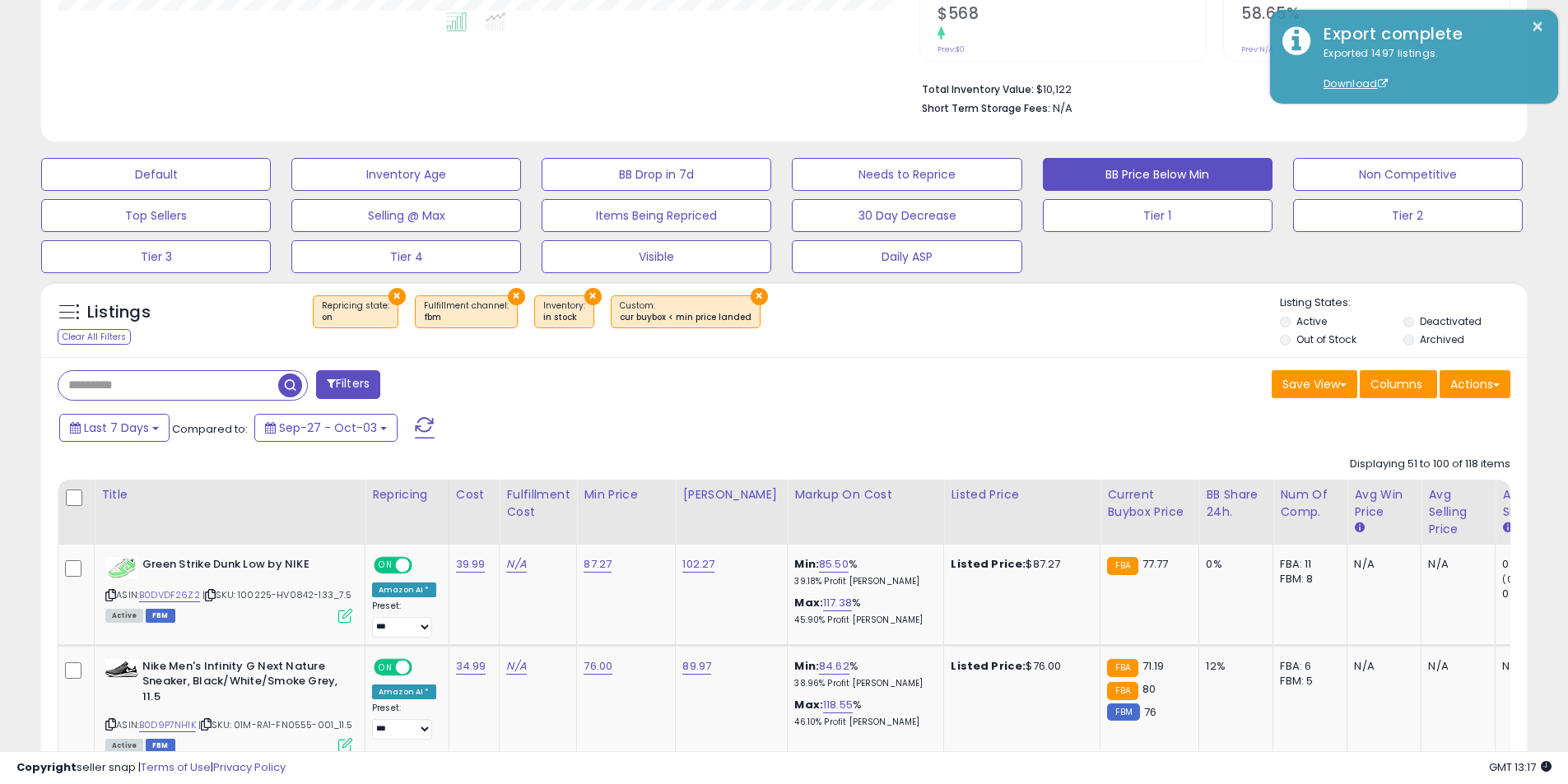
scroll to position [534, 0]
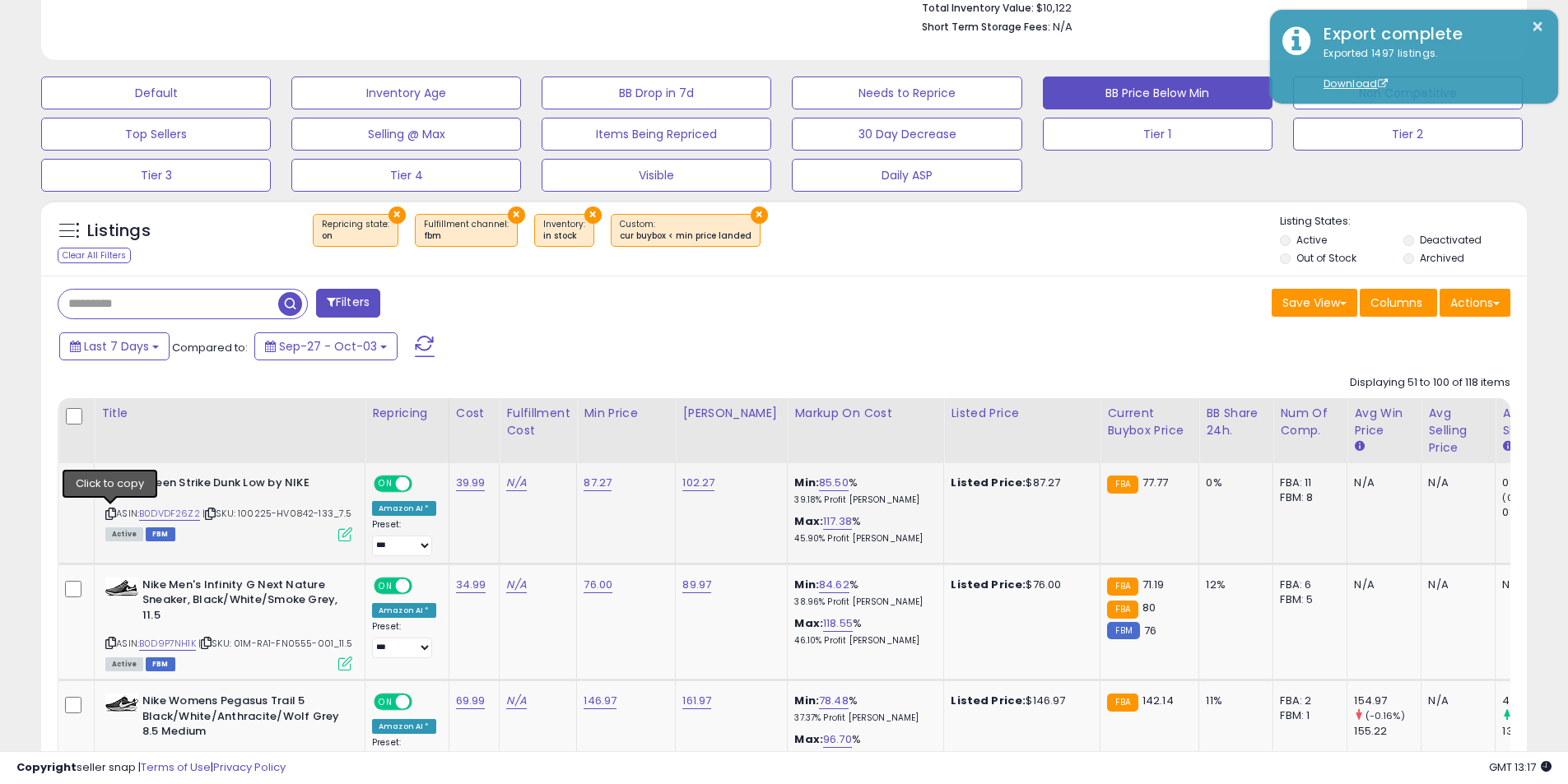
click at [112, 514] on icon at bounding box center [111, 513] width 11 height 9
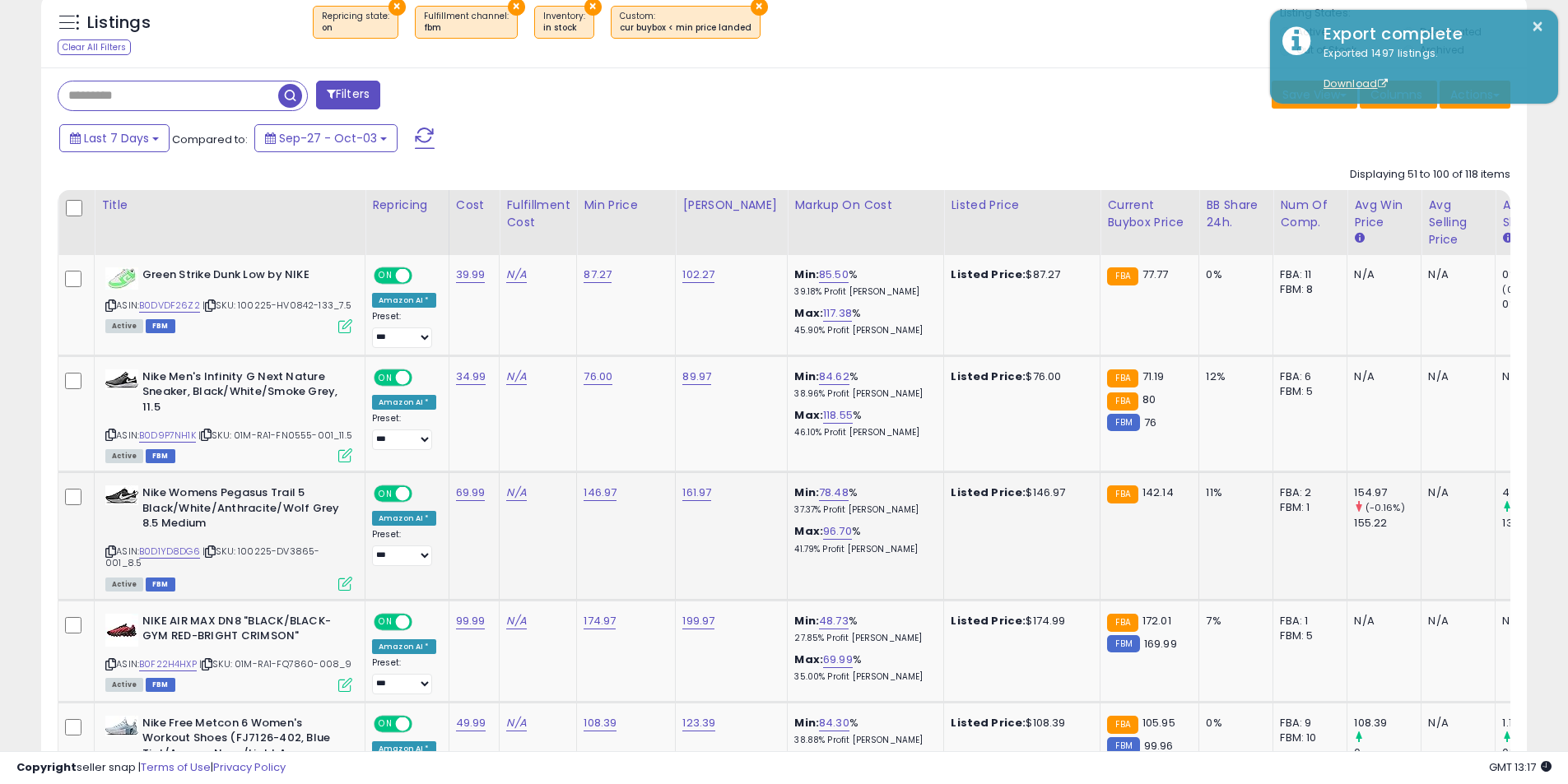
scroll to position [781, 0]
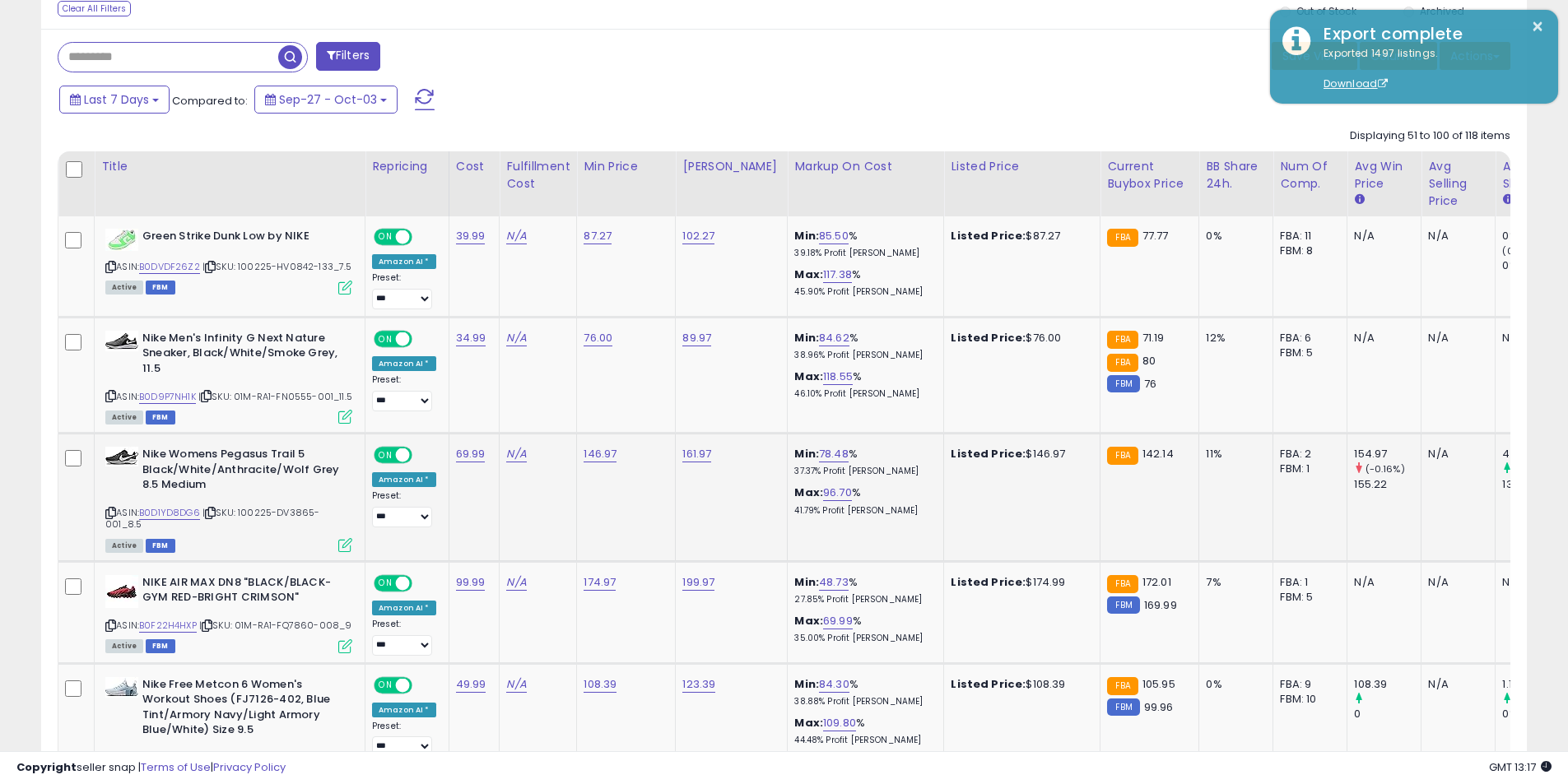
drag, startPoint x: 114, startPoint y: 512, endPoint x: 96, endPoint y: 509, distance: 18.2
click at [114, 512] on icon at bounding box center [111, 513] width 11 height 9
click at [599, 459] on link "146.97" at bounding box center [600, 454] width 33 height 17
drag, startPoint x: 471, startPoint y: 410, endPoint x: 448, endPoint y: 409, distance: 23.0
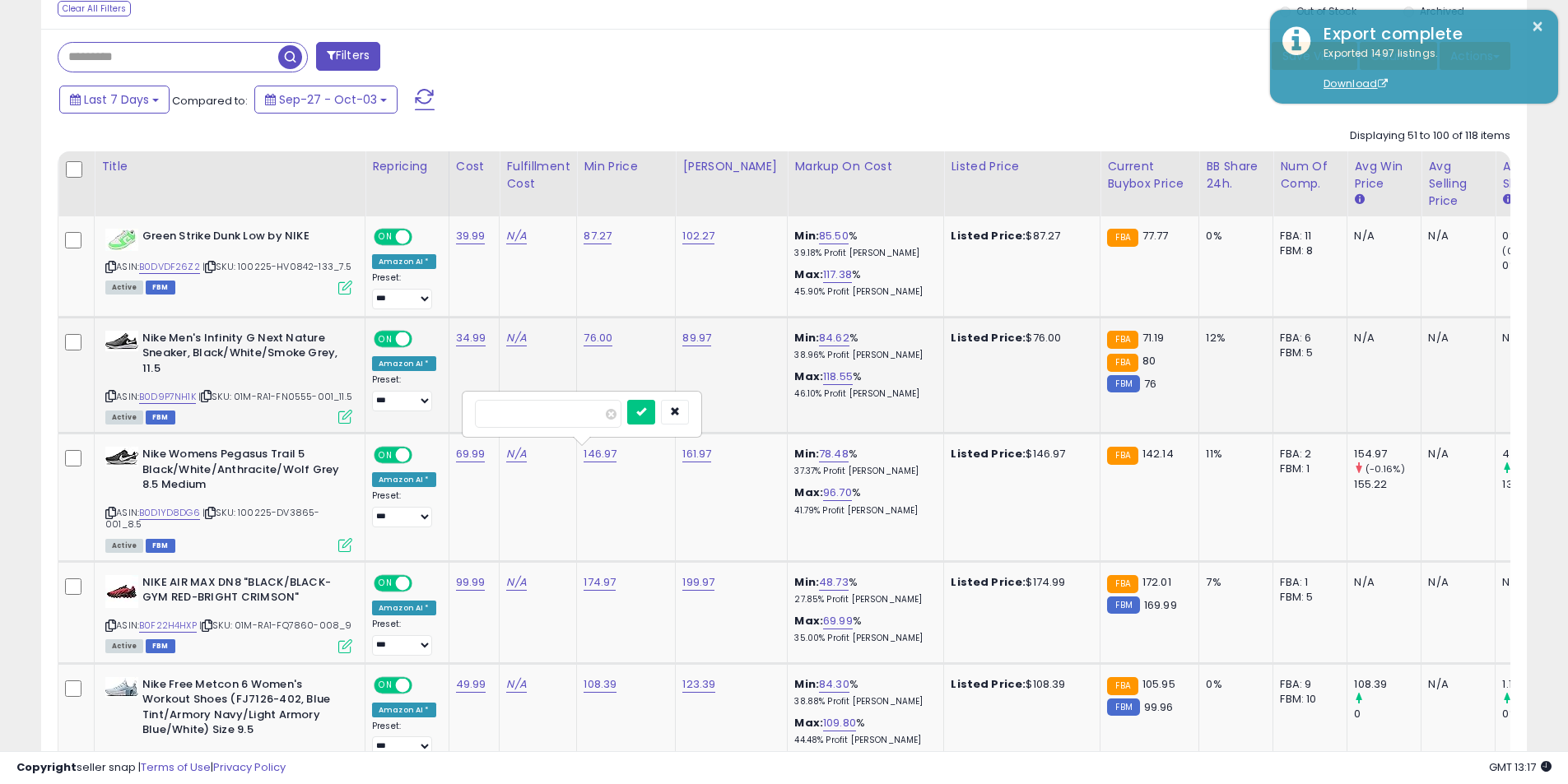
type input "******"
click button "submit" at bounding box center [641, 412] width 28 height 24
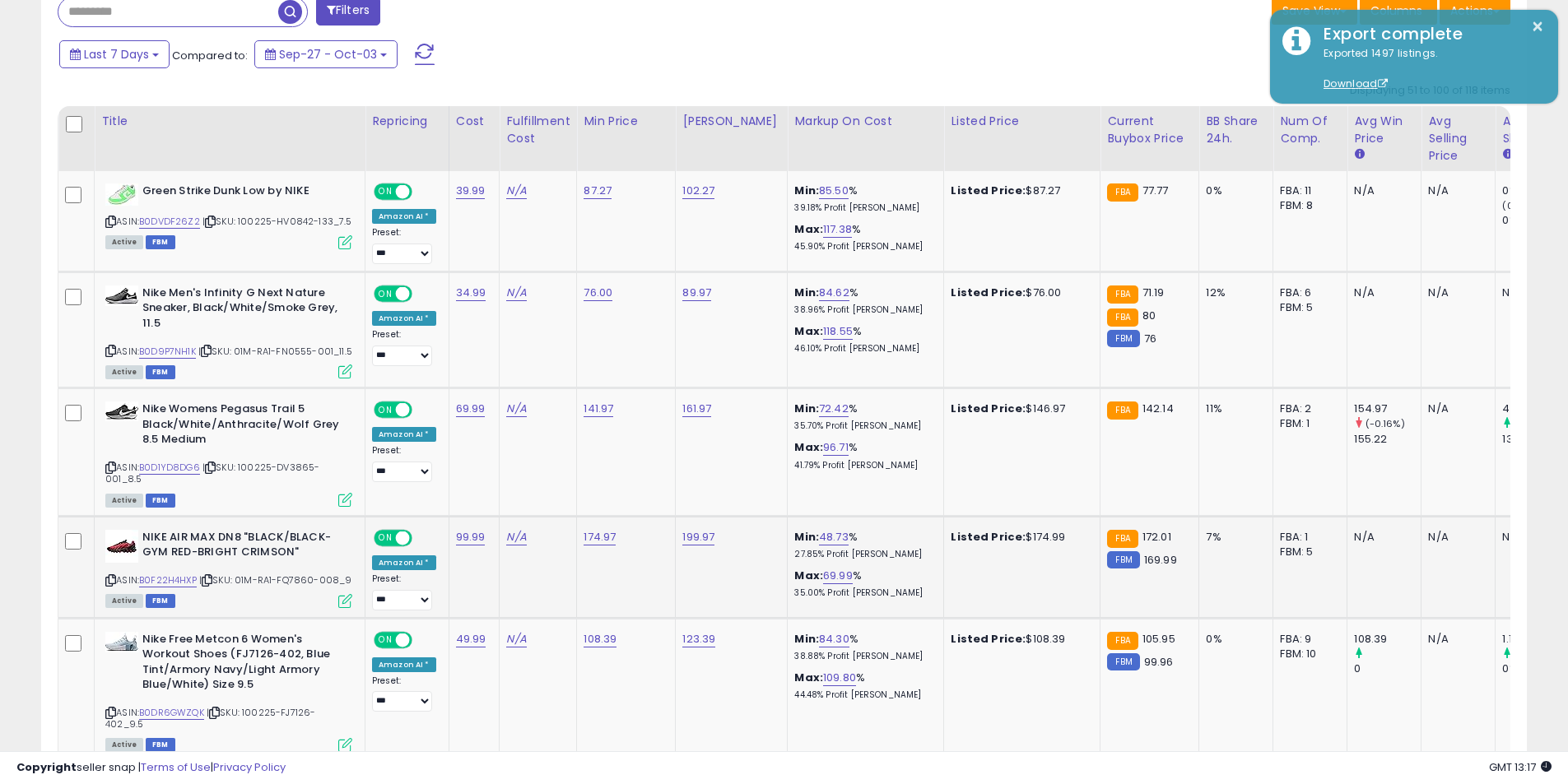
scroll to position [863, 0]
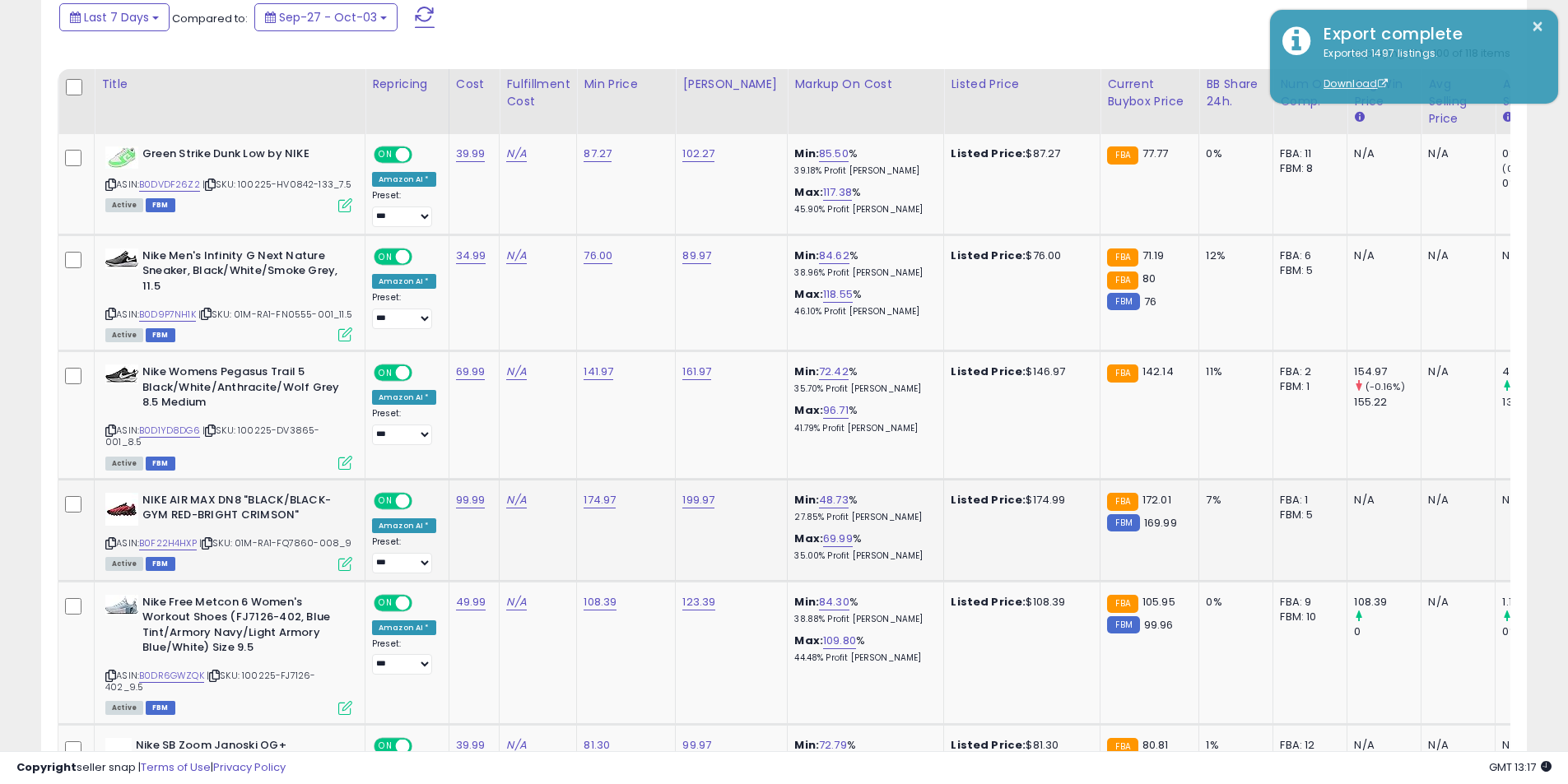
click at [111, 541] on icon at bounding box center [111, 543] width 11 height 9
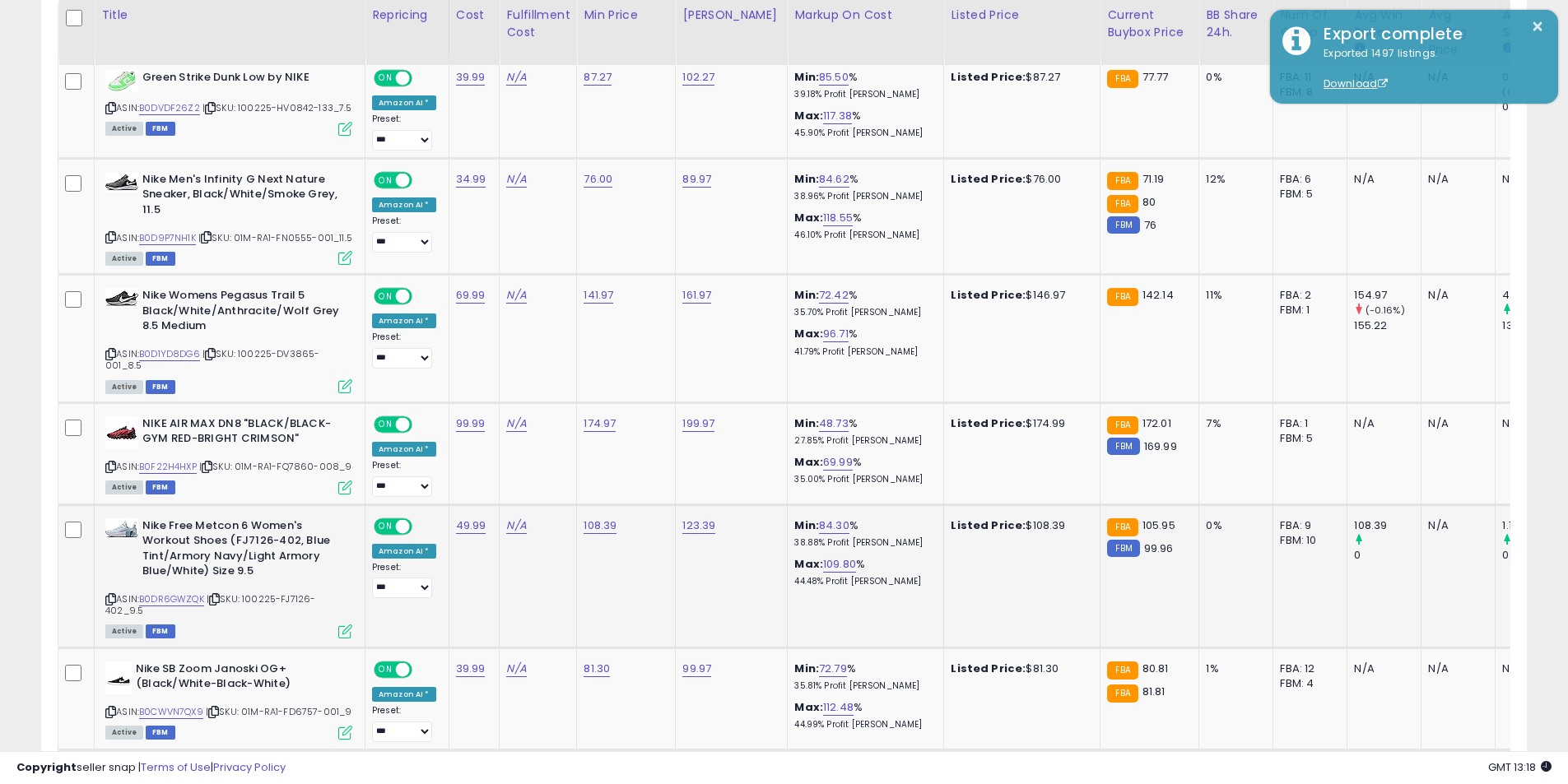
scroll to position [945, 0]
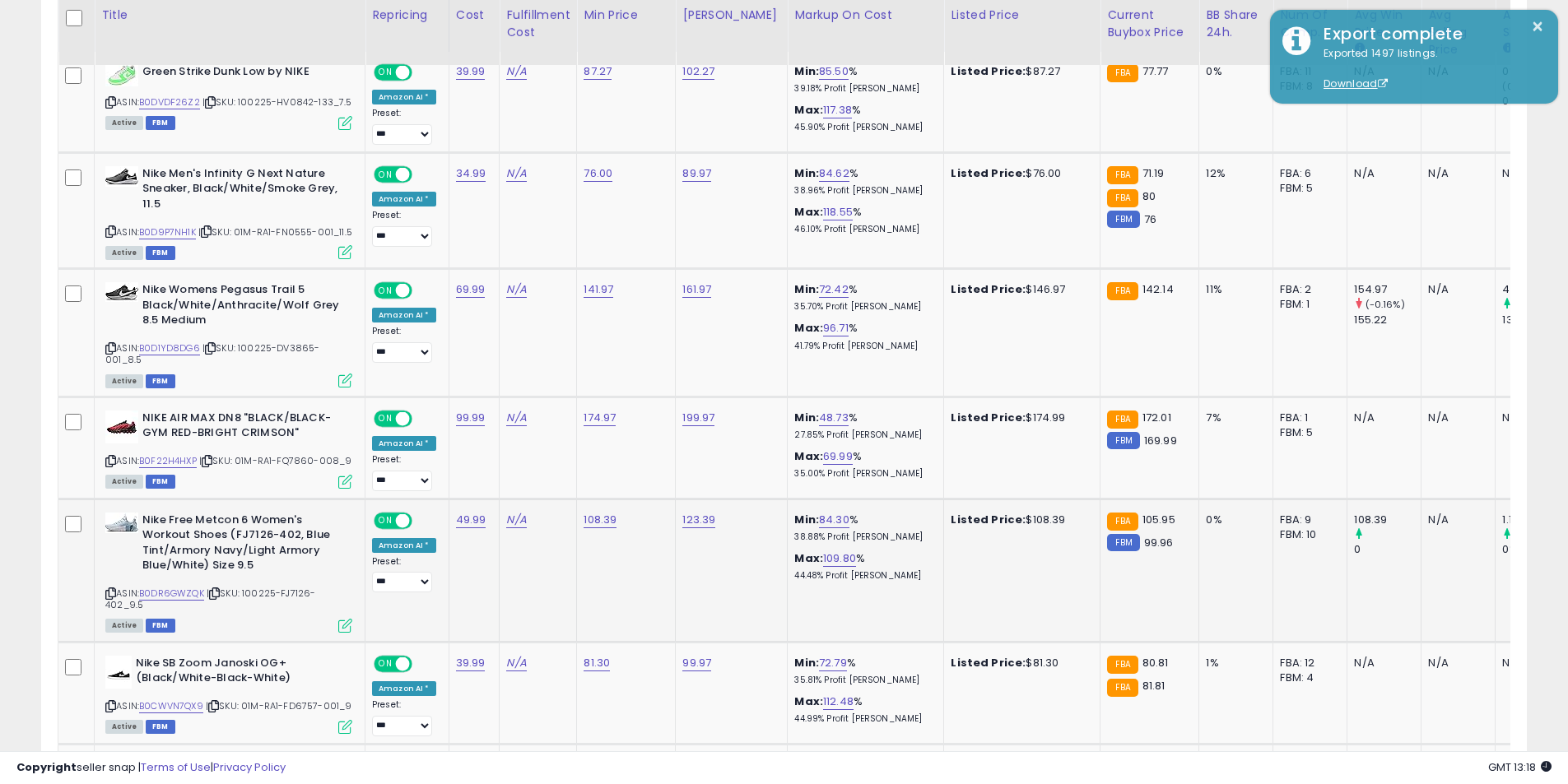
click at [111, 594] on icon at bounding box center [111, 593] width 11 height 9
click at [600, 519] on link "108.39" at bounding box center [600, 520] width 33 height 17
drag, startPoint x: 560, startPoint y: 472, endPoint x: 457, endPoint y: 465, distance: 103.2
type input "******"
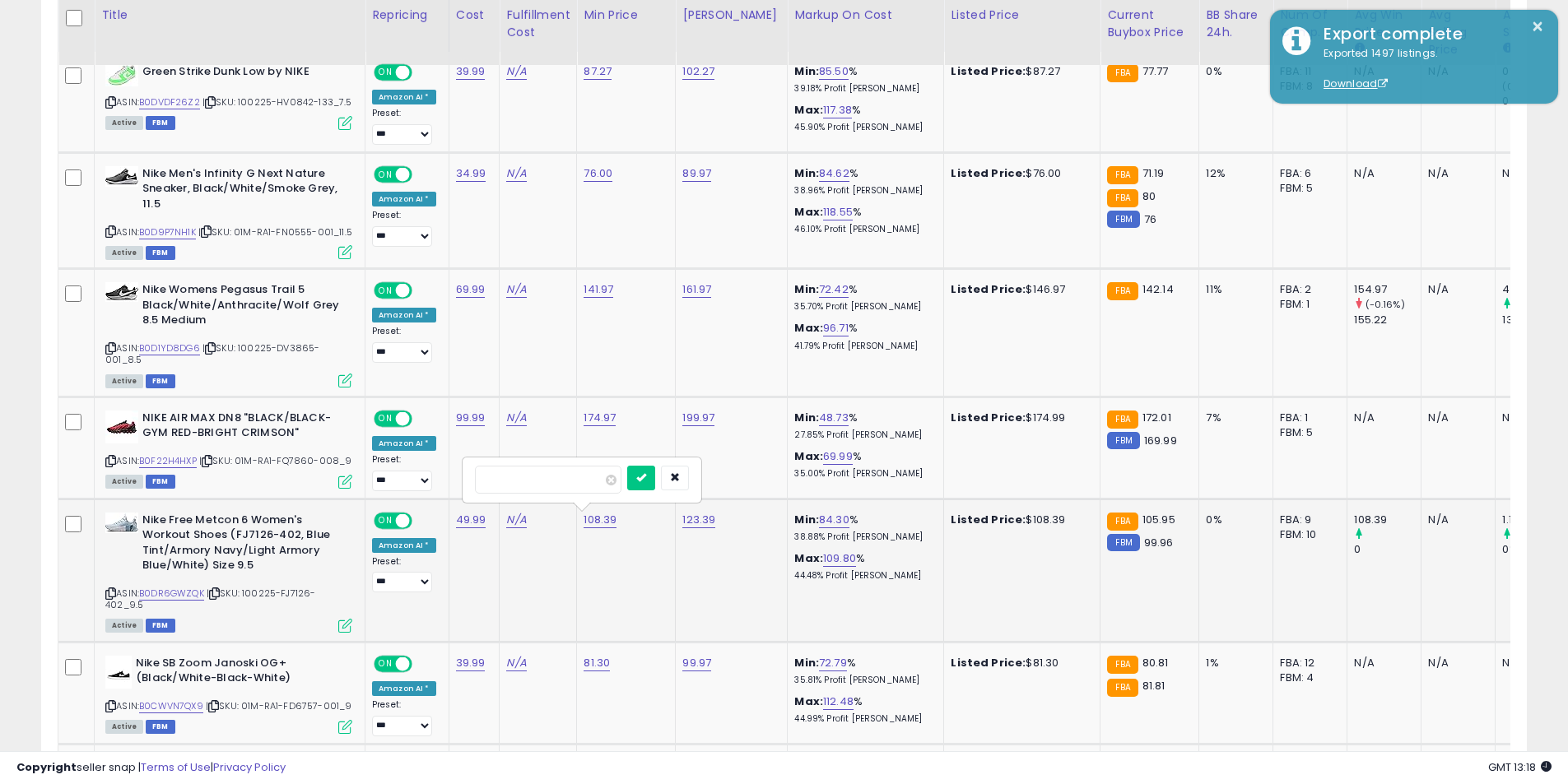
click button "submit" at bounding box center [641, 478] width 28 height 24
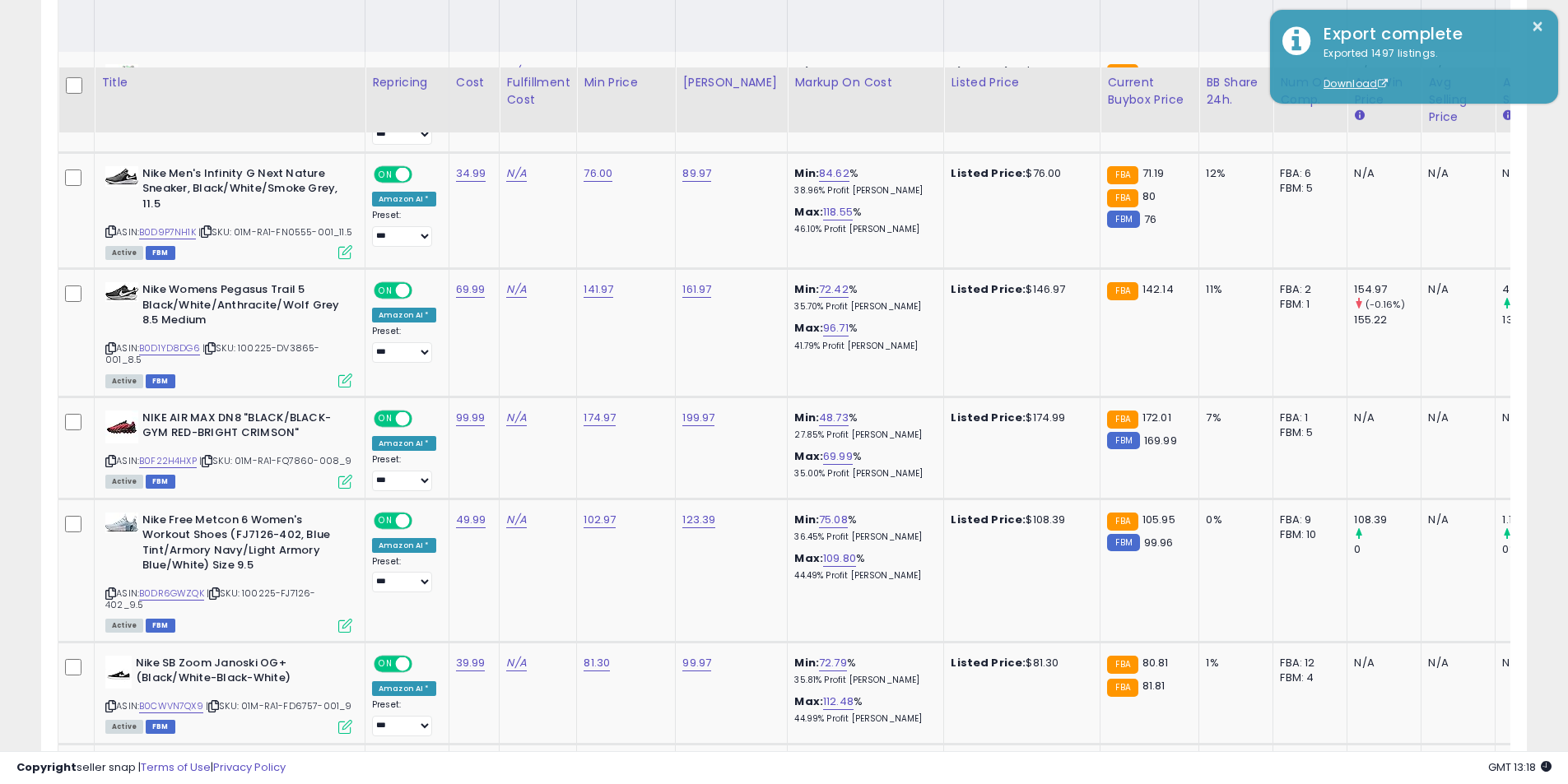
scroll to position [1028, 0]
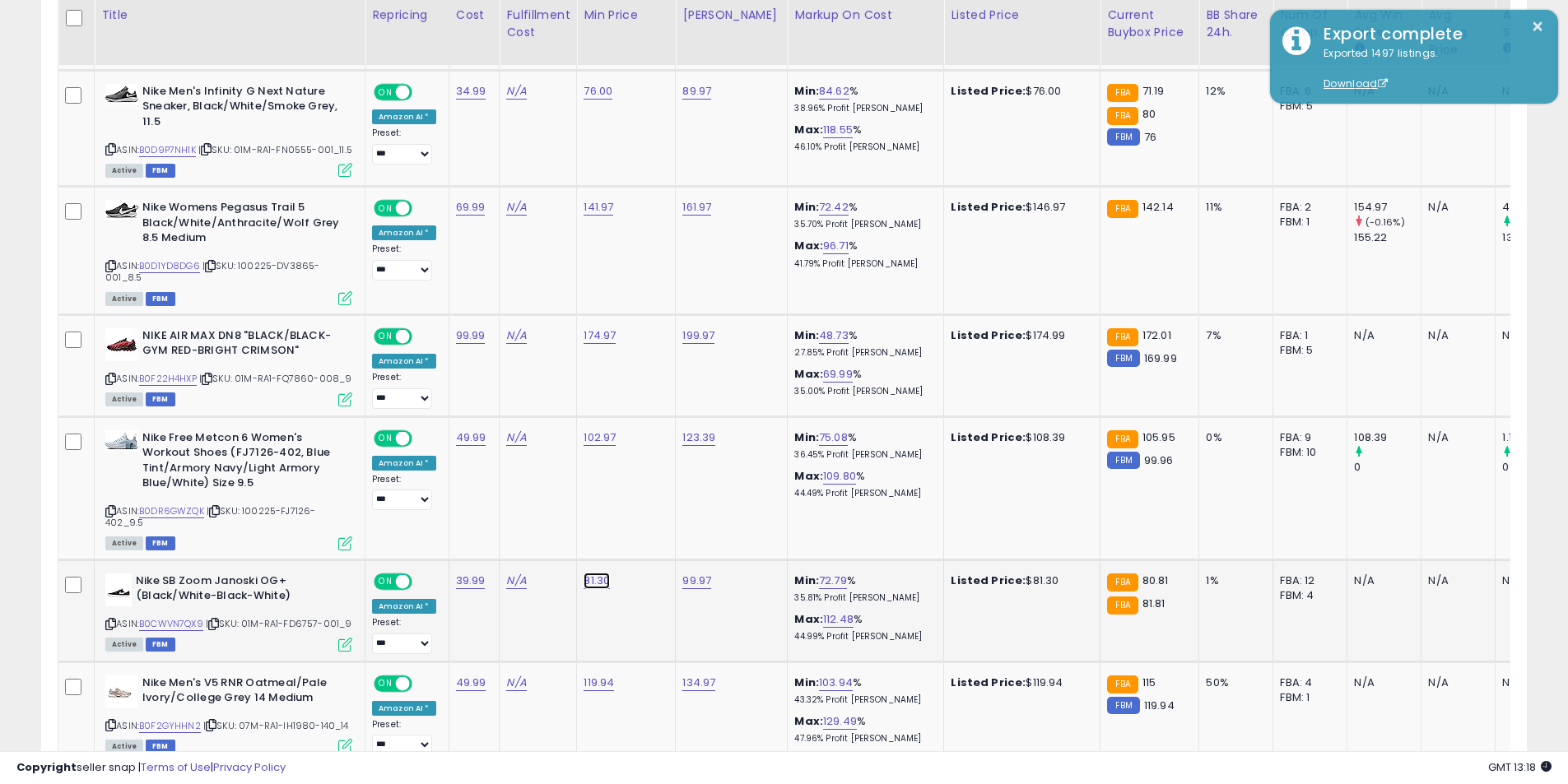
click at [591, 579] on link "81.30" at bounding box center [596, 580] width 26 height 17
type input "**"
click button "submit" at bounding box center [637, 538] width 28 height 24
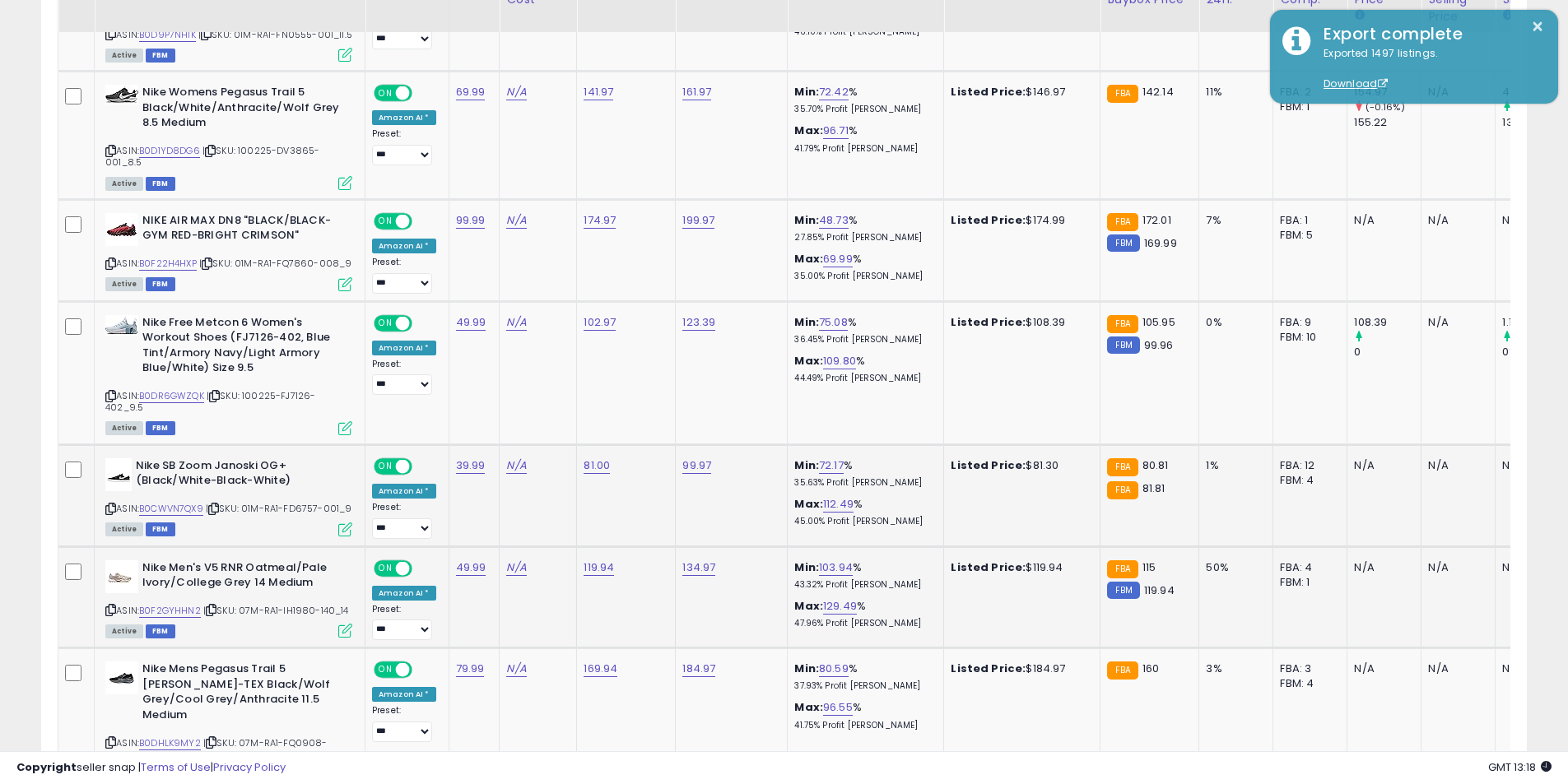
scroll to position [1192, 0]
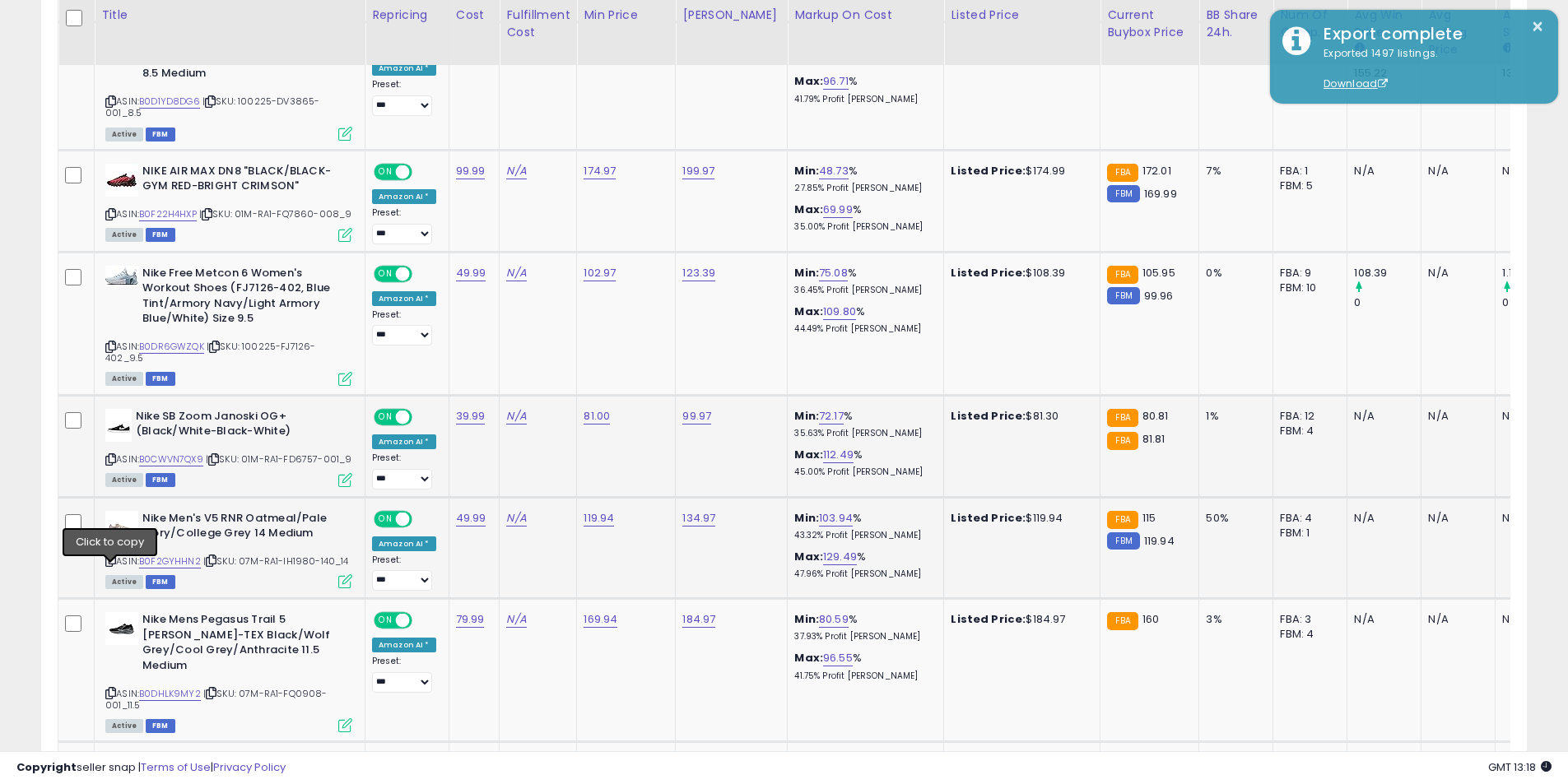
click at [113, 566] on icon at bounding box center [111, 560] width 11 height 9
click at [597, 527] on link "119.94" at bounding box center [598, 518] width 30 height 17
drag, startPoint x: 533, startPoint y: 493, endPoint x: 670, endPoint y: 506, distance: 137.6
click at [487, 490] on input "******" at bounding box center [546, 488] width 147 height 28
click at [678, 486] on icon "button" at bounding box center [673, 486] width 10 height 10
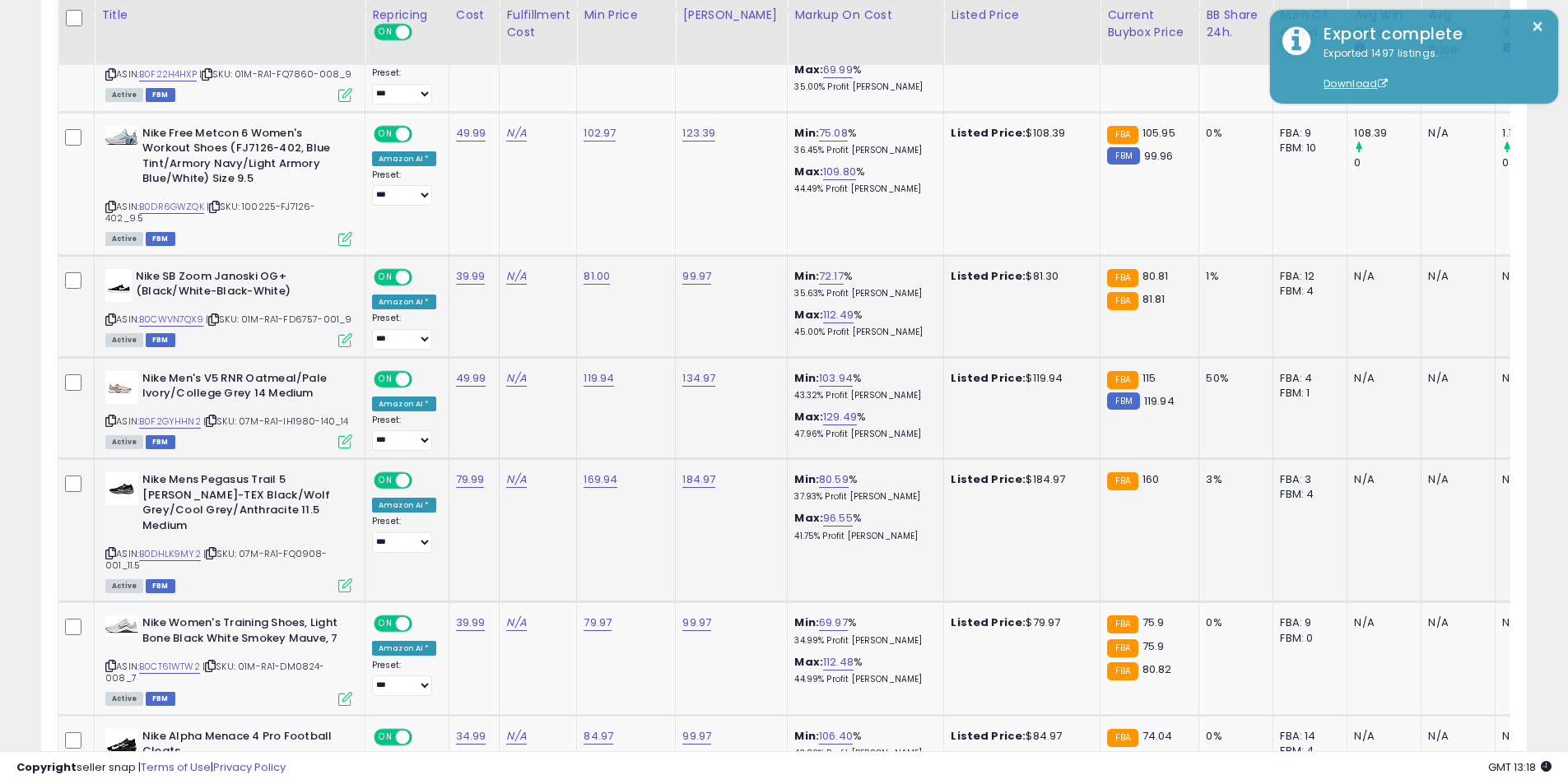
scroll to position [1357, 0]
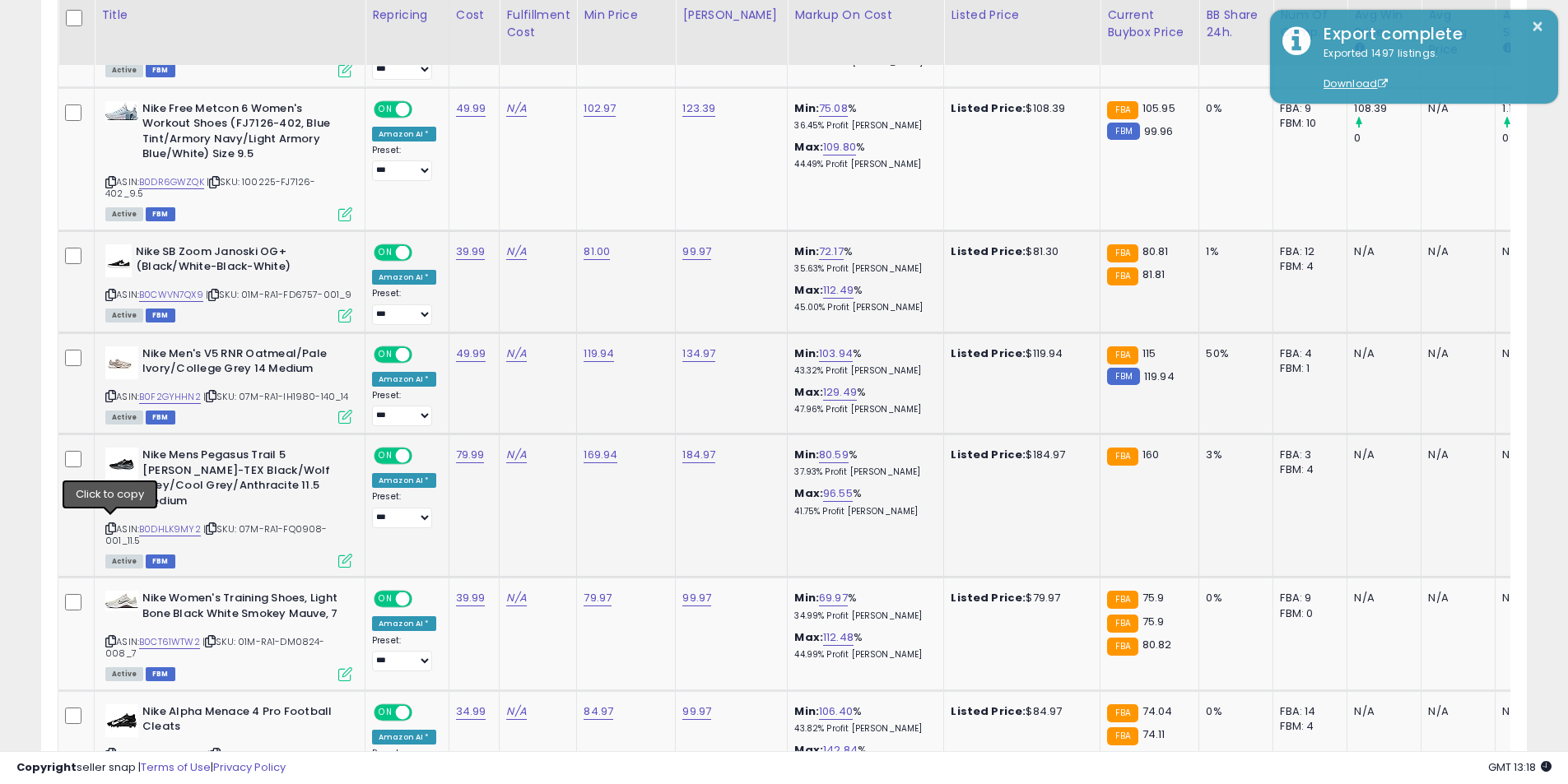
click at [111, 528] on icon at bounding box center [111, 529] width 11 height 9
click at [589, 463] on link "169.94" at bounding box center [600, 455] width 33 height 17
drag, startPoint x: 541, startPoint y: 427, endPoint x: 474, endPoint y: 420, distance: 67.4
click at [474, 420] on div "******" at bounding box center [581, 427] width 237 height 44
type input "******"
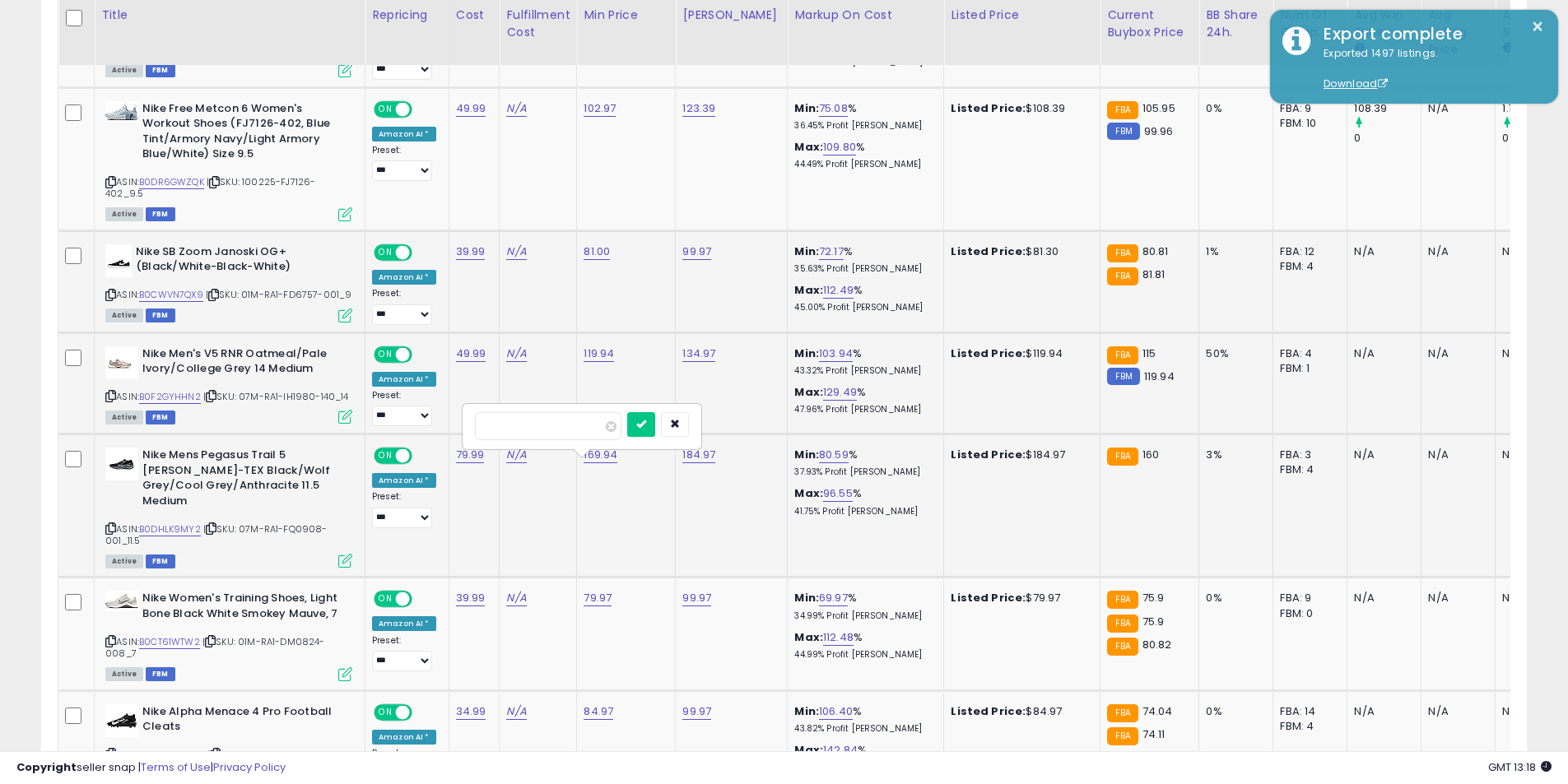
click button "submit" at bounding box center [641, 424] width 28 height 24
click at [687, 463] on link "184.97" at bounding box center [699, 455] width 33 height 17
drag, startPoint x: 608, startPoint y: 426, endPoint x: 571, endPoint y: 421, distance: 37.3
click at [571, 421] on div "******" at bounding box center [680, 427] width 237 height 44
type input "******"
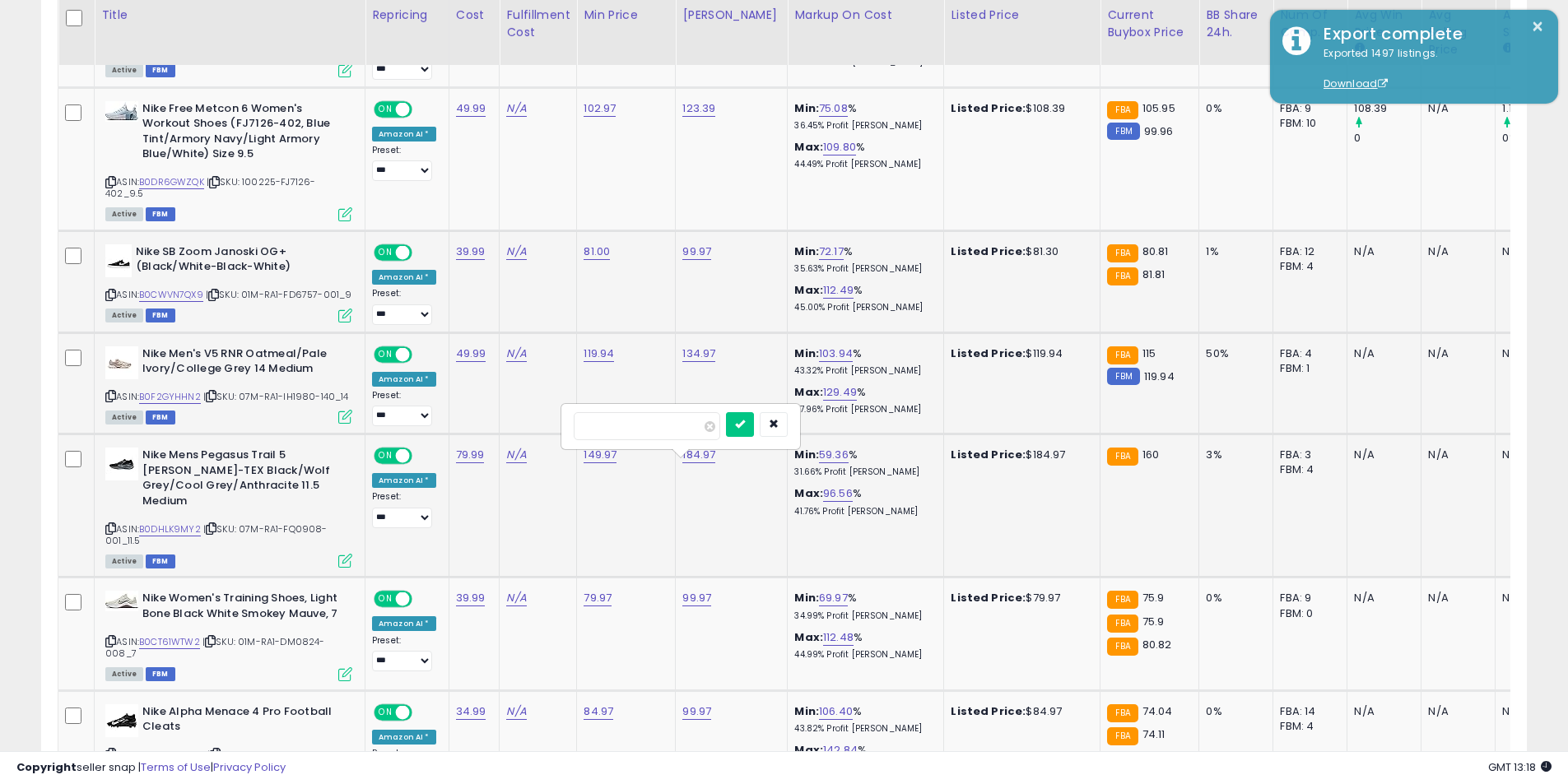
click button "submit" at bounding box center [740, 424] width 28 height 24
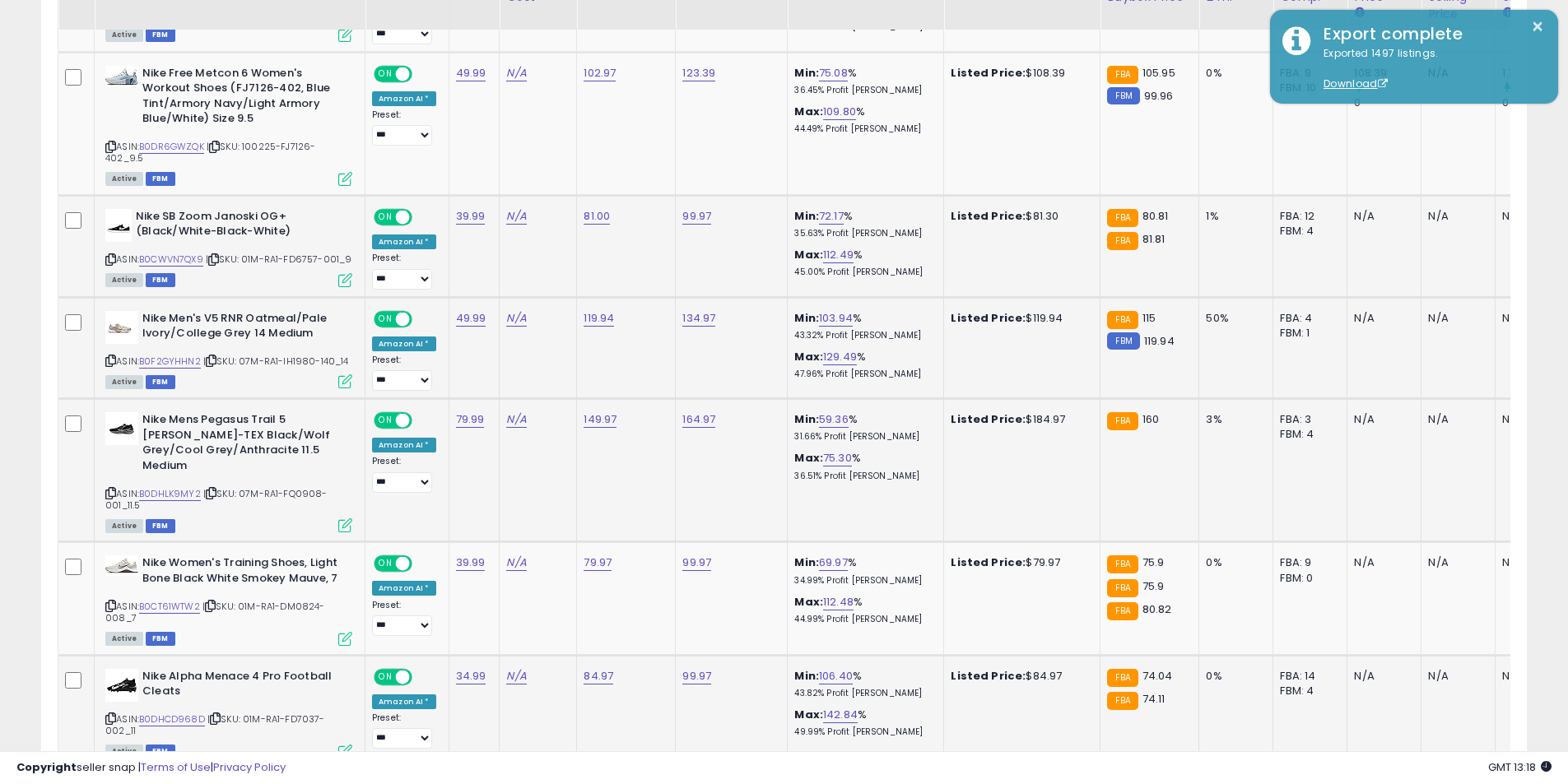
scroll to position [1521, 0]
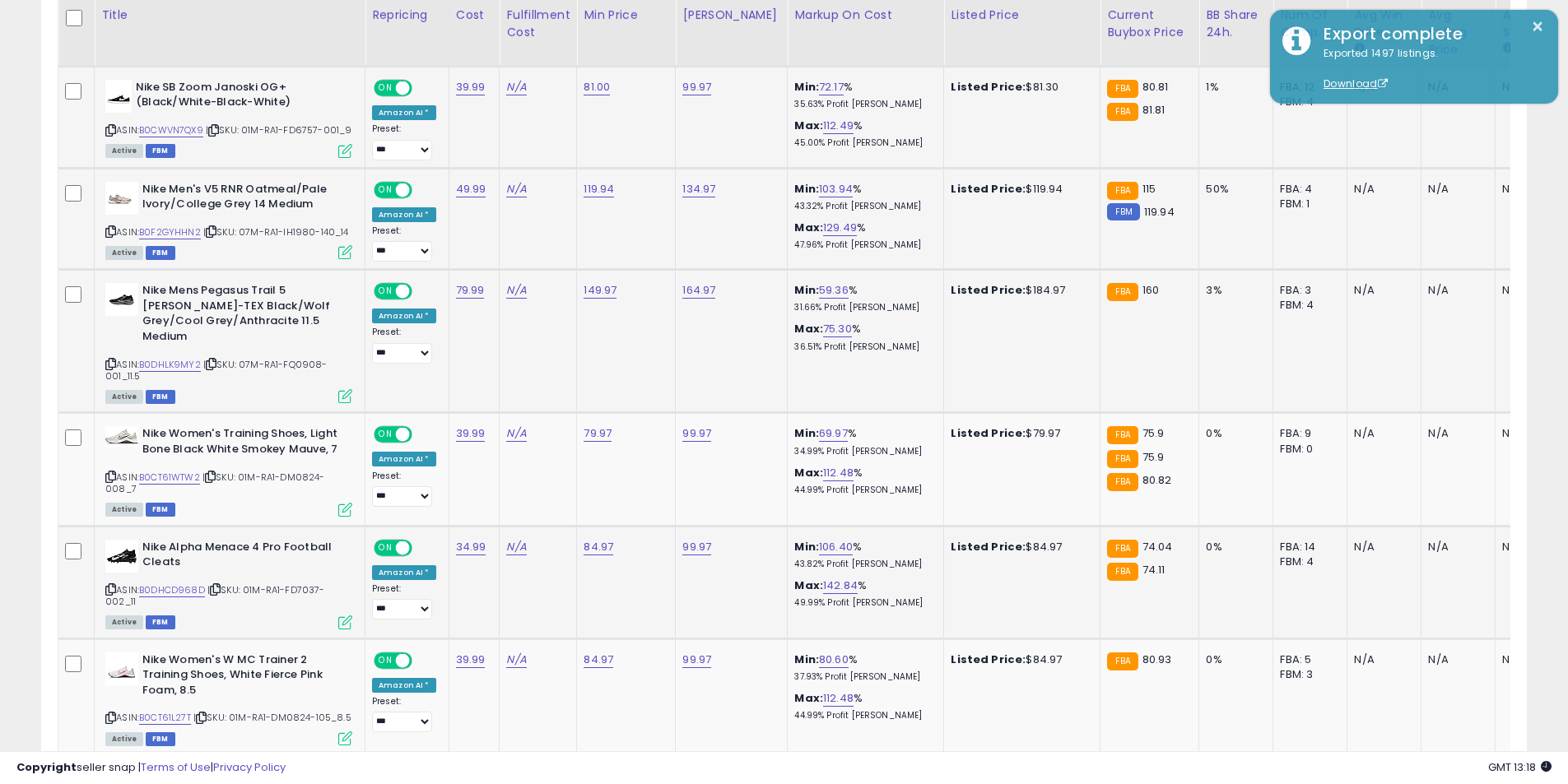
click at [111, 586] on icon at bounding box center [111, 589] width 11 height 9
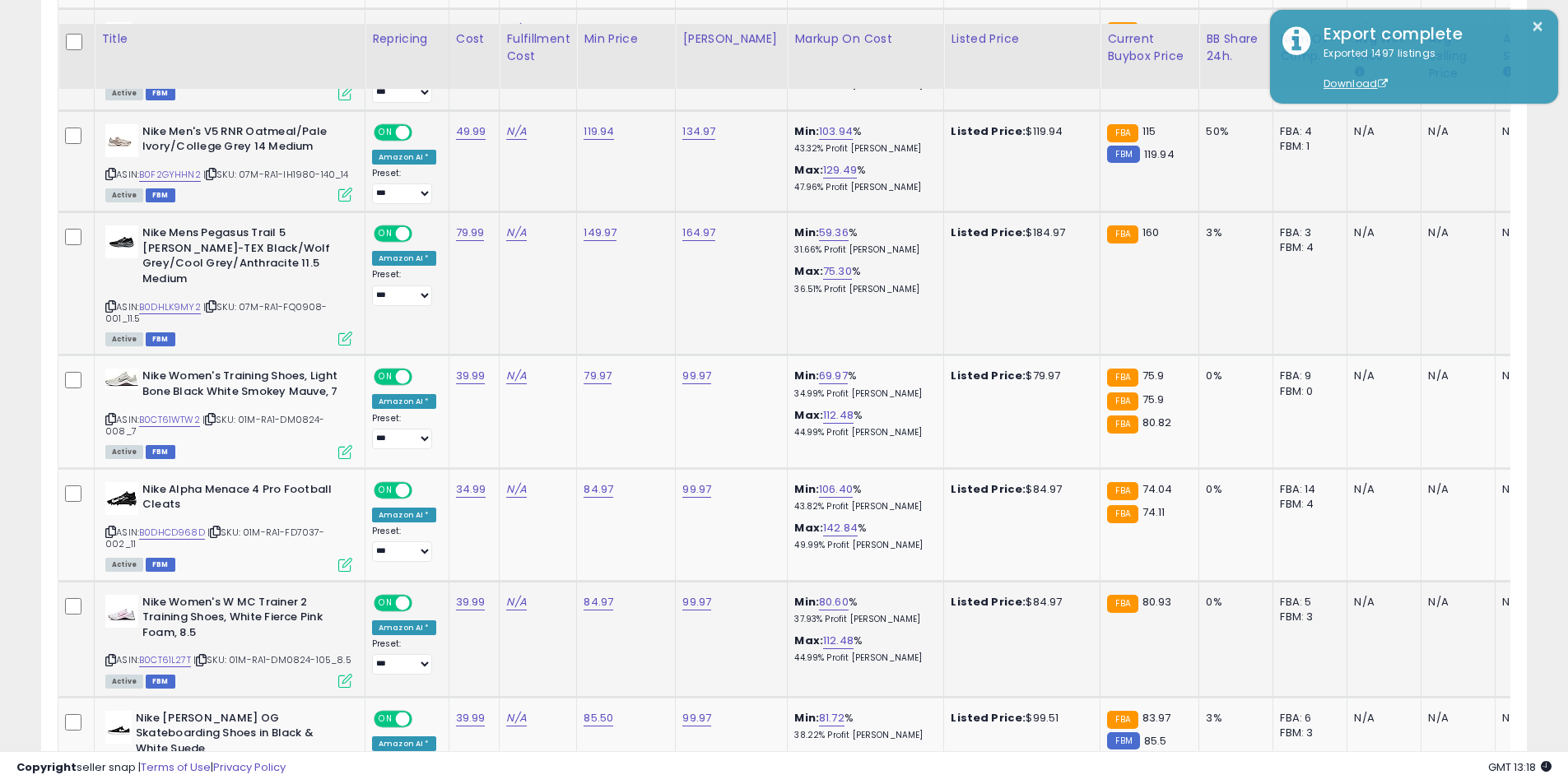
scroll to position [1604, 0]
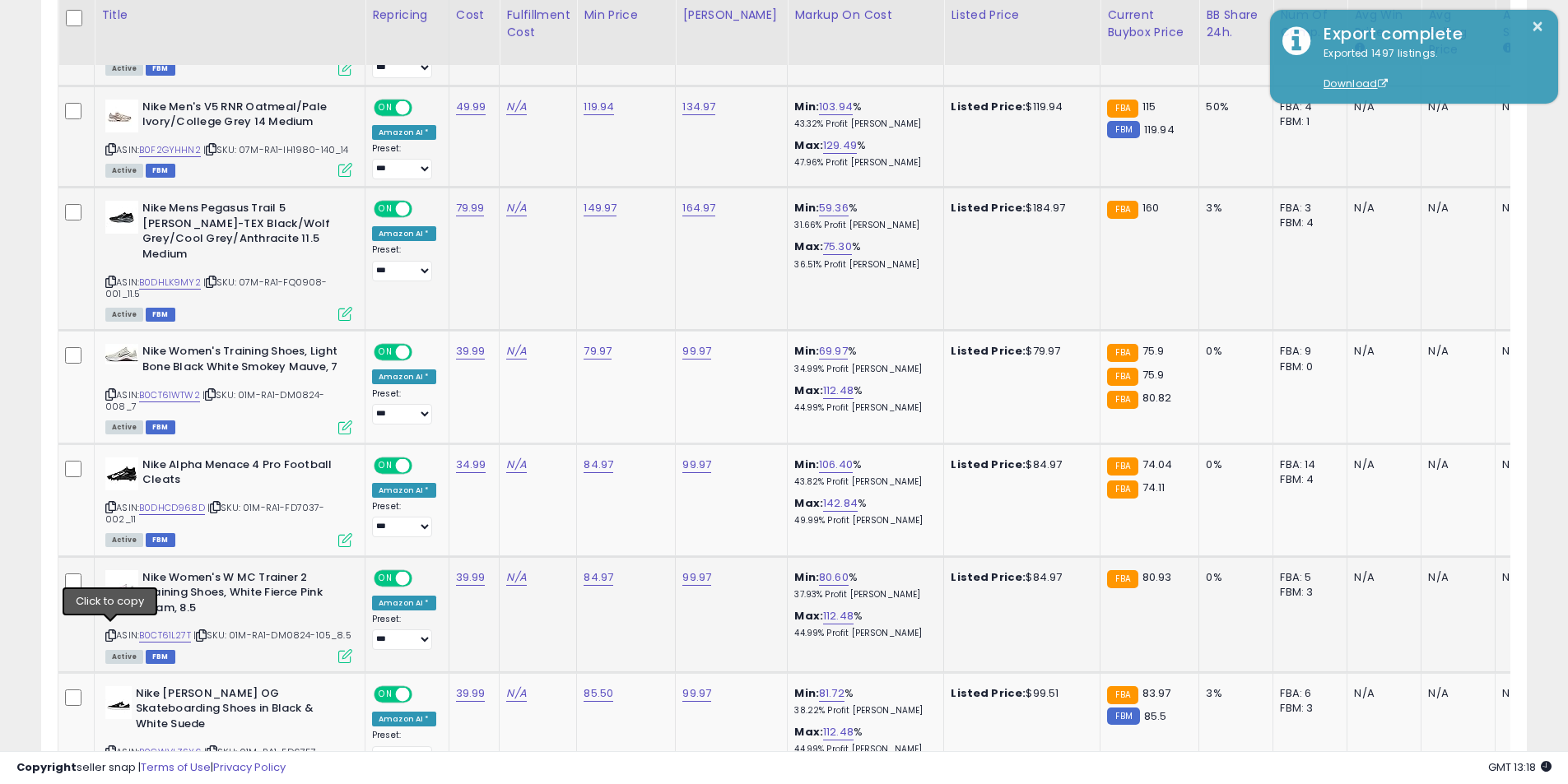
click at [111, 631] on icon at bounding box center [111, 635] width 11 height 9
click at [595, 583] on td "84.97" at bounding box center [625, 614] width 99 height 116
click at [595, 581] on td "84.97" at bounding box center [625, 614] width 99 height 116
click at [593, 574] on link "84.97" at bounding box center [598, 577] width 29 height 17
drag, startPoint x: 564, startPoint y: 534, endPoint x: 437, endPoint y: 526, distance: 127.3
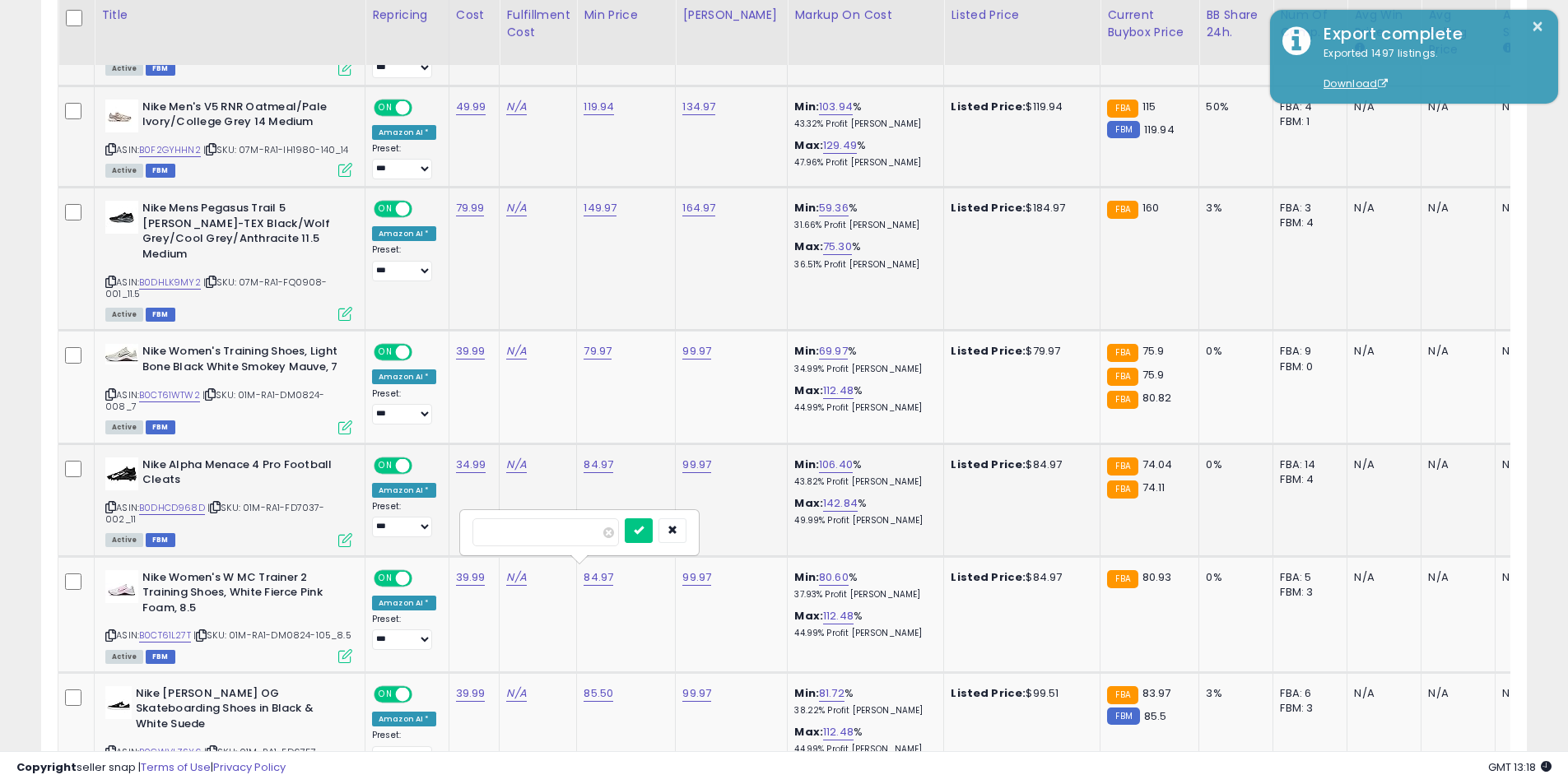
type input "*****"
click button "submit" at bounding box center [638, 530] width 28 height 24
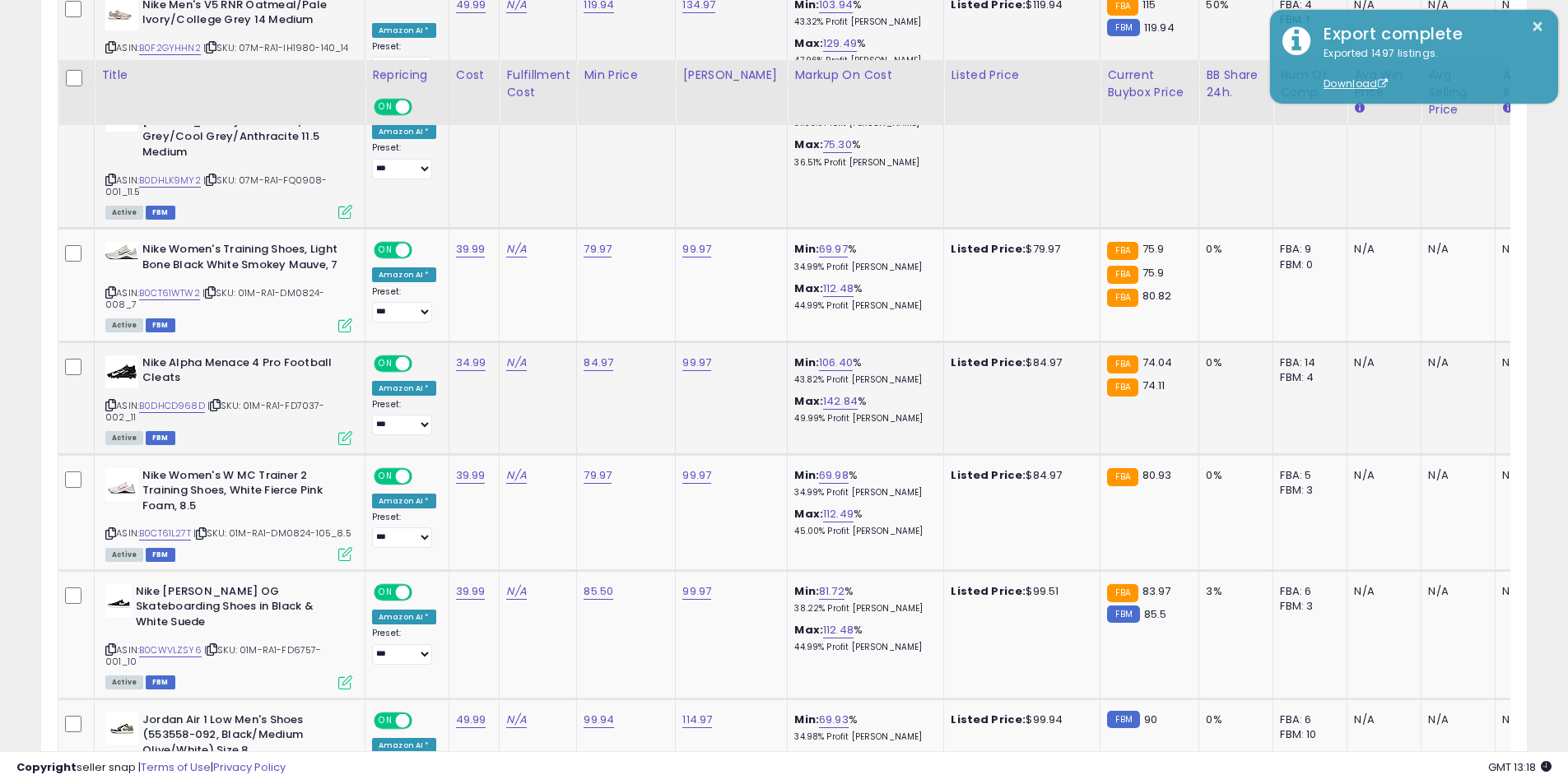
scroll to position [1769, 0]
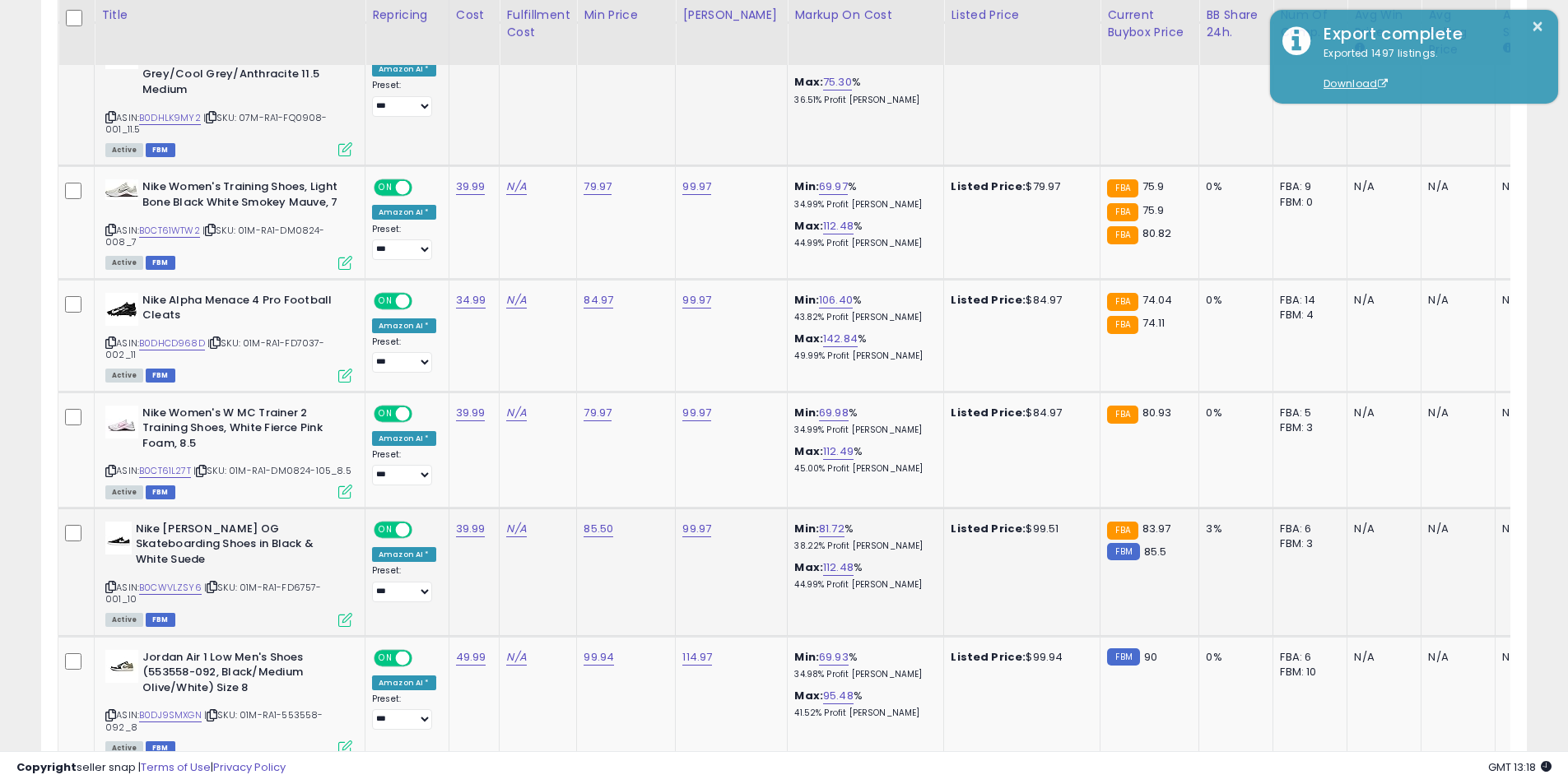
click at [112, 582] on icon at bounding box center [111, 586] width 11 height 9
click at [109, 711] on icon at bounding box center [111, 715] width 11 height 9
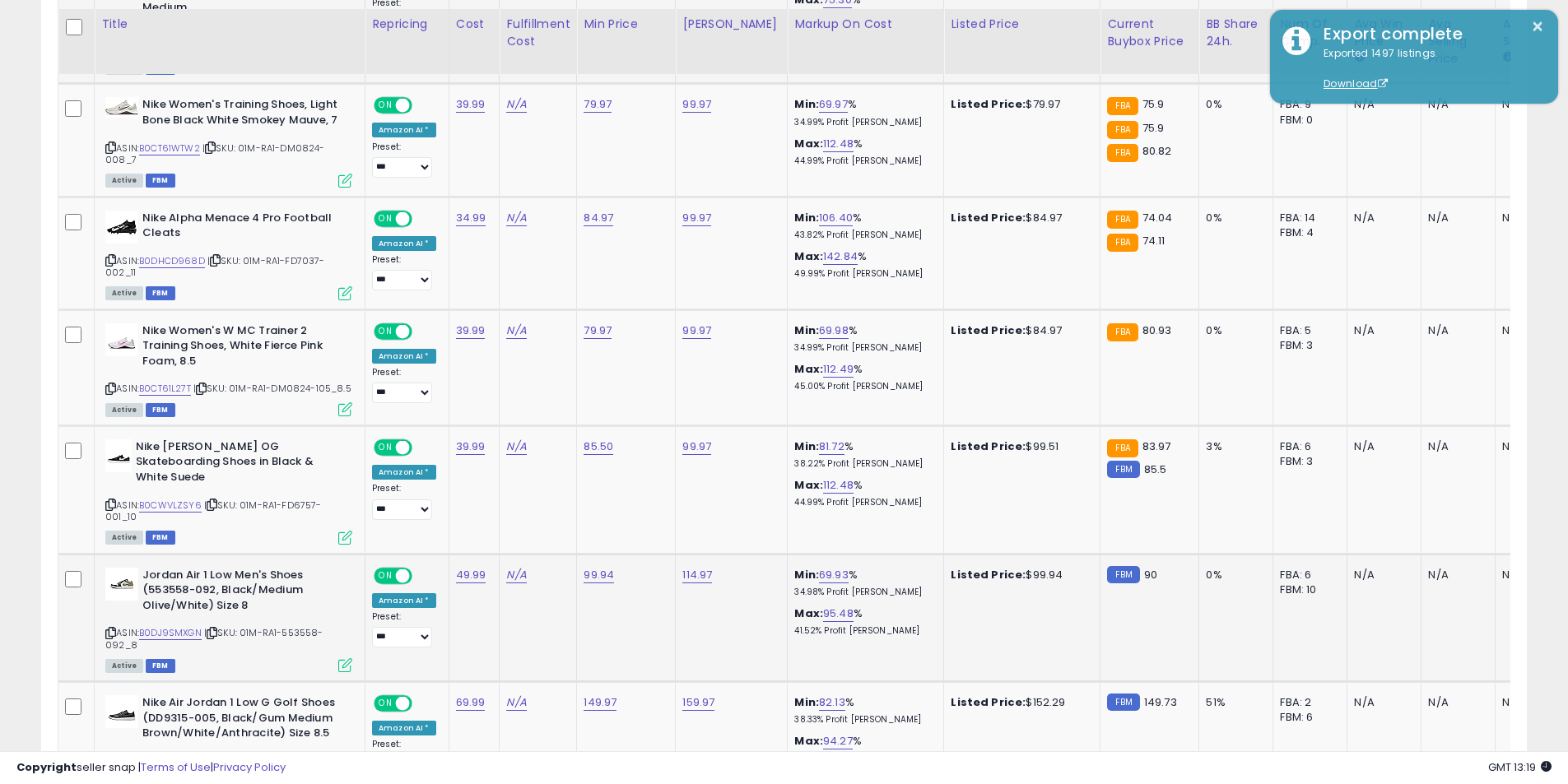
scroll to position [1933, 0]
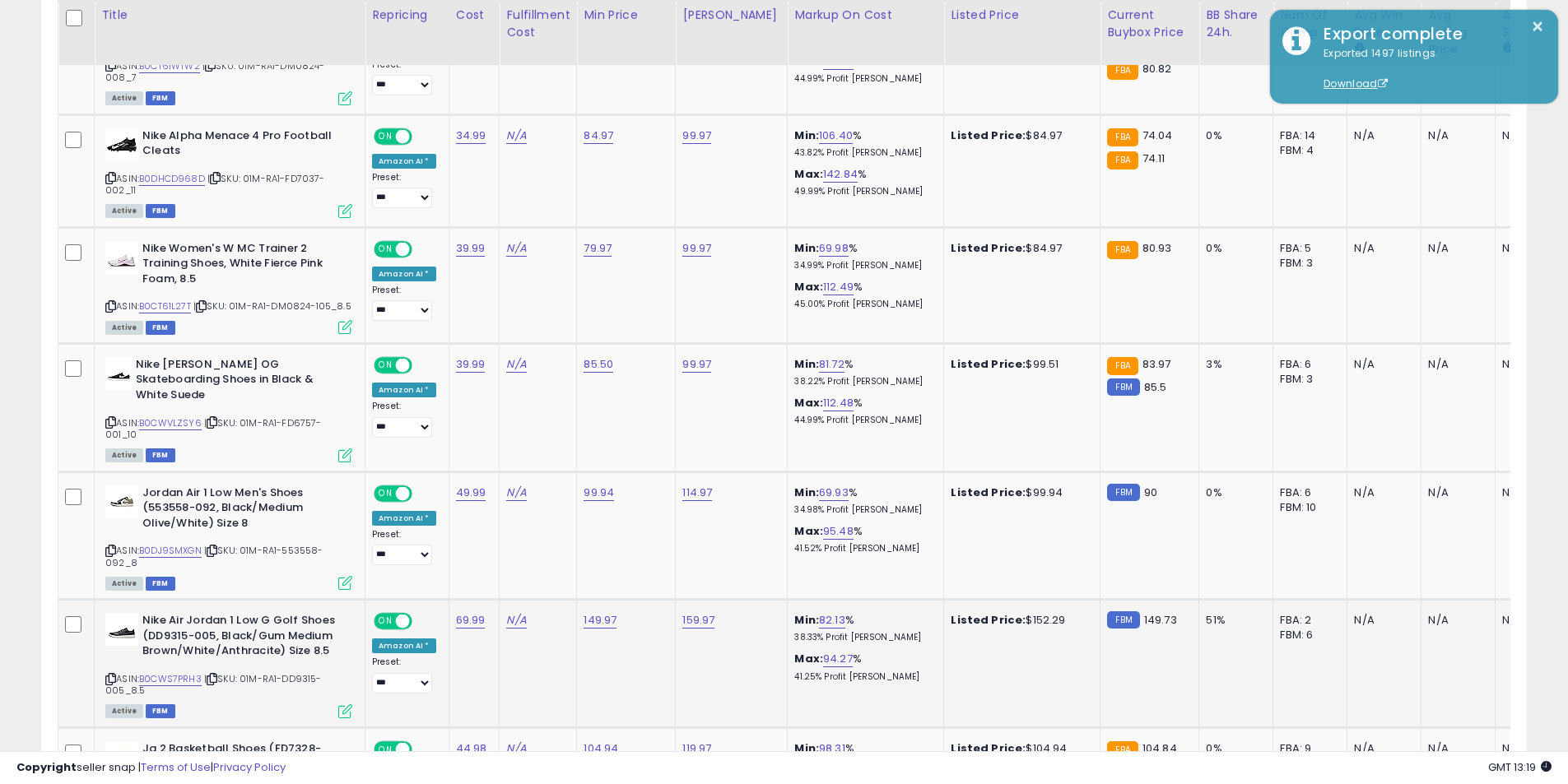
click at [108, 674] on icon at bounding box center [111, 678] width 11 height 9
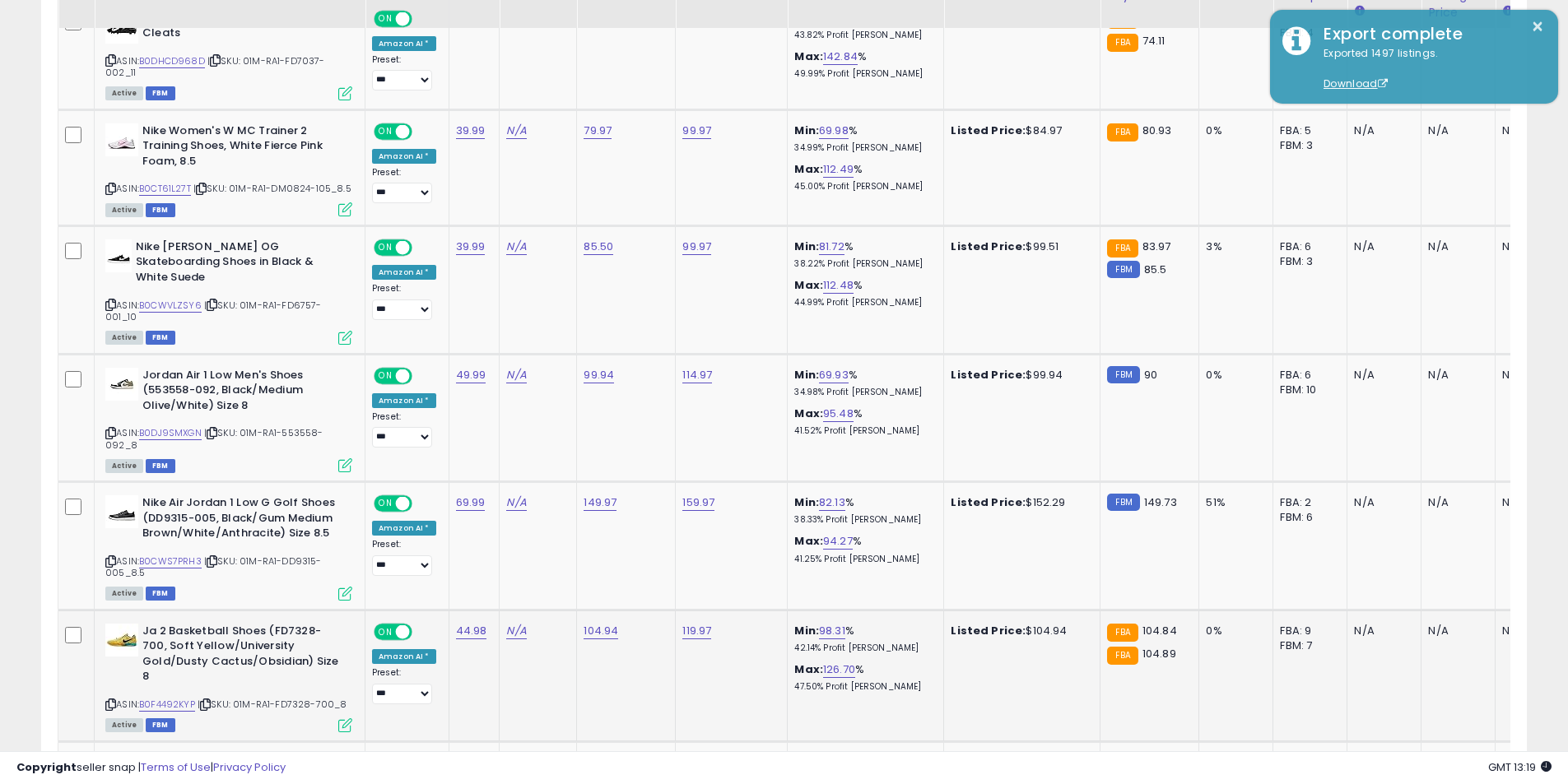
scroll to position [2098, 0]
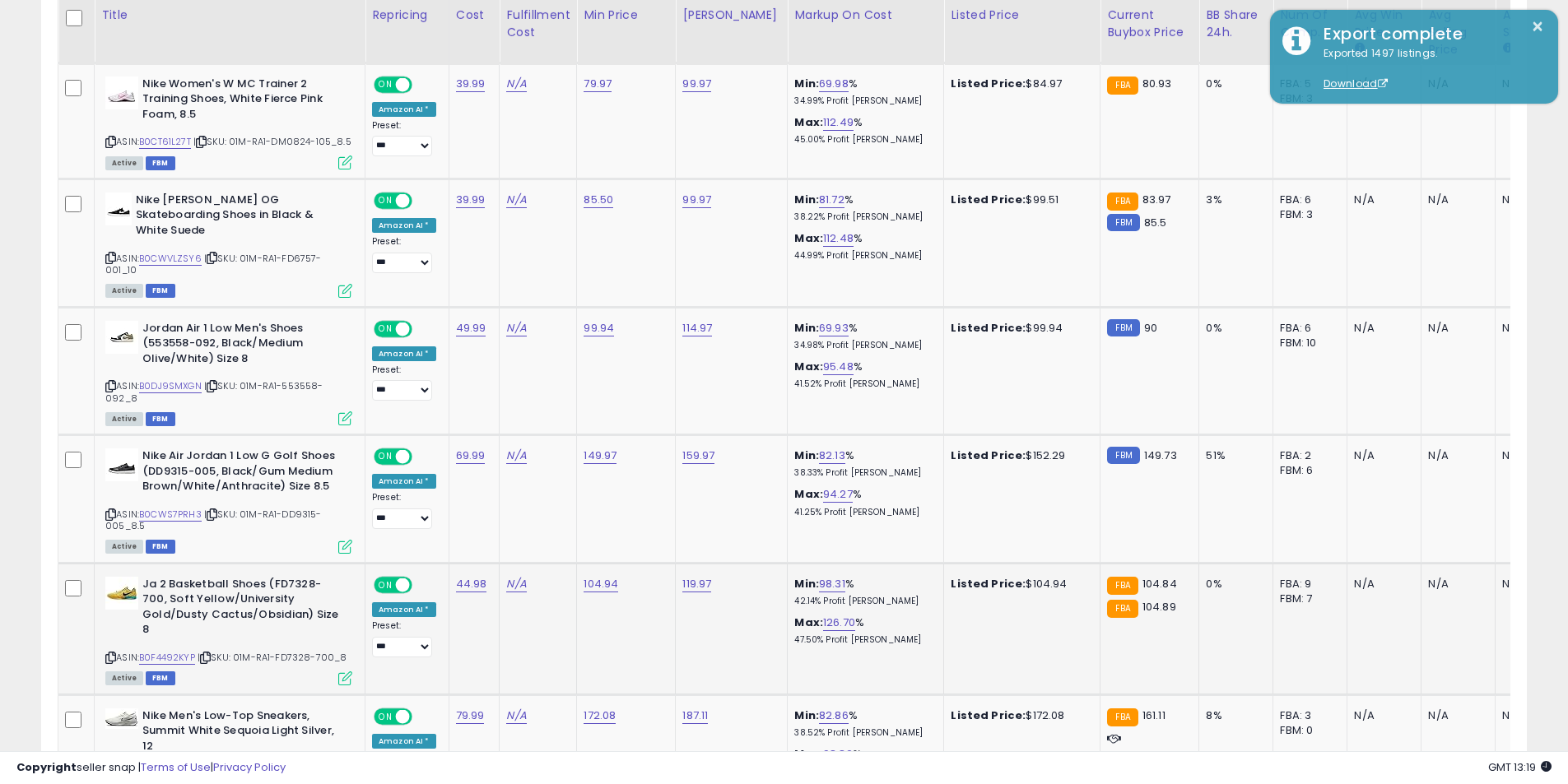
click at [112, 654] on icon at bounding box center [111, 658] width 11 height 9
click at [606, 576] on link "104.94" at bounding box center [600, 584] width 34 height 17
drag, startPoint x: 553, startPoint y: 513, endPoint x: 388, endPoint y: 487, distance: 167.0
type input "*****"
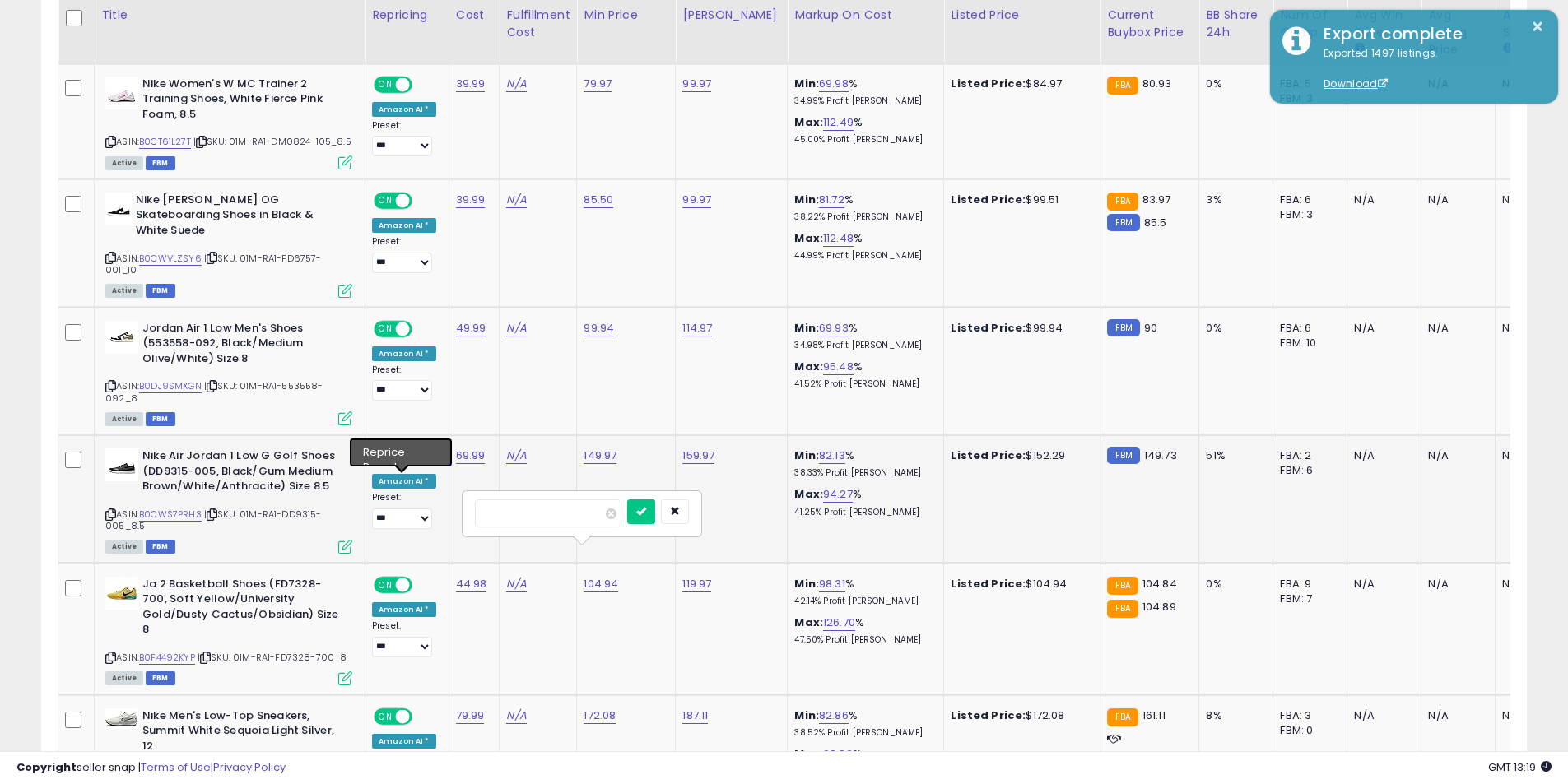
click button "submit" at bounding box center [641, 511] width 28 height 24
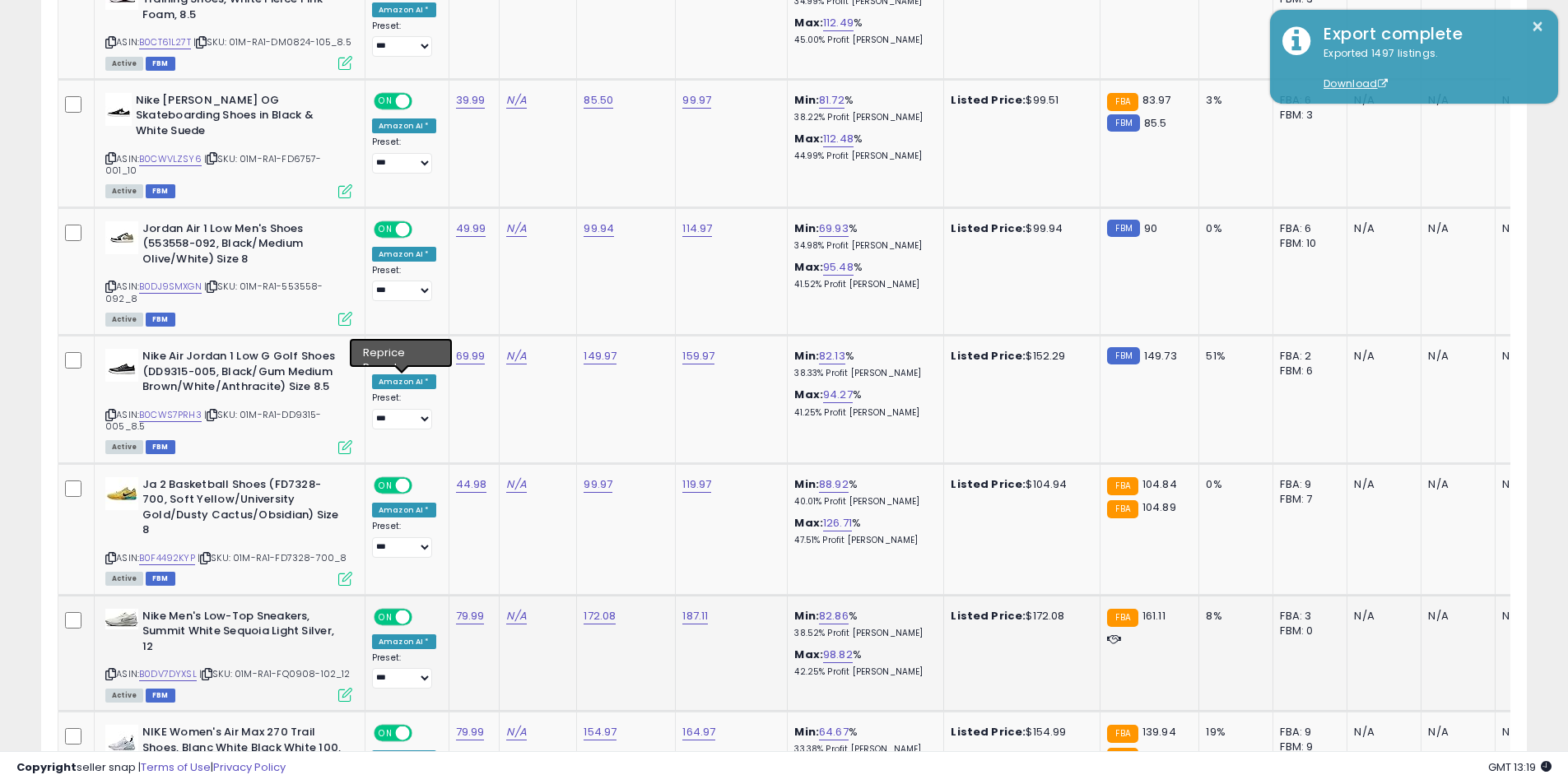
scroll to position [2262, 0]
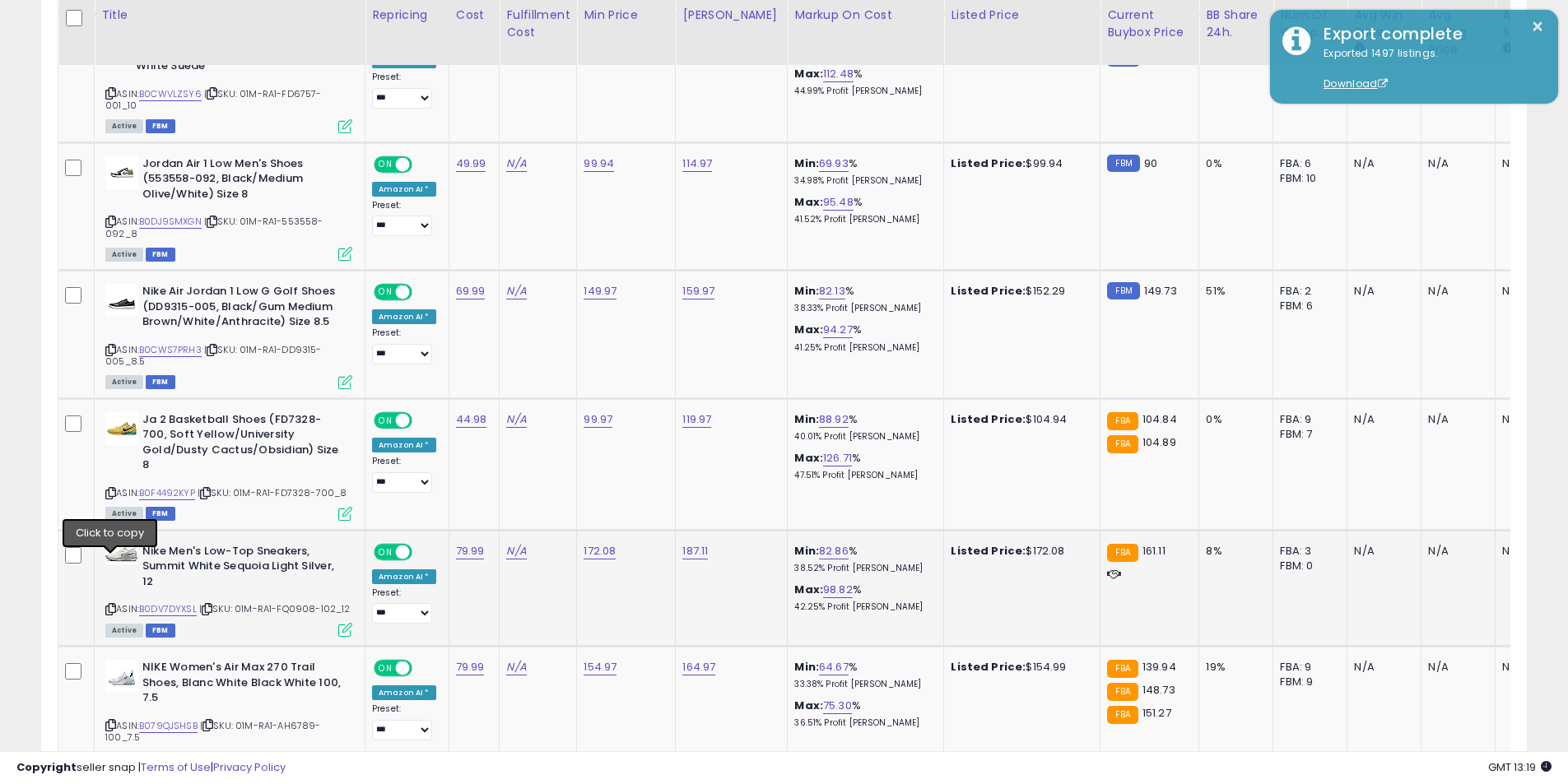
click at [110, 605] on icon at bounding box center [111, 609] width 11 height 9
click at [596, 543] on link "172.08" at bounding box center [599, 551] width 32 height 17
type input "******"
click button "submit" at bounding box center [640, 463] width 28 height 24
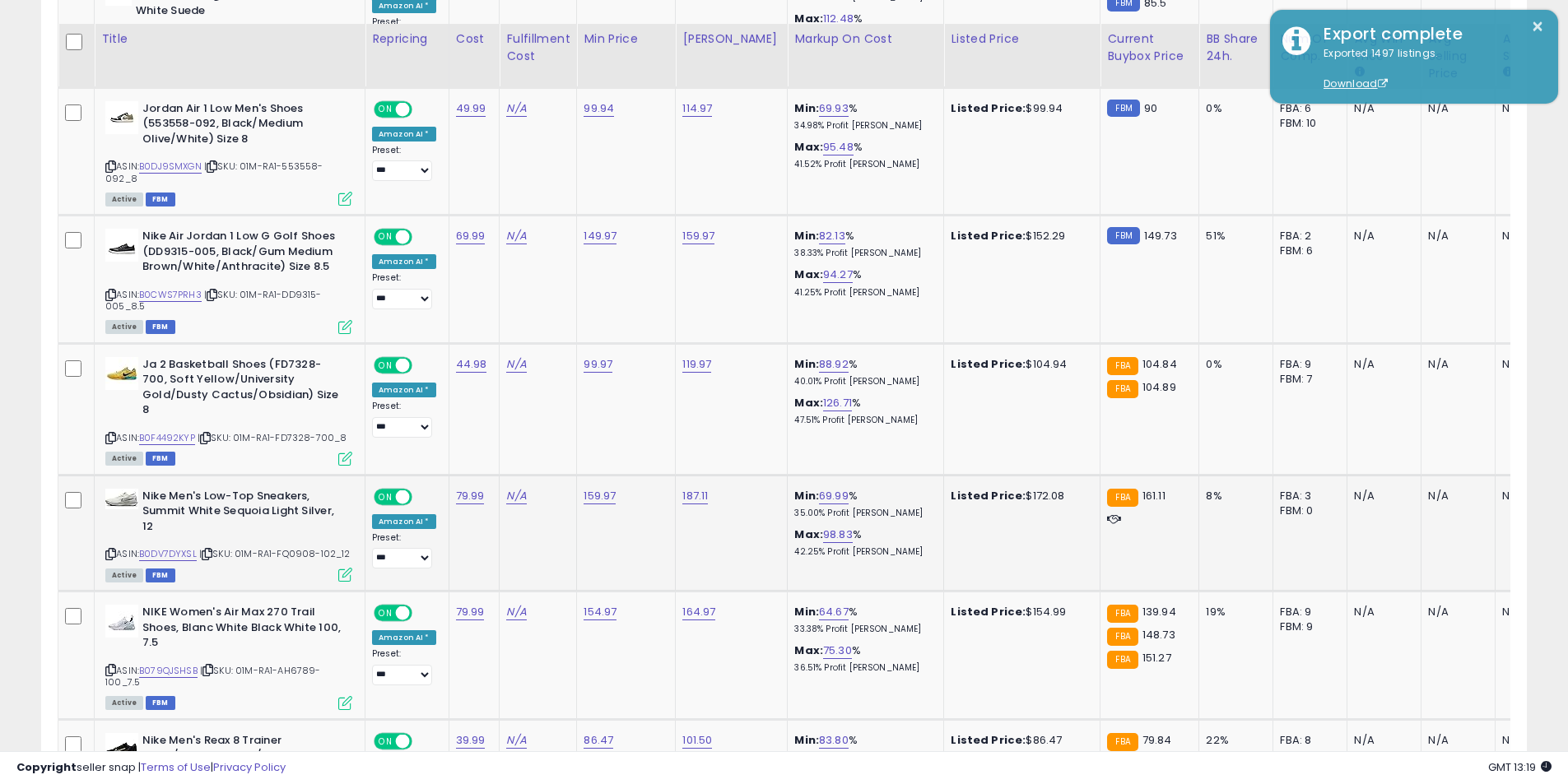
scroll to position [2344, 0]
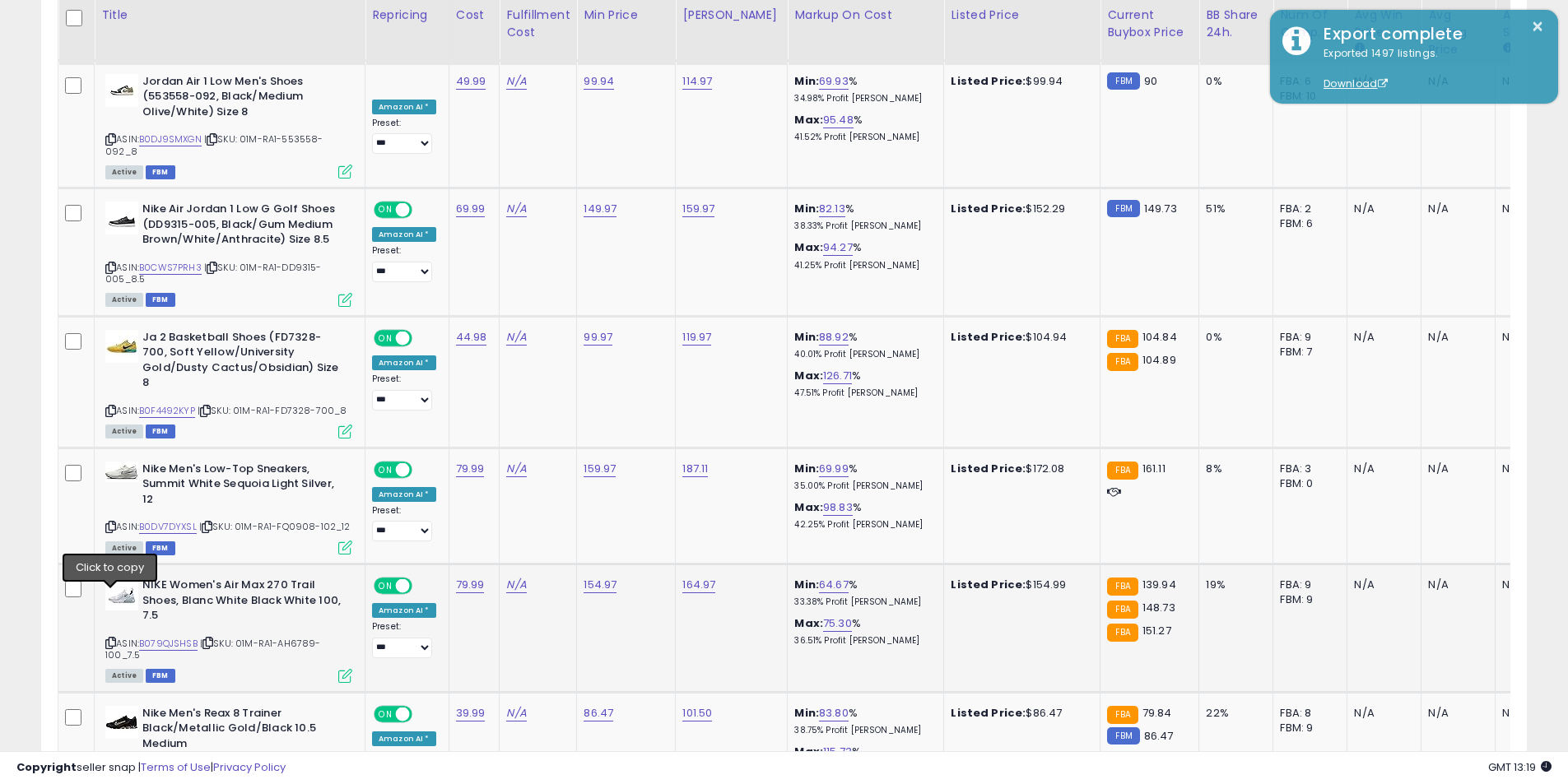
click at [114, 638] on icon at bounding box center [111, 642] width 11 height 9
click at [591, 576] on link "154.97" at bounding box center [600, 584] width 33 height 17
drag, startPoint x: 558, startPoint y: 493, endPoint x: 449, endPoint y: 487, distance: 109.2
type input "******"
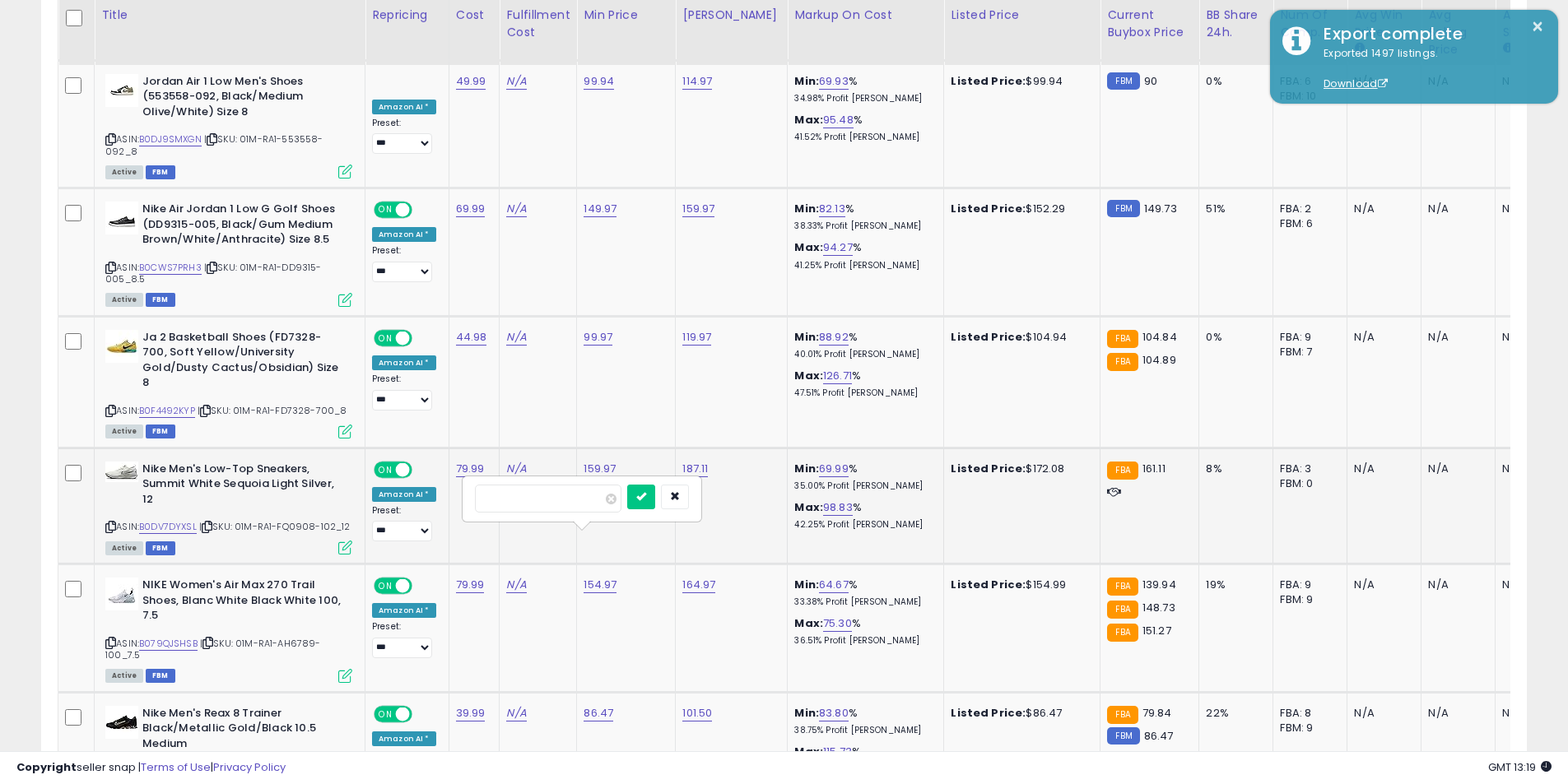
click button "submit" at bounding box center [641, 496] width 28 height 24
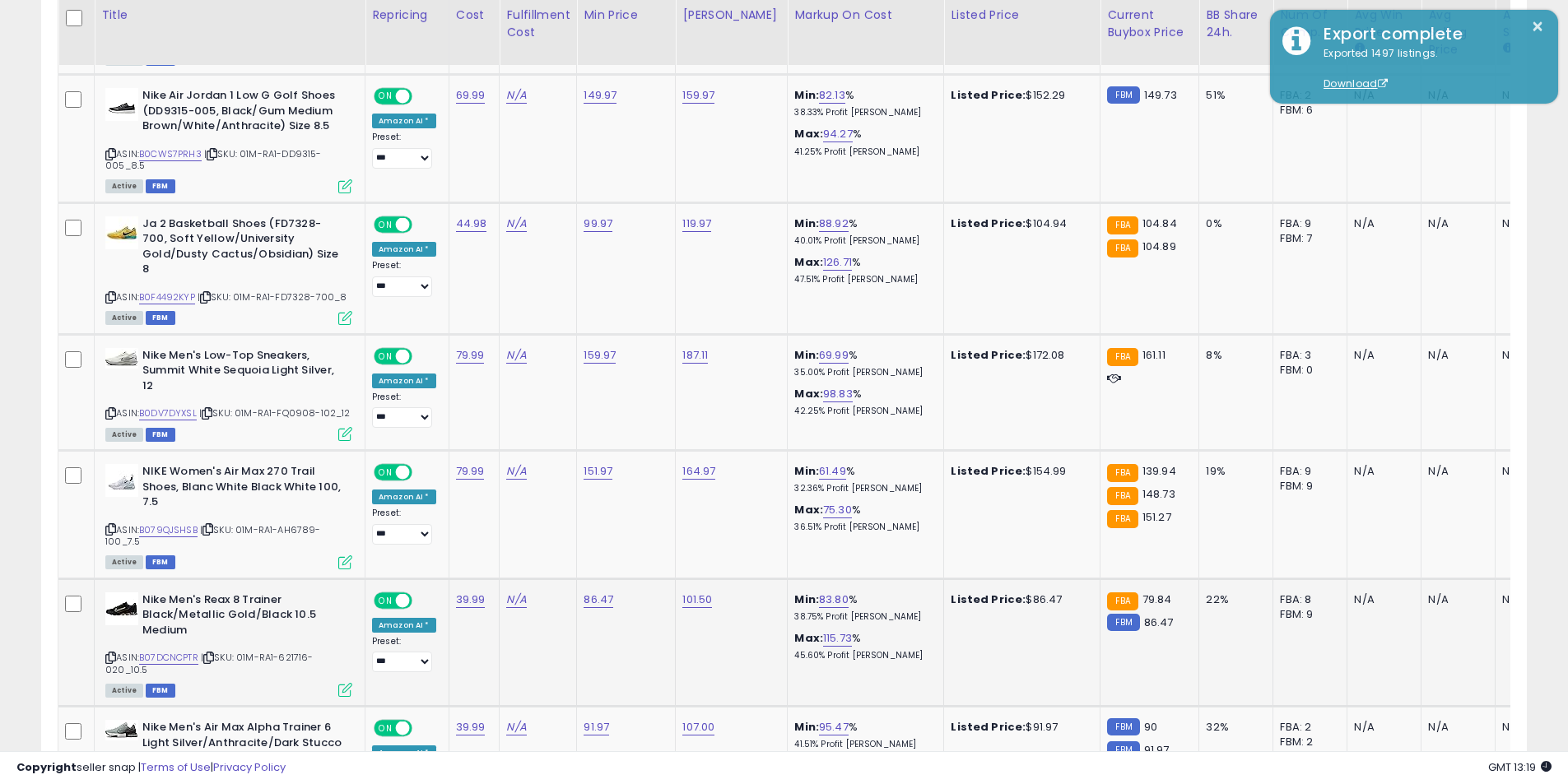
scroll to position [2509, 0]
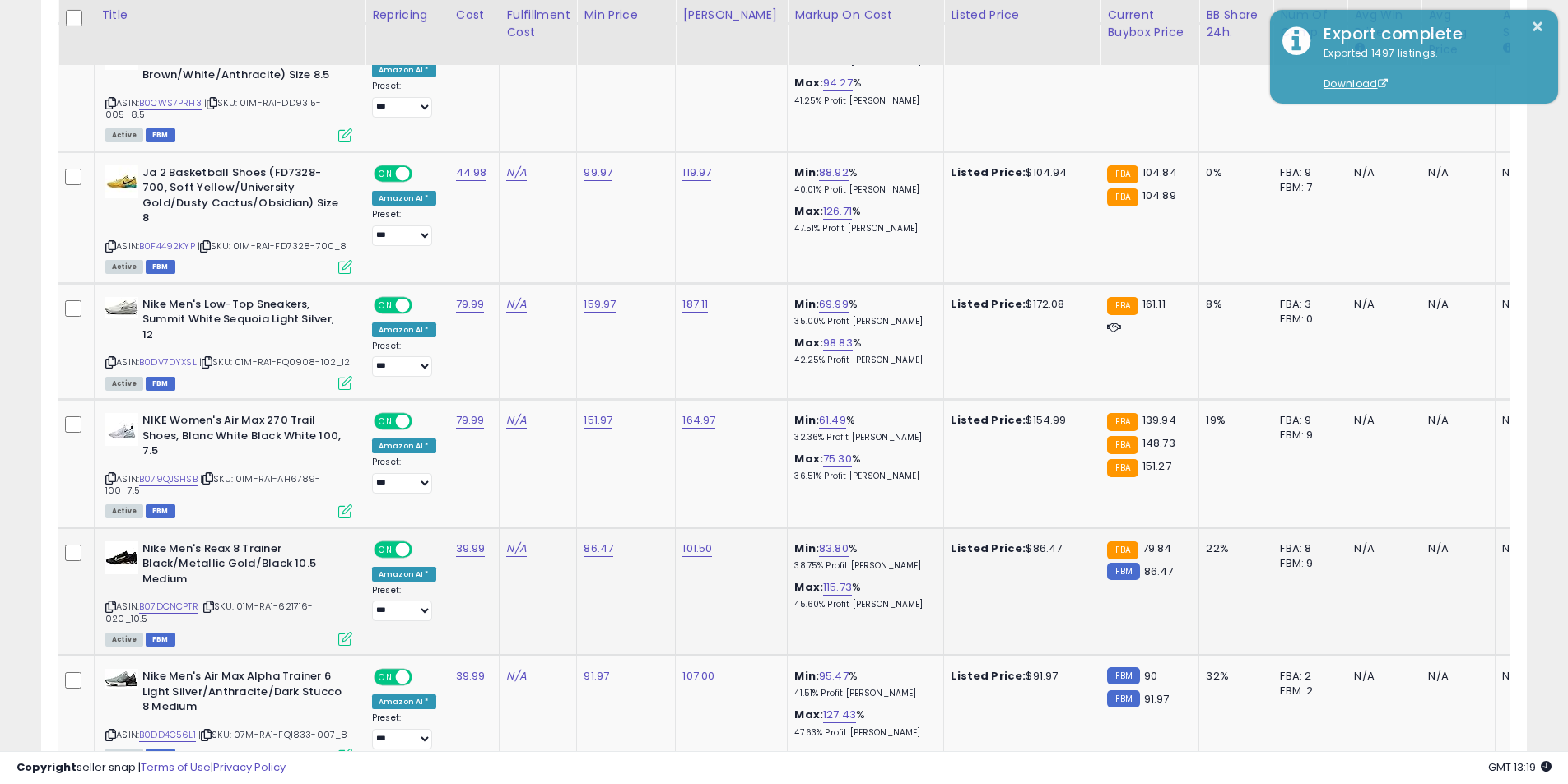
click at [112, 602] on icon at bounding box center [111, 606] width 11 height 9
click at [109, 731] on icon at bounding box center [111, 735] width 11 height 9
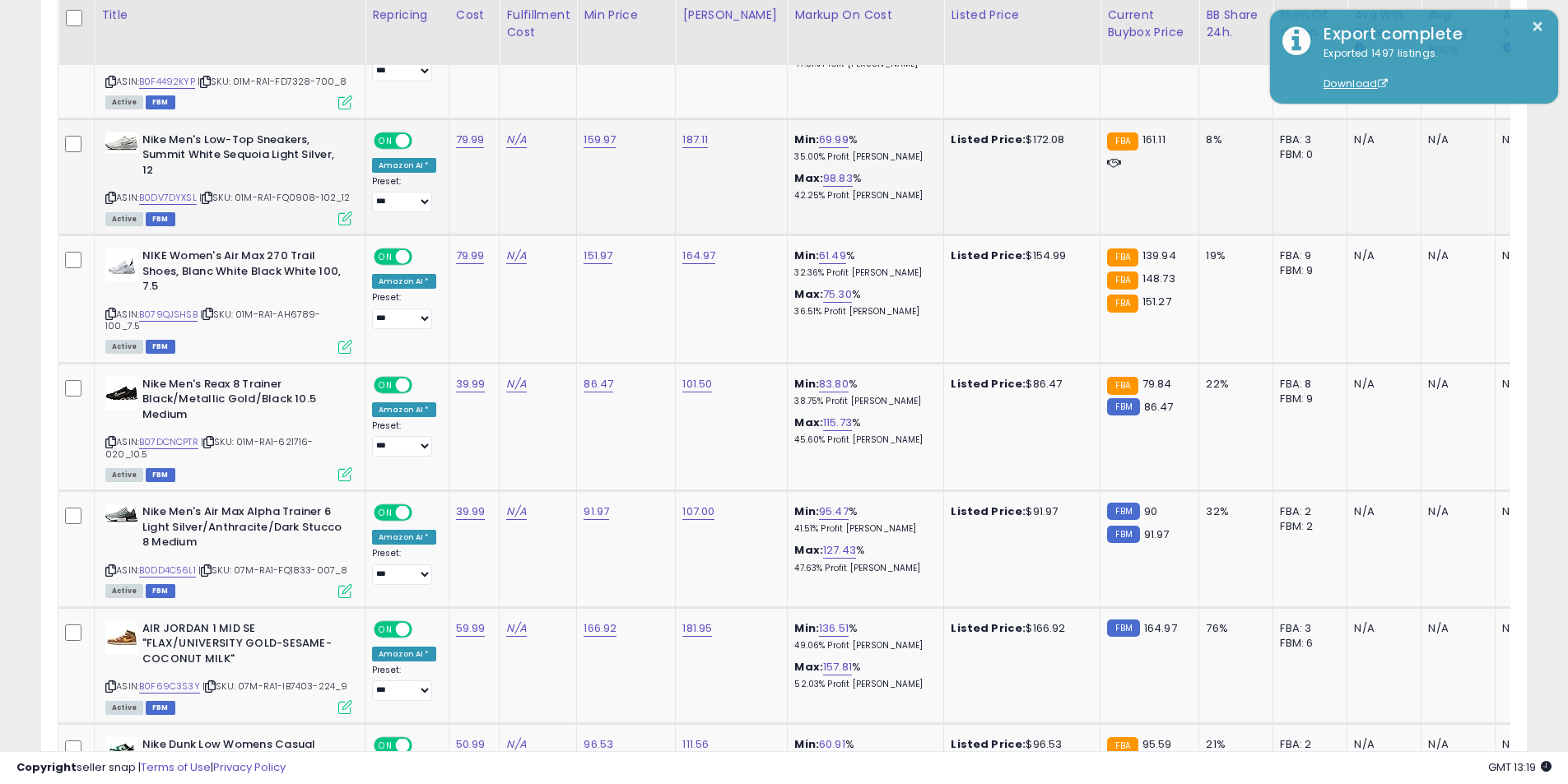
scroll to position [2838, 0]
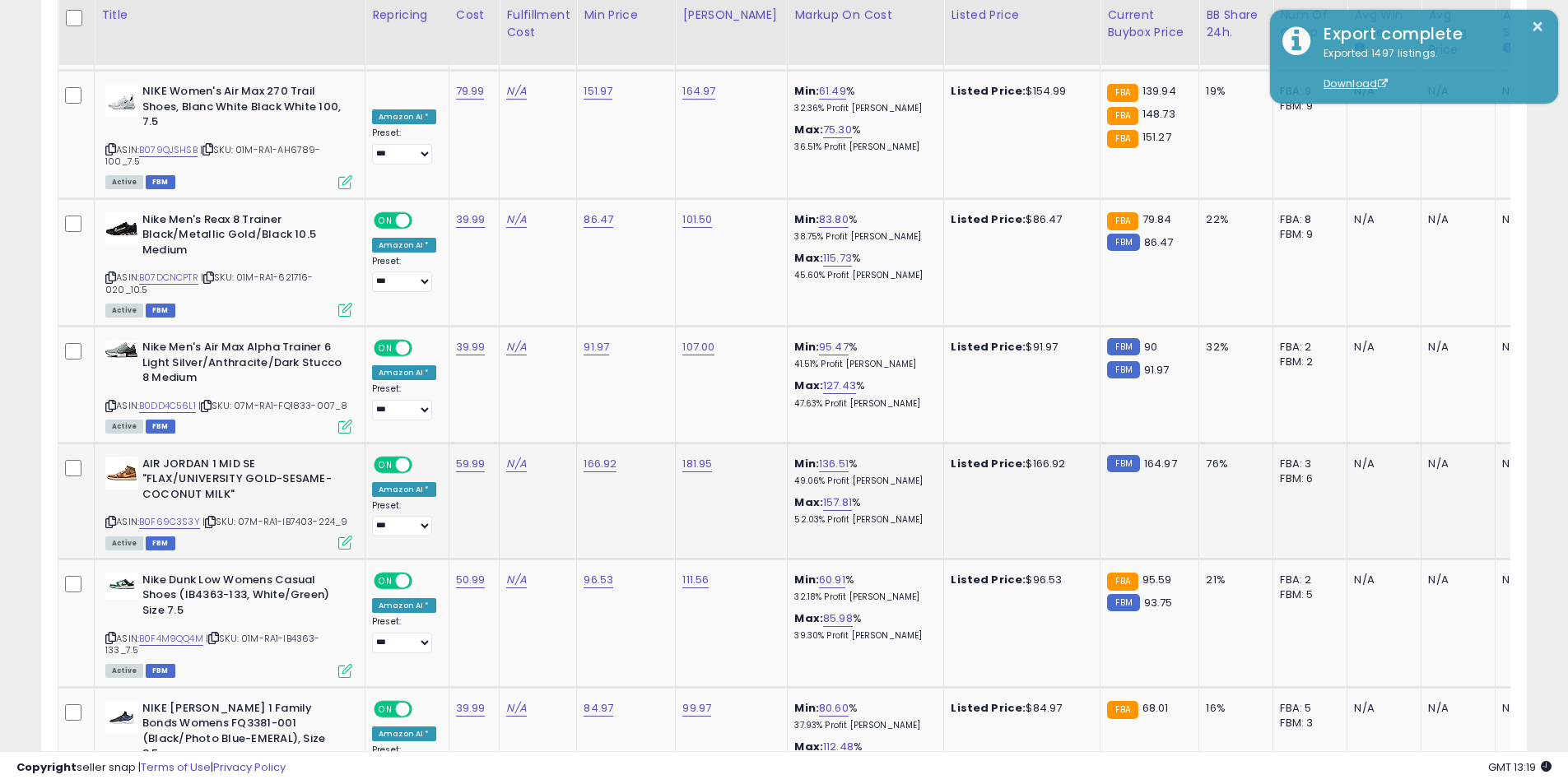
click at [112, 518] on icon at bounding box center [111, 522] width 11 height 9
click at [588, 456] on link "166.92" at bounding box center [600, 464] width 33 height 17
drag, startPoint x: 576, startPoint y: 380, endPoint x: 454, endPoint y: 380, distance: 122.0
type input "******"
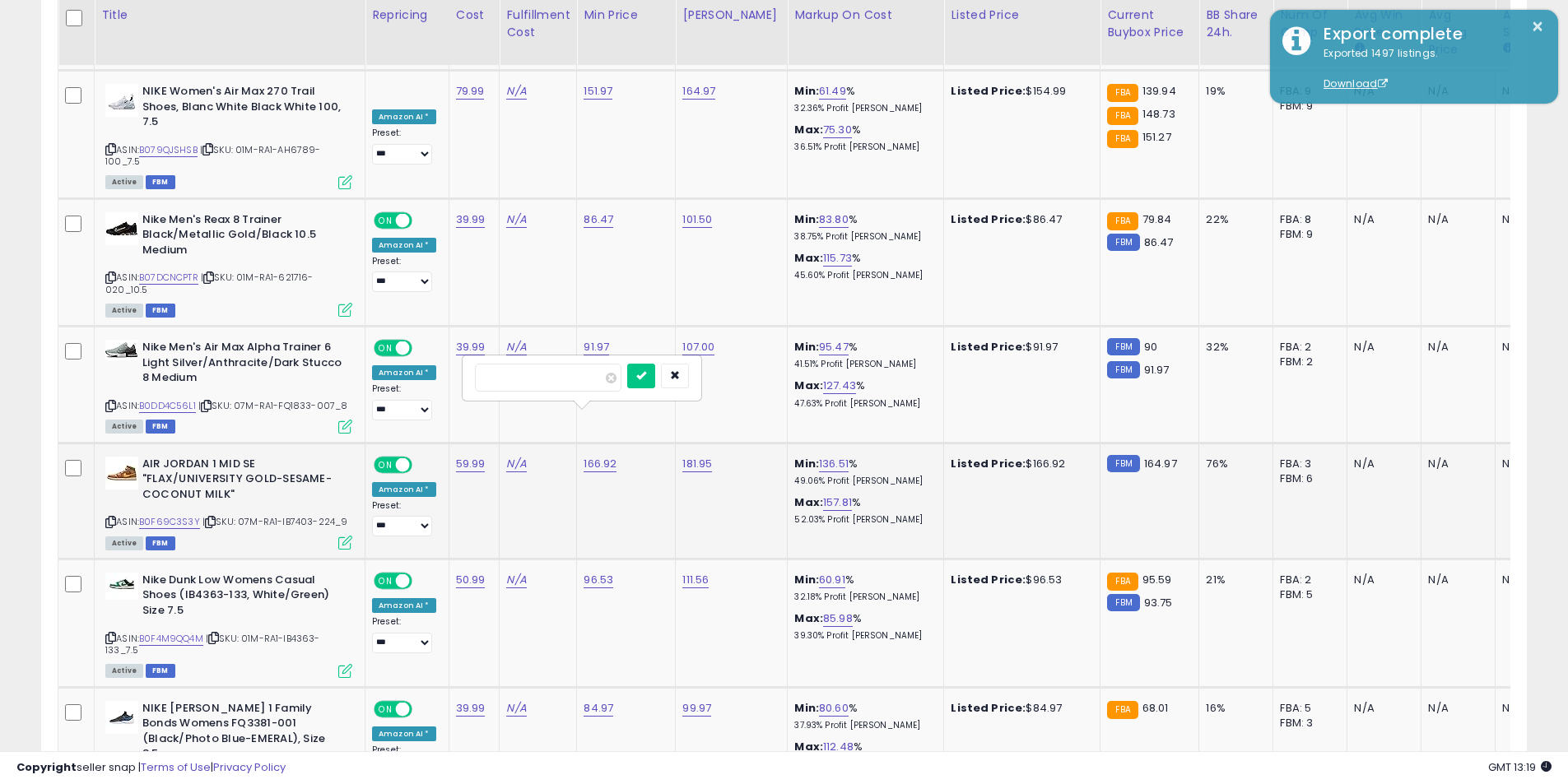
click button "submit" at bounding box center [641, 376] width 28 height 24
click at [695, 456] on link "181.95" at bounding box center [697, 464] width 29 height 17
drag, startPoint x: 599, startPoint y: 383, endPoint x: 528, endPoint y: 375, distance: 71.4
type input "******"
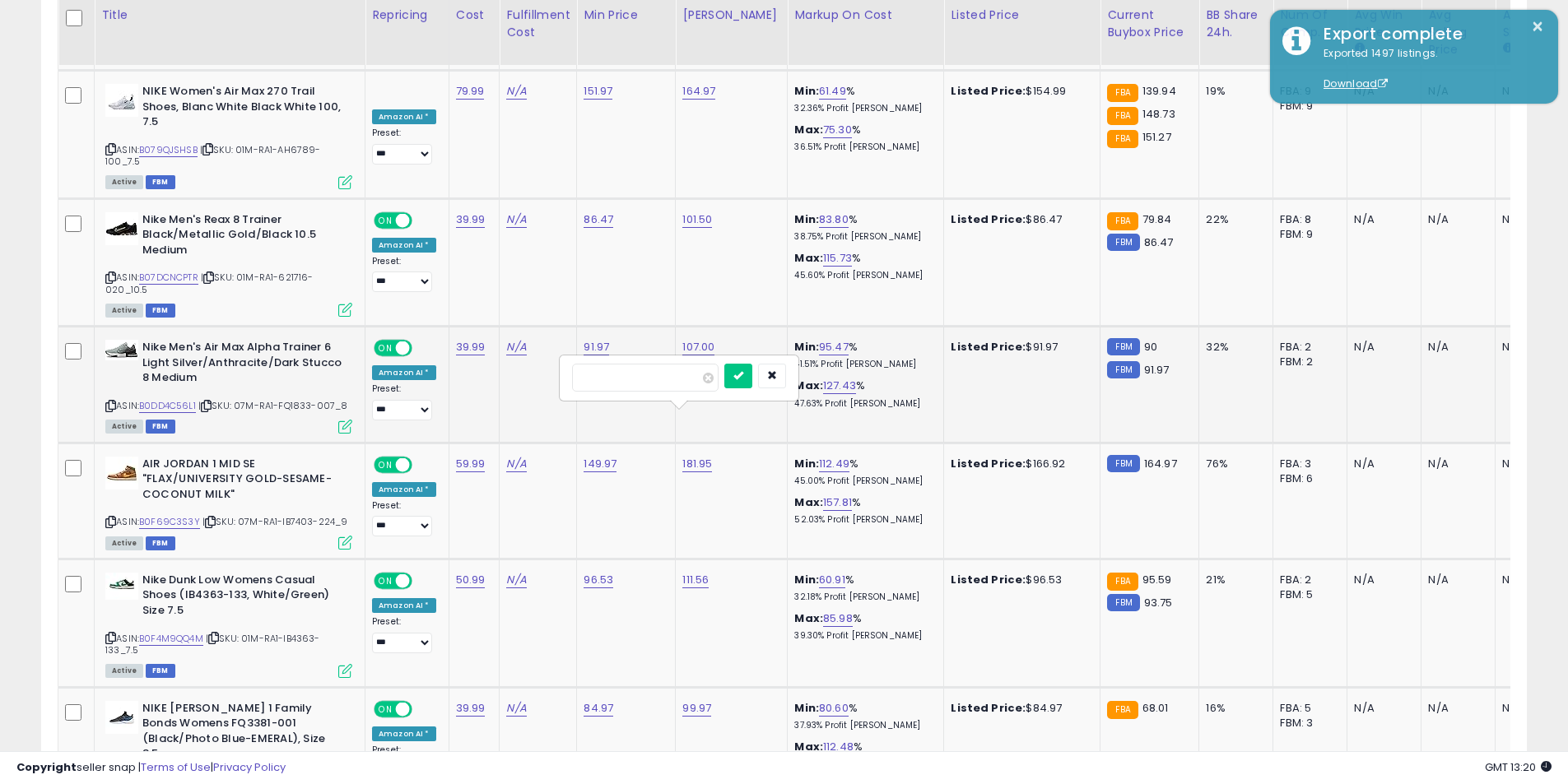
click button "submit" at bounding box center [738, 376] width 28 height 24
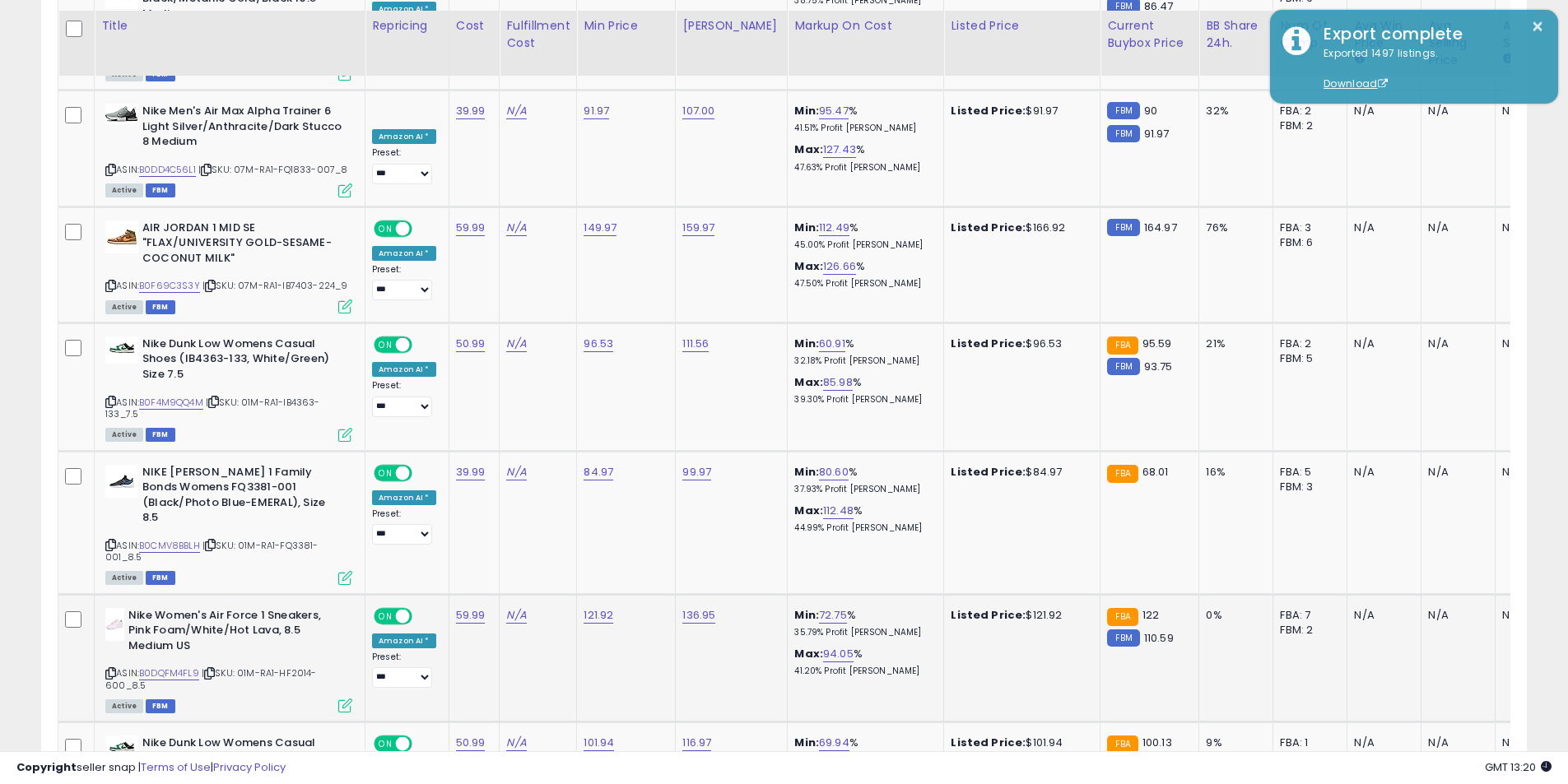
scroll to position [3085, 0]
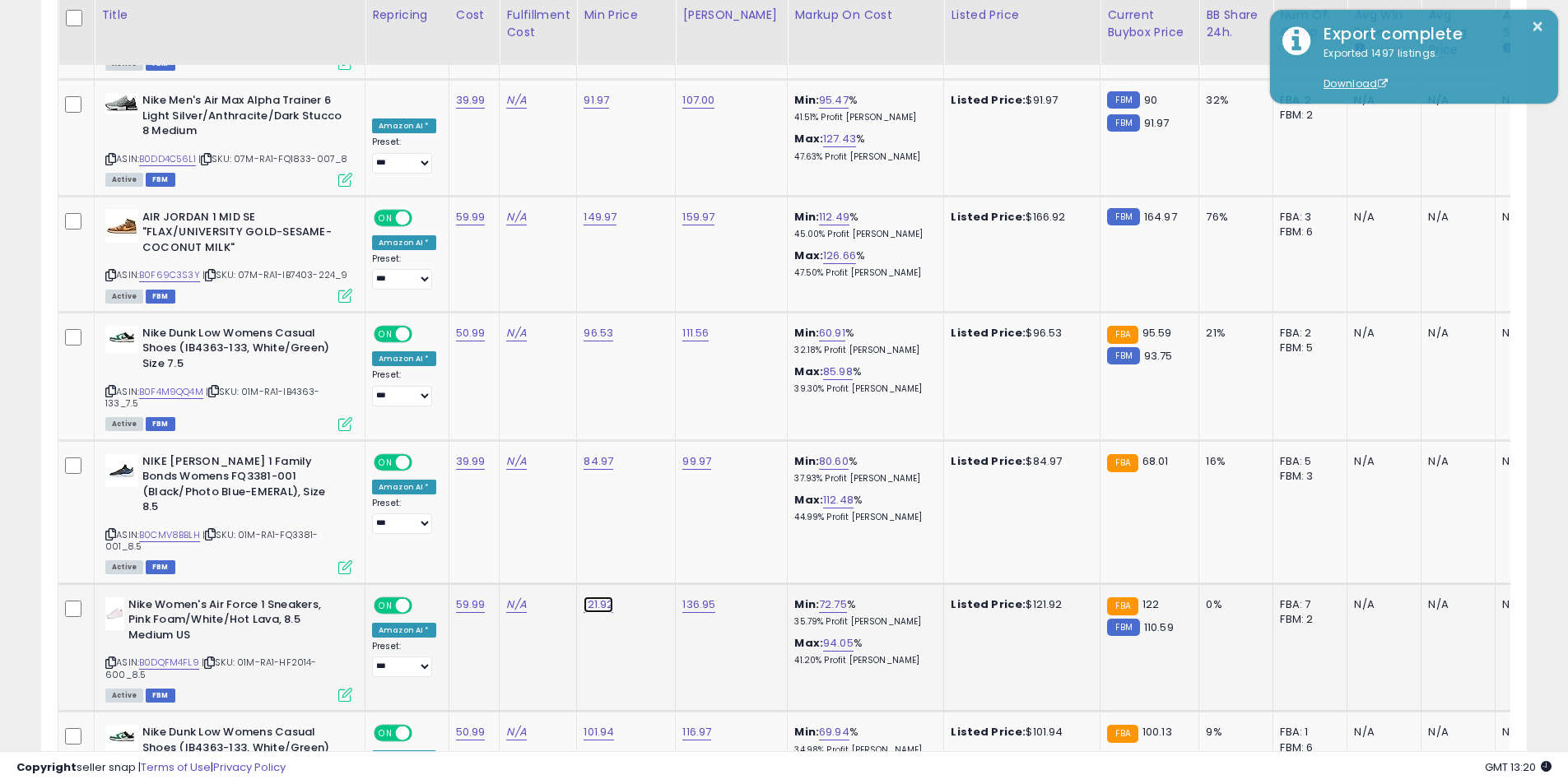
click at [594, 597] on link "121.92" at bounding box center [598, 605] width 29 height 17
click at [105, 602] on div "Nike Women's Air Force 1 Sneakers, Pink Foam/White/Hot Lava, 8.5 Medium US ASIN…" at bounding box center [226, 649] width 251 height 104
click at [111, 659] on icon at bounding box center [111, 663] width 11 height 9
drag, startPoint x: 540, startPoint y: 505, endPoint x: 411, endPoint y: 506, distance: 129.0
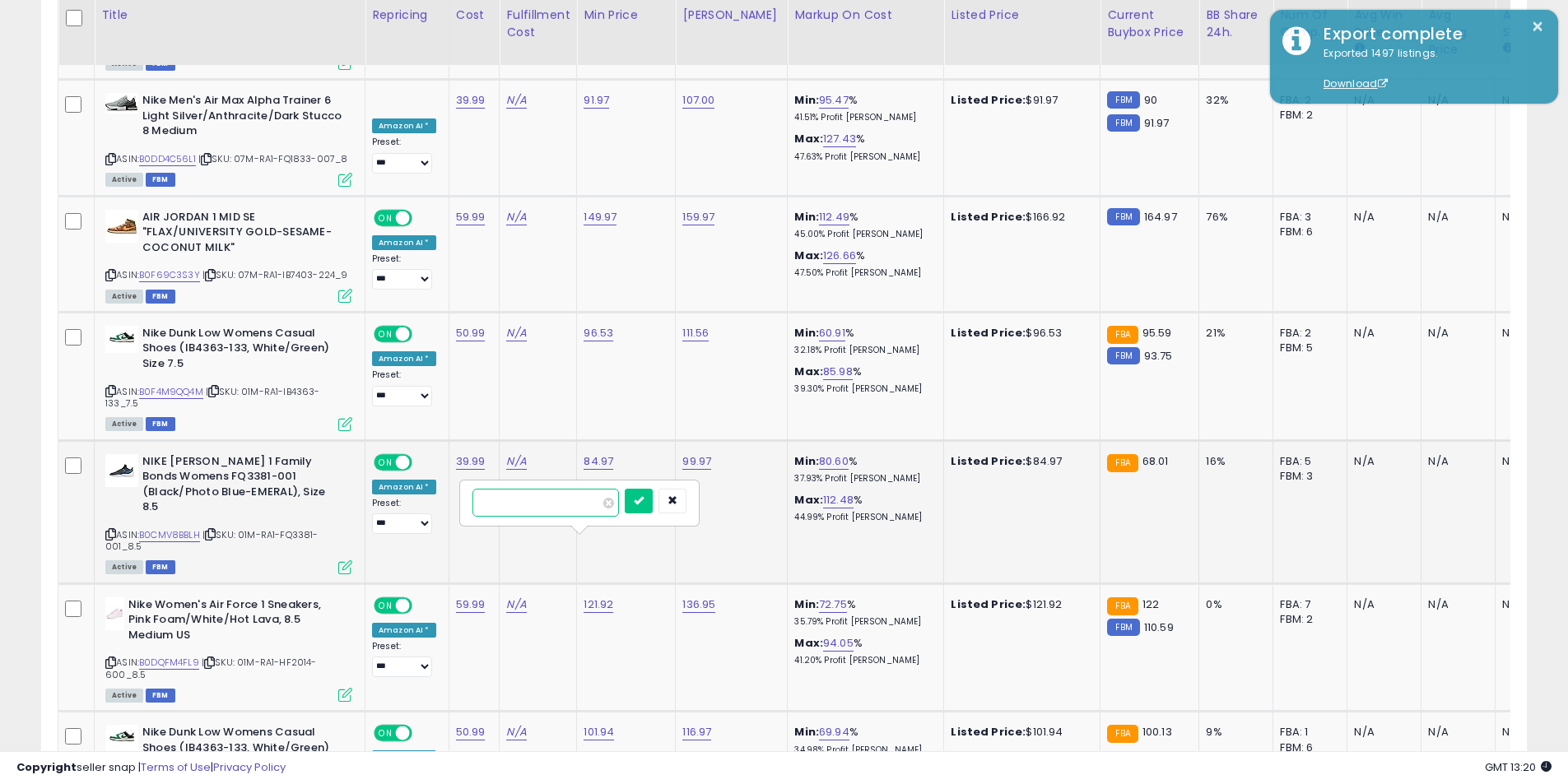
type input "******"
click button "submit" at bounding box center [638, 500] width 28 height 24
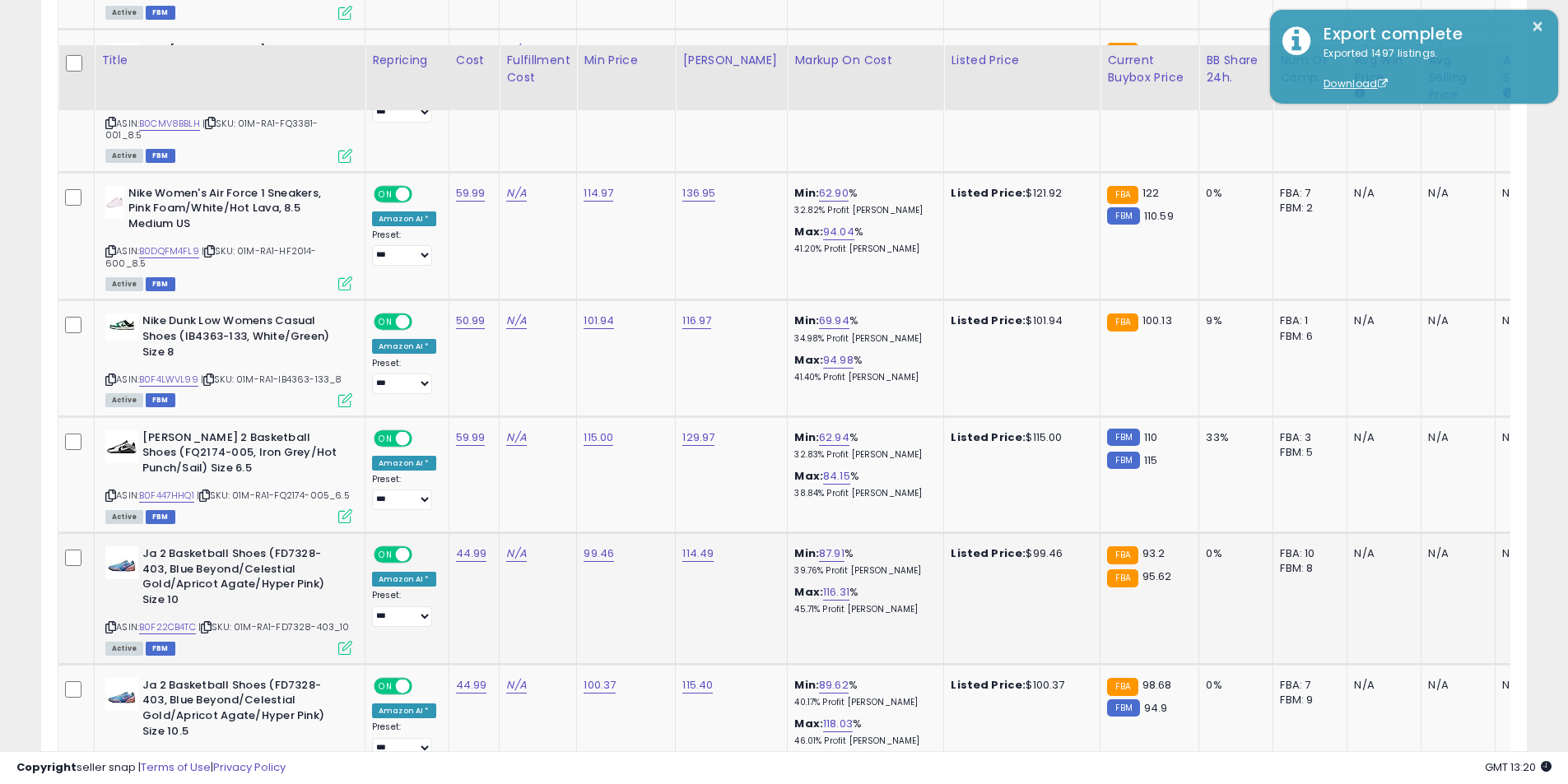
scroll to position [3578, 0]
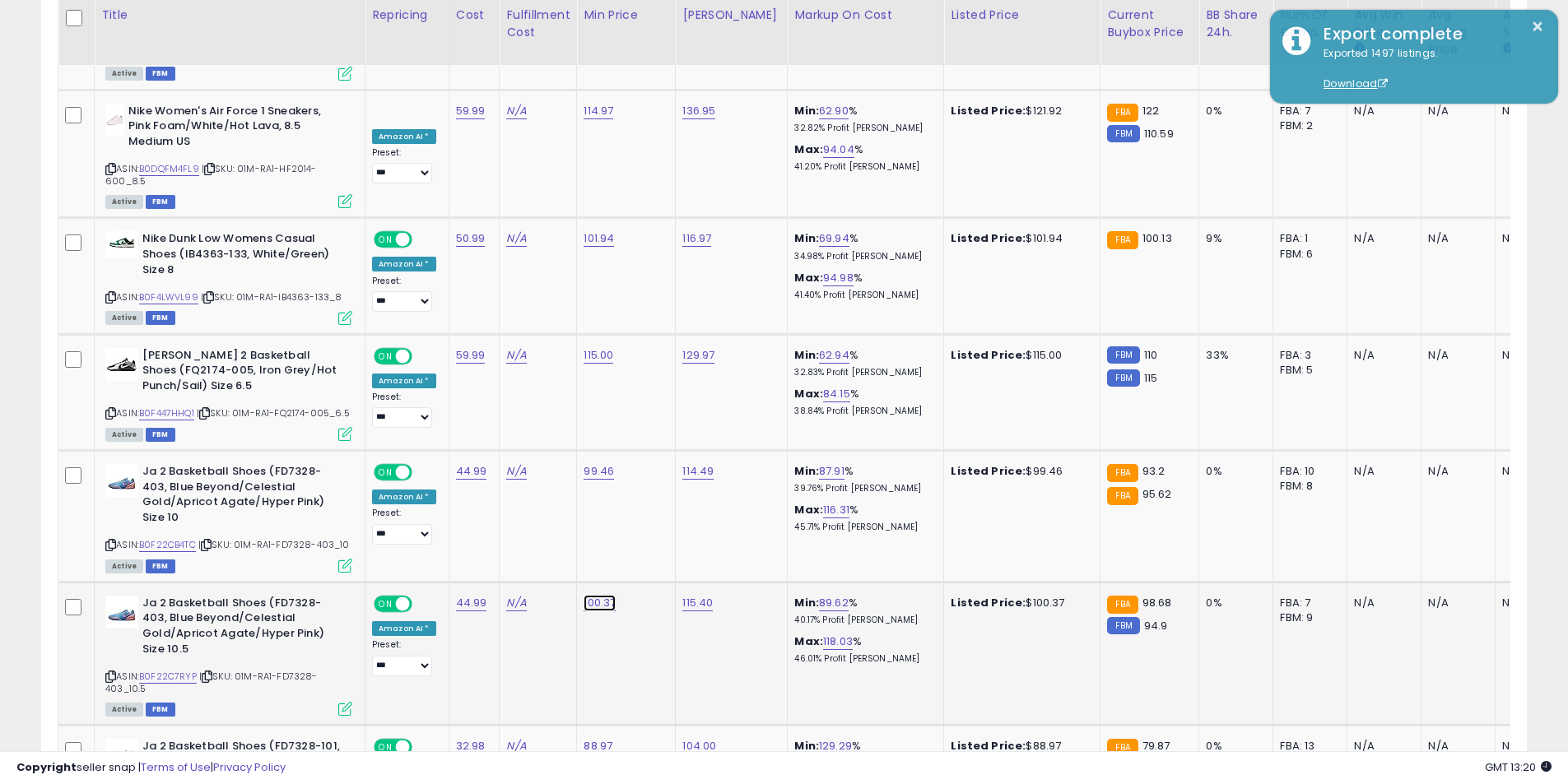
click at [594, 595] on link "100.37" at bounding box center [599, 603] width 32 height 17
drag, startPoint x: 389, startPoint y: 488, endPoint x: 379, endPoint y: 488, distance: 10.0
click at [379, 488] on tbody "**********" at bounding box center [981, 431] width 1845 height 6023
type input "*****"
click button "submit" at bounding box center [640, 495] width 28 height 24
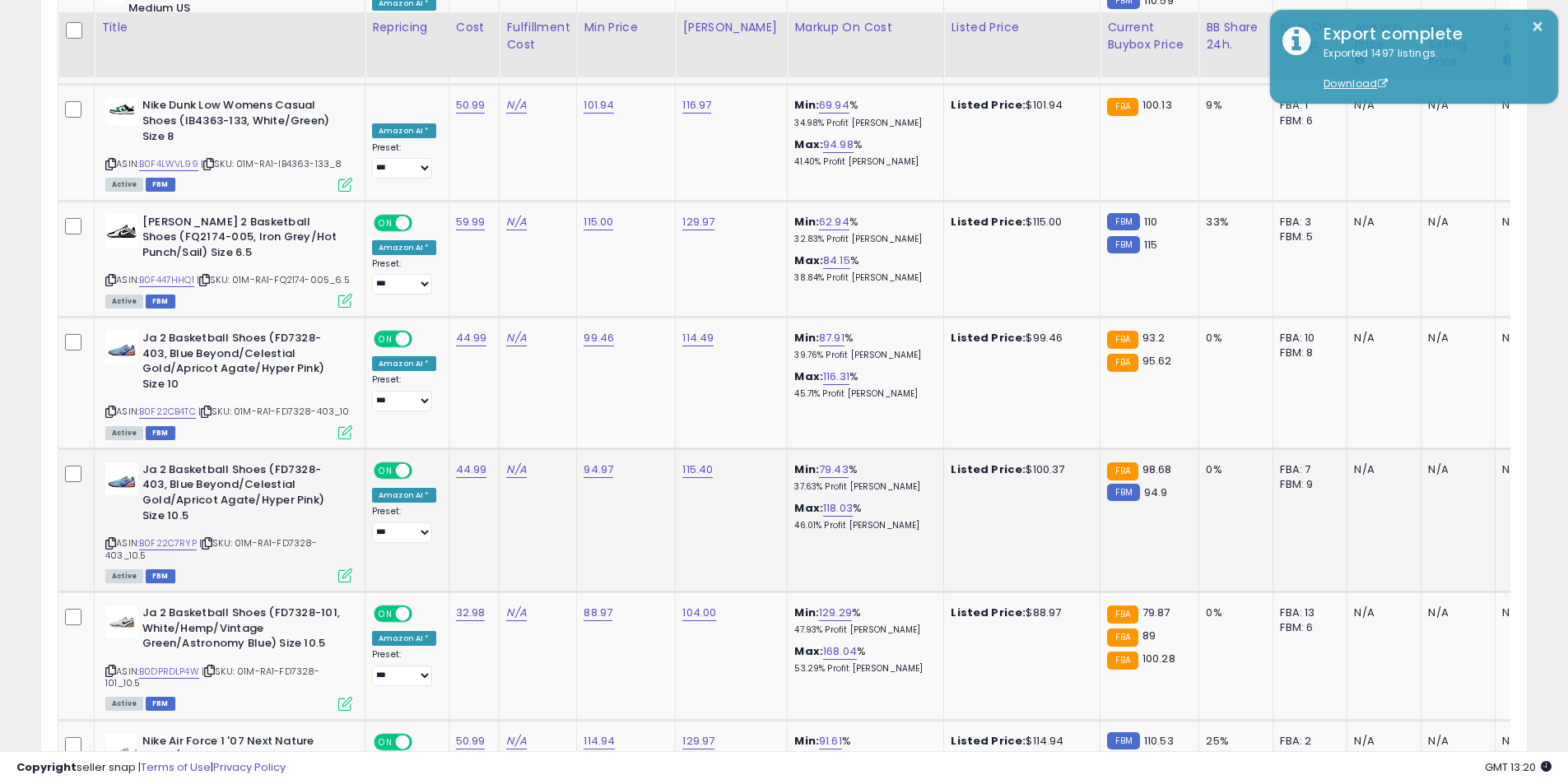
scroll to position [3743, 0]
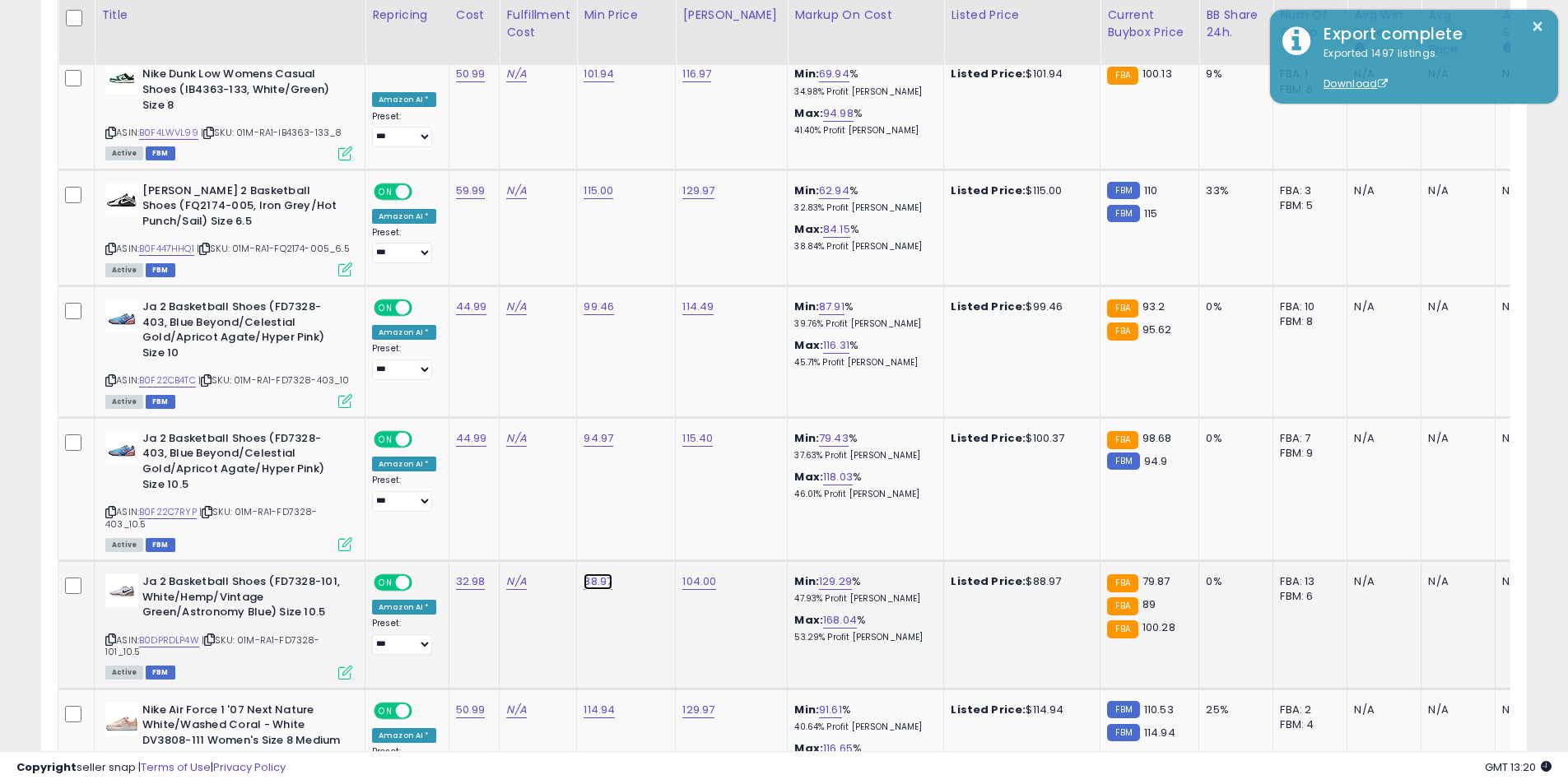
click at [587, 574] on link "88.97" at bounding box center [597, 581] width 28 height 17
drag, startPoint x: 576, startPoint y: 470, endPoint x: 460, endPoint y: 463, distance: 116.2
click at [460, 463] on div "*****" at bounding box center [579, 462] width 240 height 47
type input "*****"
click button "submit" at bounding box center [639, 459] width 28 height 24
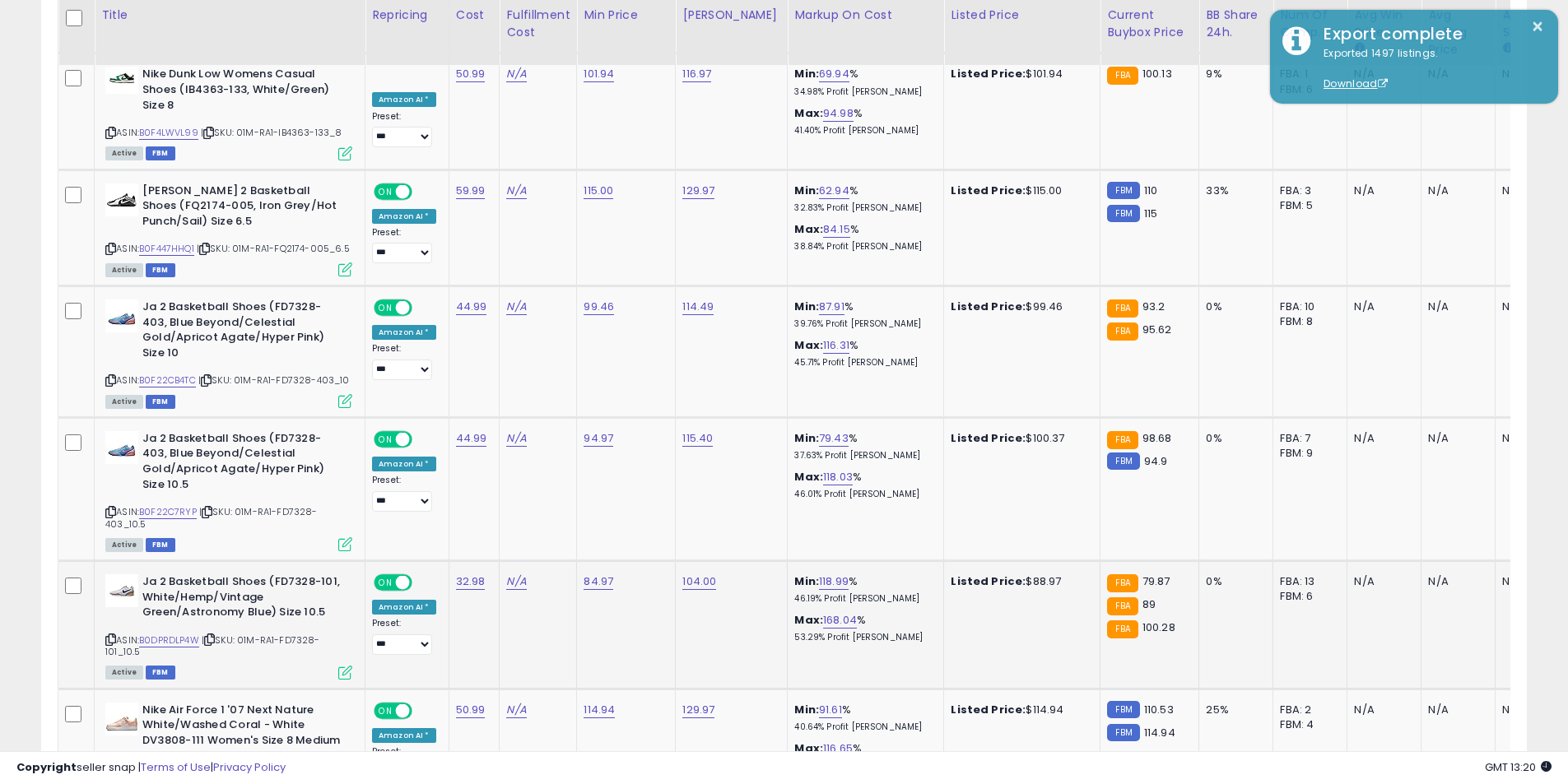
click at [115, 635] on icon at bounding box center [111, 639] width 11 height 9
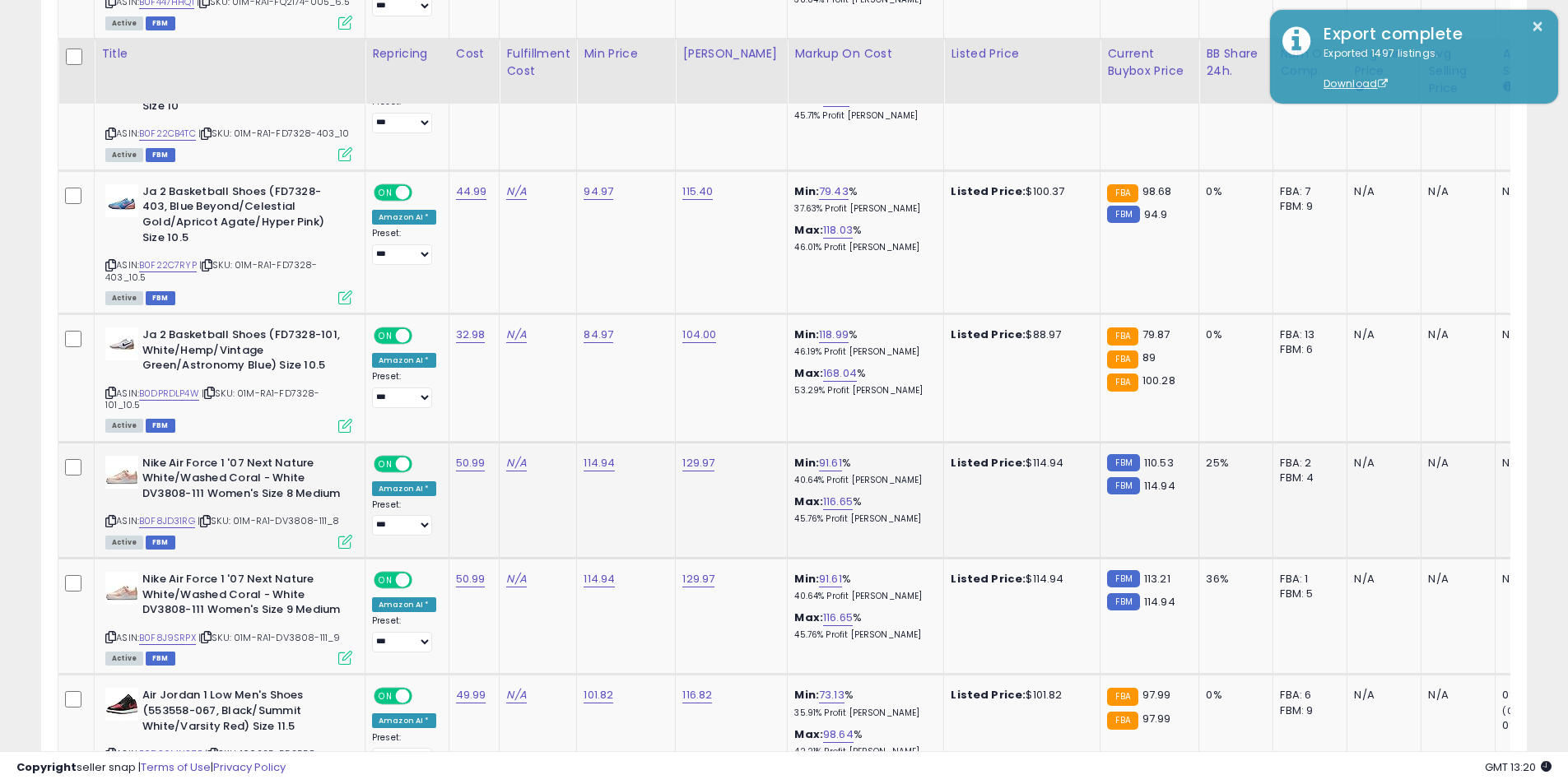
scroll to position [4073, 0]
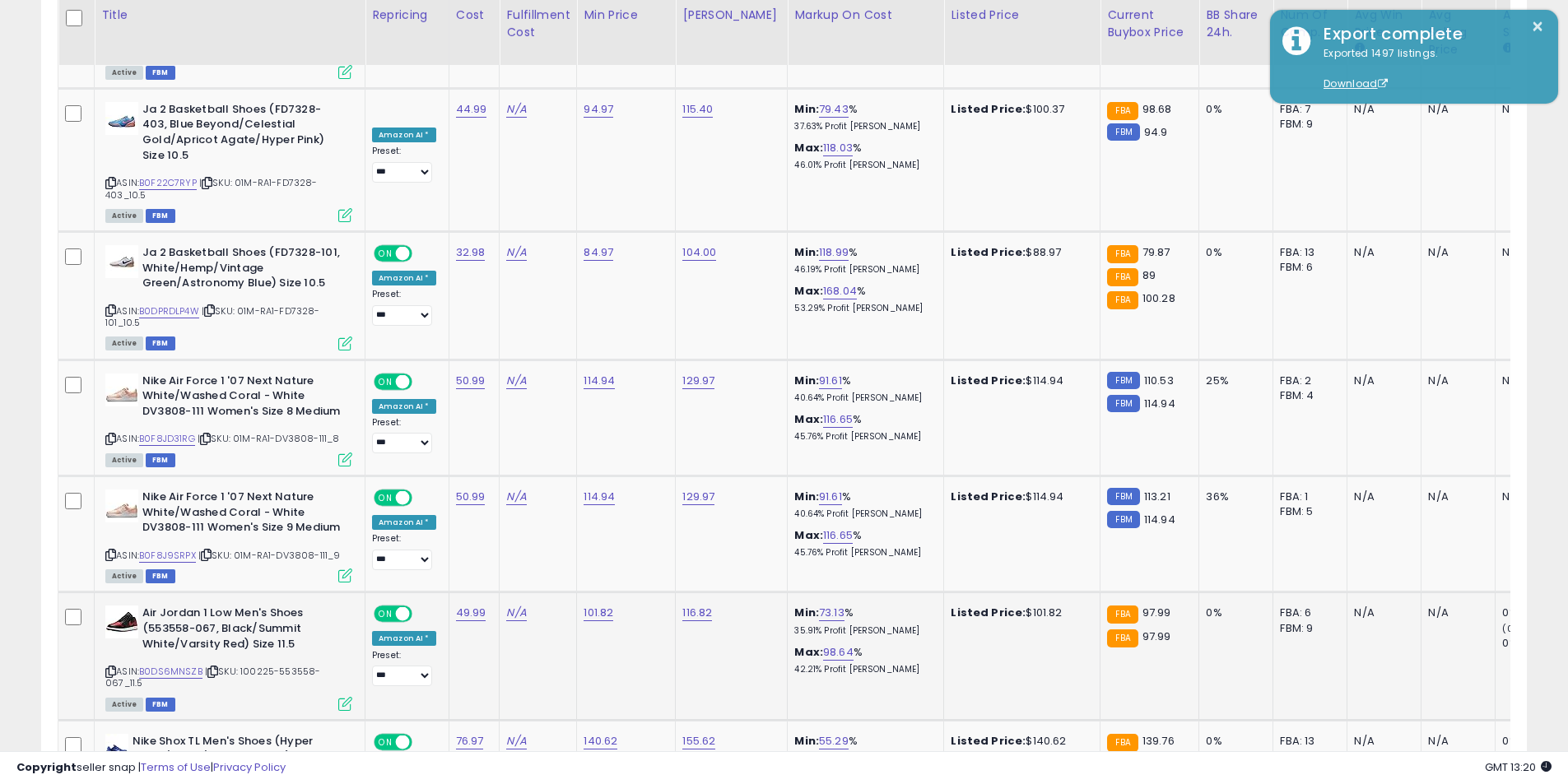
click at [108, 668] on icon at bounding box center [111, 671] width 11 height 9
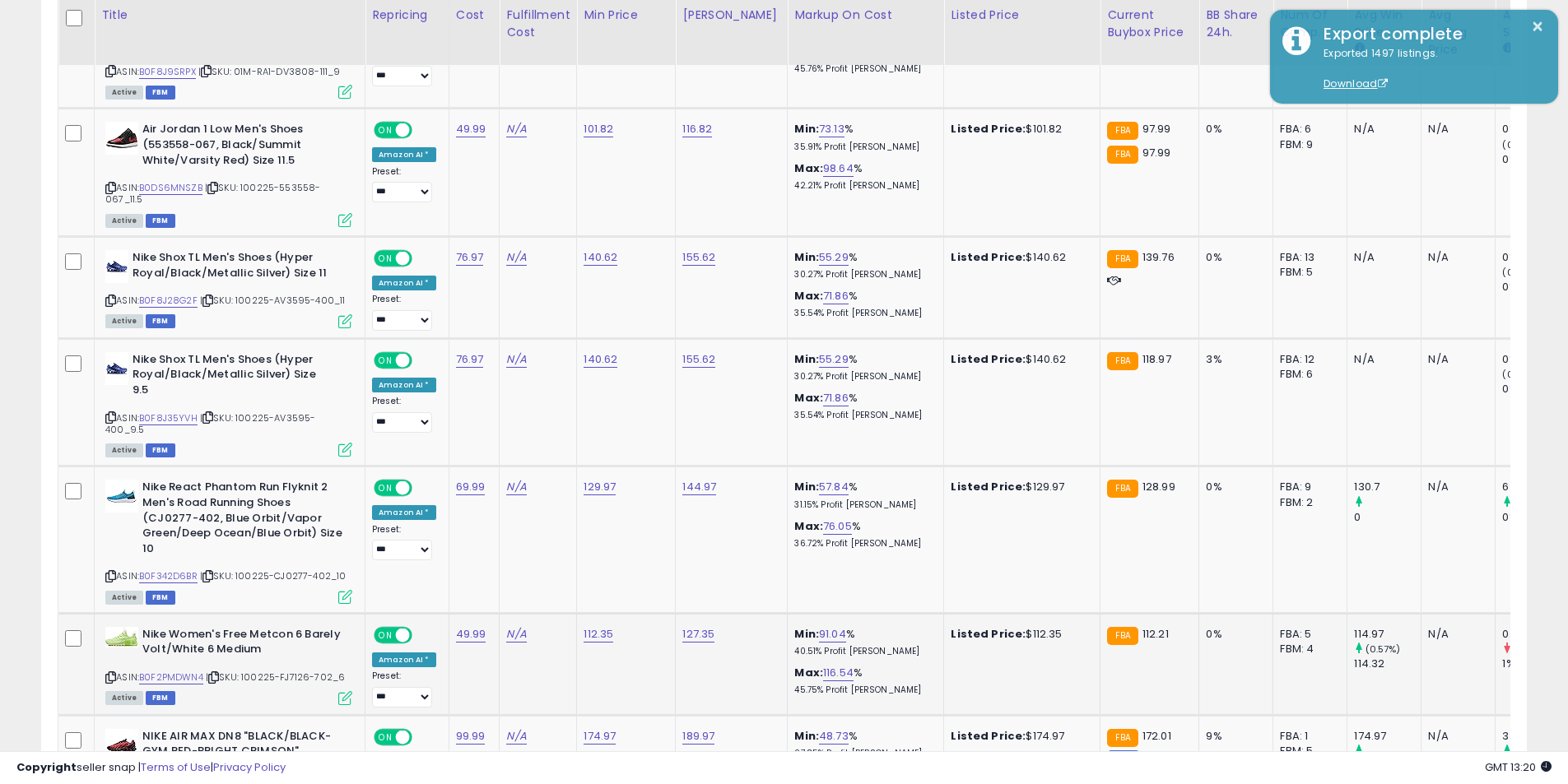
scroll to position [4566, 0]
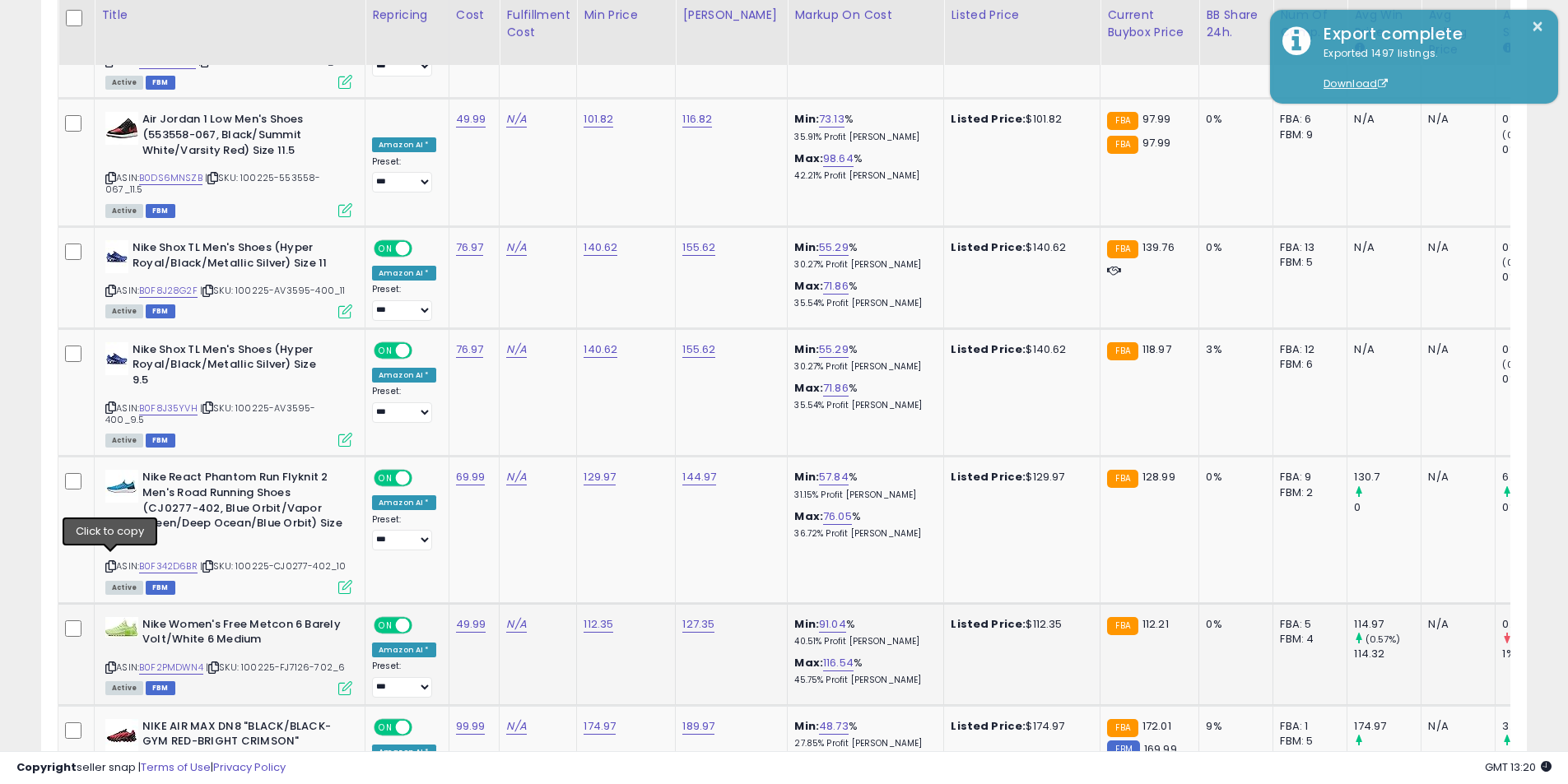
click at [113, 664] on icon at bounding box center [111, 668] width 11 height 9
click at [591, 617] on link "112.35" at bounding box center [598, 624] width 29 height 17
drag, startPoint x: 564, startPoint y: 478, endPoint x: 339, endPoint y: 461, distance: 225.6
type input "******"
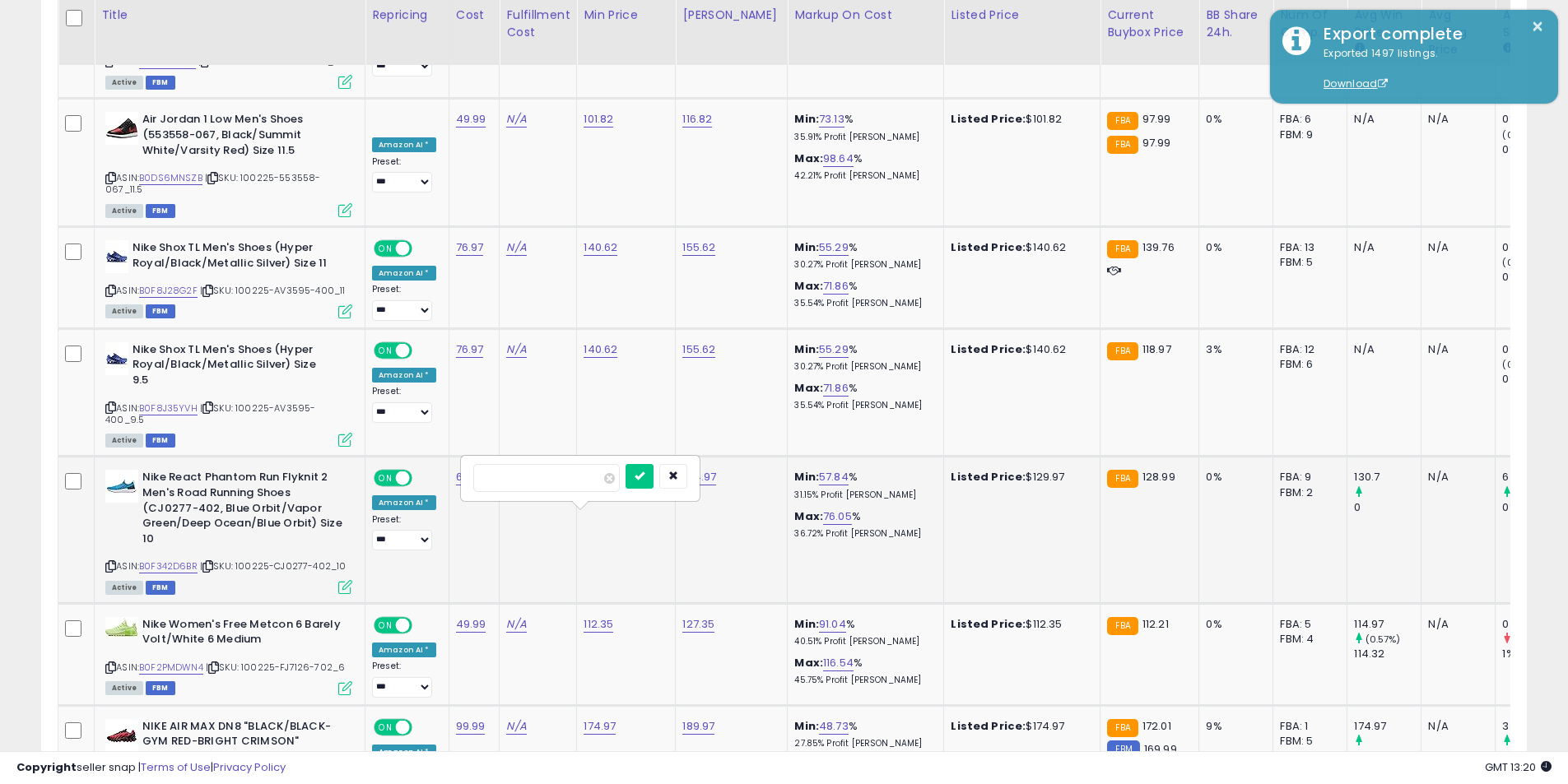
click button "submit" at bounding box center [639, 476] width 28 height 24
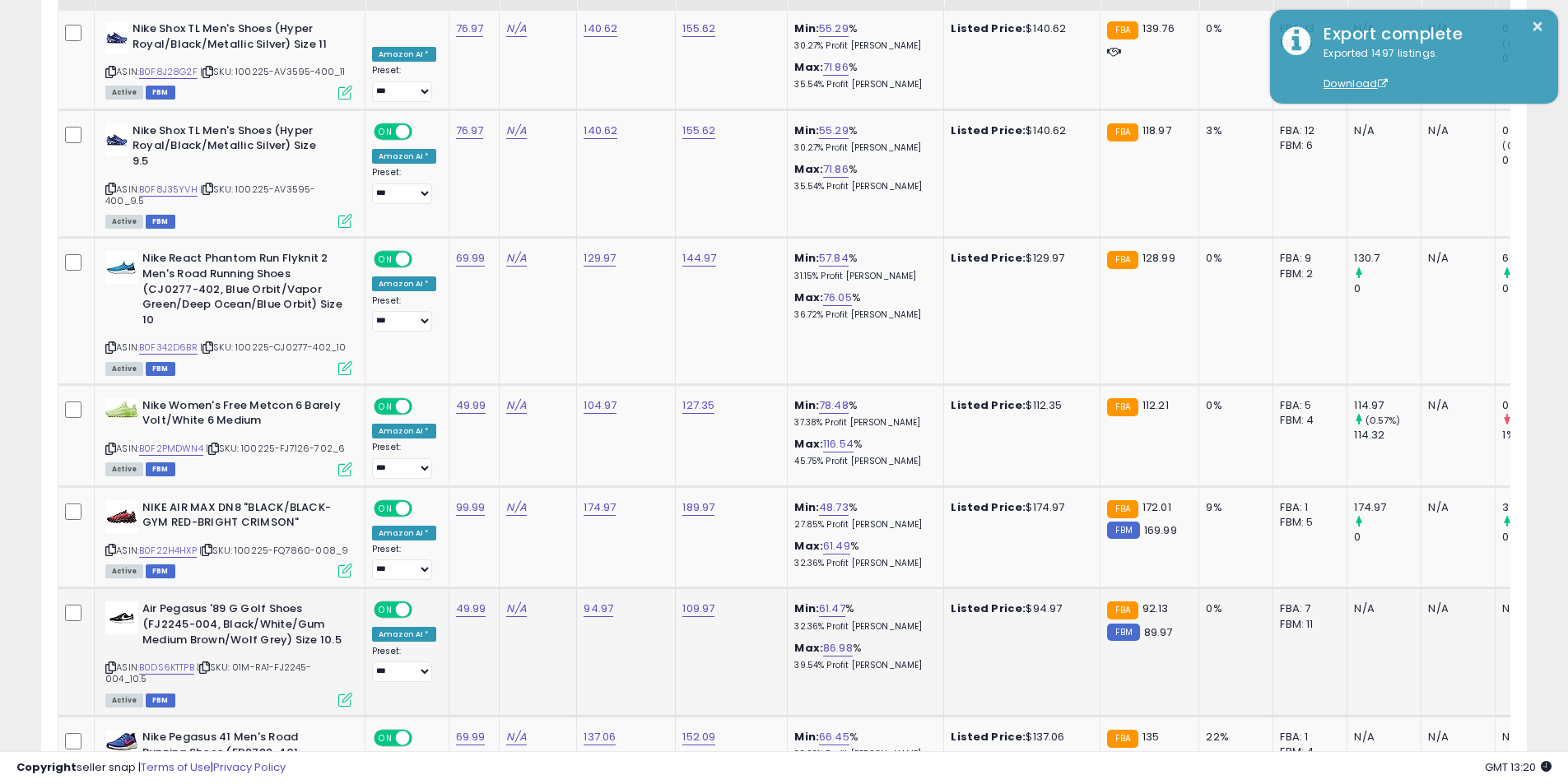
scroll to position [4813, 0]
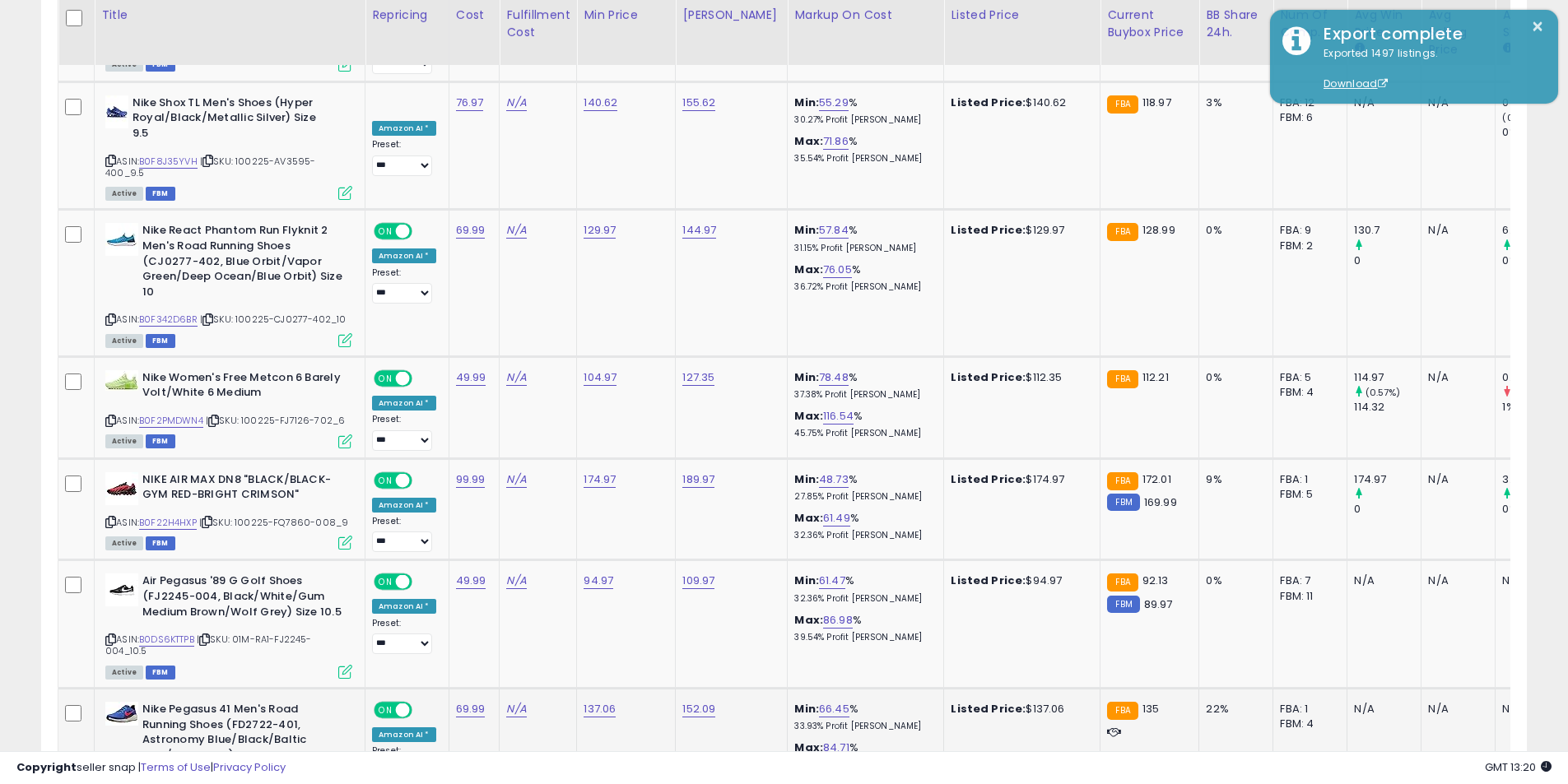
click at [111, 778] on icon at bounding box center [111, 782] width 11 height 9
click at [593, 701] on link "137.06" at bounding box center [599, 709] width 32 height 17
drag, startPoint x: 566, startPoint y: 568, endPoint x: 432, endPoint y: 555, distance: 134.6
type input "******"
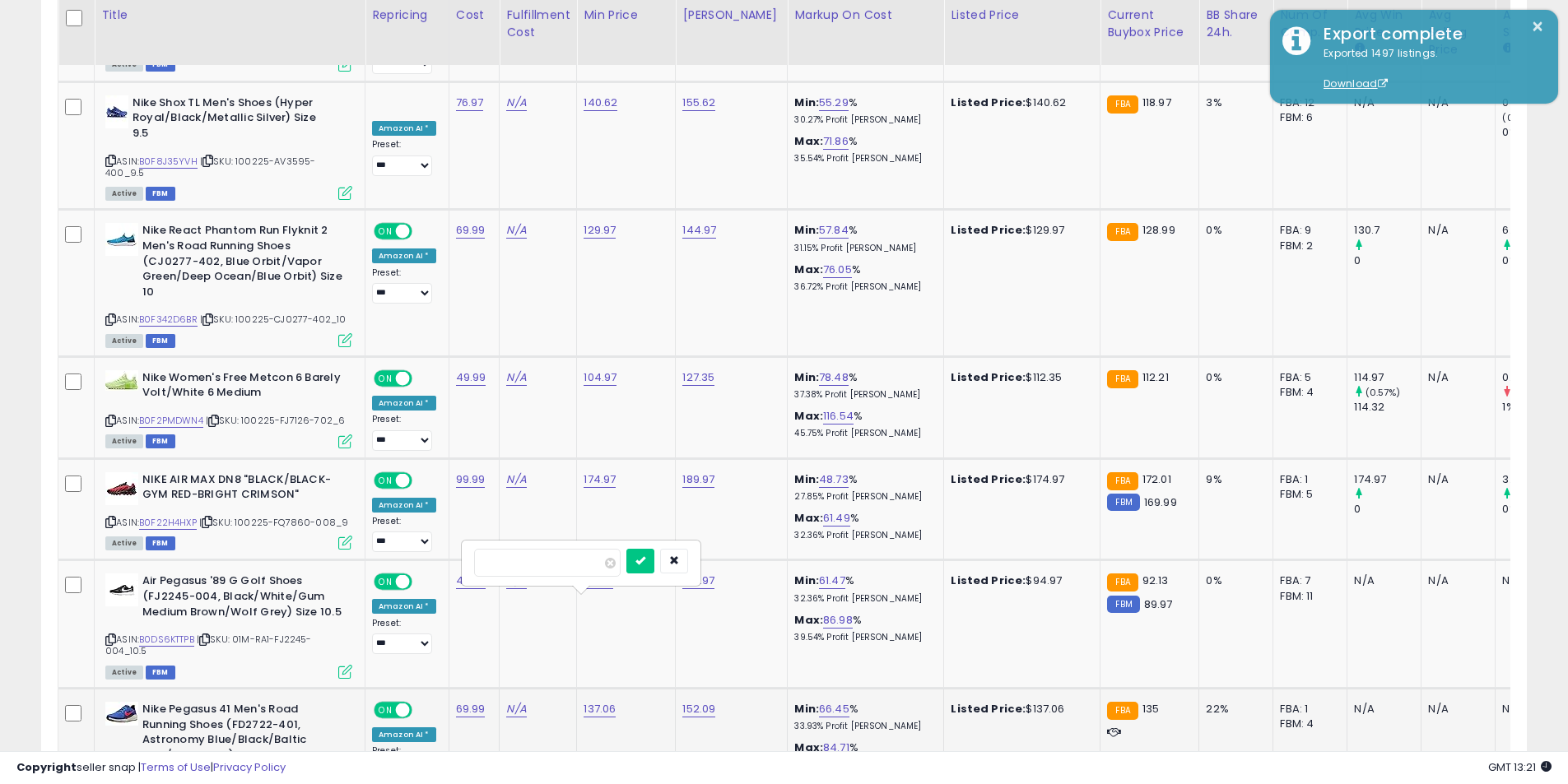
click button "submit" at bounding box center [640, 561] width 28 height 24
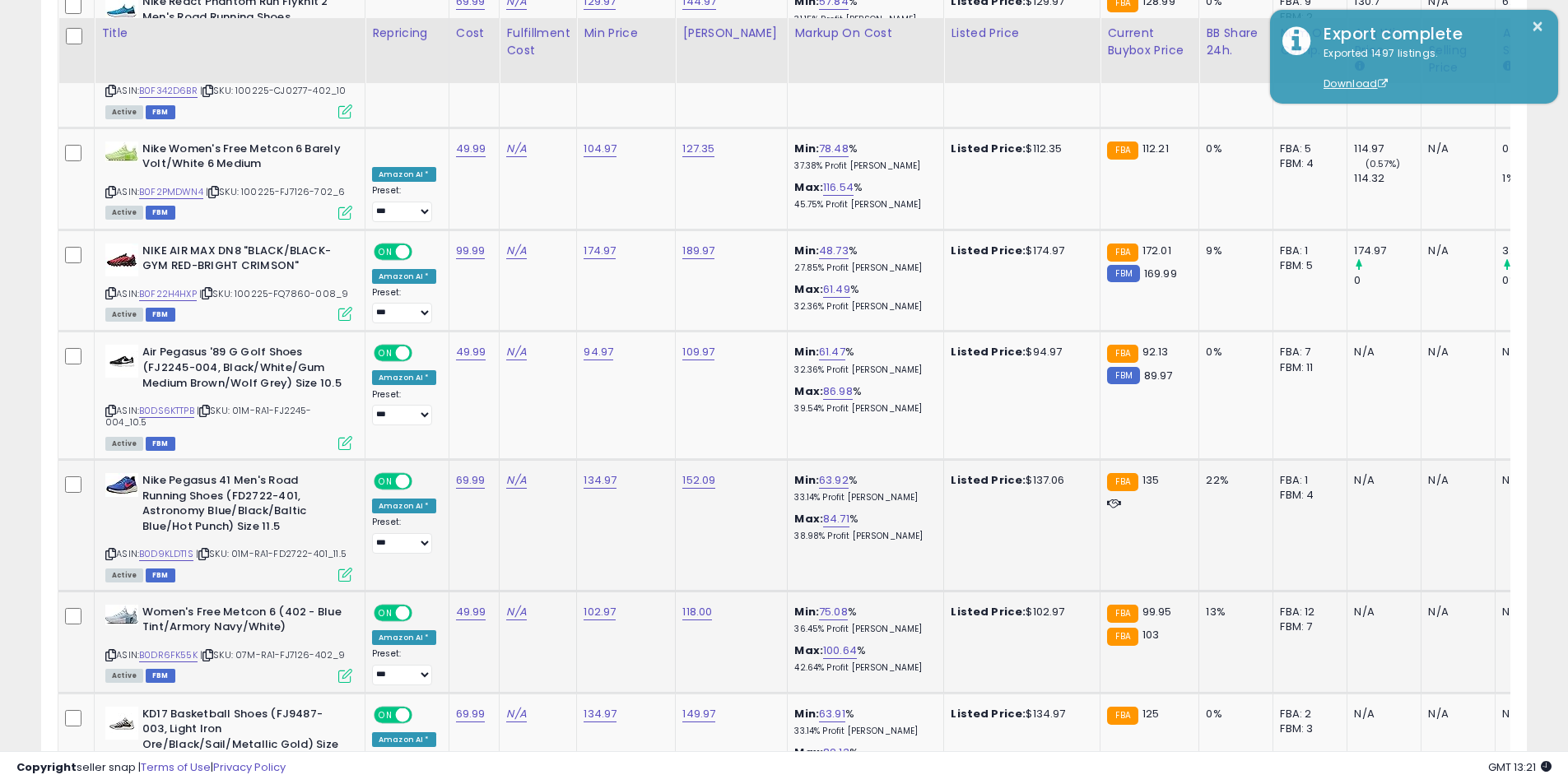
scroll to position [5060, 0]
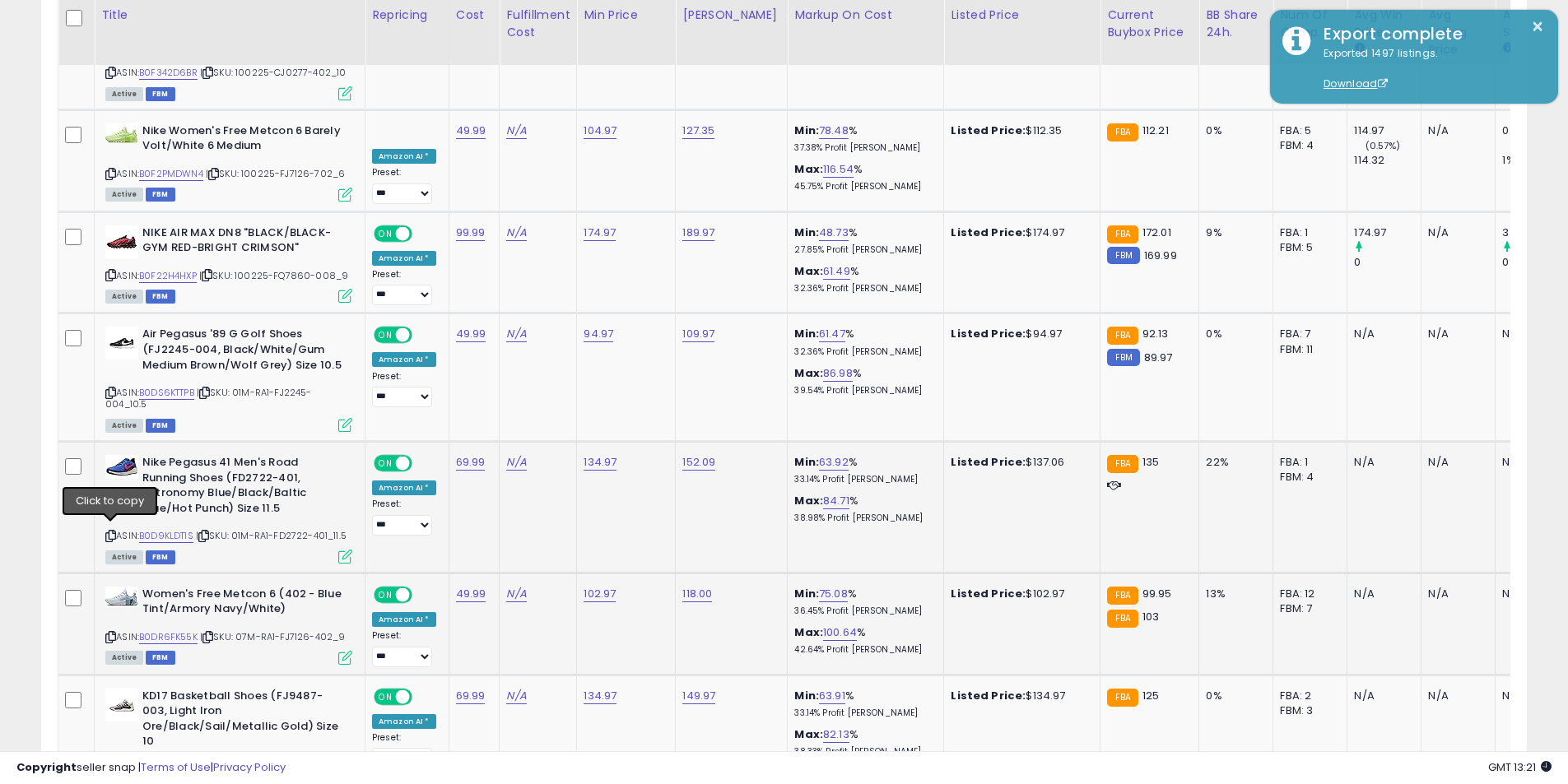
click at [111, 633] on icon at bounding box center [111, 637] width 11 height 9
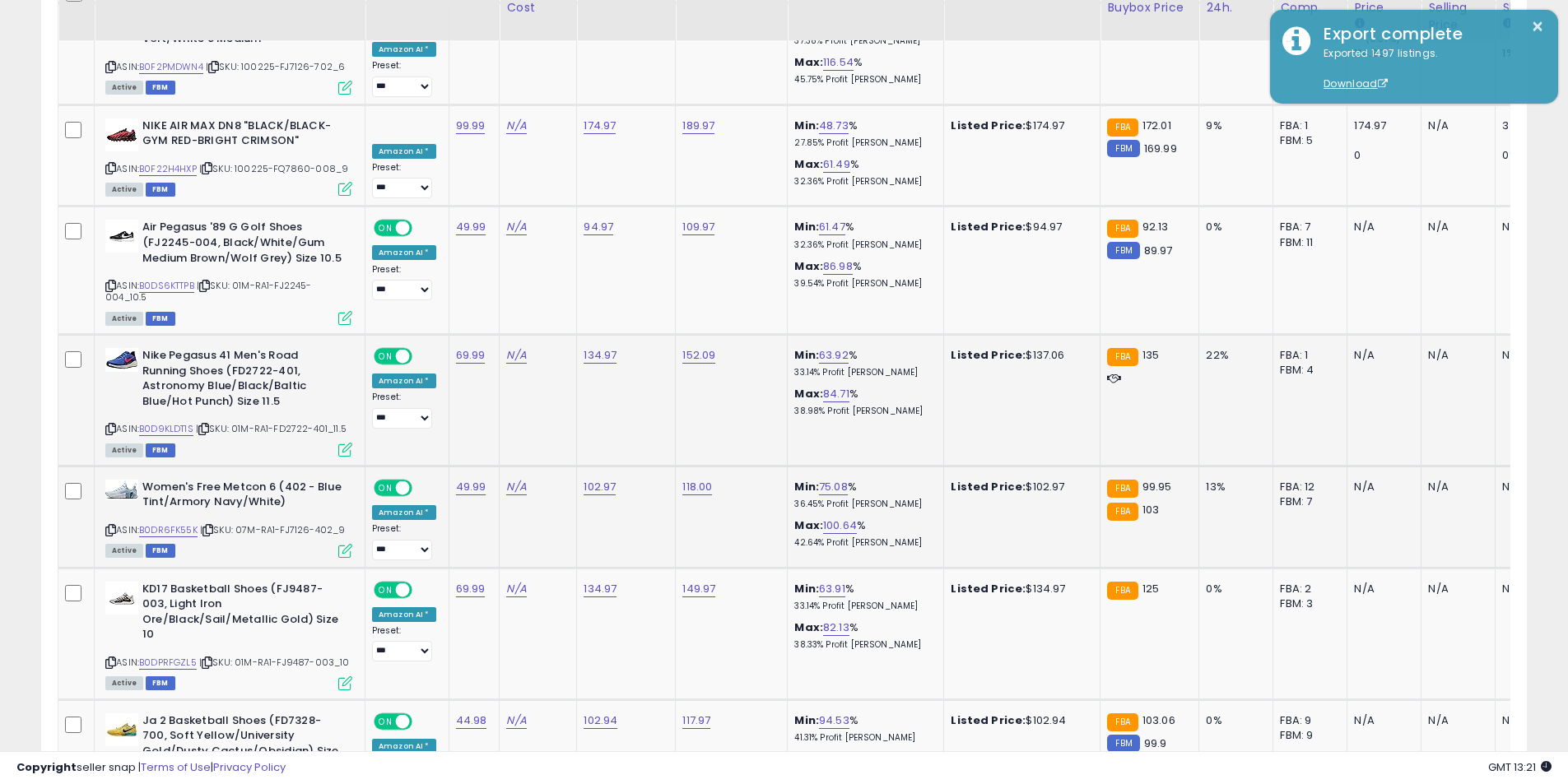
scroll to position [5225, 0]
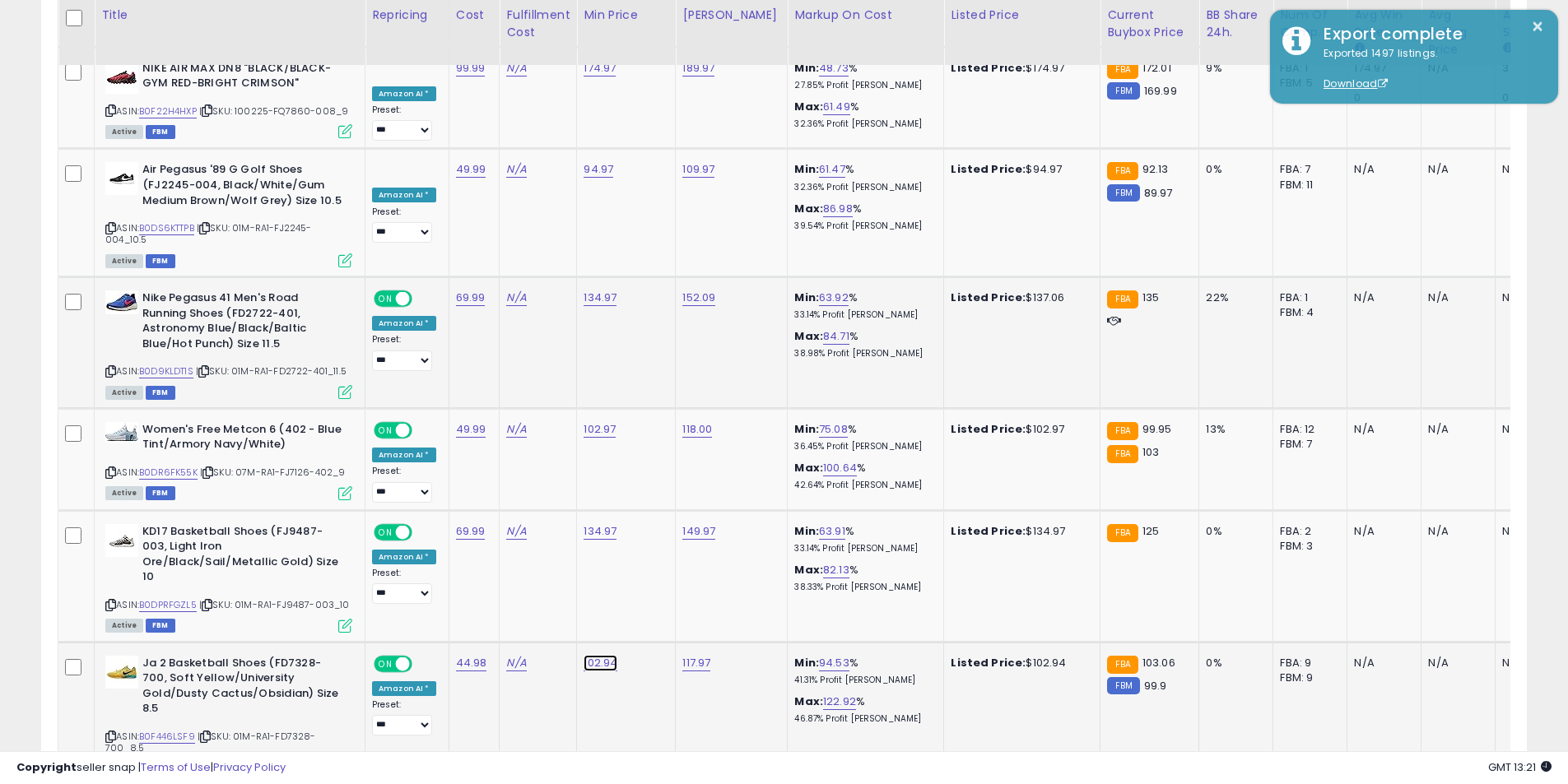
click at [586, 655] on link "102.94" at bounding box center [600, 663] width 33 height 17
drag, startPoint x: 557, startPoint y: 518, endPoint x: 386, endPoint y: 497, distance: 172.3
type input "*****"
click button "submit" at bounding box center [641, 515] width 28 height 24
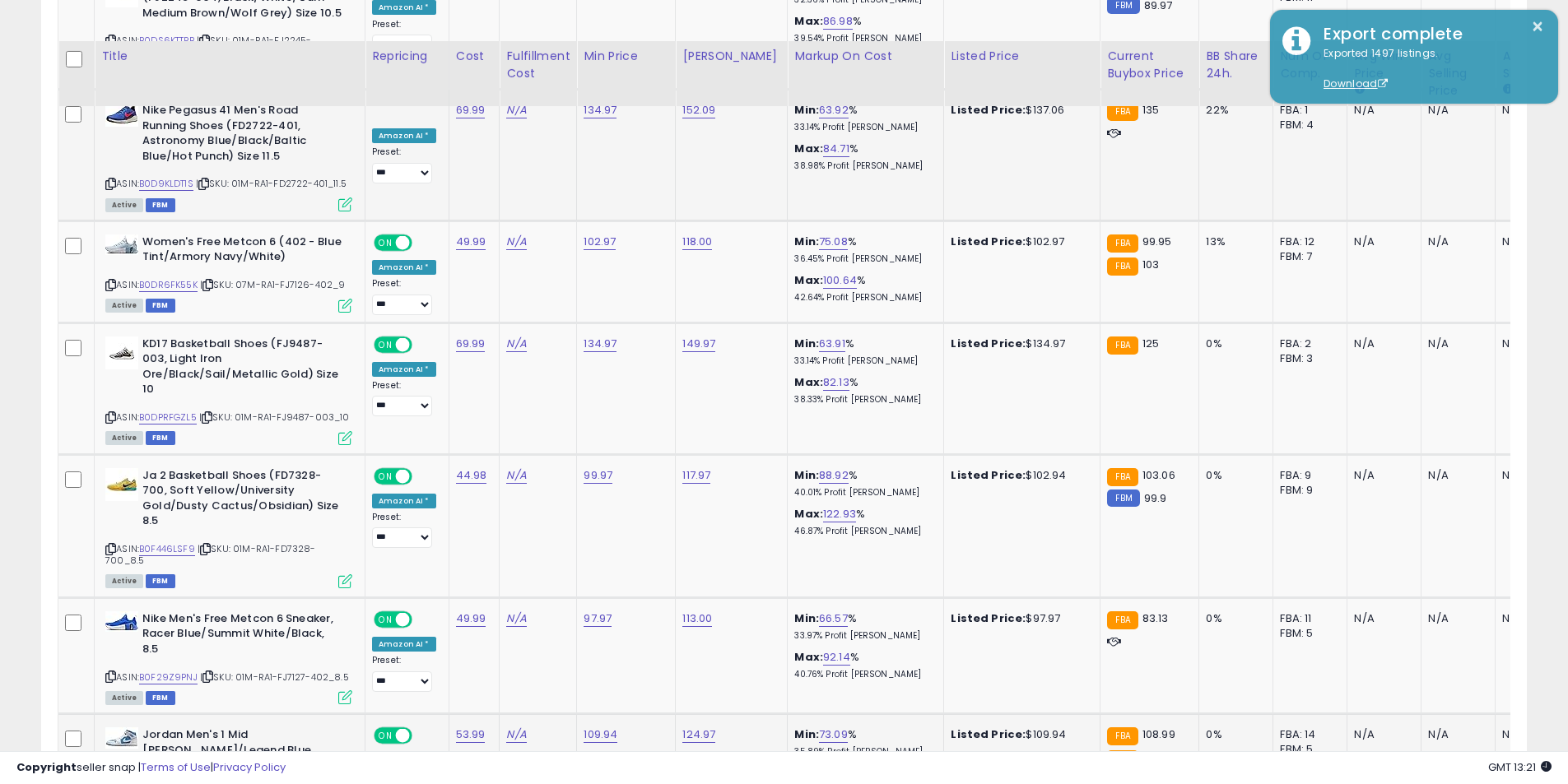
scroll to position [5471, 0]
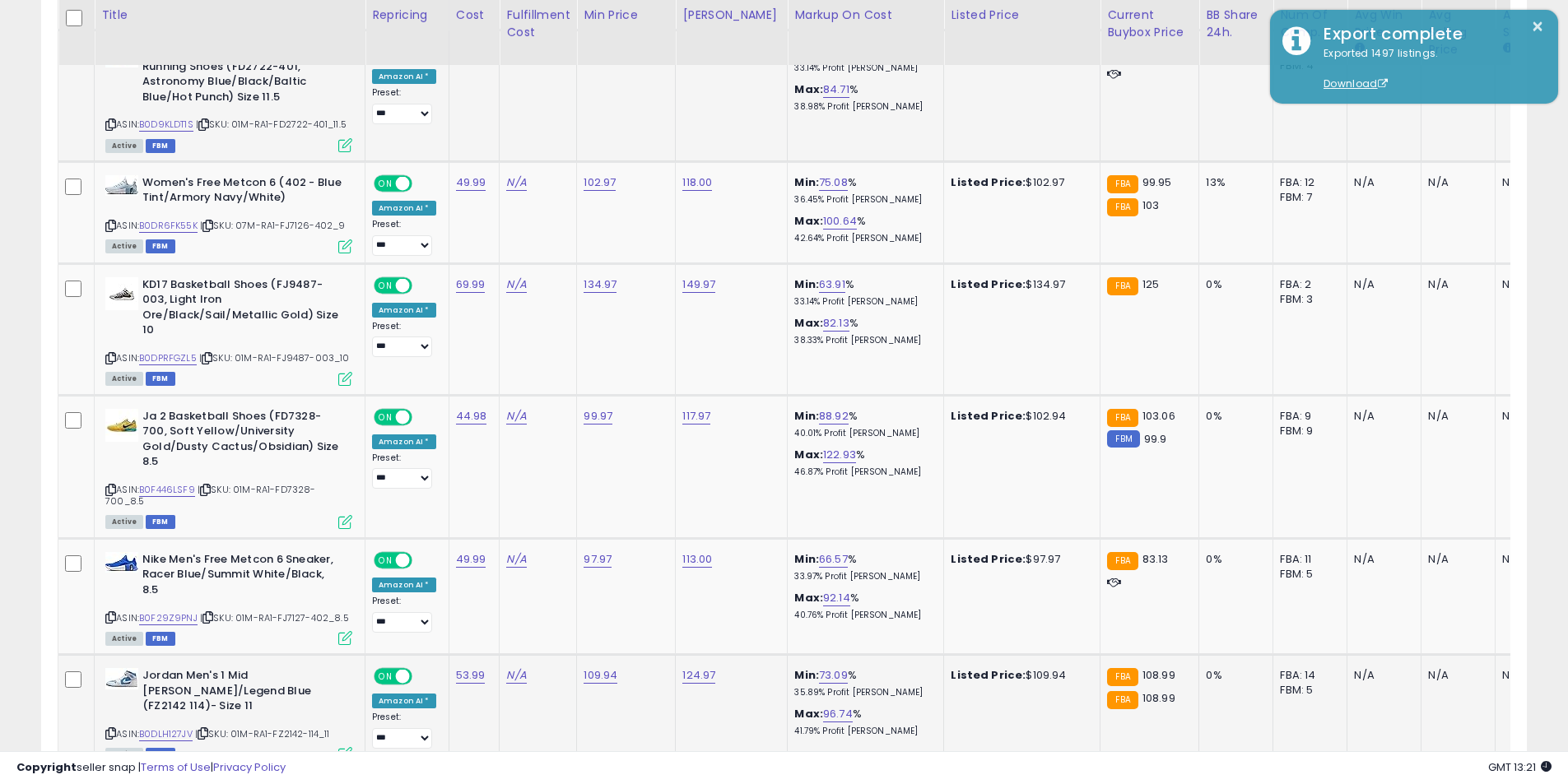
click at [112, 729] on icon at bounding box center [111, 733] width 11 height 9
click at [597, 668] on link "109.94" at bounding box center [600, 675] width 33 height 17
drag, startPoint x: 532, startPoint y: 499, endPoint x: 417, endPoint y: 492, distance: 115.2
type input "******"
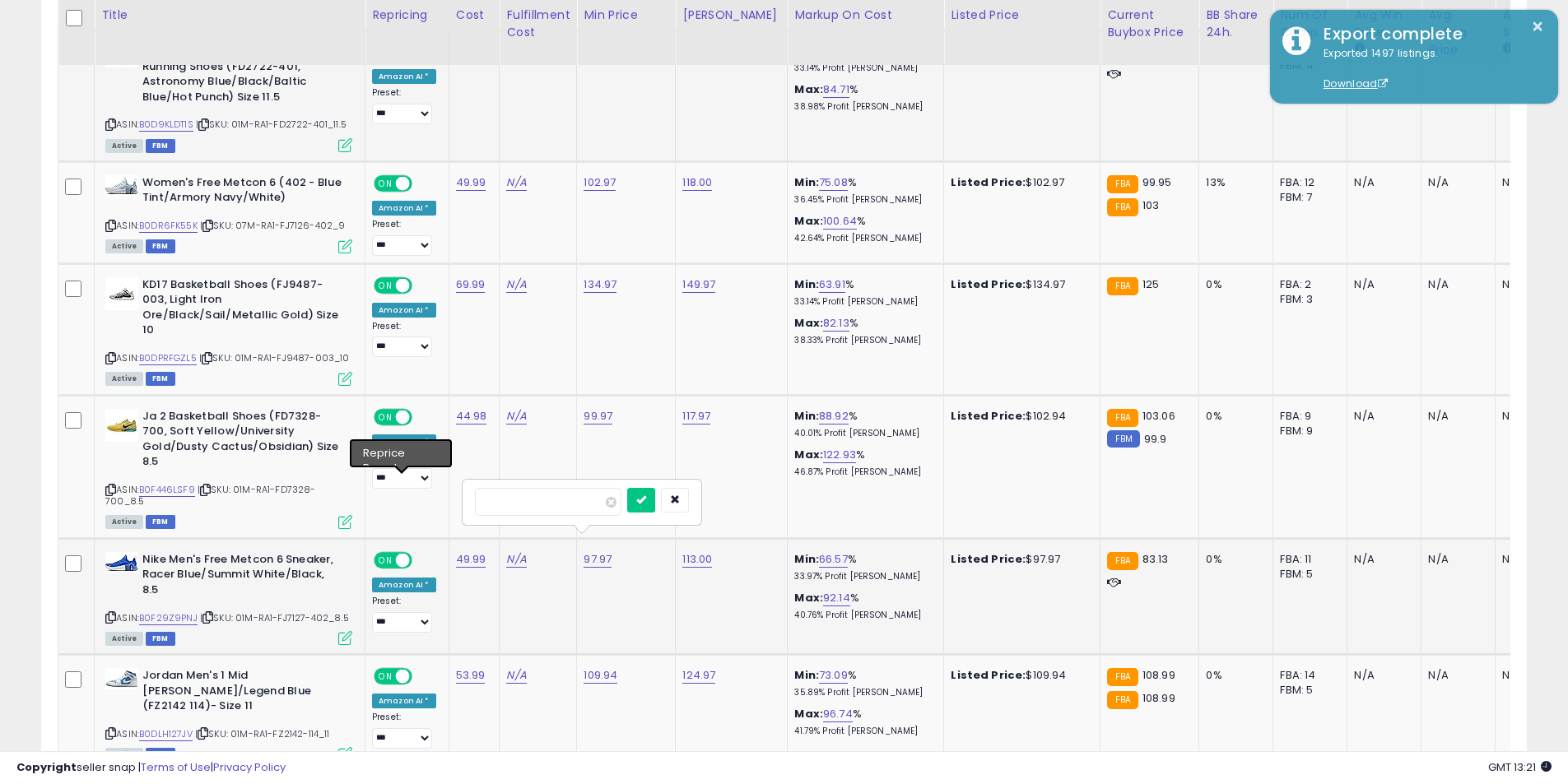
click button "submit" at bounding box center [641, 500] width 28 height 24
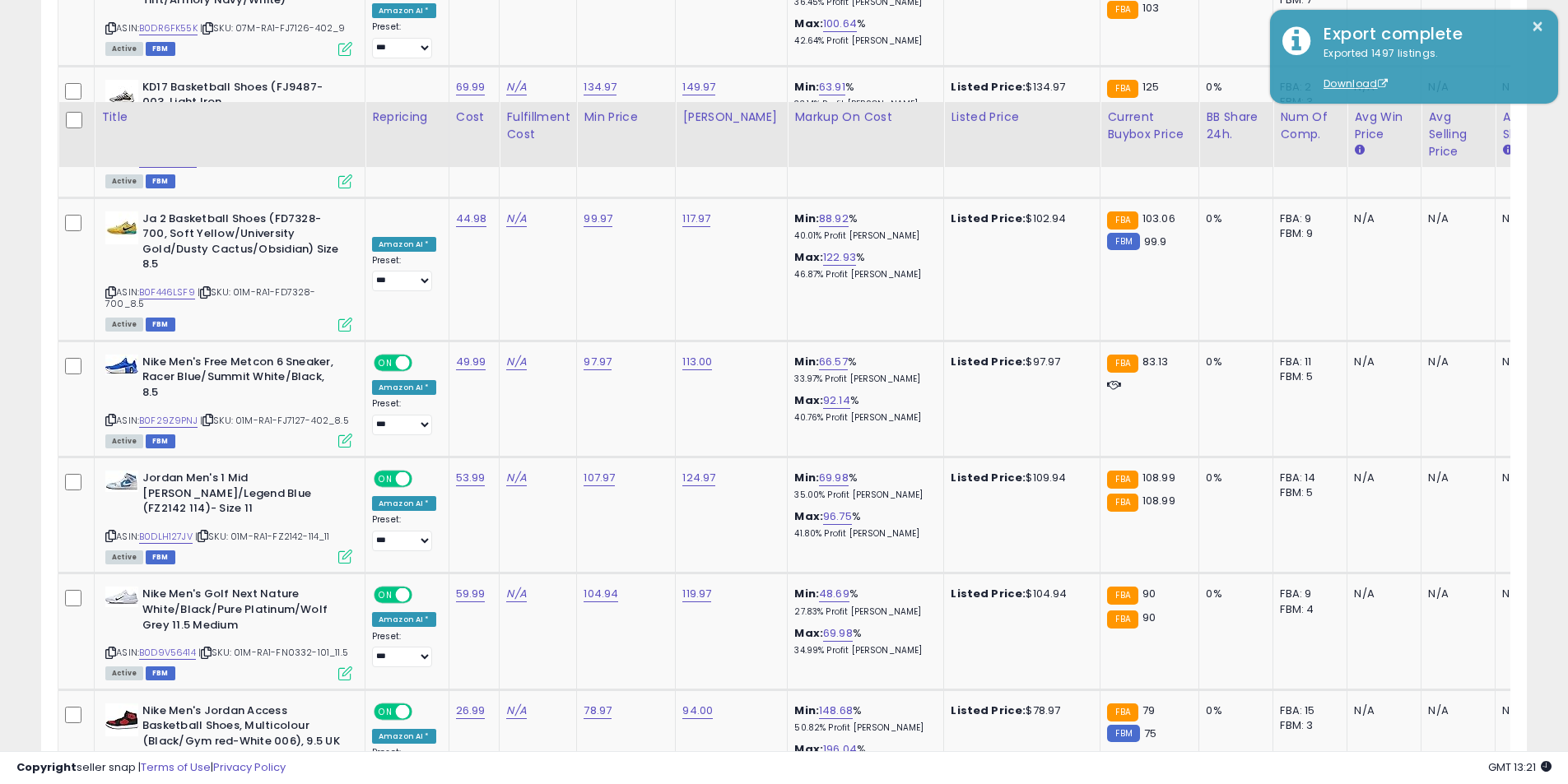
scroll to position [5800, 0]
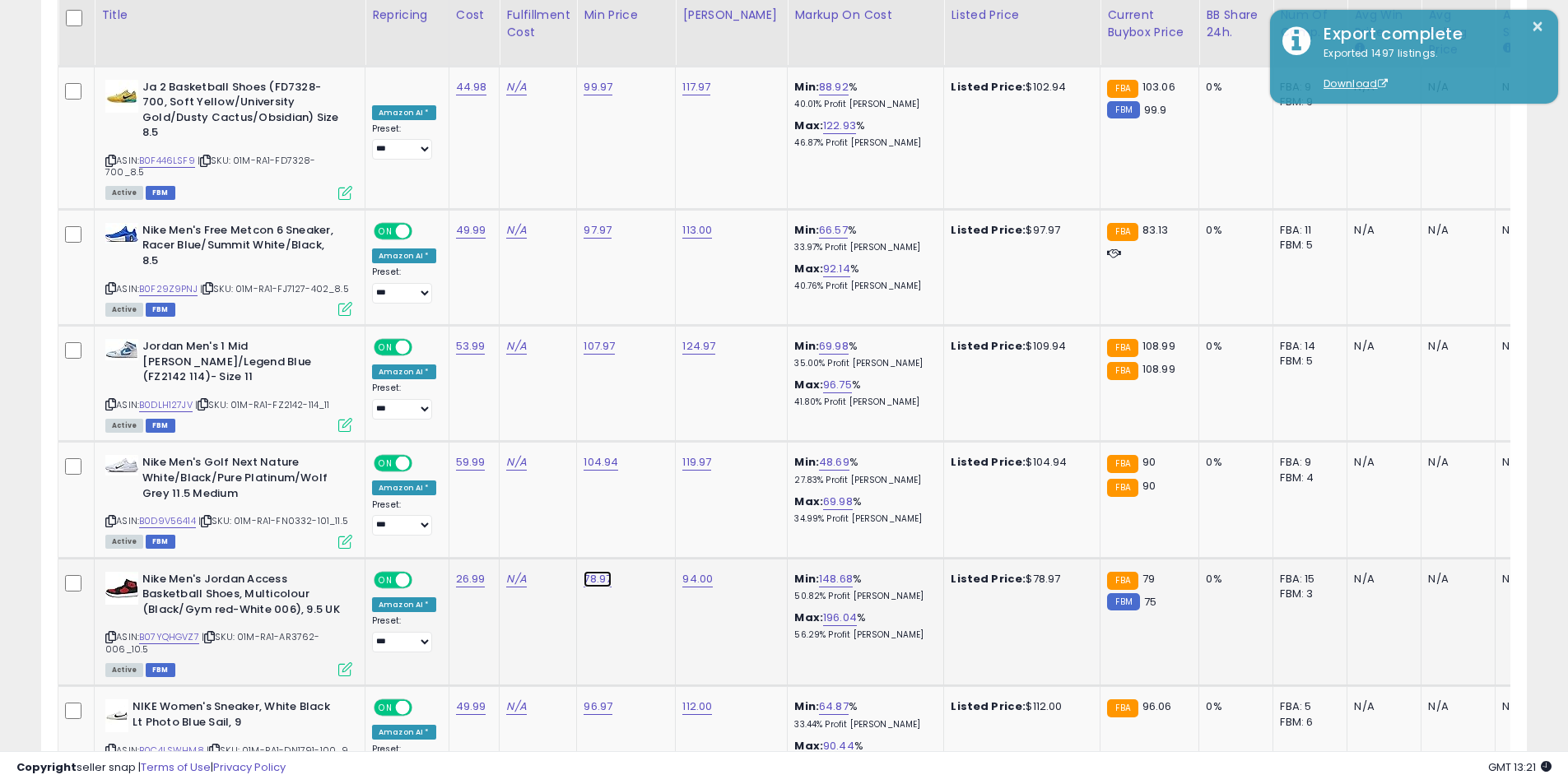
click at [602, 571] on link "78.97" at bounding box center [597, 578] width 28 height 17
drag, startPoint x: 533, startPoint y: 408, endPoint x: 385, endPoint y: 391, distance: 149.0
type input "*****"
click button "submit" at bounding box center [638, 403] width 28 height 24
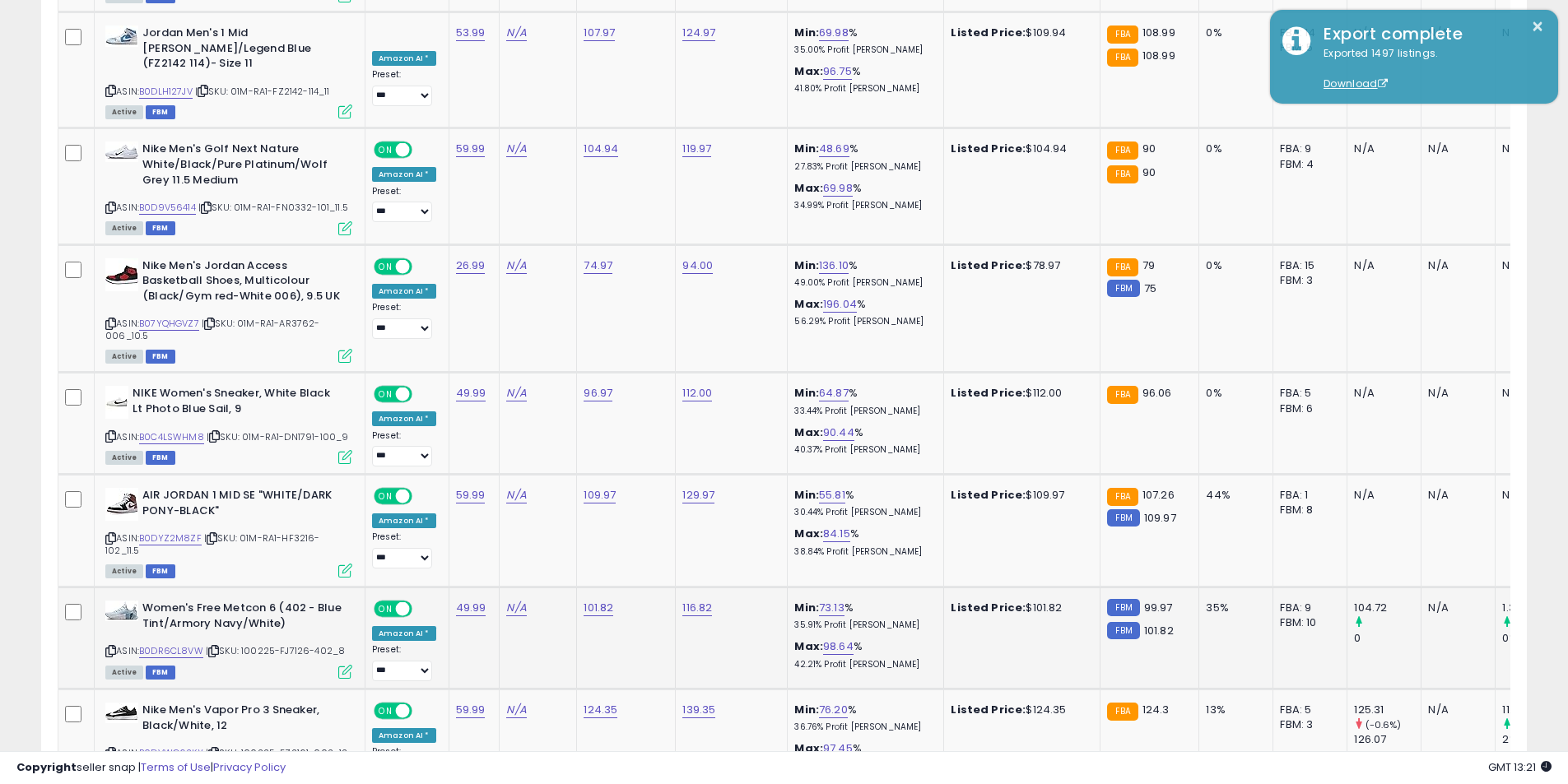
scroll to position [6130, 0]
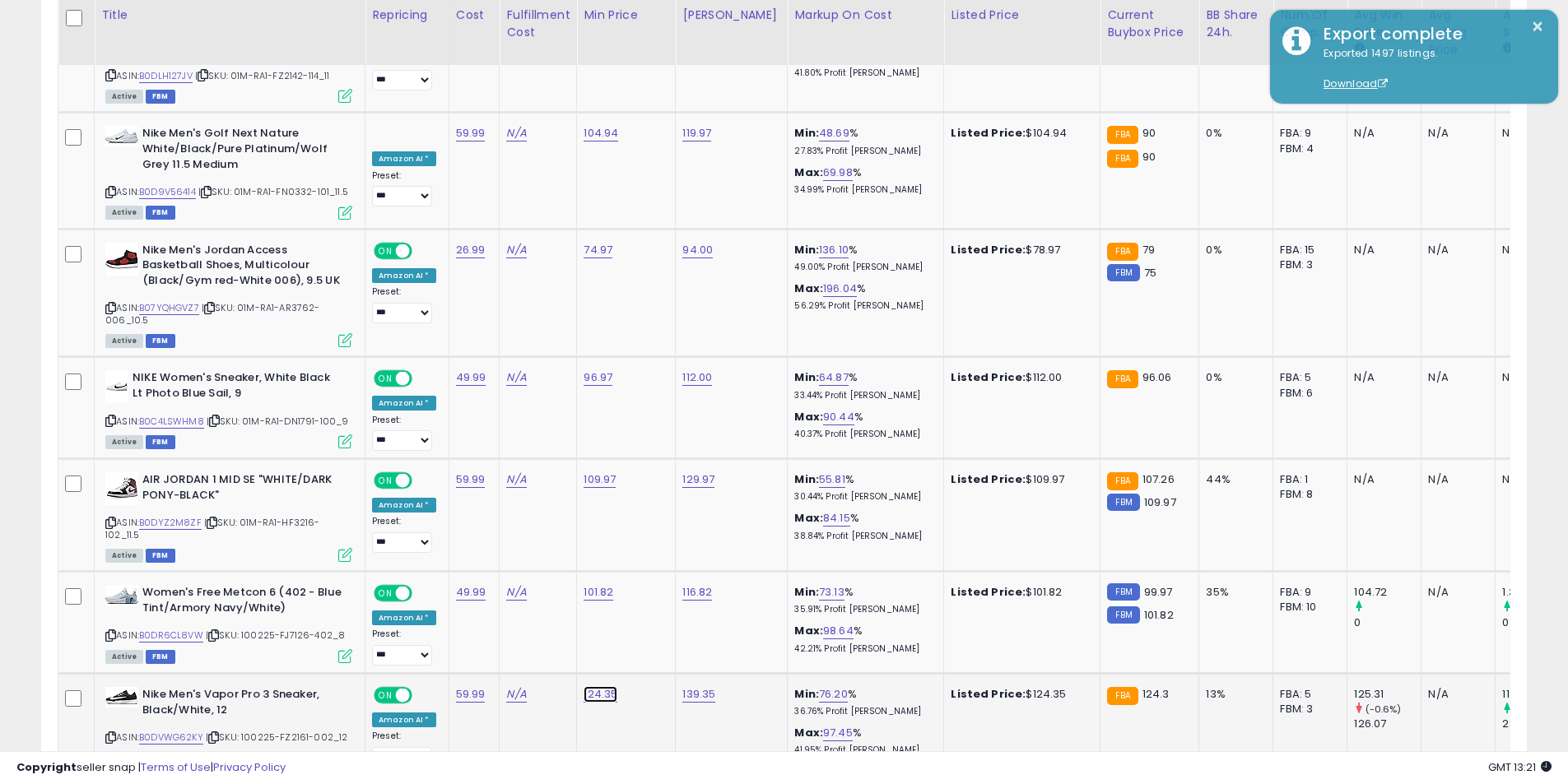
click at [588, 686] on link "124.35" at bounding box center [600, 694] width 33 height 17
drag, startPoint x: 552, startPoint y: 510, endPoint x: 457, endPoint y: 490, distance: 97.1
type input "******"
click button "submit" at bounding box center [641, 508] width 28 height 24
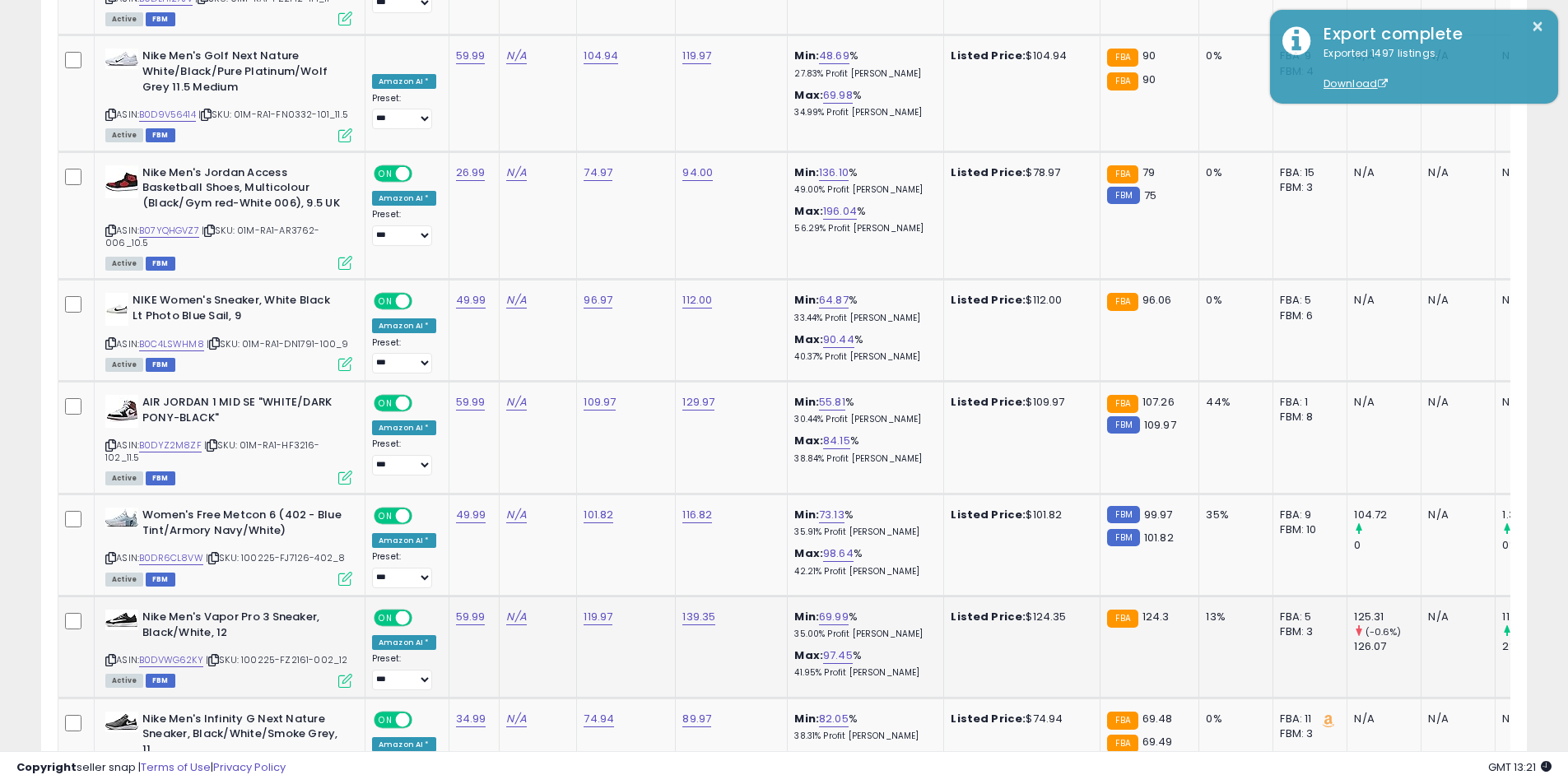
scroll to position [6249, 0]
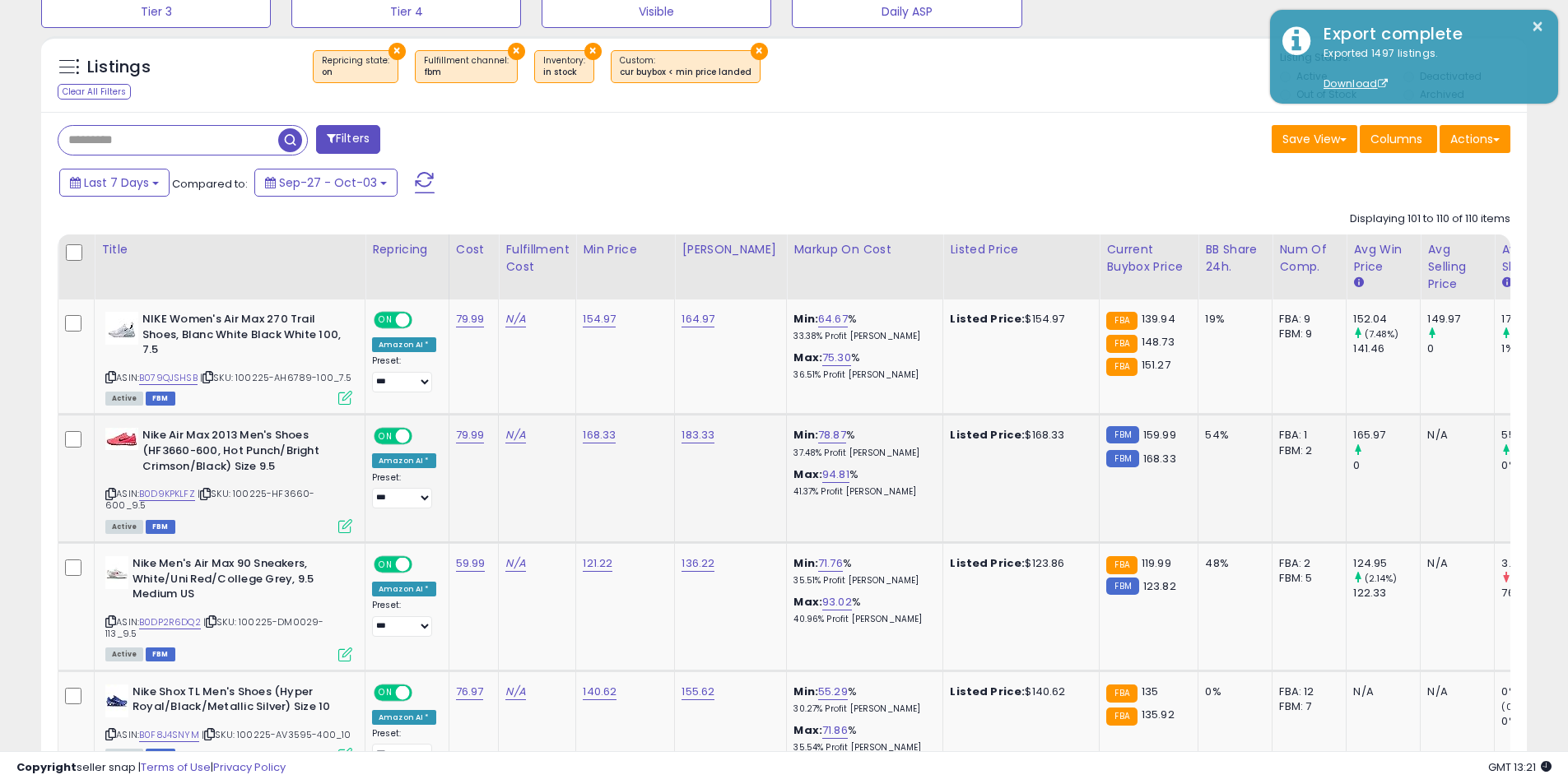
scroll to position [699, 0]
click at [106, 493] on icon at bounding box center [111, 492] width 11 height 9
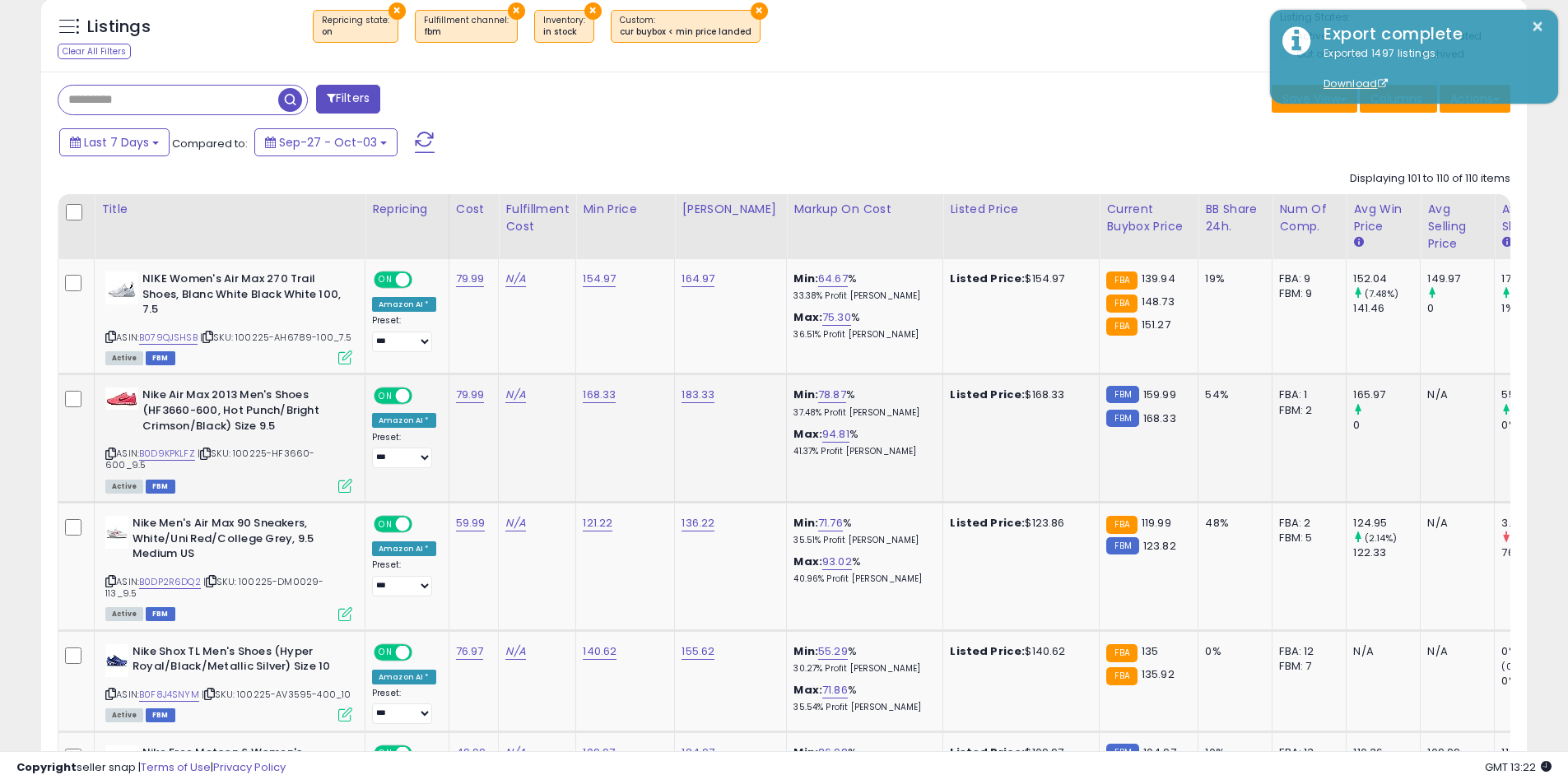
scroll to position [781, 0]
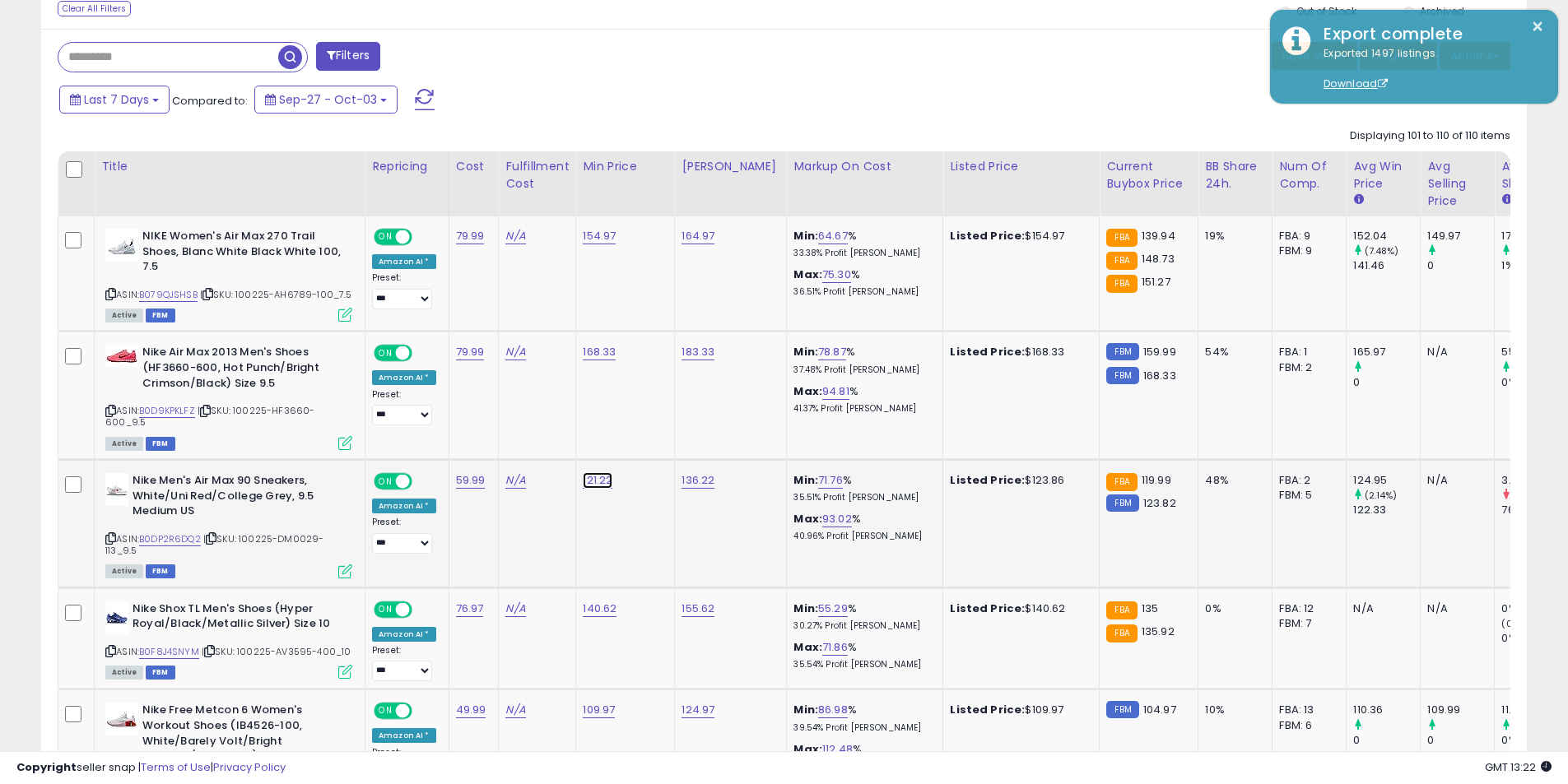
click at [596, 473] on link "121.22" at bounding box center [597, 481] width 29 height 17
drag, startPoint x: 569, startPoint y: 426, endPoint x: 373, endPoint y: 421, distance: 196.1
type input "******"
click button "submit" at bounding box center [638, 427] width 28 height 24
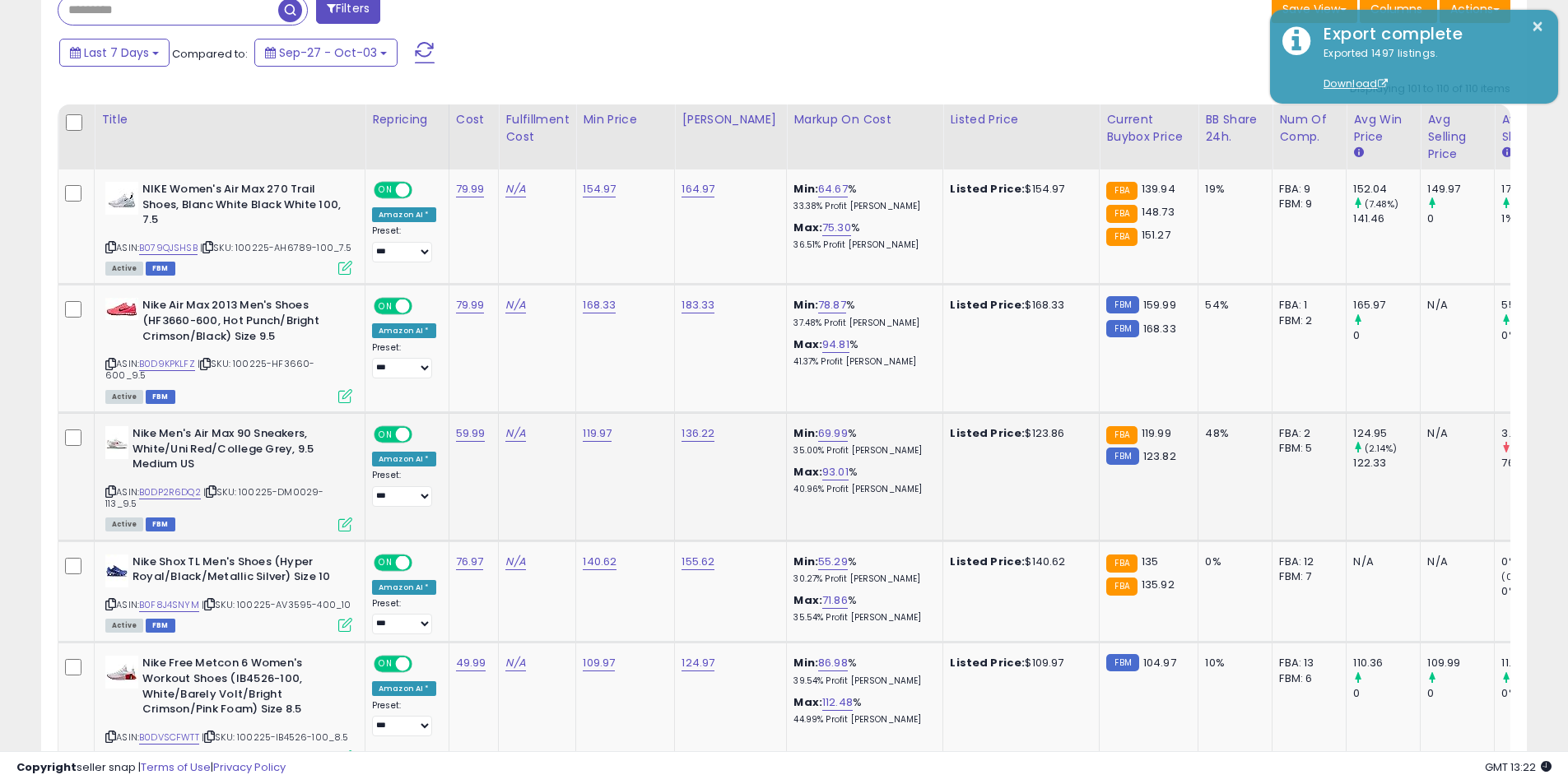
scroll to position [863, 0]
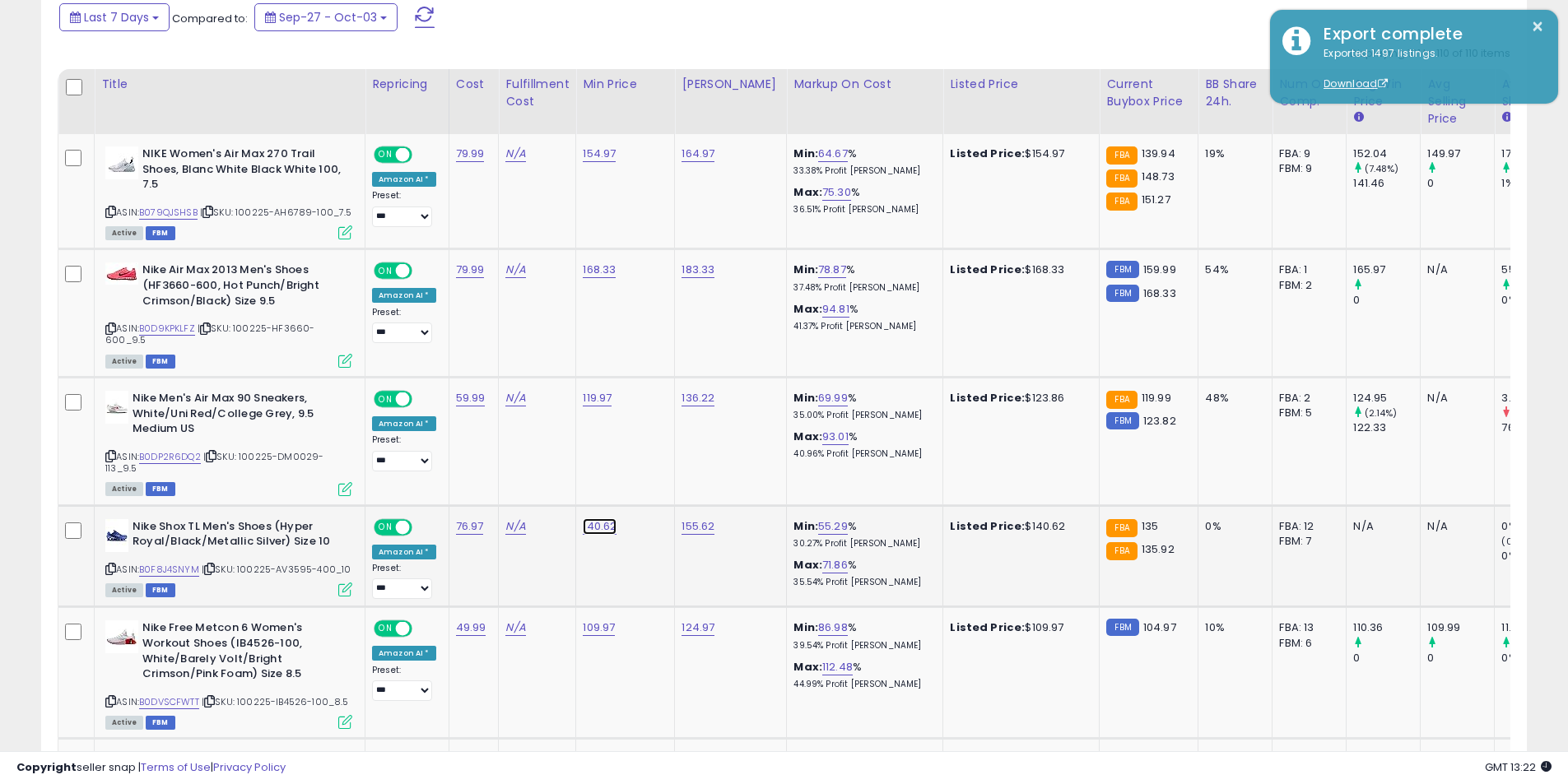
click at [596, 519] on link "140.62" at bounding box center [599, 527] width 33 height 17
drag, startPoint x: 532, startPoint y: 463, endPoint x: 412, endPoint y: 460, distance: 120.0
click at [412, 460] on tbody "**********" at bounding box center [981, 729] width 1844 height 1191
type input "******"
click button "submit" at bounding box center [641, 460] width 28 height 24
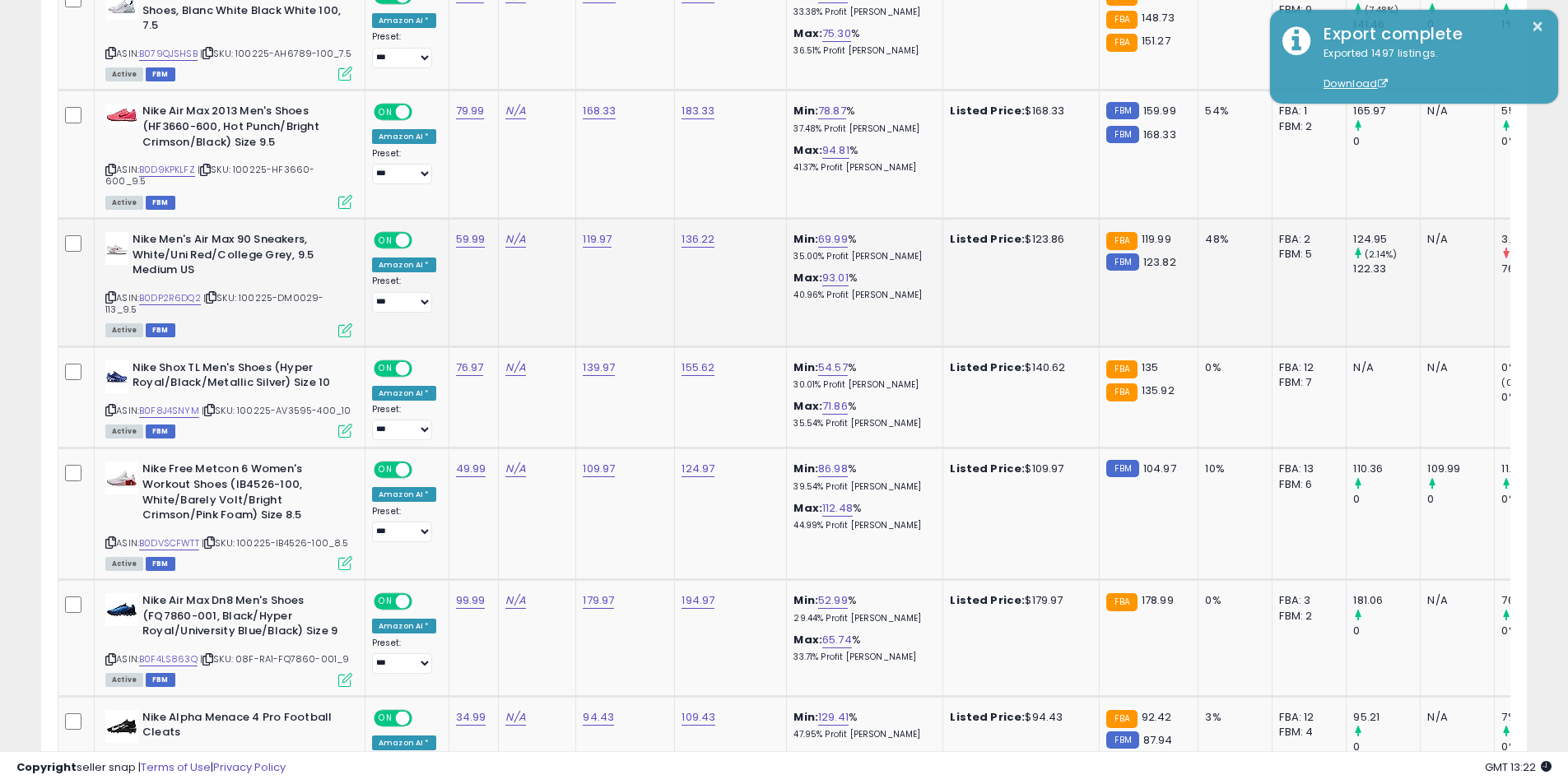
scroll to position [1028, 0]
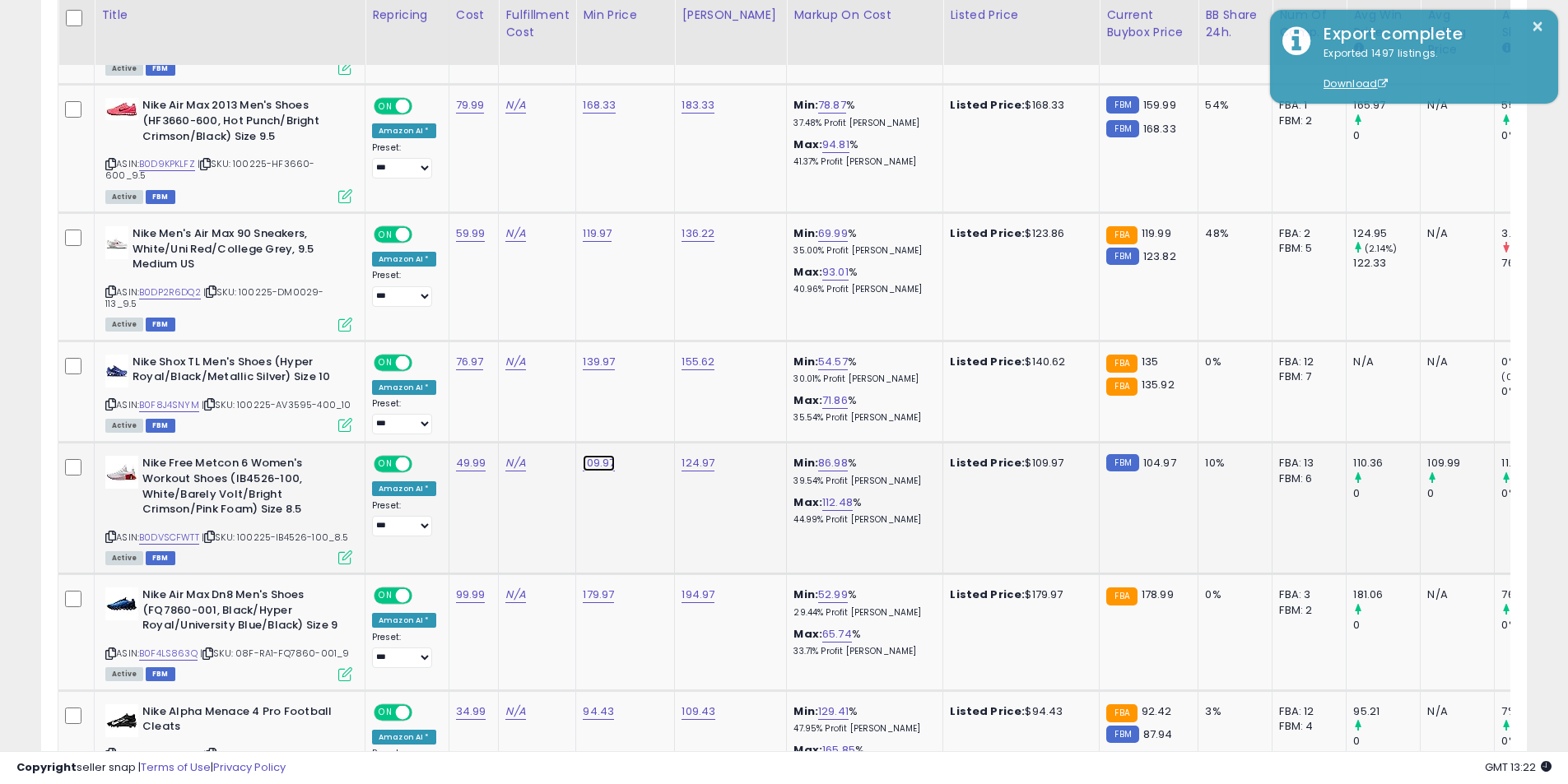
click at [602, 455] on link "109.97" at bounding box center [598, 463] width 32 height 17
drag, startPoint x: 528, startPoint y: 400, endPoint x: 426, endPoint y: 399, distance: 102.0
click at [427, 399] on tbody "**********" at bounding box center [981, 565] width 1844 height 1191
type input "******"
click button "submit" at bounding box center [641, 397] width 28 height 24
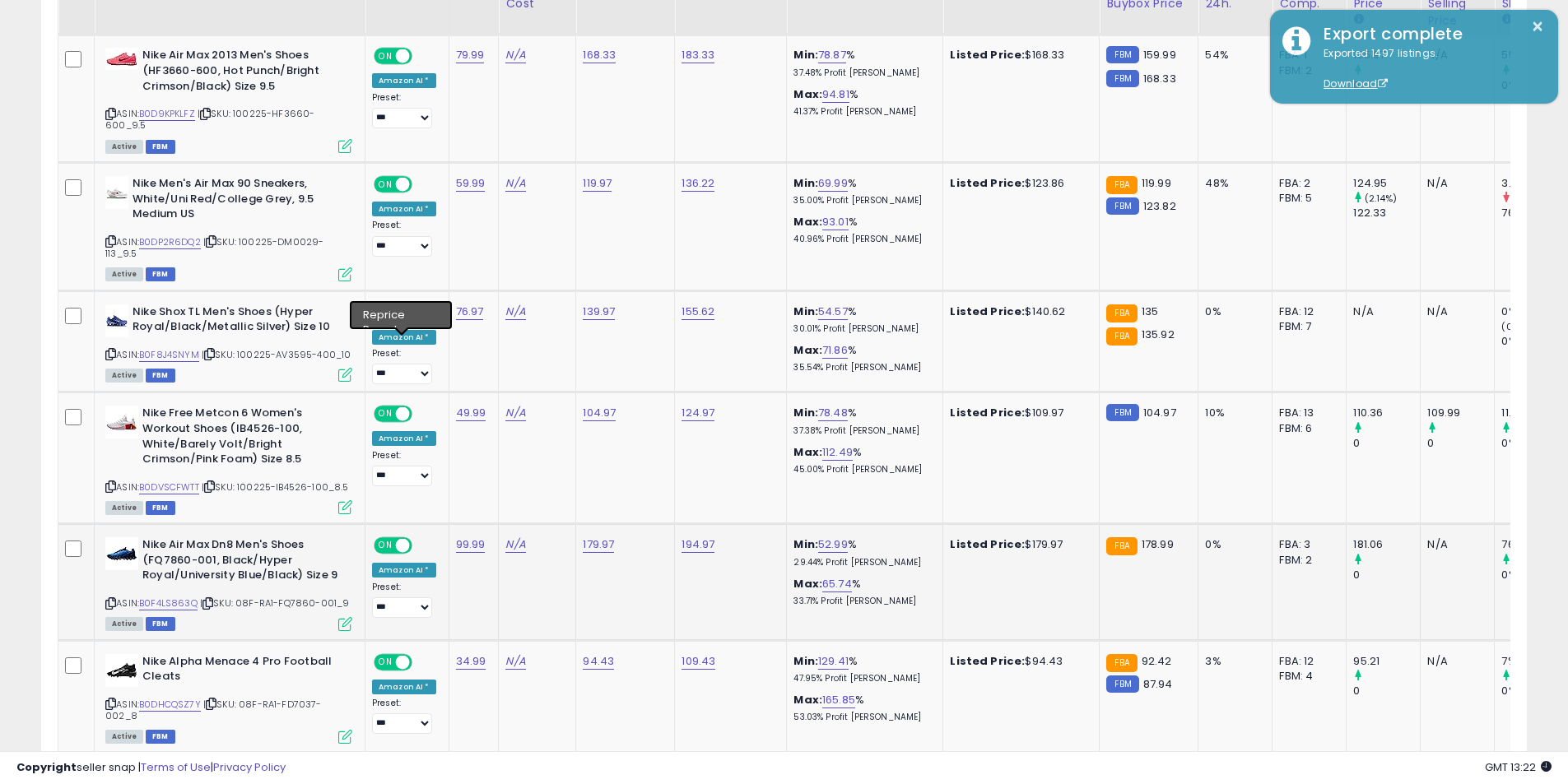
scroll to position [1110, 0]
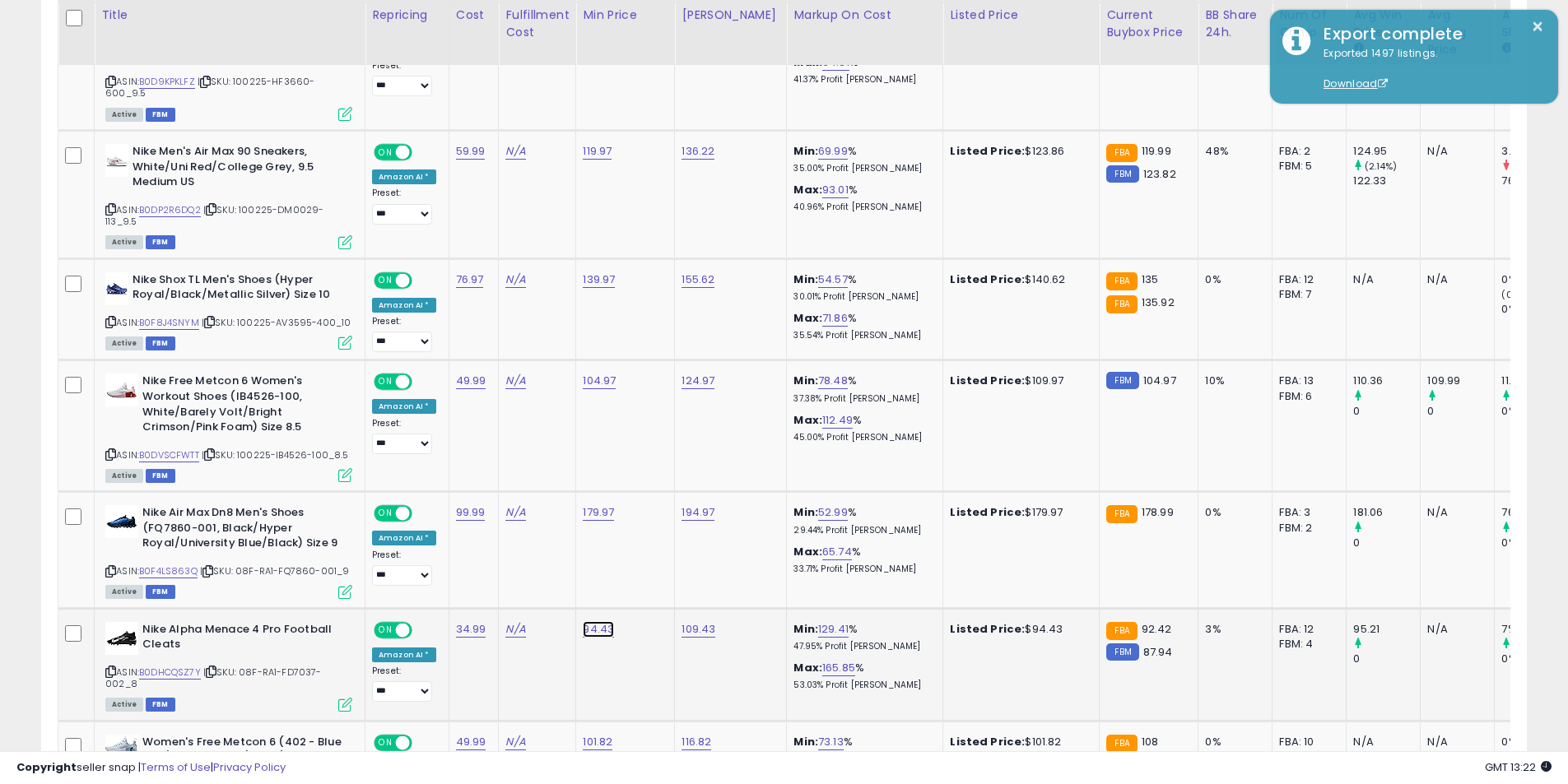
click at [597, 622] on link "94.43" at bounding box center [598, 629] width 31 height 17
drag, startPoint x: 553, startPoint y: 561, endPoint x: 374, endPoint y: 551, distance: 179.3
click at [374, 551] on tbody "**********" at bounding box center [981, 483] width 1844 height 1191
type input "*****"
click button "submit" at bounding box center [639, 563] width 28 height 24
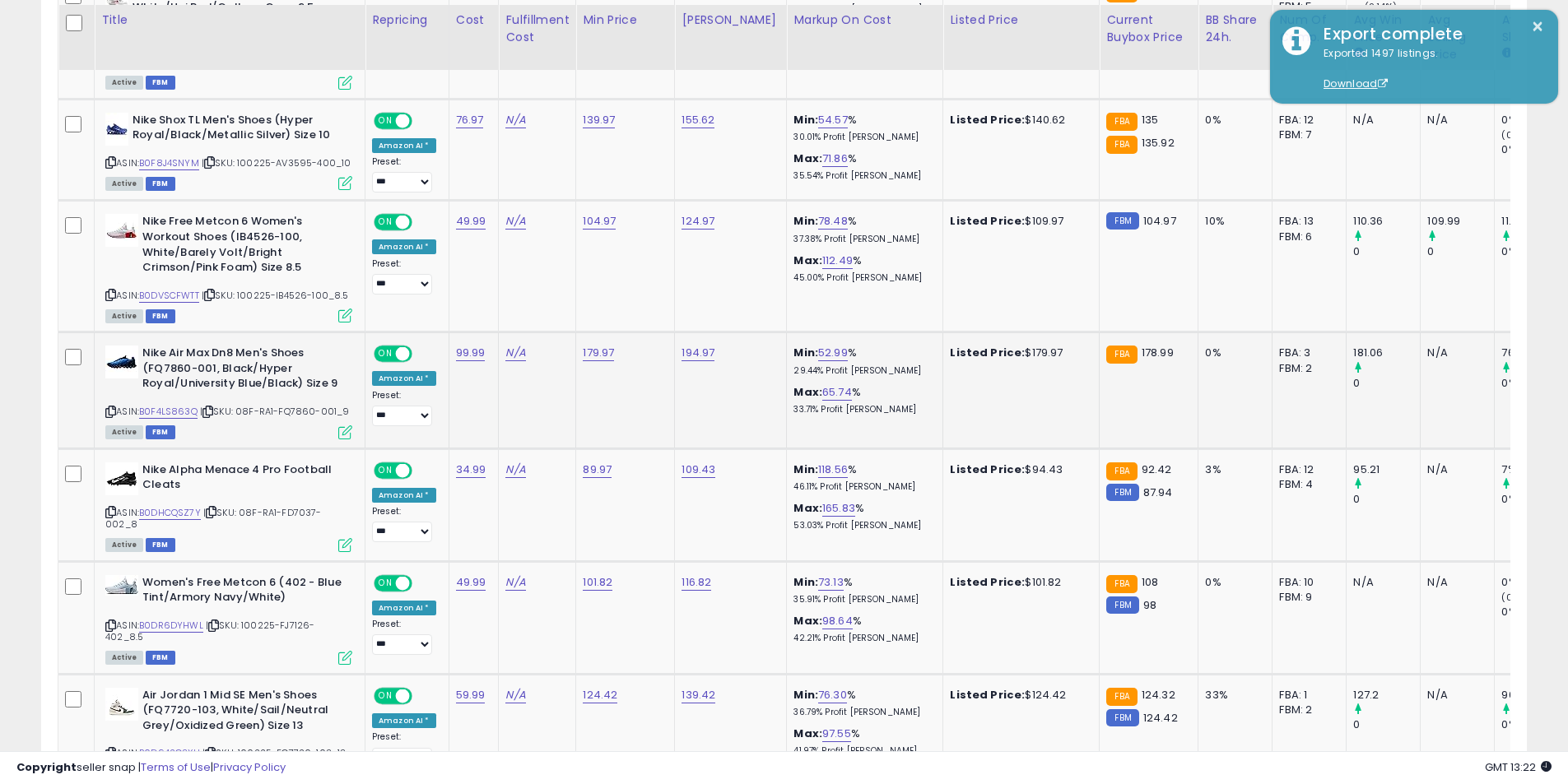
scroll to position [1274, 0]
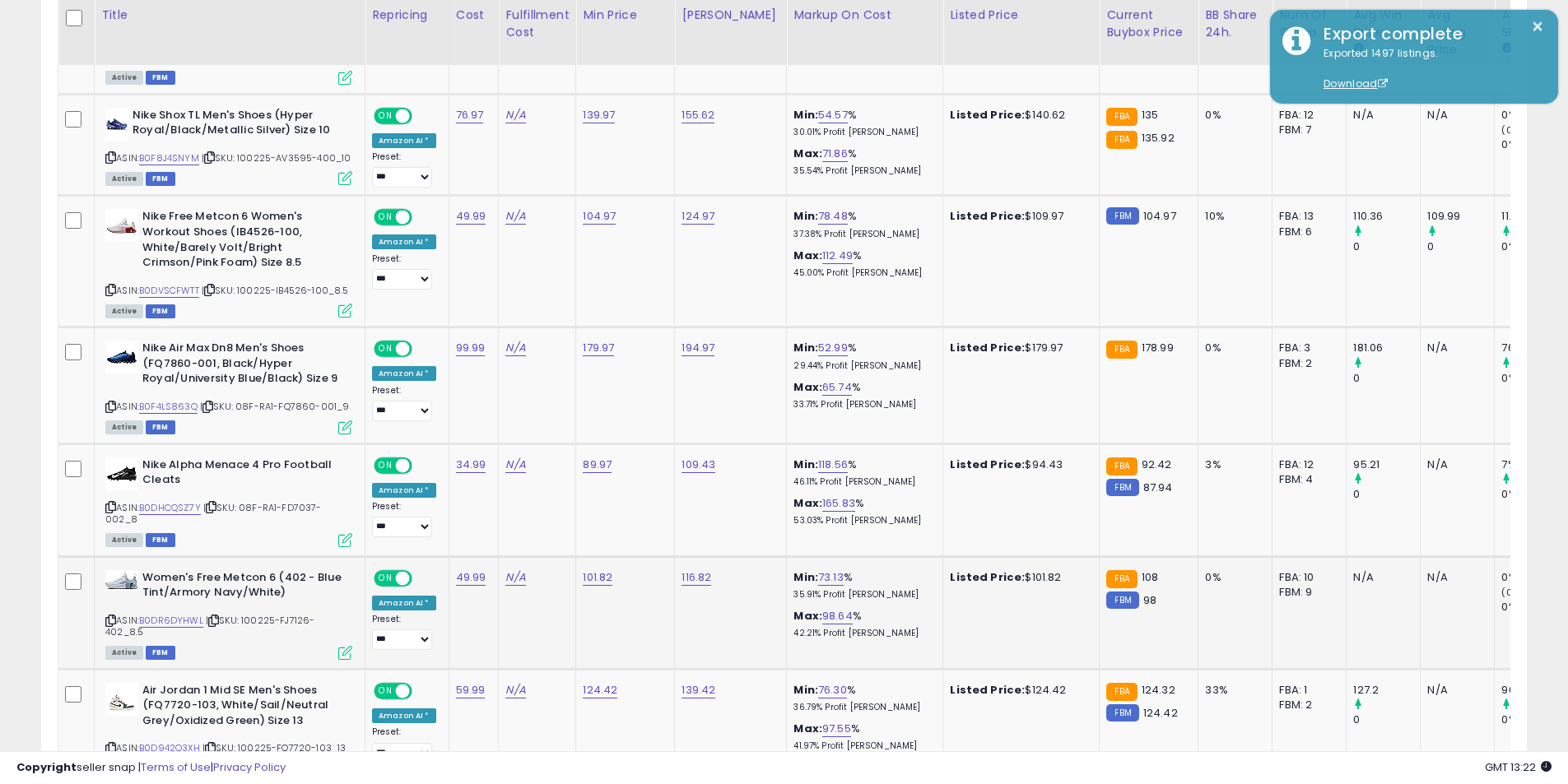
click at [111, 617] on icon at bounding box center [111, 621] width 11 height 9
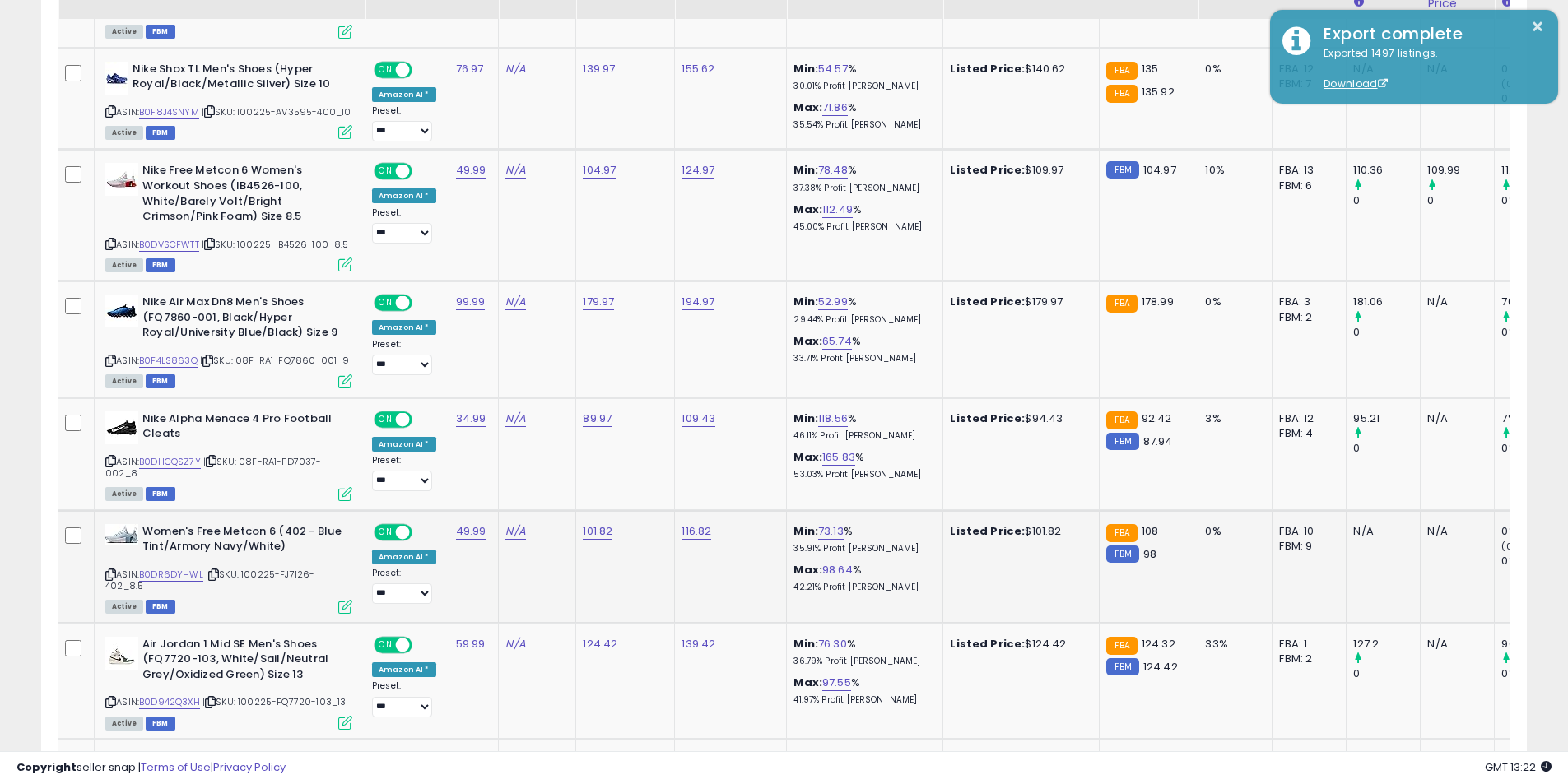
scroll to position [1357, 0]
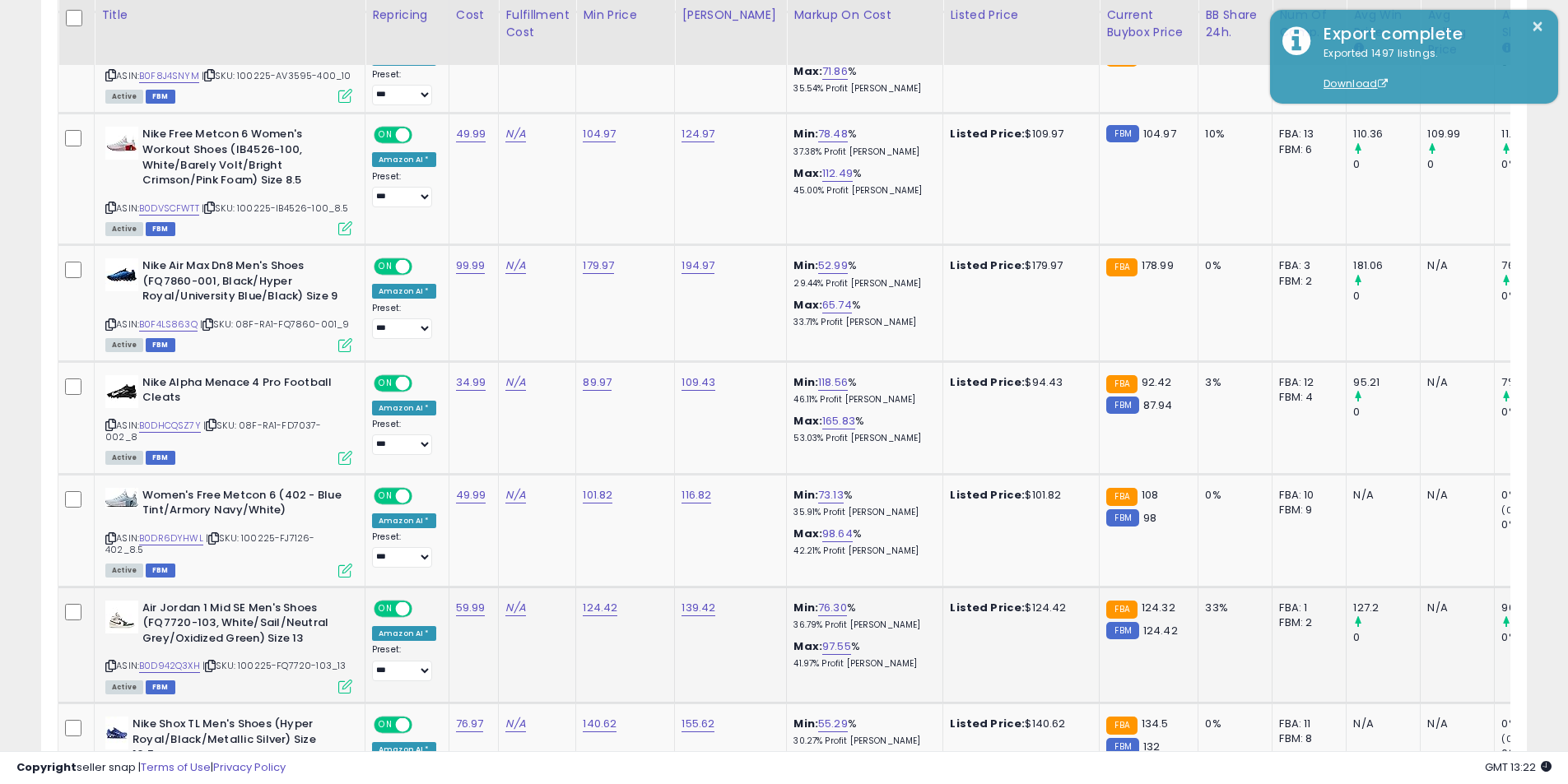
click at [114, 662] on icon at bounding box center [111, 666] width 11 height 9
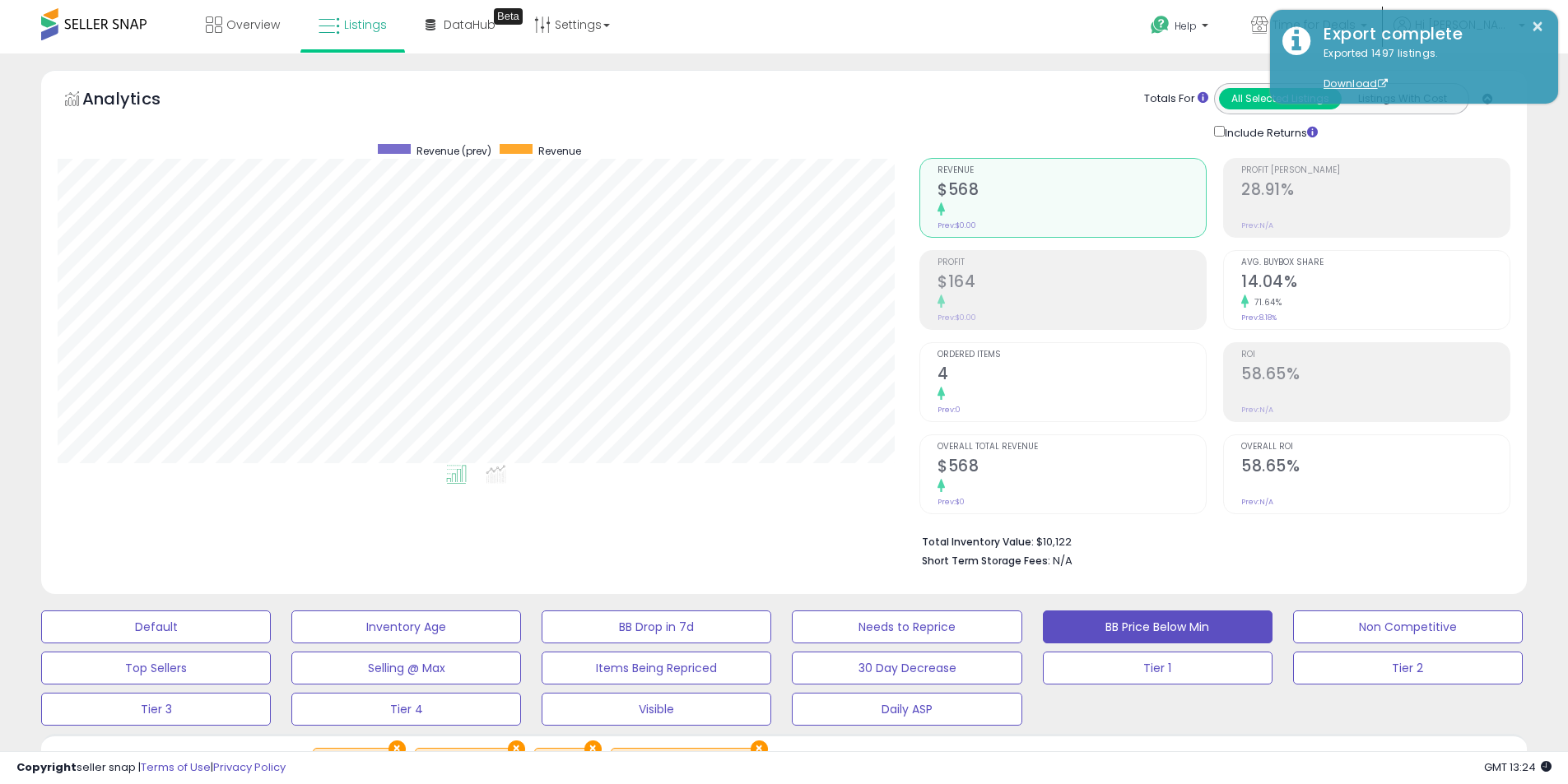
scroll to position [493, 0]
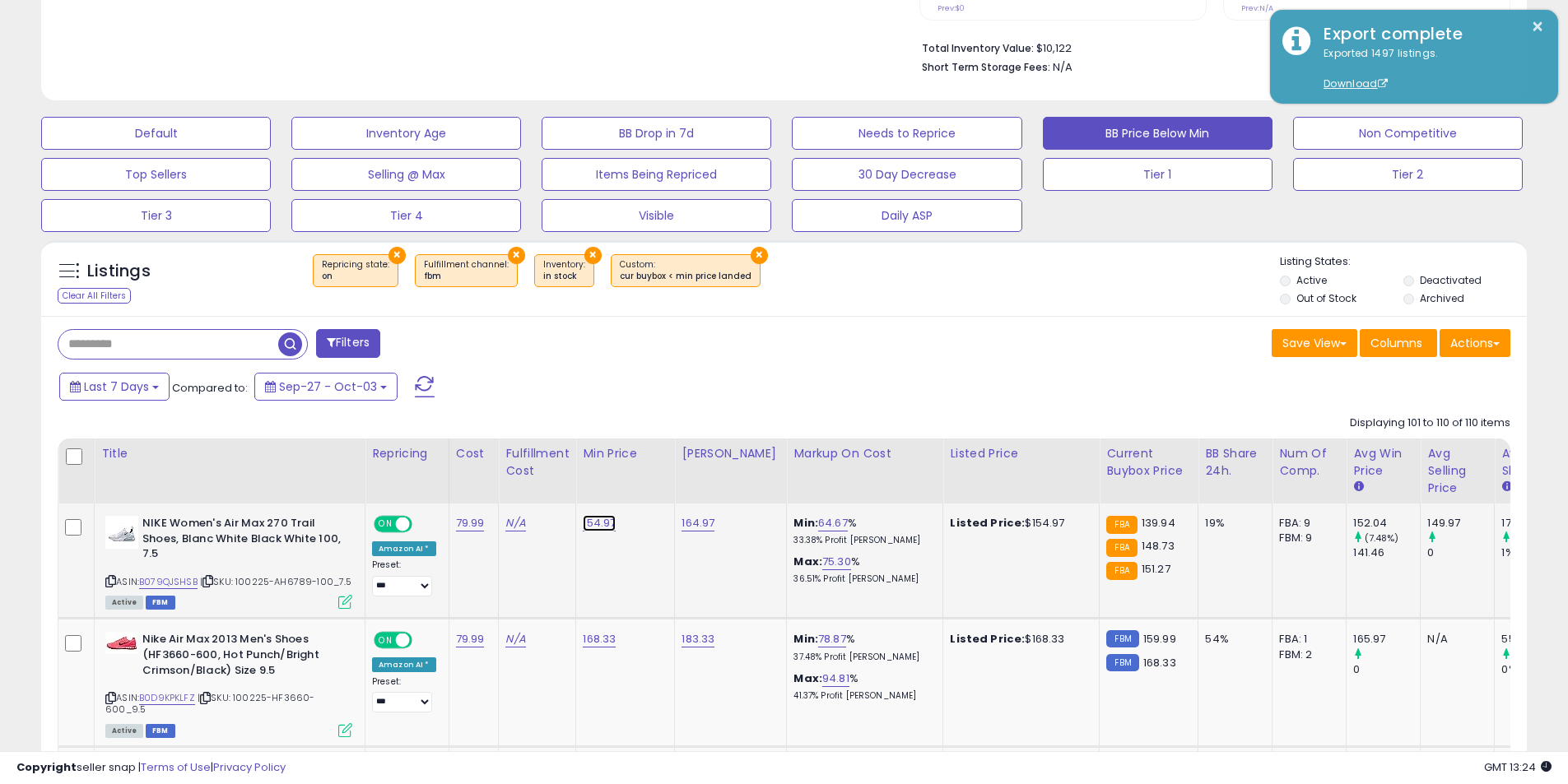
click at [594, 527] on link "154.97" at bounding box center [599, 523] width 33 height 17
drag, startPoint x: 512, startPoint y: 483, endPoint x: 354, endPoint y: 490, distance: 158.2
type input "******"
click button "submit" at bounding box center [641, 481] width 28 height 24
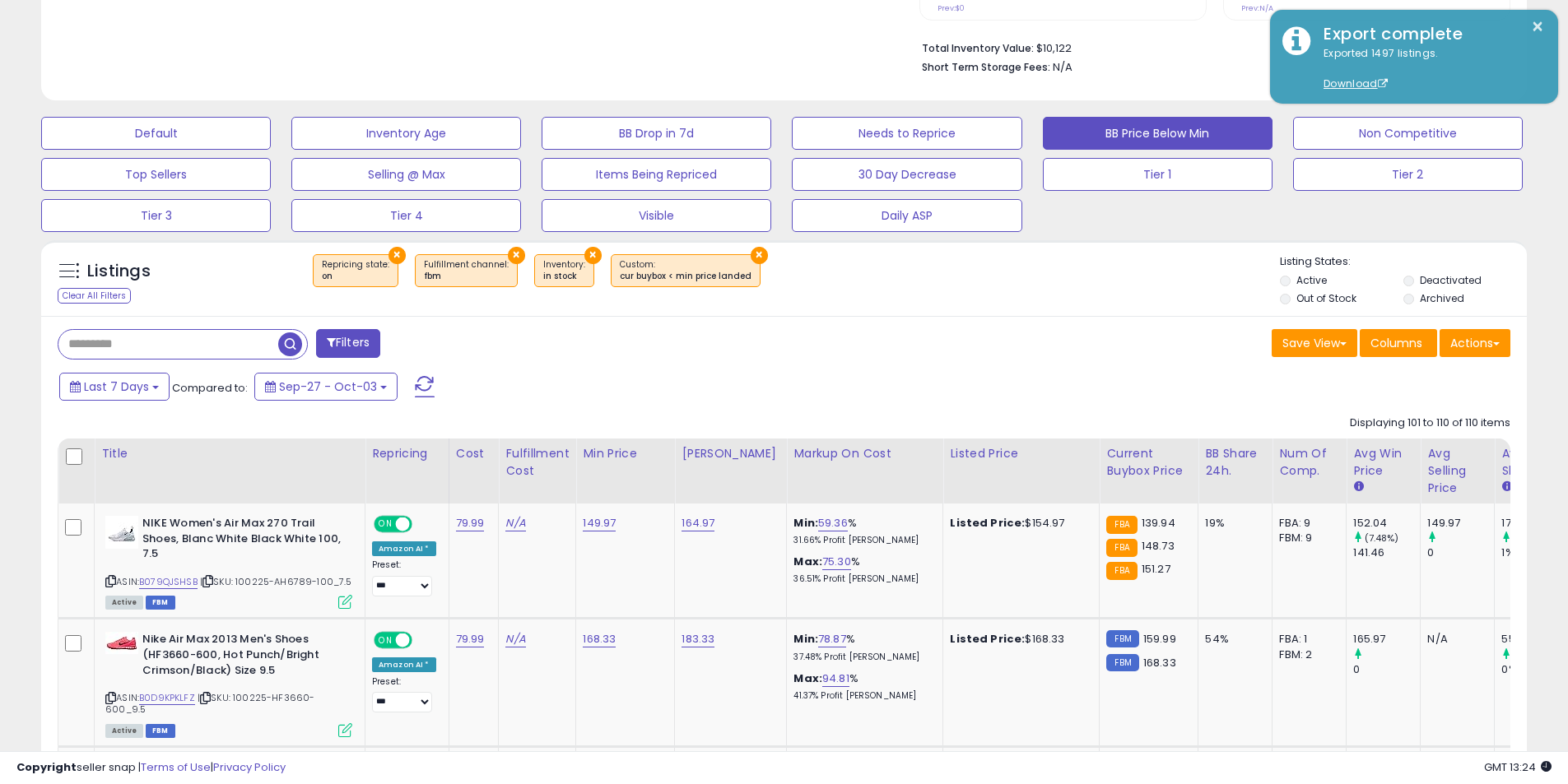
click at [113, 584] on icon at bounding box center [111, 580] width 11 height 9
click at [131, 337] on input "text" at bounding box center [168, 344] width 219 height 28
paste input "**********"
type input "**********"
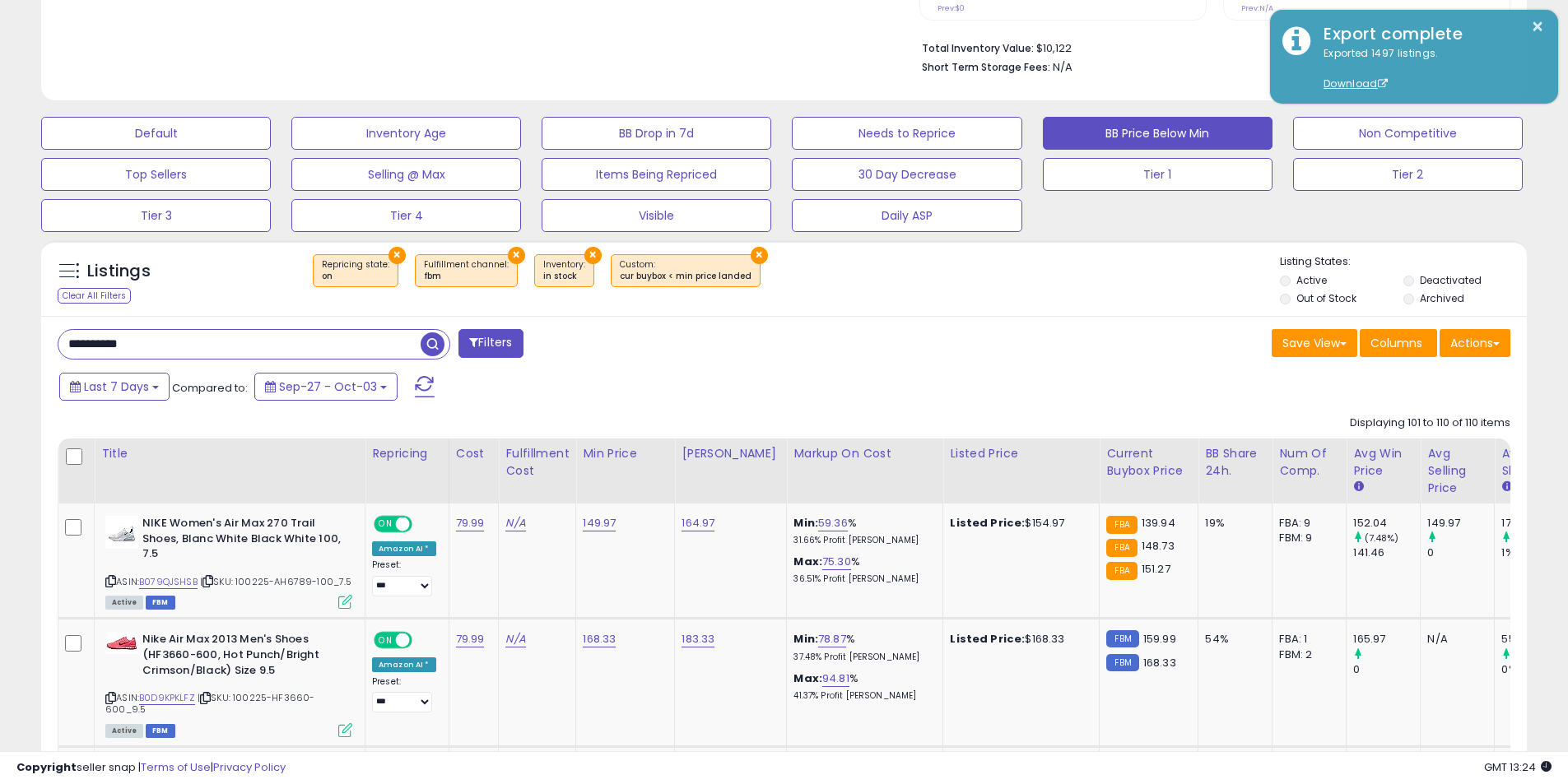
click at [427, 337] on span "button" at bounding box center [433, 345] width 23 height 23
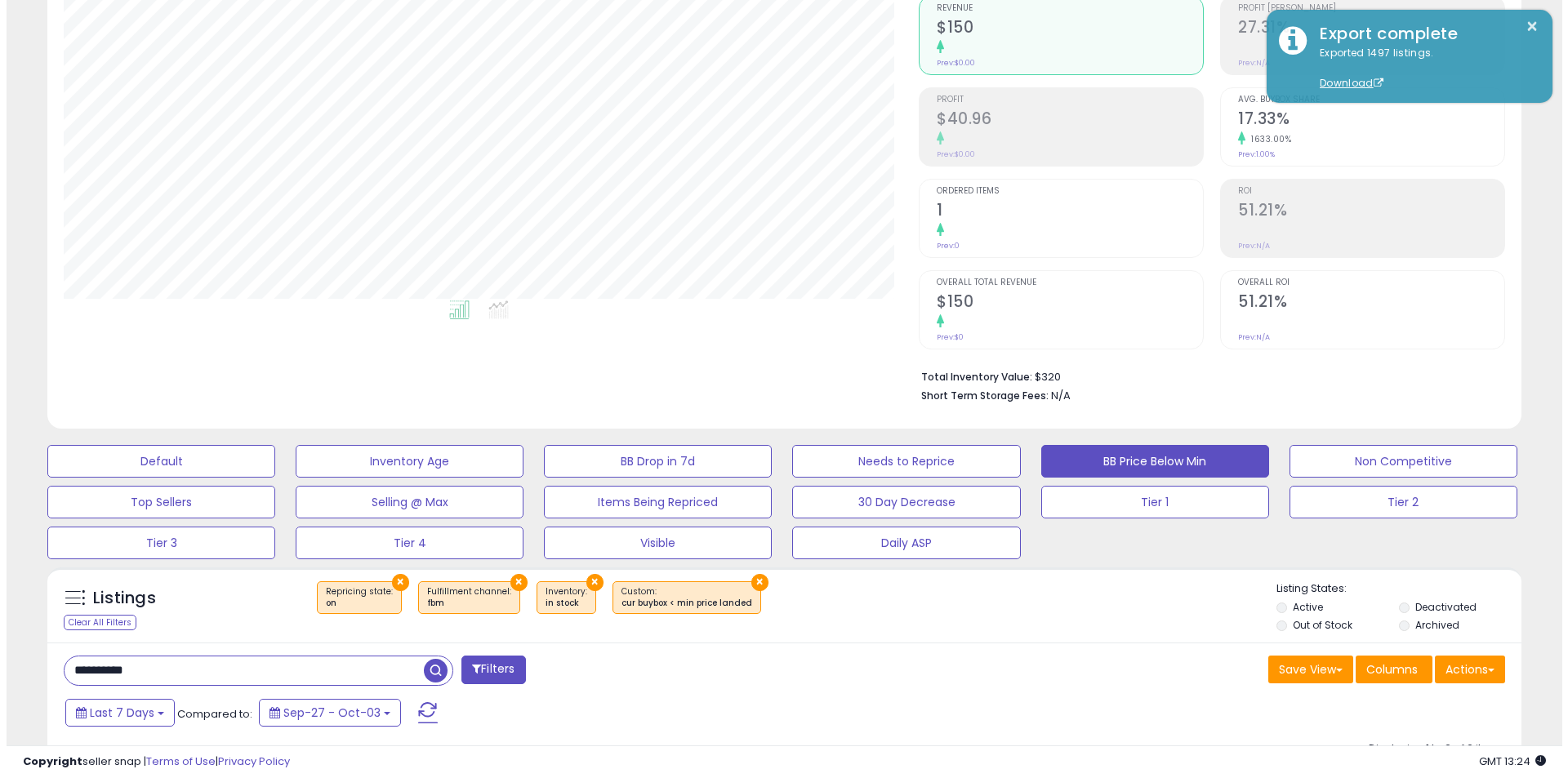
scroll to position [184, 0]
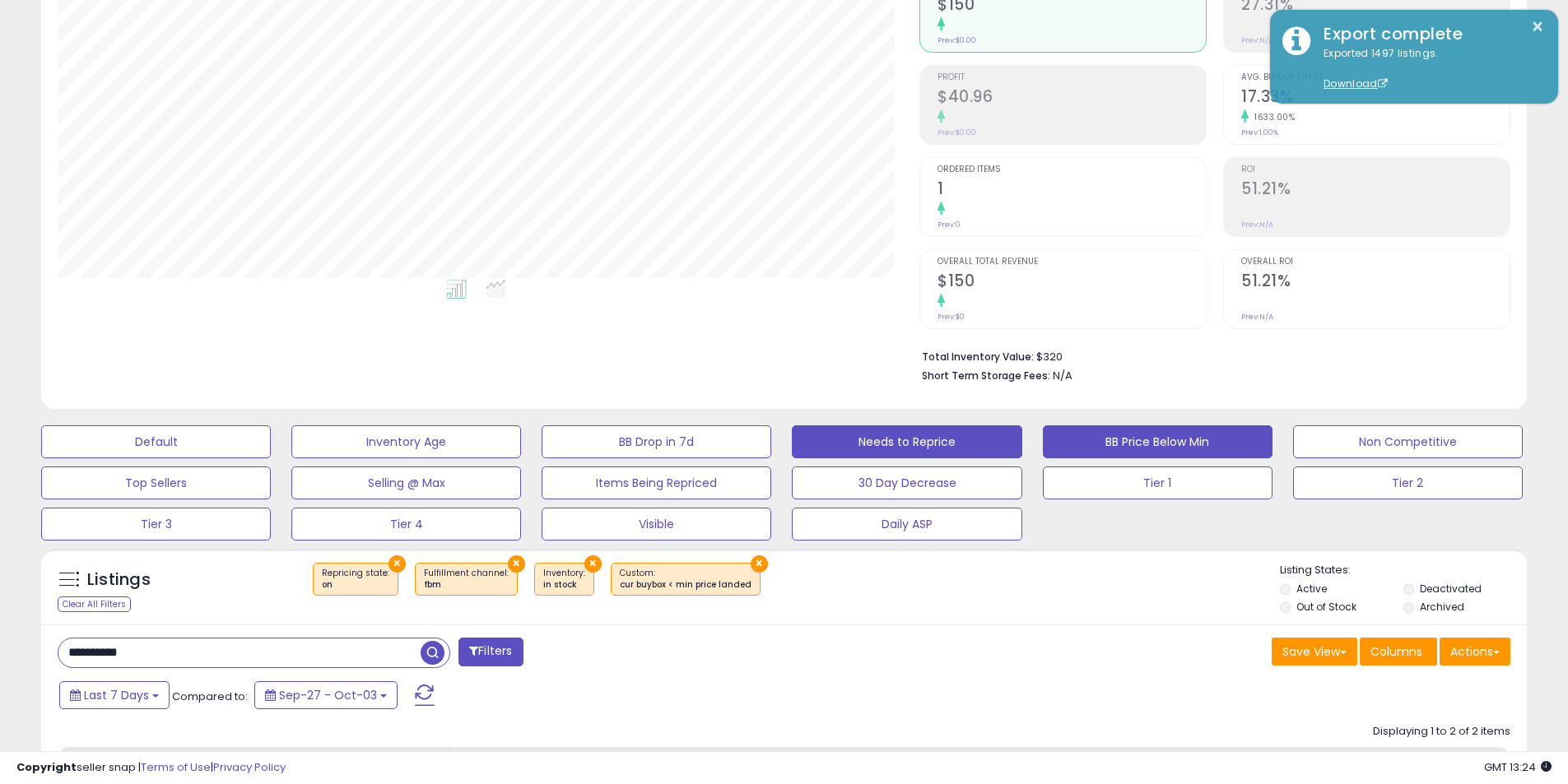
click at [921, 427] on button "Needs to Reprice" at bounding box center [906, 442] width 230 height 33
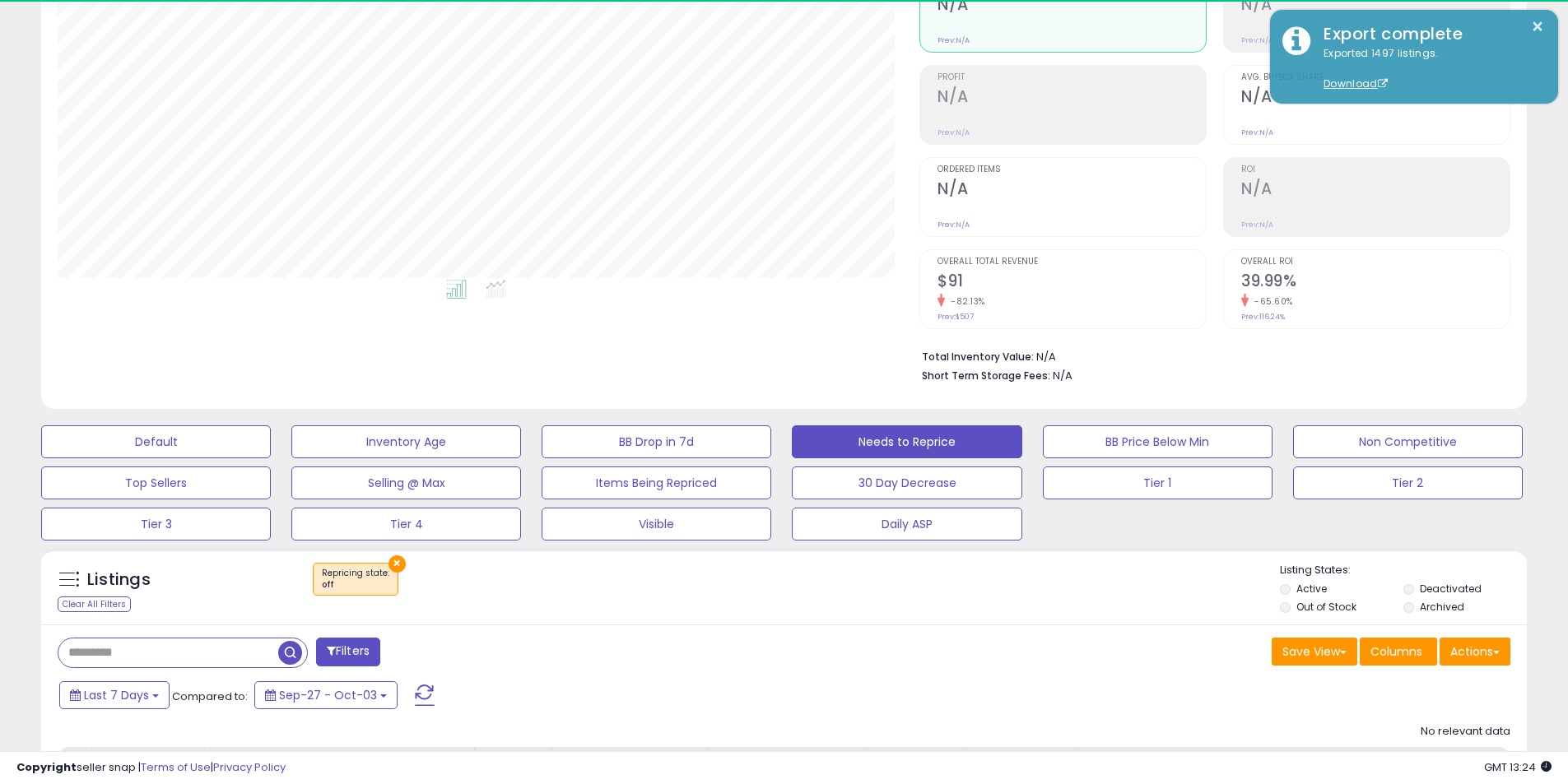
scroll to position [338, 861]
